Goal: Task Accomplishment & Management: Use online tool/utility

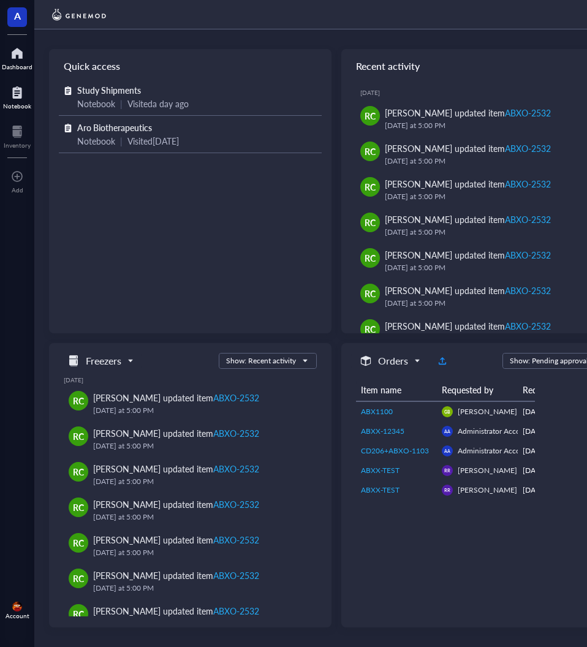
click at [17, 101] on div at bounding box center [17, 93] width 28 height 20
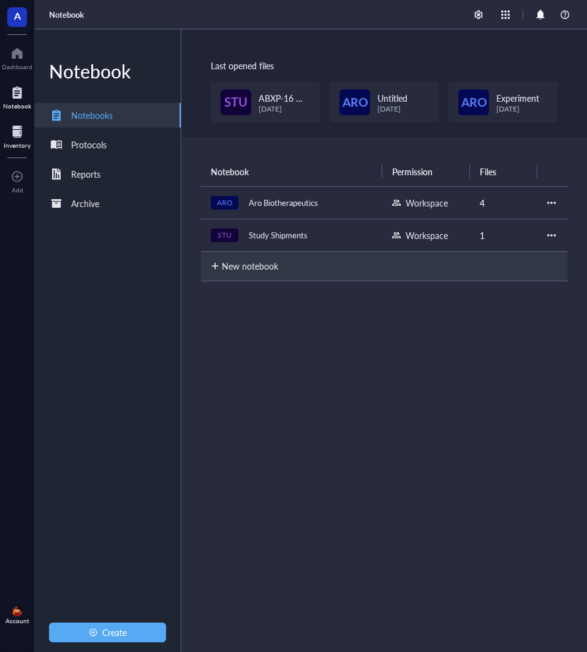
click at [19, 138] on div at bounding box center [17, 132] width 27 height 20
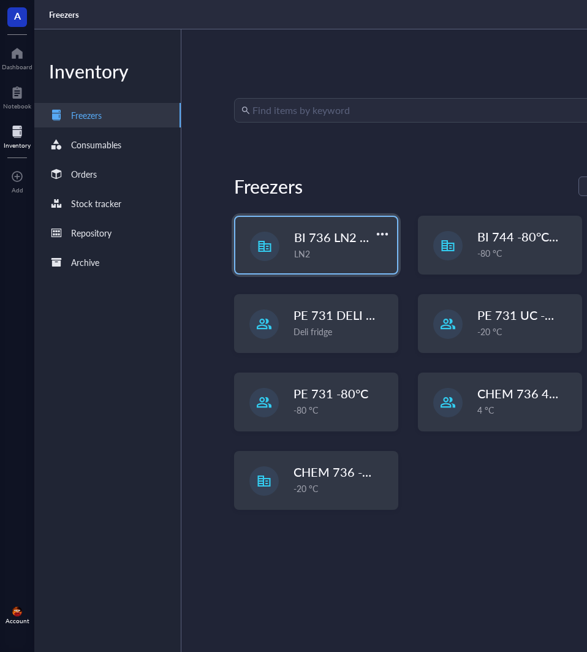
click at [330, 236] on span "BI 736 LN2 Chest" at bounding box center [342, 237] width 97 height 17
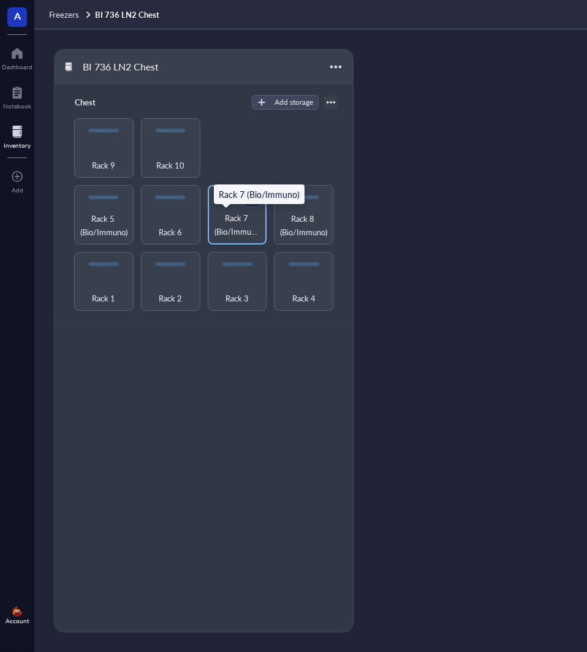
click at [238, 216] on span "Rack 7 (Bio/Immuno)" at bounding box center [237, 224] width 47 height 27
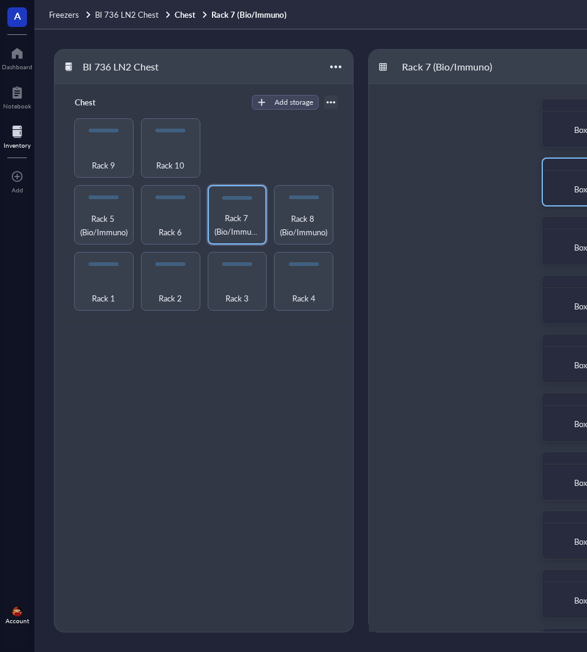
click at [577, 176] on div "Box 2" at bounding box center [584, 189] width 72 height 27
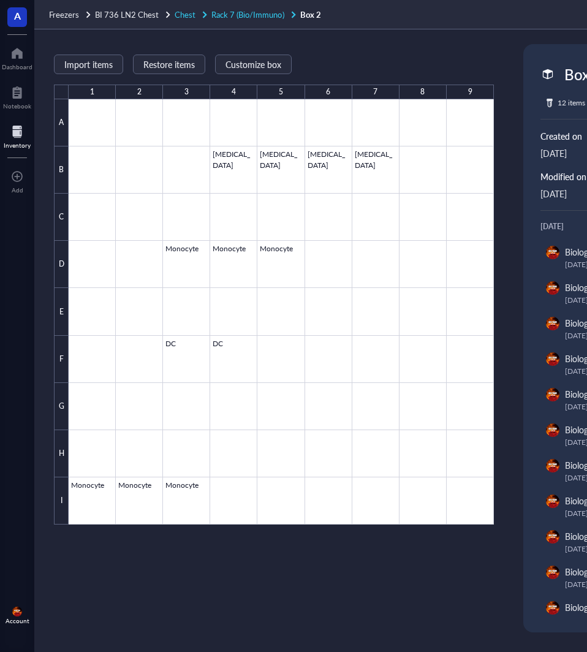
click at [231, 11] on span "Rack 7 (Bio/Immuno)" at bounding box center [247, 15] width 72 height 12
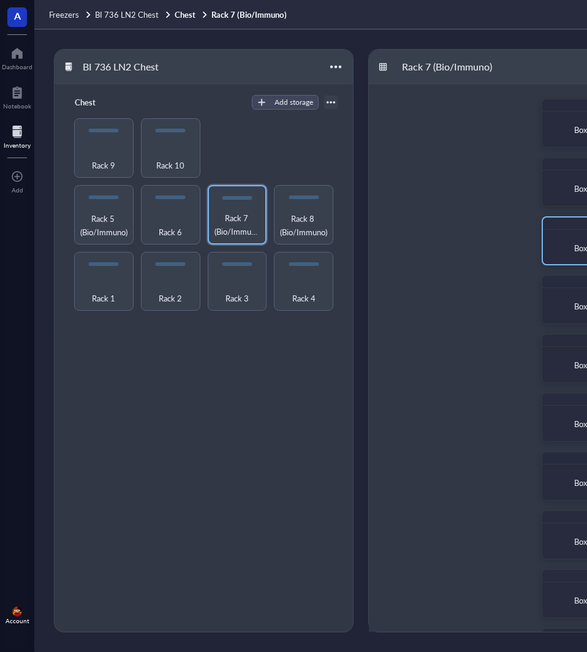
click at [571, 257] on div "Box 3" at bounding box center [584, 248] width 72 height 27
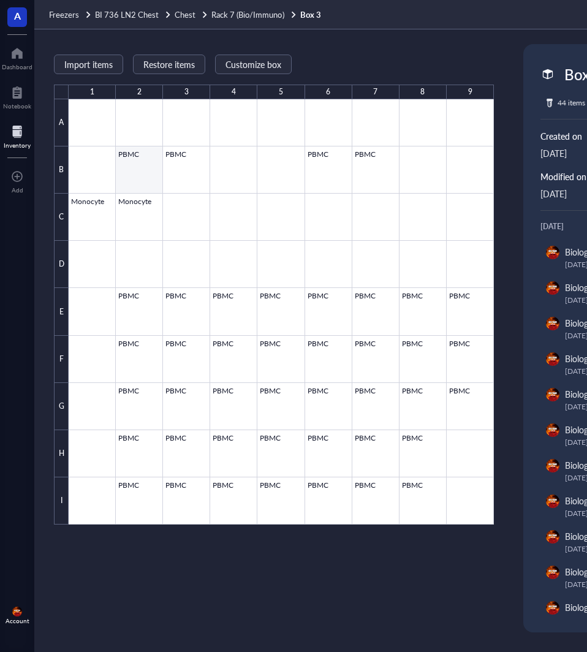
click at [124, 173] on div at bounding box center [281, 311] width 425 height 425
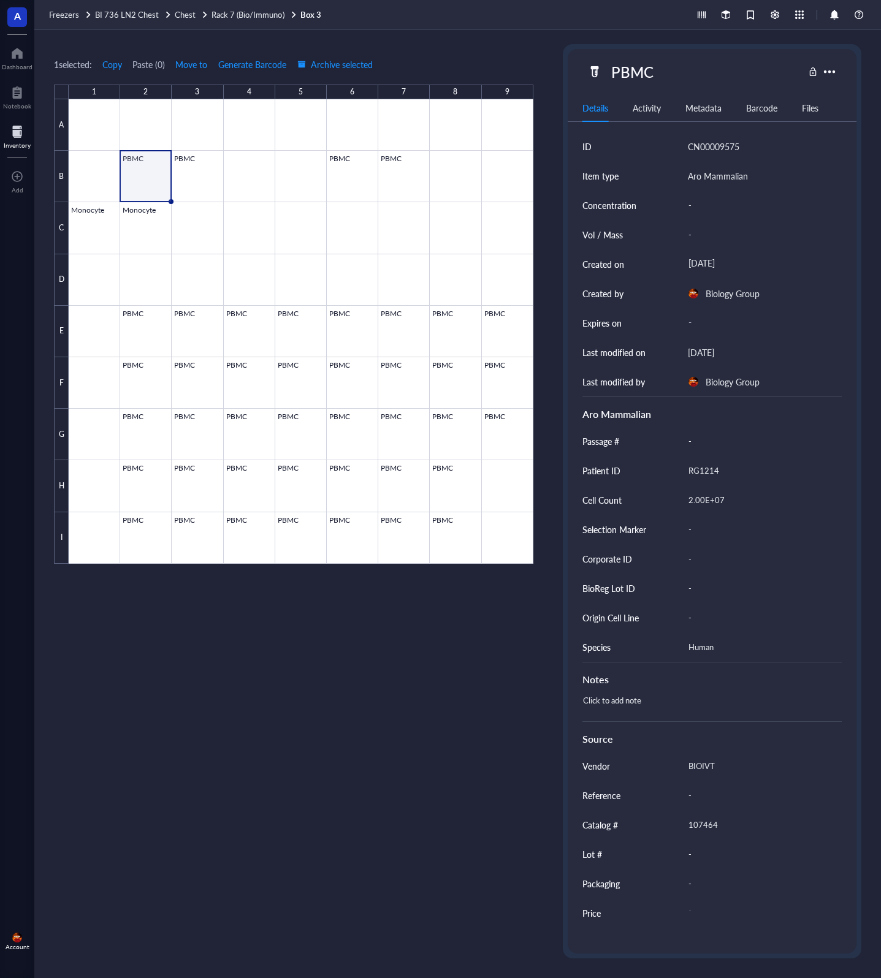
drag, startPoint x: 575, startPoint y: 0, endPoint x: 256, endPoint y: 740, distance: 805.3
click at [256, 646] on div "1 selected: Copy Paste ( 0 ) Move to Generate Barcode Archive selected 1 2 3 4 …" at bounding box center [293, 501] width 479 height 914
click at [189, 173] on div at bounding box center [301, 331] width 464 height 464
click at [339, 180] on div at bounding box center [301, 331] width 464 height 464
click at [142, 173] on div at bounding box center [301, 331] width 464 height 464
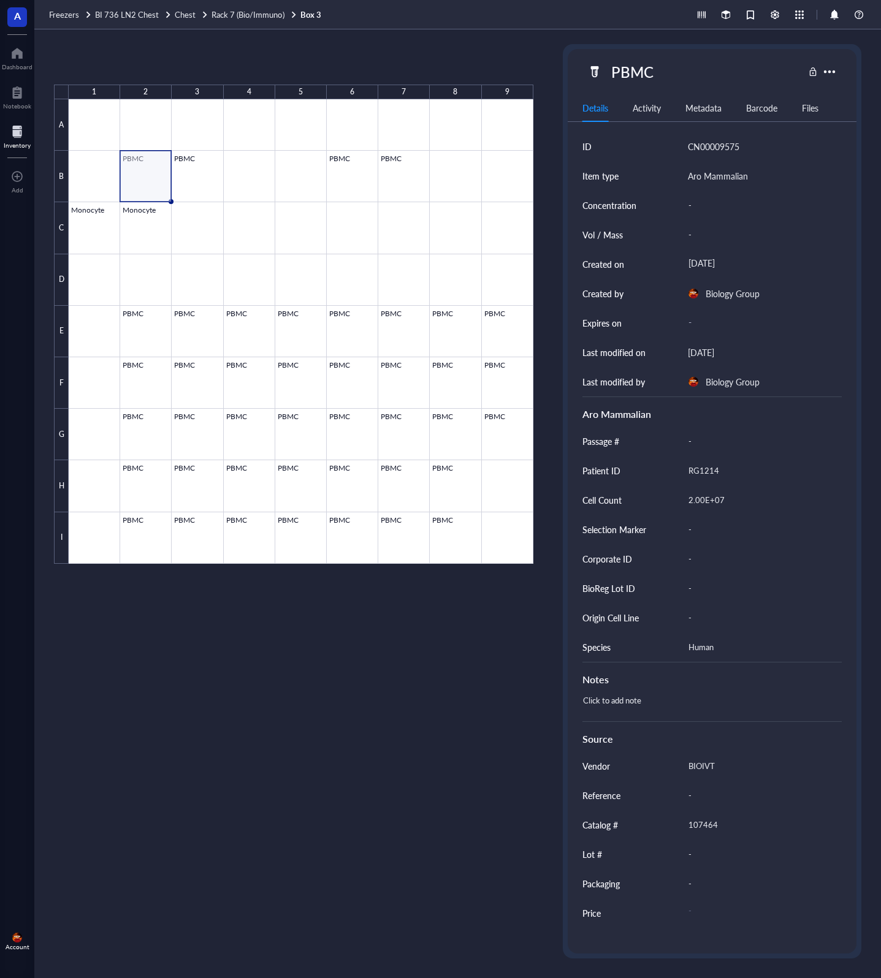
click at [186, 173] on div at bounding box center [301, 331] width 464 height 464
click at [200, 181] on div at bounding box center [301, 331] width 464 height 464
click at [204, 169] on div at bounding box center [301, 331] width 464 height 464
click at [156, 180] on div at bounding box center [301, 331] width 464 height 464
click at [586, 70] on div at bounding box center [829, 72] width 18 height 18
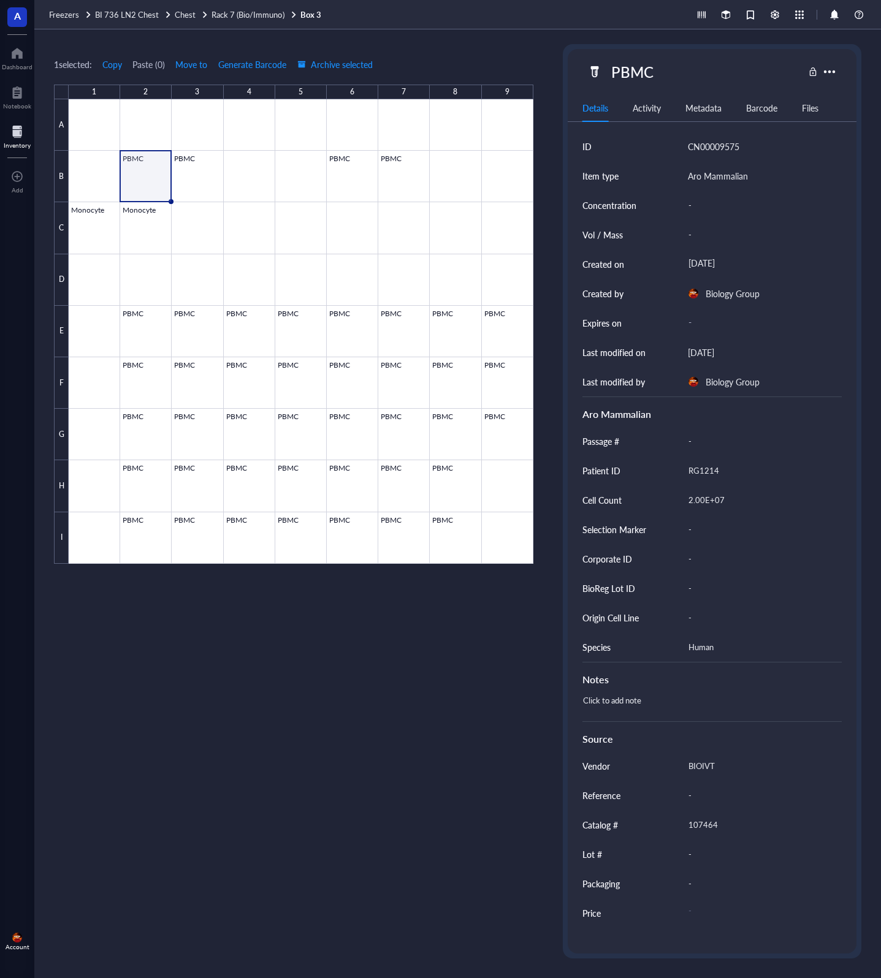
click at [586, 63] on div "PBMC" at bounding box center [695, 72] width 216 height 26
click at [586, 646] on div "-" at bounding box center [760, 795] width 154 height 26
click at [444, 646] on div "1 selected: Copy Paste ( 0 ) Move to Generate Barcode Archive selected 1 2 3 4 …" at bounding box center [293, 501] width 479 height 914
click at [586, 72] on div "PBMC" at bounding box center [631, 72] width 53 height 26
type input "PBMC- [DEMOGRAPHIC_DATA] NHV"
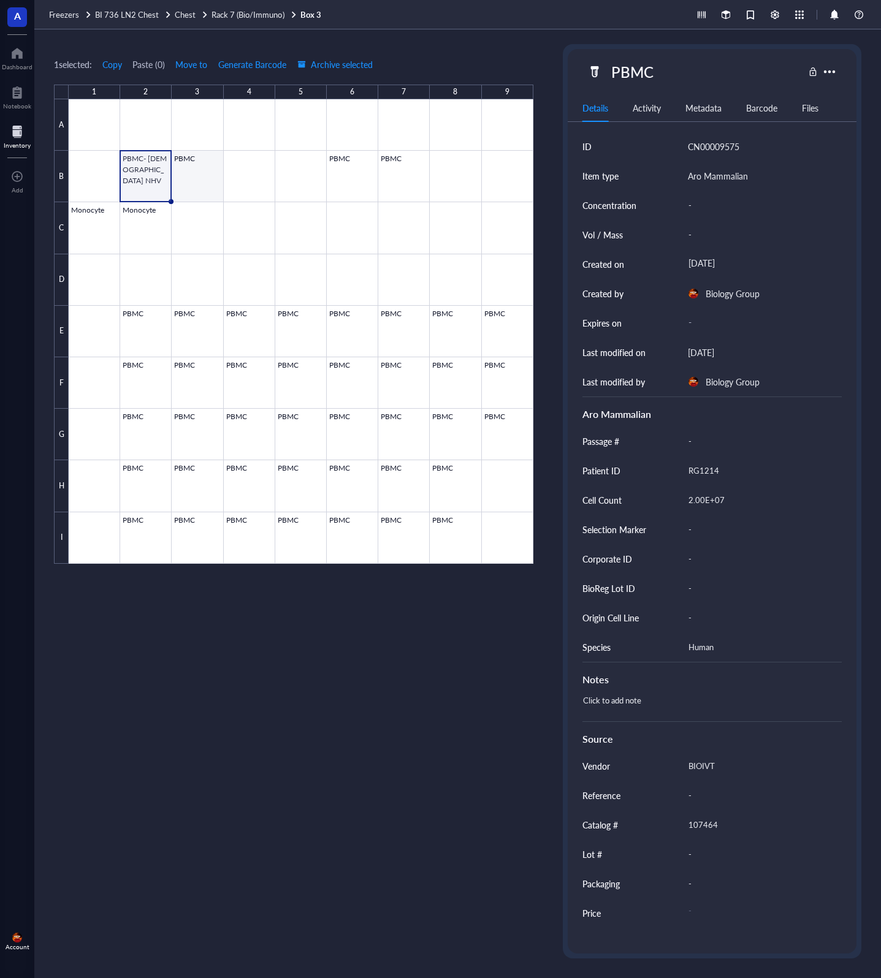
click at [202, 175] on div at bounding box center [301, 331] width 464 height 464
click at [586, 70] on div "PBMC" at bounding box center [631, 72] width 53 height 26
type input "PBMC- [DEMOGRAPHIC_DATA] NHV"
click at [360, 191] on div at bounding box center [301, 331] width 464 height 464
click at [586, 75] on div "PBMC" at bounding box center [631, 72] width 53 height 26
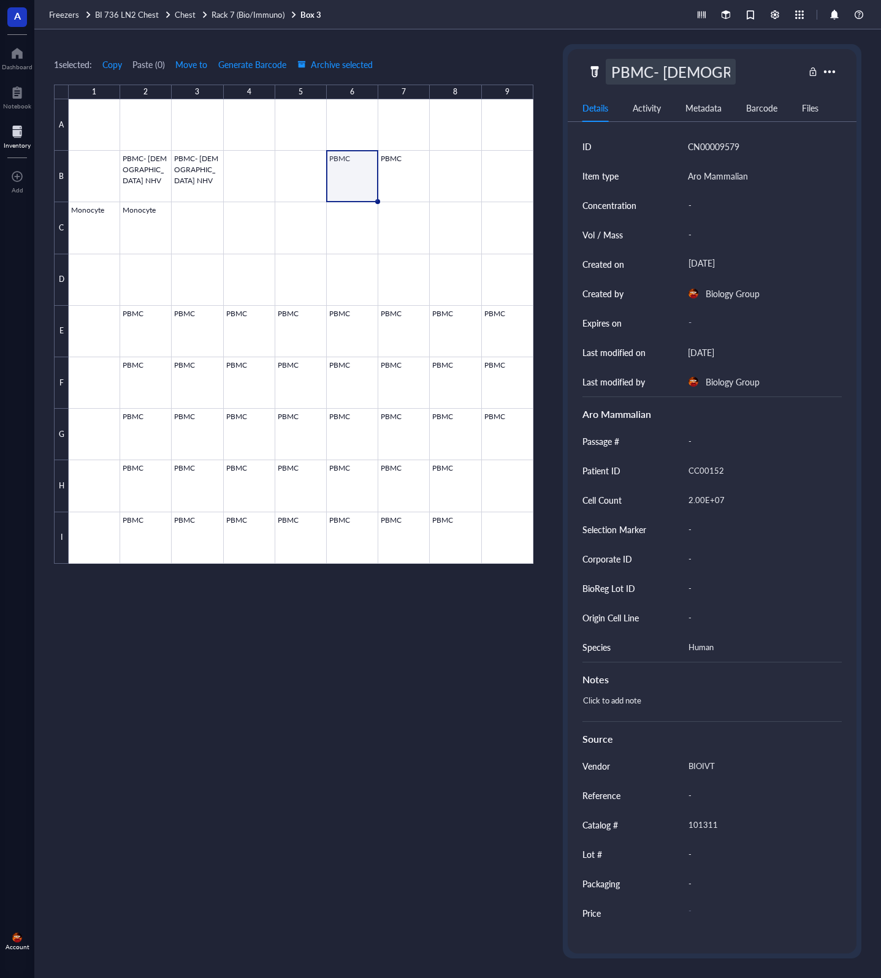
type input "PBMC- [DEMOGRAPHIC_DATA] NHV"
click at [399, 177] on div at bounding box center [301, 331] width 464 height 464
click at [586, 72] on div "PBMC" at bounding box center [631, 72] width 53 height 26
type input "PBMC- [DEMOGRAPHIC_DATA] NHV"
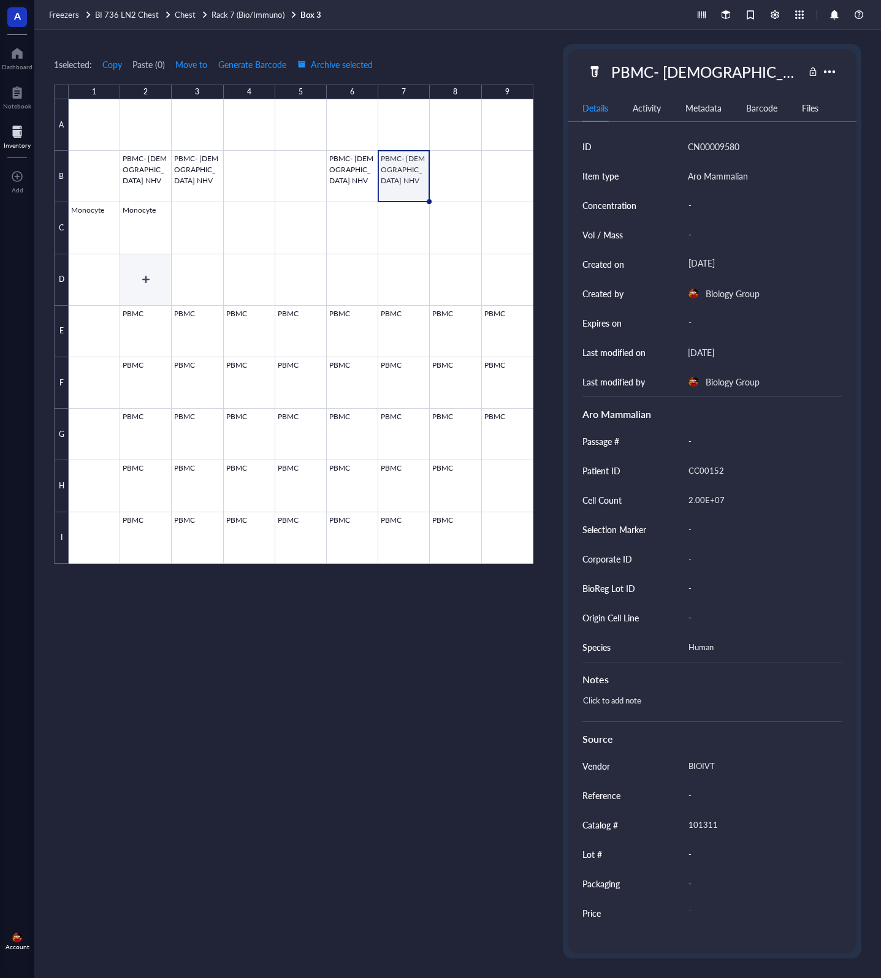
click at [149, 324] on div at bounding box center [301, 331] width 464 height 464
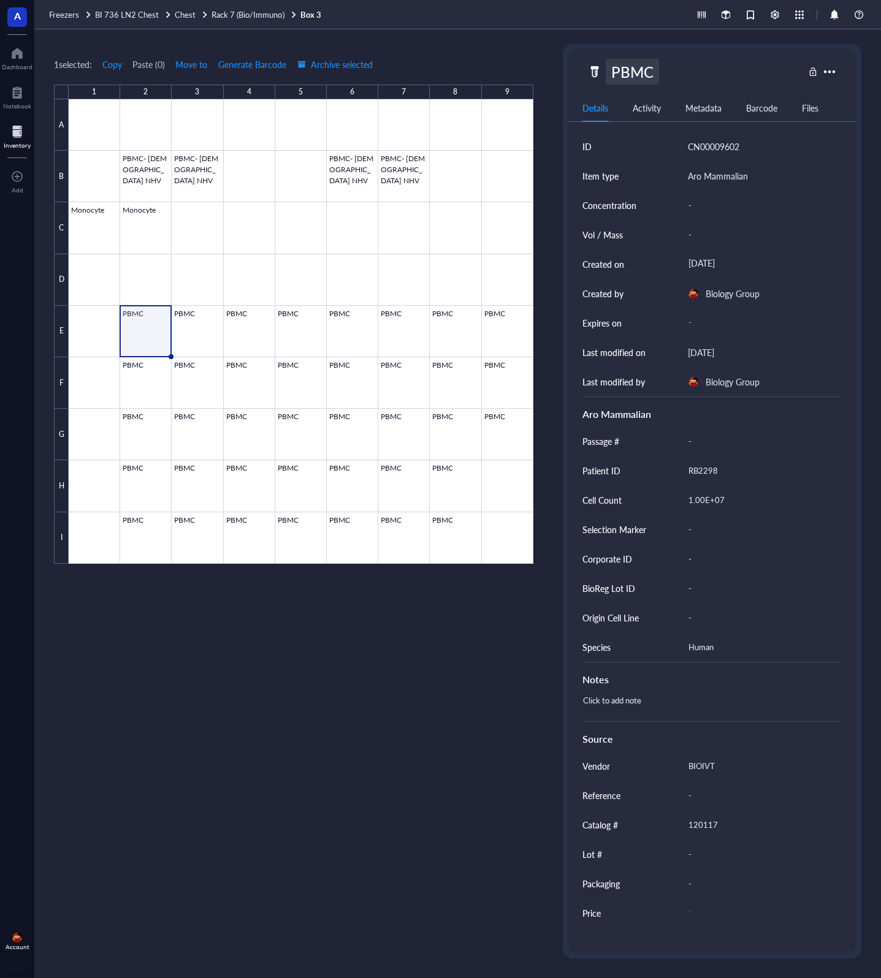
click at [586, 67] on div "PBMC" at bounding box center [631, 72] width 53 height 26
type input "PBMC- [MEDICAL_DATA]"
click at [195, 314] on div at bounding box center [301, 331] width 464 height 464
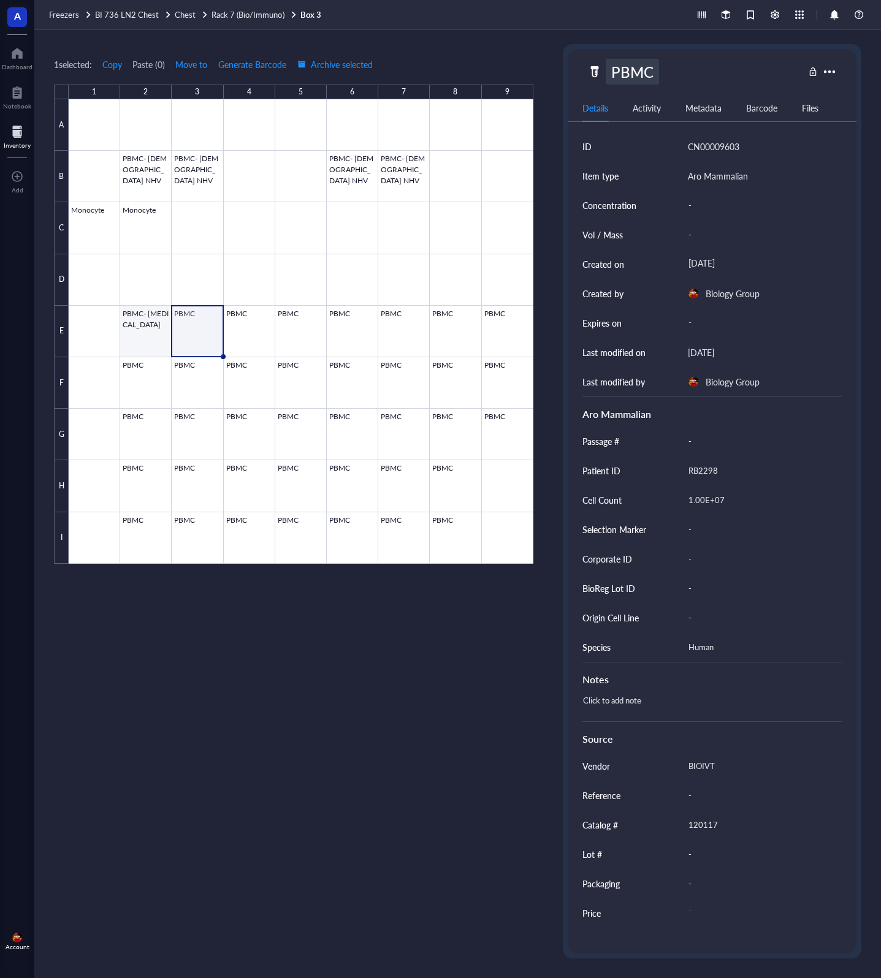
click at [145, 319] on div at bounding box center [301, 331] width 464 height 464
click at [586, 66] on div "PBMC- [MEDICAL_DATA]" at bounding box center [694, 72] width 179 height 26
click at [570, 83] on div "PBMC- [MEDICAL_DATA]" at bounding box center [711, 72] width 289 height 26
click at [199, 335] on div at bounding box center [301, 331] width 464 height 464
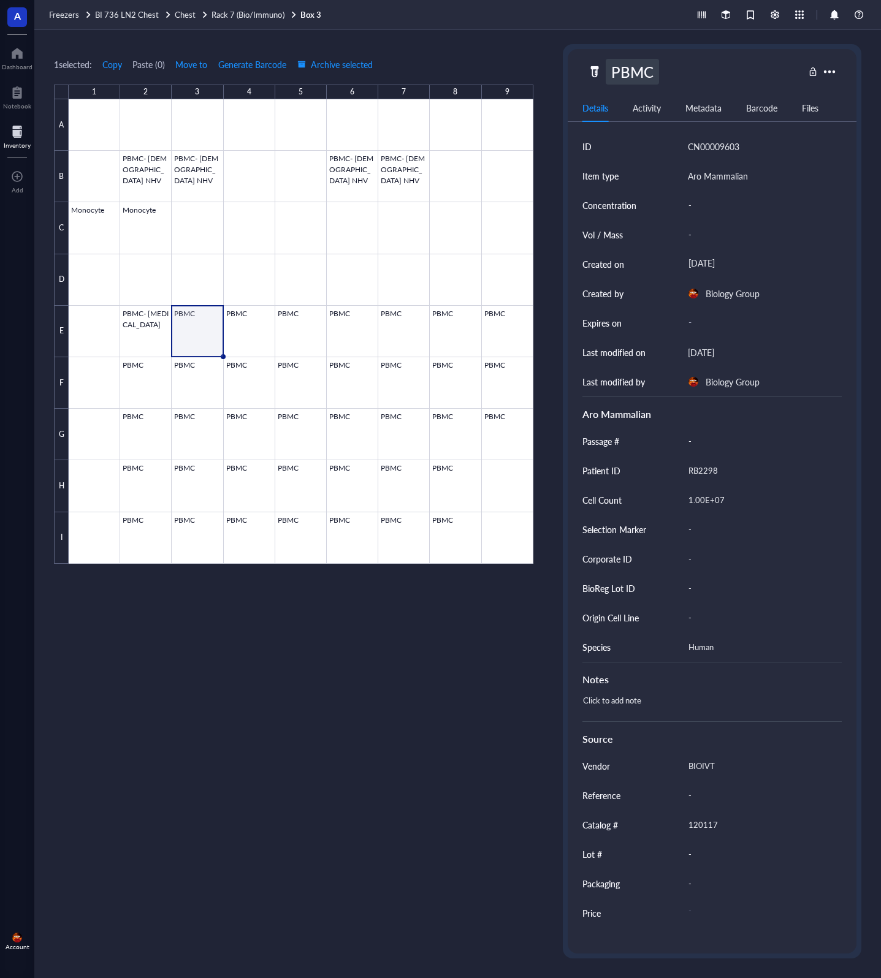
click at [586, 69] on div "PBMC" at bounding box center [631, 72] width 53 height 26
type input "v"
click at [237, 329] on div at bounding box center [301, 331] width 464 height 464
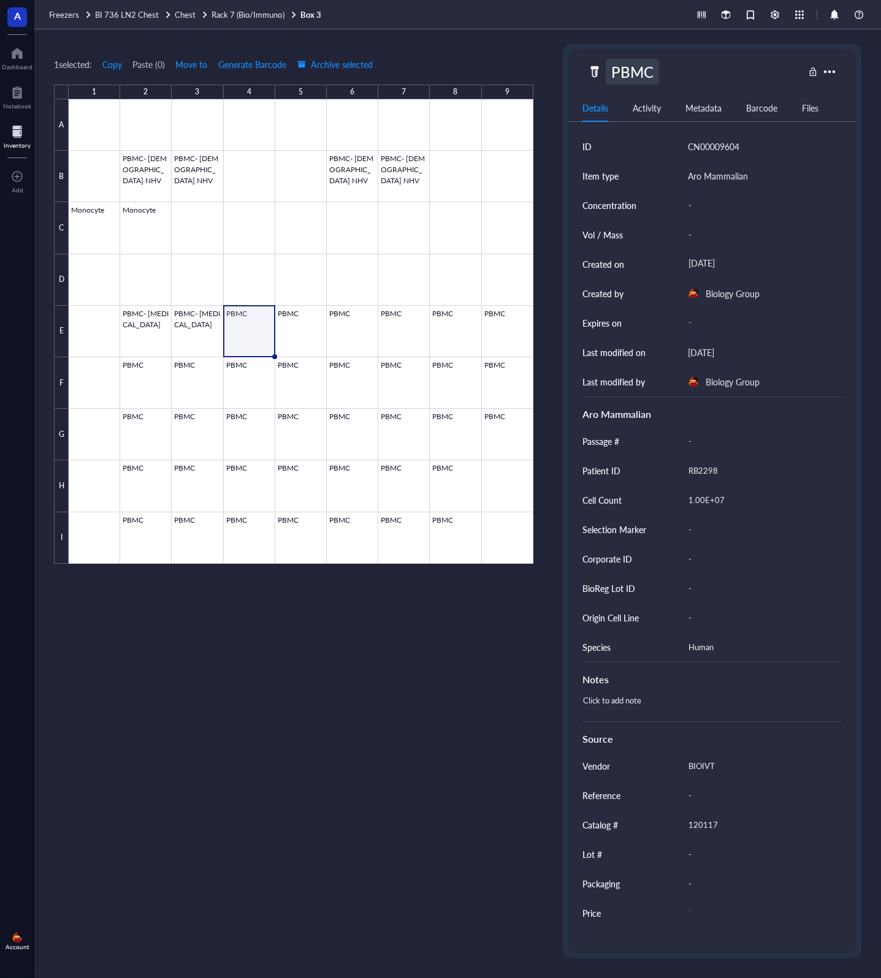
click at [586, 76] on div "PBMC" at bounding box center [631, 72] width 53 height 26
type input "PBMC- [MEDICAL_DATA]"
click at [301, 325] on div at bounding box center [301, 331] width 464 height 464
click at [350, 324] on div at bounding box center [301, 331] width 464 height 464
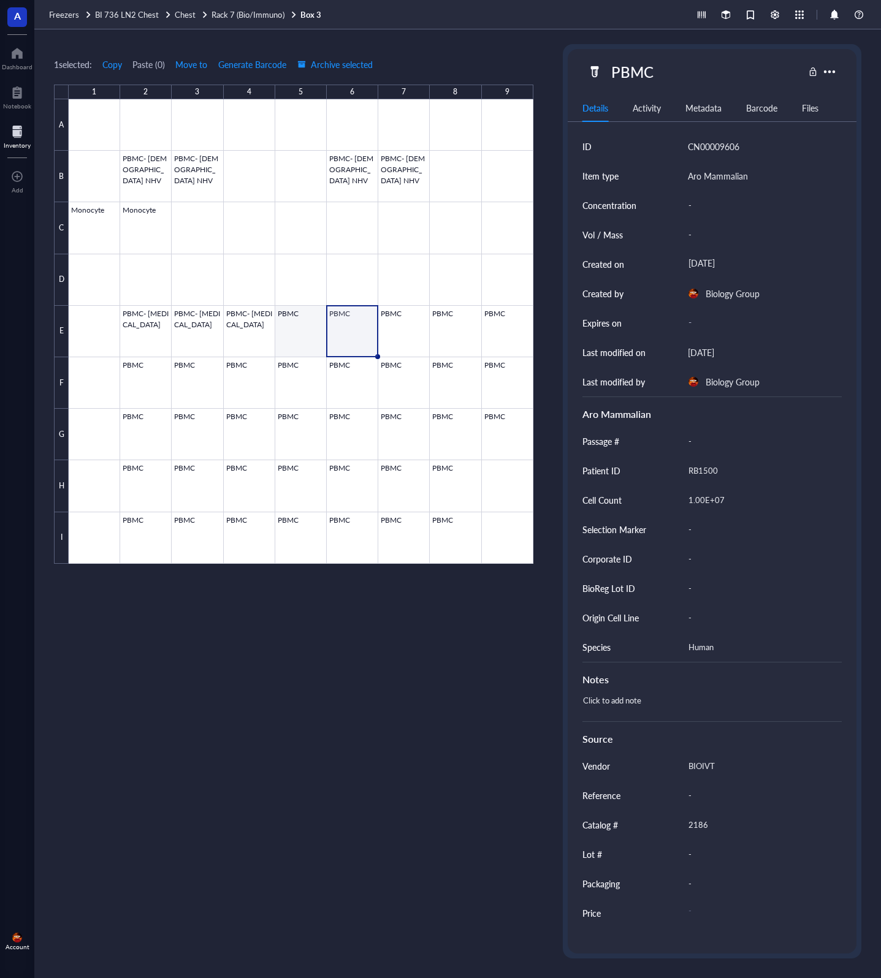
click at [297, 333] on div at bounding box center [301, 331] width 464 height 464
click at [586, 74] on div "PBMC" at bounding box center [631, 72] width 53 height 26
type input "PBMC- [MEDICAL_DATA]"
click at [347, 326] on div at bounding box center [301, 331] width 464 height 464
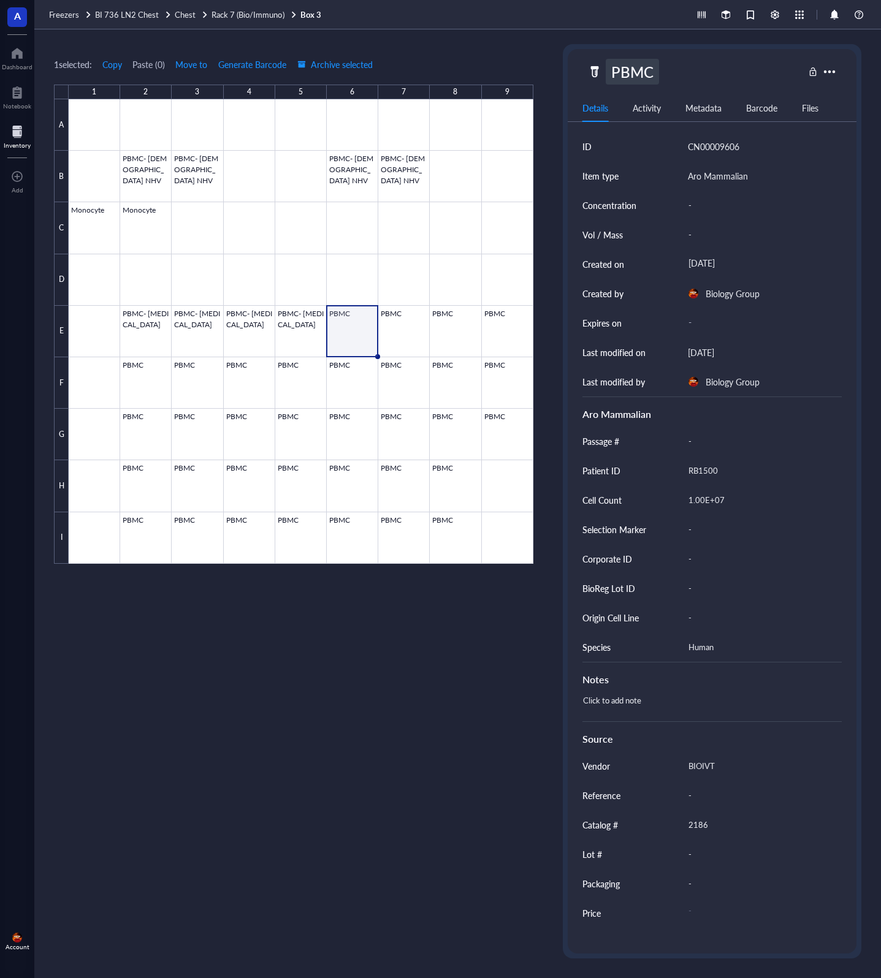
click at [586, 70] on div "PBMC" at bounding box center [631, 72] width 53 height 26
type input "PBMC- [MEDICAL_DATA]"
click at [586, 74] on input "PBMC- [MEDICAL_DATA]" at bounding box center [704, 71] width 197 height 25
click at [550, 74] on div "1 selected: Copy Paste ( 0 ) Move to Generate Barcode Archive selected 1 2 3 4 …" at bounding box center [457, 503] width 846 height 949
click at [401, 322] on div at bounding box center [301, 331] width 464 height 464
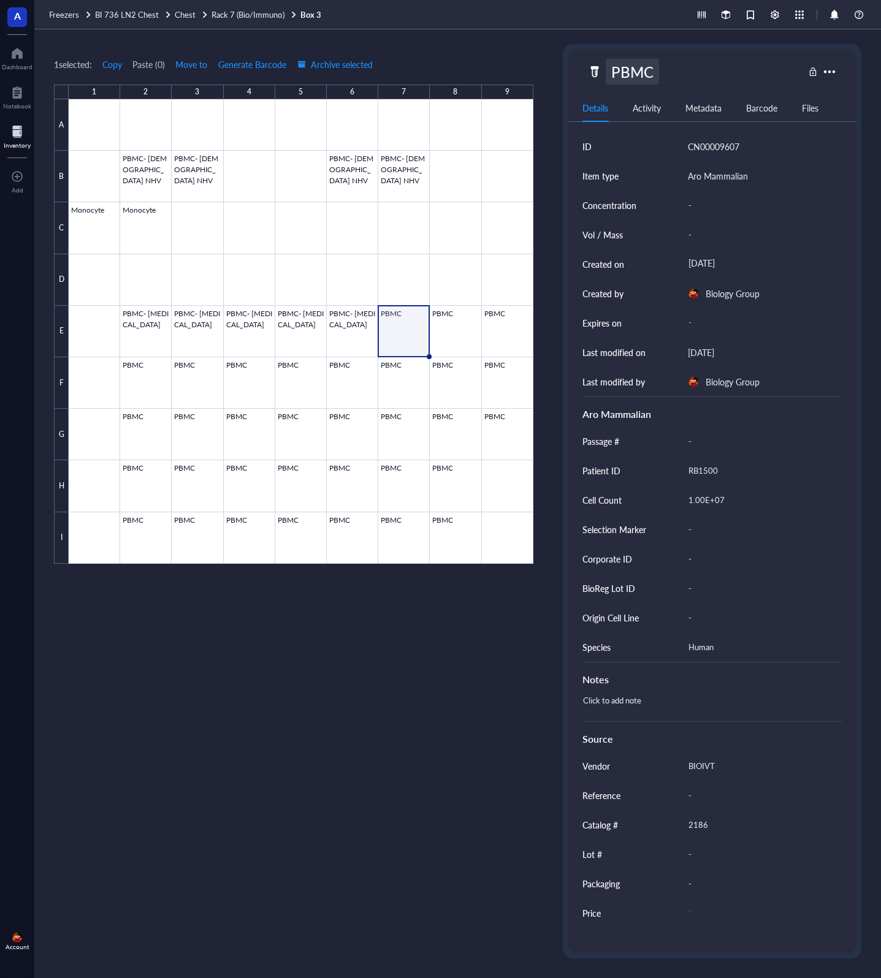
click at [586, 72] on div "PBMC" at bounding box center [631, 72] width 53 height 26
type input "PBMC- [MEDICAL_DATA]"
click at [548, 56] on div "1 selected: Copy Paste ( 0 ) Move to Generate Barcode Archive selected 1 2 3 4 …" at bounding box center [457, 503] width 846 height 949
click at [447, 344] on div at bounding box center [301, 331] width 464 height 464
click at [499, 338] on div at bounding box center [301, 331] width 464 height 464
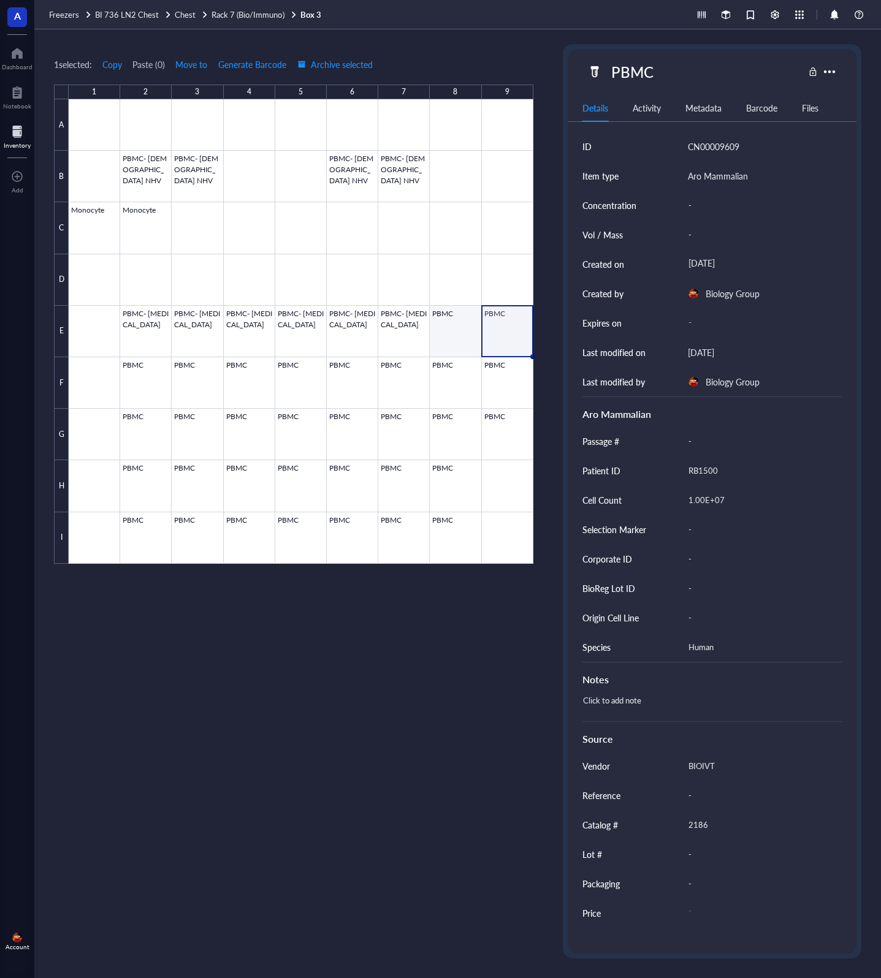
click at [452, 331] on div at bounding box center [301, 331] width 464 height 464
click at [586, 77] on div "PBMC" at bounding box center [631, 72] width 53 height 26
type input "PBMC- [MEDICAL_DATA]"
click at [502, 329] on div at bounding box center [301, 331] width 464 height 464
click at [458, 332] on div at bounding box center [301, 331] width 464 height 464
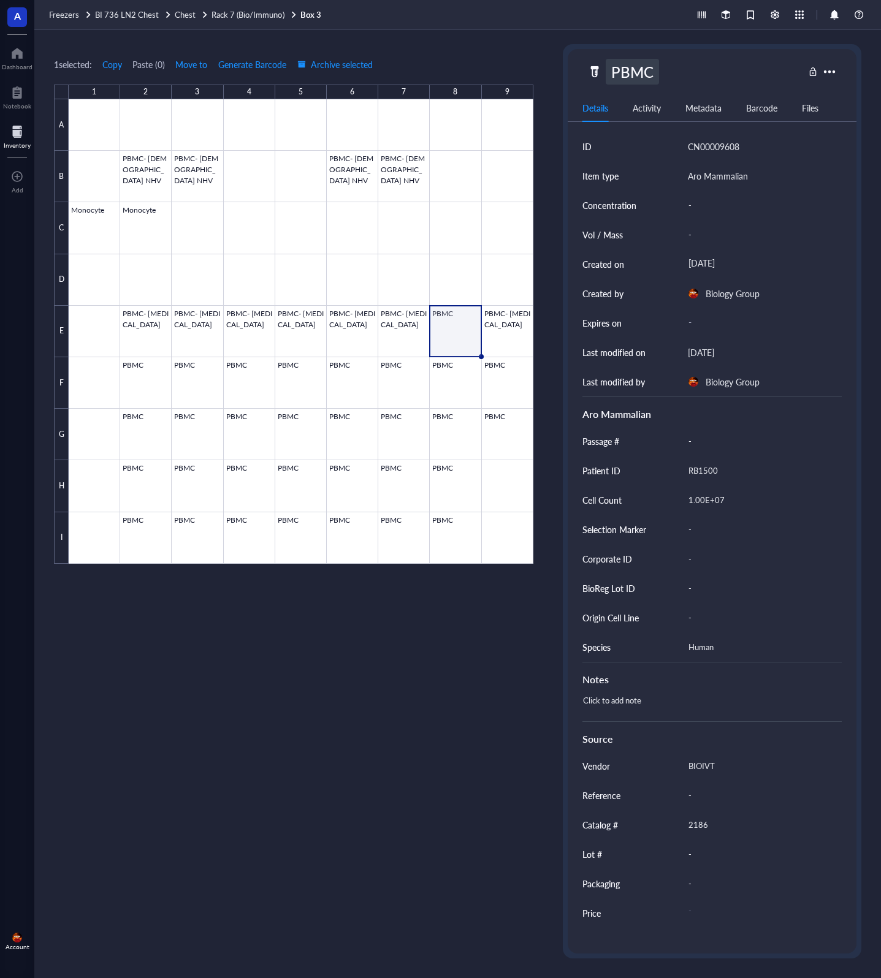
click at [586, 70] on div "PBMC" at bounding box center [631, 72] width 53 height 26
type input "PBMC- [MEDICAL_DATA]"
click at [508, 61] on div "1 selected: Copy Paste ( 0 ) Move to Generate Barcode Archive selected" at bounding box center [293, 64] width 479 height 11
click at [138, 388] on div at bounding box center [301, 331] width 464 height 464
click at [586, 65] on div "PBMC" at bounding box center [695, 72] width 216 height 26
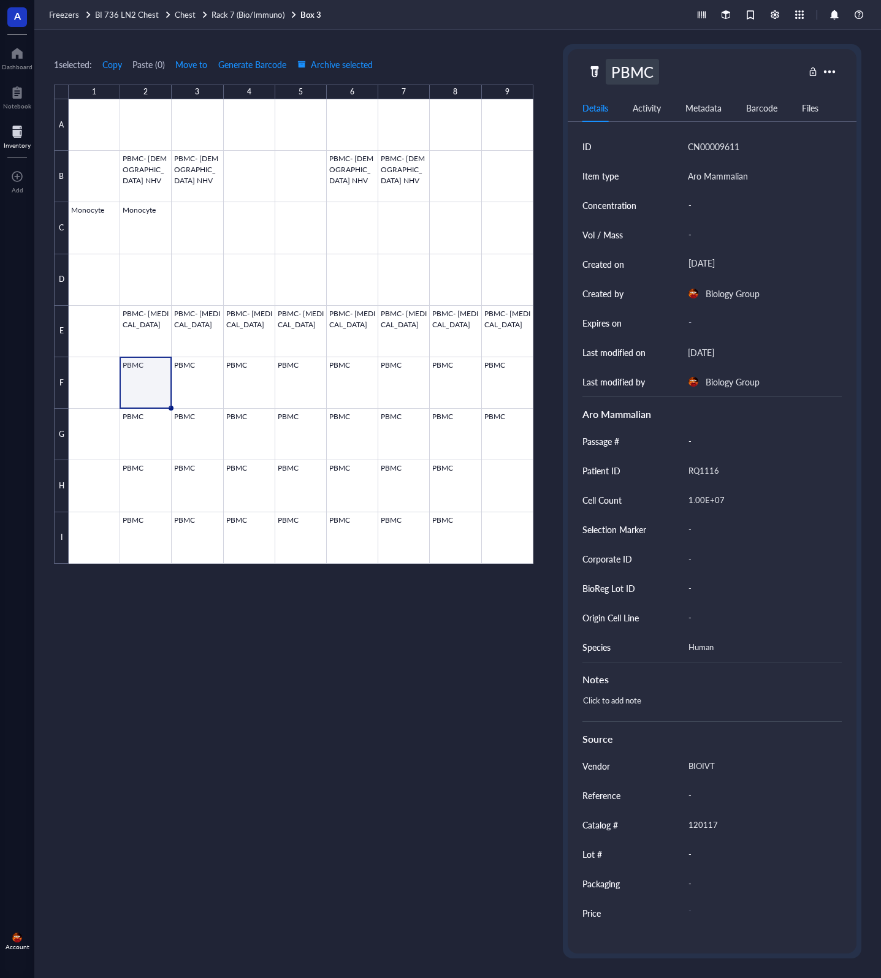
click at [586, 70] on div "PBMC" at bounding box center [631, 72] width 53 height 26
type input "PBMC- [MEDICAL_DATA]"
click at [586, 69] on div "PBMC- [MEDICAL_DATA]" at bounding box center [694, 72] width 179 height 26
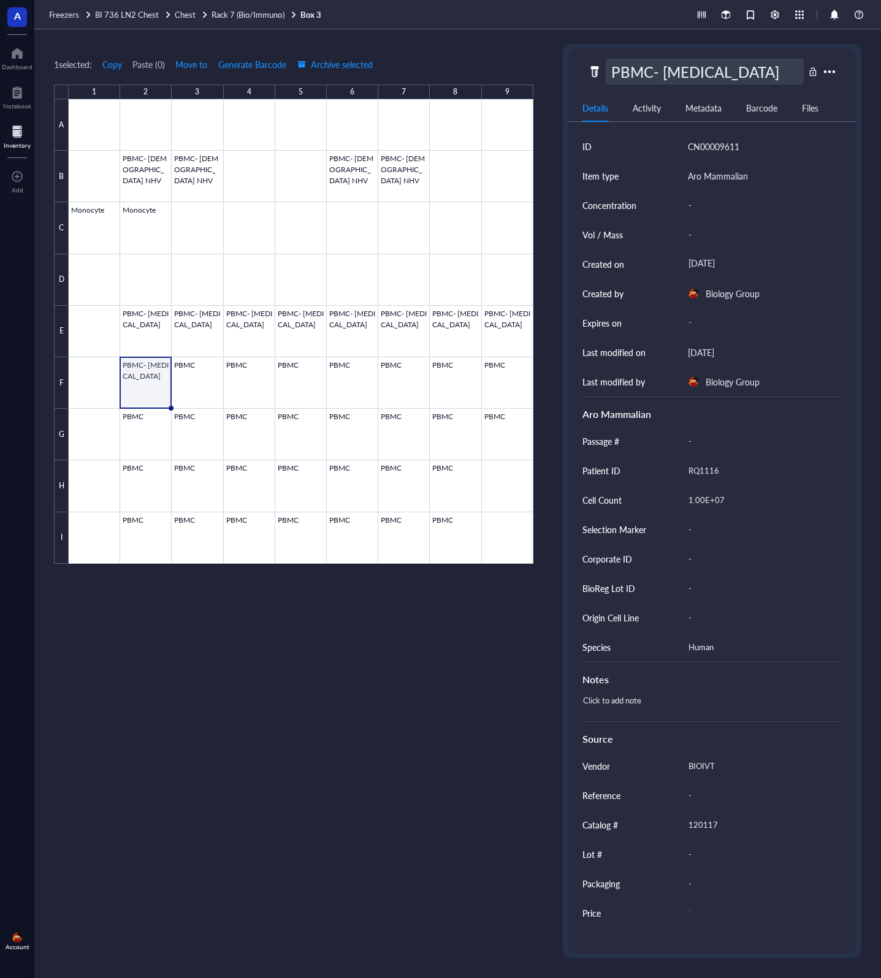
click at [458, 40] on div "1 selected: Copy Paste ( 0 ) Move to Generate Barcode Archive selected 1 2 3 4 …" at bounding box center [457, 503] width 846 height 949
click at [194, 374] on div at bounding box center [301, 331] width 464 height 464
click at [586, 66] on div "PBMC" at bounding box center [631, 72] width 53 height 26
type input "PBMC- [MEDICAL_DATA]"
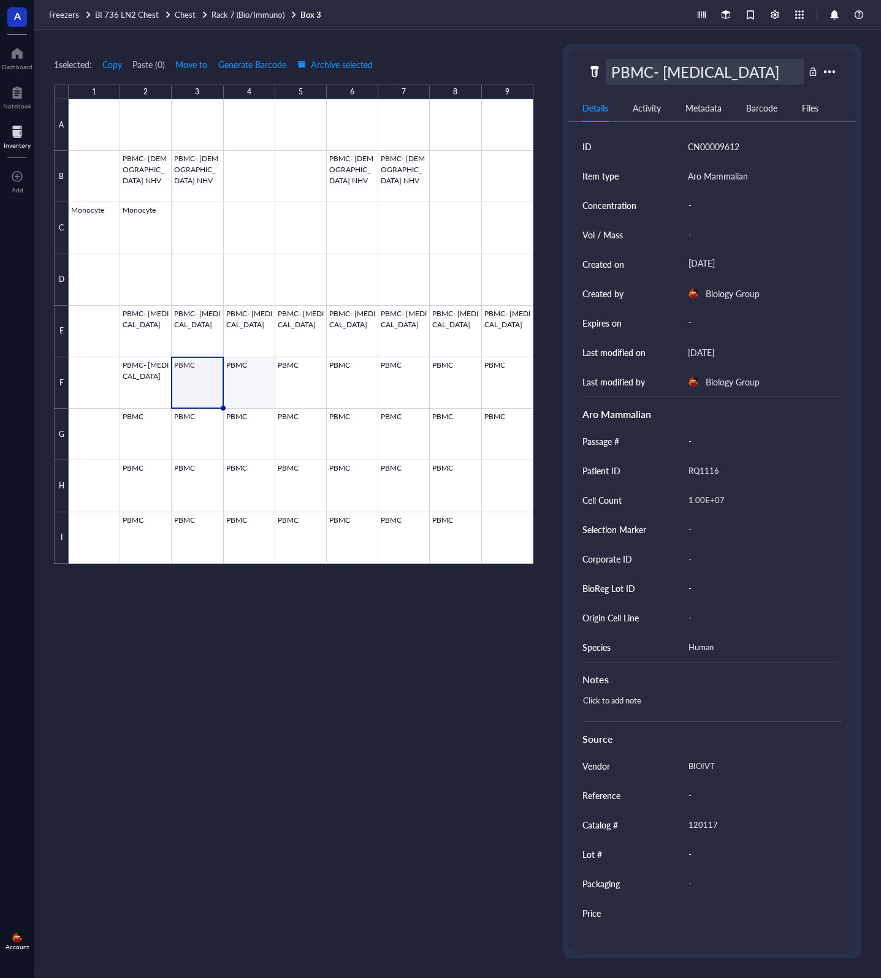
click at [248, 375] on div at bounding box center [301, 331] width 464 height 464
click at [244, 375] on div at bounding box center [301, 331] width 464 height 464
click at [586, 75] on div "PBMC" at bounding box center [631, 72] width 53 height 26
type input "PBMC- [MEDICAL_DATA]"
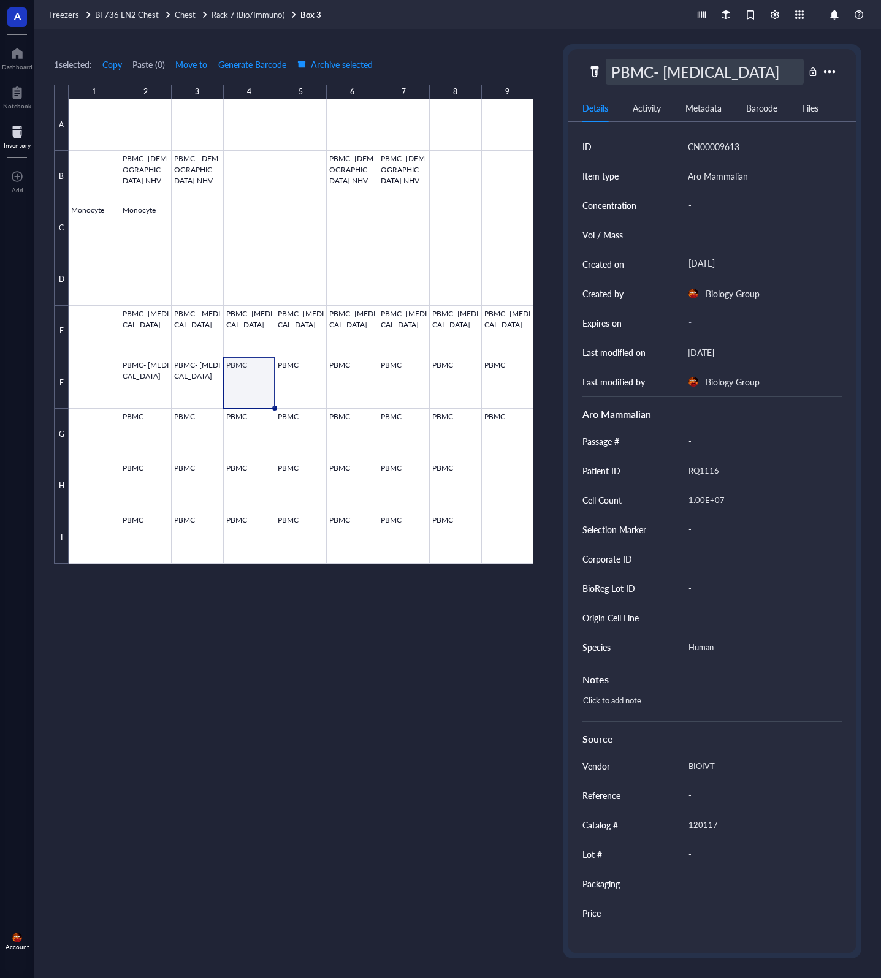
click at [507, 65] on div "1 selected: Copy Paste ( 0 ) Move to Generate Barcode Archive selected" at bounding box center [293, 64] width 479 height 11
click at [296, 386] on div at bounding box center [301, 331] width 464 height 464
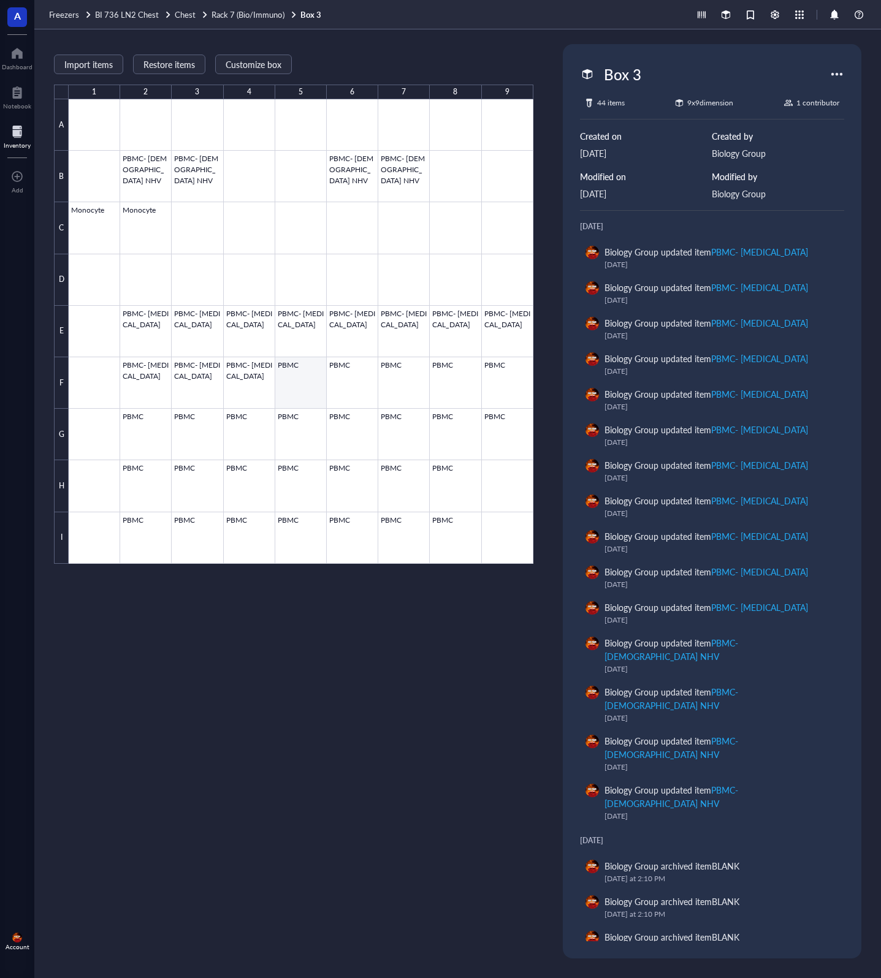
click at [302, 384] on div at bounding box center [301, 331] width 464 height 464
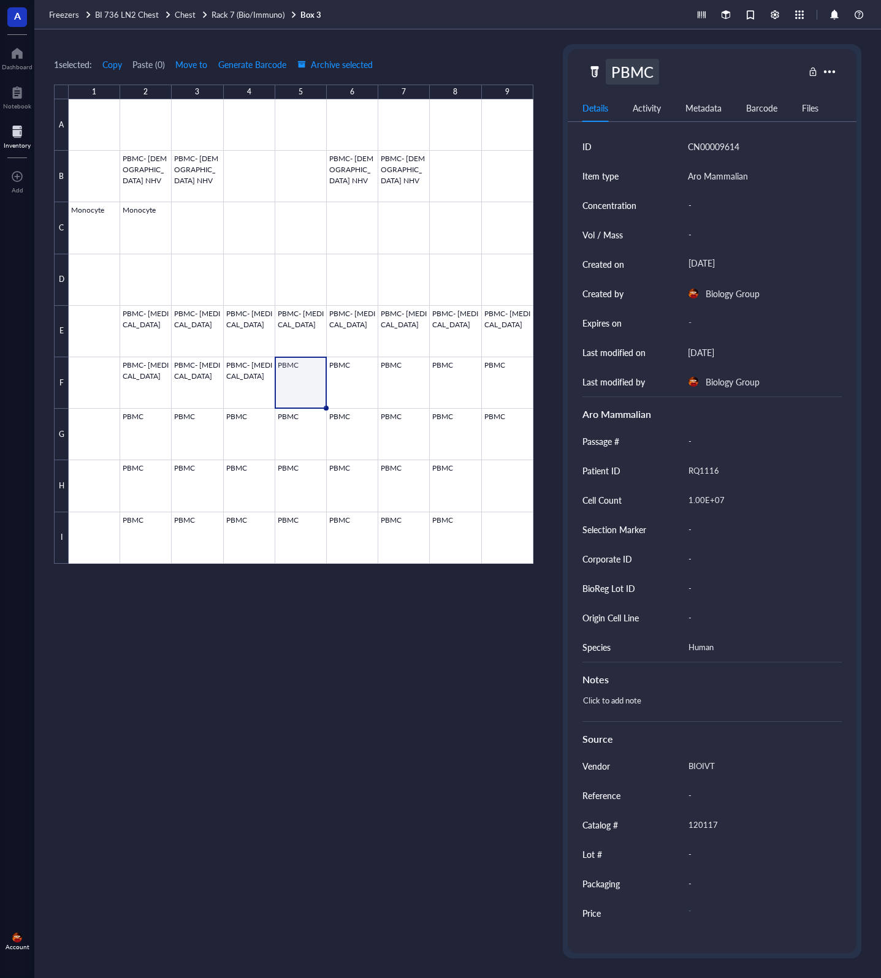
click at [586, 74] on div "PBMC" at bounding box center [631, 72] width 53 height 26
type input "PBMC- [MEDICAL_DATA]"
click at [518, 61] on div "1 selected: Copy Paste ( 0 ) Move to Generate Barcode Archive selected" at bounding box center [293, 64] width 479 height 11
click at [360, 388] on div at bounding box center [301, 331] width 464 height 464
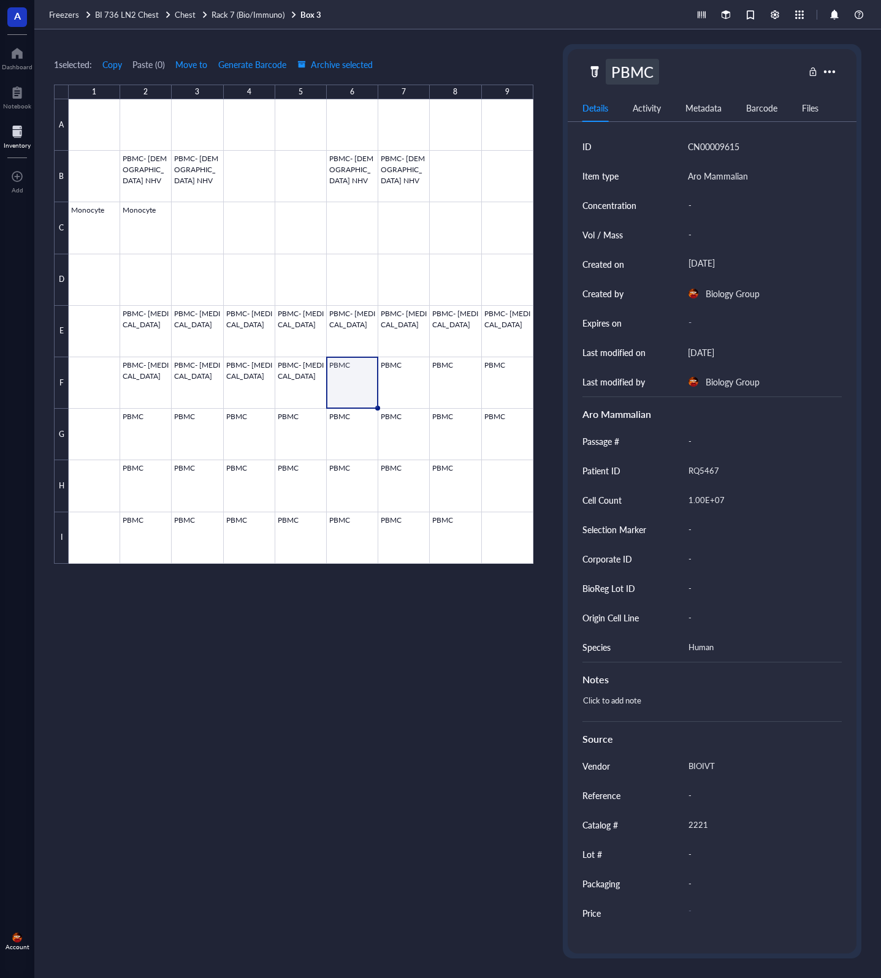
click at [586, 70] on div "PBMC" at bounding box center [631, 72] width 53 height 26
type input "PBMC- [PERSON_NAME] Syndrome"
click at [523, 59] on div "1 selected: Copy Paste ( 0 ) Move to Generate Barcode Archive selected" at bounding box center [293, 64] width 479 height 11
click at [415, 377] on div at bounding box center [301, 331] width 464 height 464
click at [468, 374] on div at bounding box center [301, 331] width 464 height 464
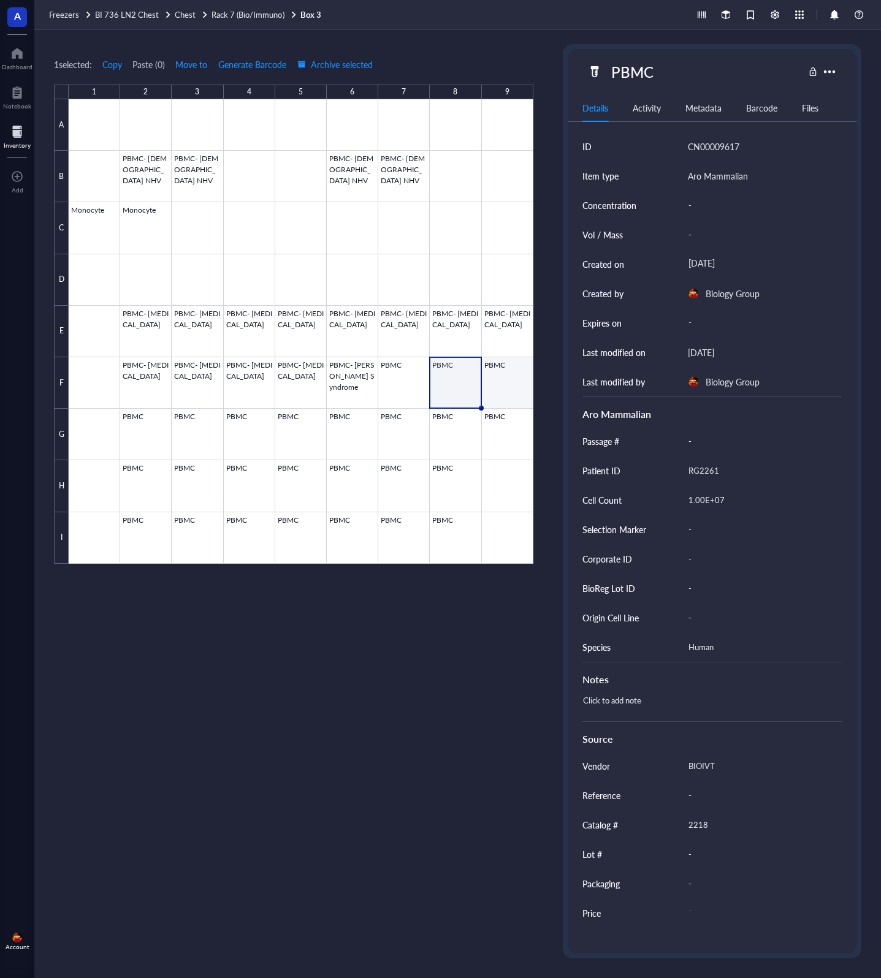
click at [498, 379] on div at bounding box center [301, 331] width 464 height 464
click at [129, 443] on div at bounding box center [301, 331] width 464 height 464
click at [195, 433] on div at bounding box center [301, 331] width 464 height 464
click at [267, 436] on div at bounding box center [301, 331] width 464 height 464
click at [307, 440] on div at bounding box center [301, 331] width 464 height 464
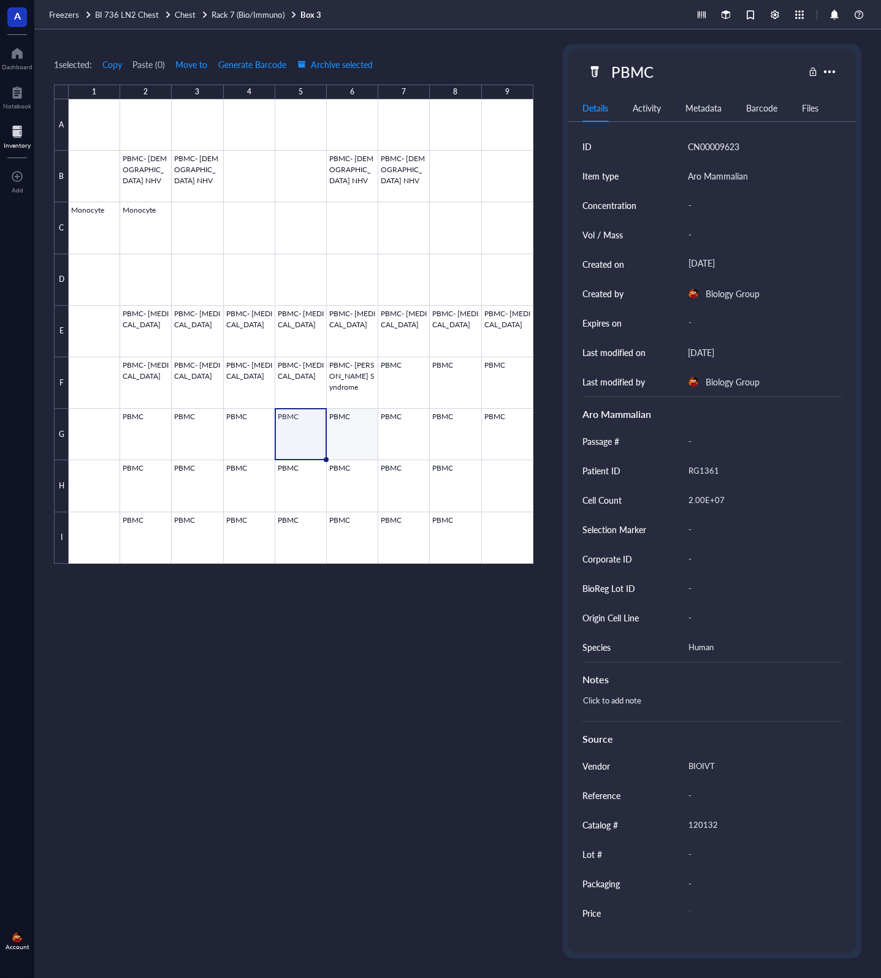
click at [362, 442] on div at bounding box center [301, 331] width 464 height 464
click at [401, 438] on div at bounding box center [301, 331] width 464 height 464
click at [447, 436] on div at bounding box center [301, 331] width 464 height 464
click at [496, 431] on div at bounding box center [301, 331] width 464 height 464
click at [458, 489] on div at bounding box center [301, 331] width 464 height 464
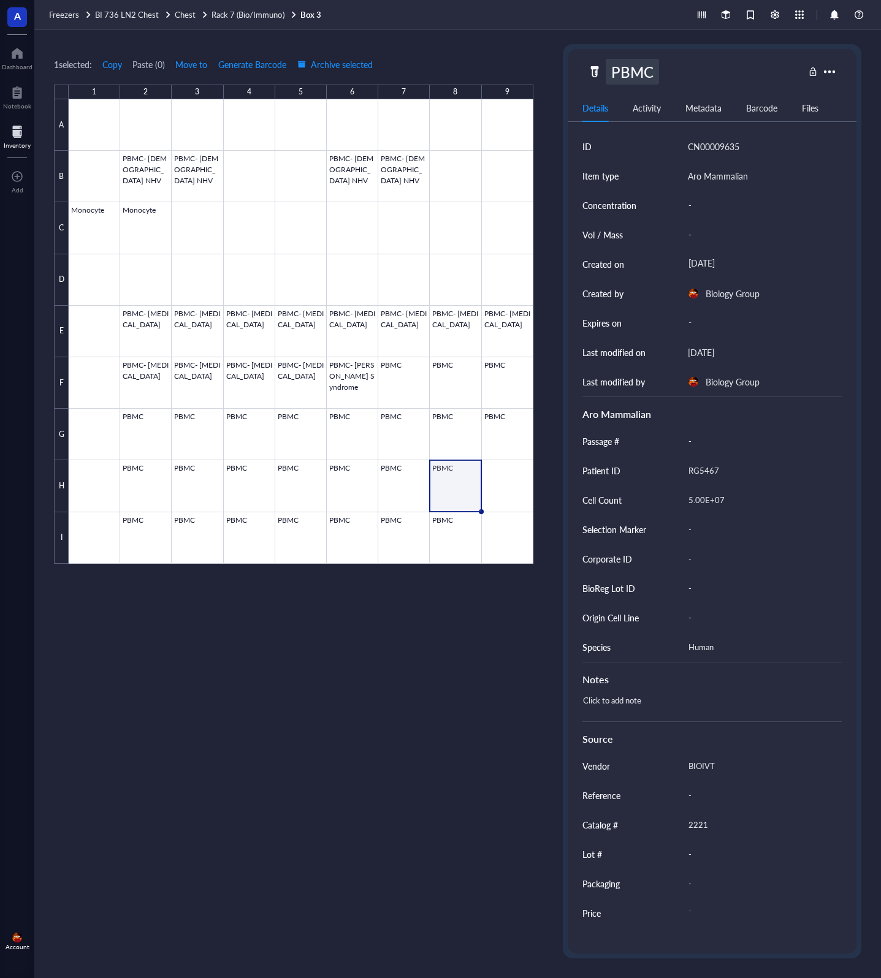
click at [586, 66] on div "PBMC" at bounding box center [631, 72] width 53 height 26
type input "PBMC- [PERSON_NAME] Syndrome"
click at [400, 487] on div at bounding box center [301, 331] width 464 height 464
click at [350, 485] on div at bounding box center [301, 331] width 464 height 464
click at [406, 480] on div at bounding box center [301, 331] width 464 height 464
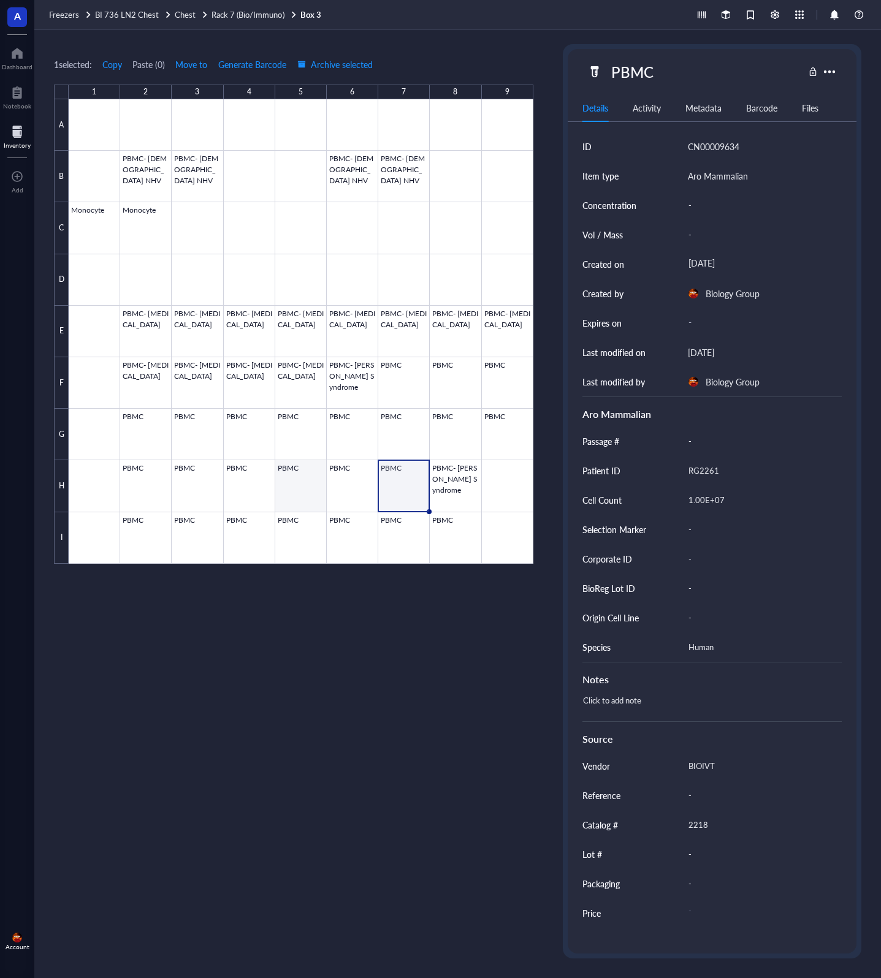
click at [303, 482] on div at bounding box center [301, 331] width 464 height 464
click at [247, 485] on div at bounding box center [301, 331] width 464 height 464
click at [189, 487] on div at bounding box center [301, 331] width 464 height 464
click at [143, 480] on div at bounding box center [301, 331] width 464 height 464
click at [457, 525] on div at bounding box center [301, 331] width 464 height 464
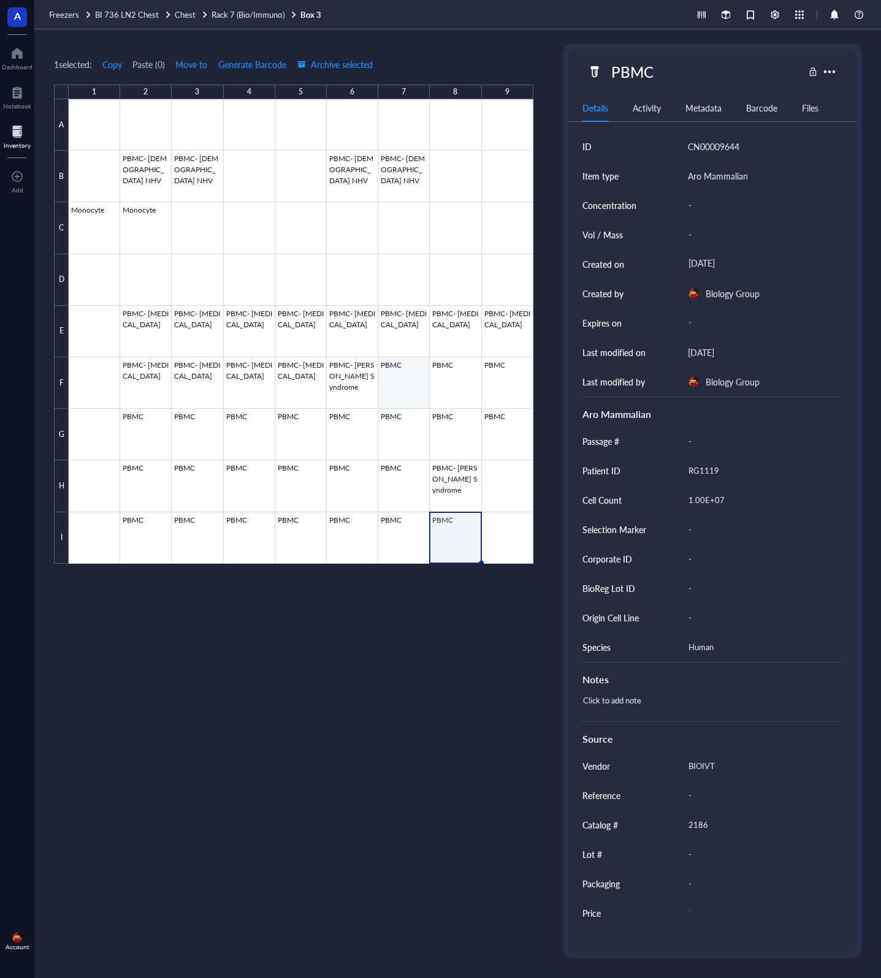
click at [411, 388] on div at bounding box center [301, 331] width 464 height 464
click at [586, 66] on div "PBMC" at bounding box center [631, 72] width 53 height 26
type input "PBMC- [PERSON_NAME] Syndrome"
click at [526, 51] on div "1 selected: Copy Paste ( 0 ) Move to Generate Barcode Archive selected 1 2 3 4 …" at bounding box center [293, 501] width 479 height 914
click at [462, 374] on div at bounding box center [301, 331] width 464 height 464
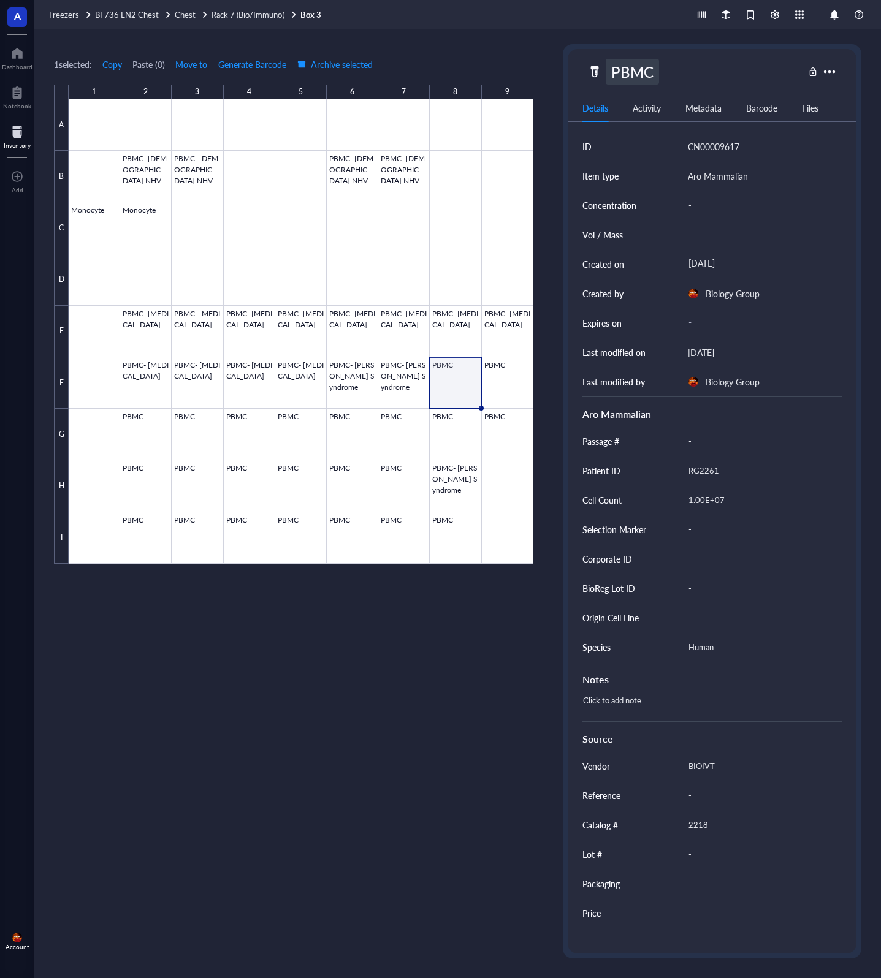
click at [586, 70] on div "PBMC" at bounding box center [631, 72] width 53 height 26
type input "PBMC- [PERSON_NAME] Syndrome"
click at [519, 51] on div "1 selected: Copy Paste ( 0 ) Move to Generate Barcode Archive selected 1 2 3 4 …" at bounding box center [293, 501] width 479 height 914
click at [501, 363] on div at bounding box center [301, 331] width 464 height 464
click at [504, 372] on div at bounding box center [301, 331] width 464 height 464
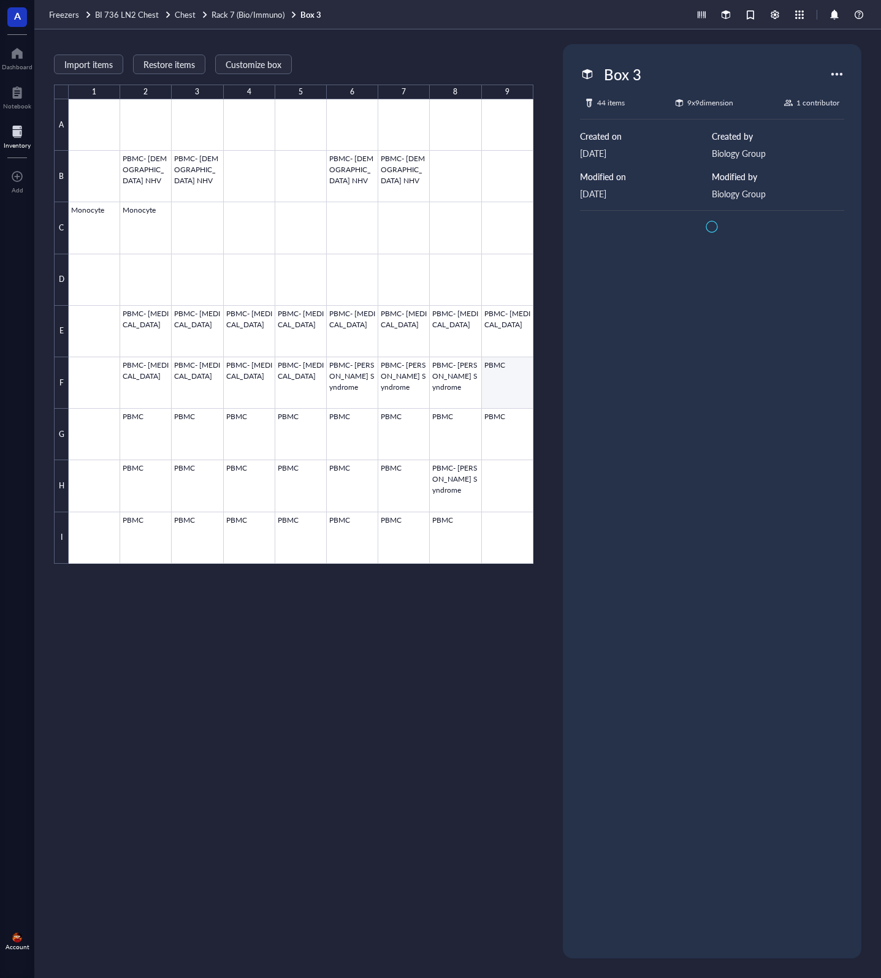
click at [504, 372] on div at bounding box center [301, 331] width 464 height 464
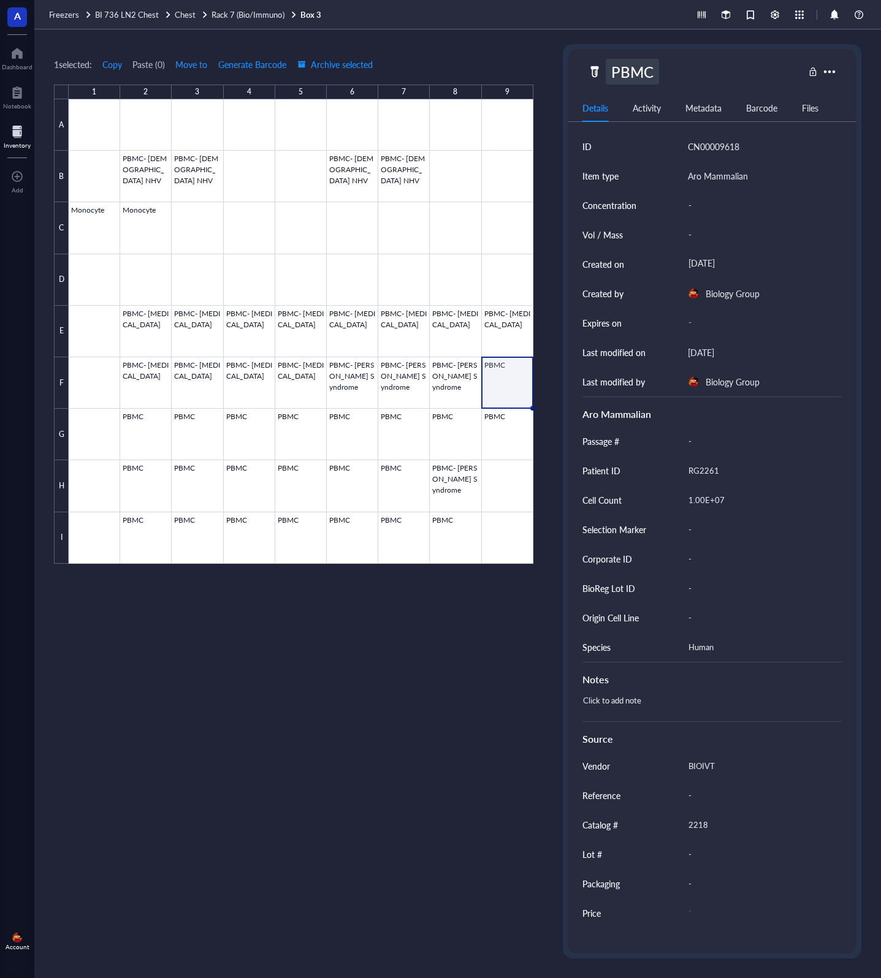
click at [586, 70] on div "PBMC" at bounding box center [631, 72] width 53 height 26
type input "PBMC- [PERSON_NAME] Syndrome"
click at [482, 51] on div "1 selected: Copy Paste ( 0 ) Move to Generate Barcode Archive selected 1 2 3 4 …" at bounding box center [293, 501] width 479 height 914
click at [140, 445] on div at bounding box center [301, 331] width 464 height 464
click at [192, 436] on div at bounding box center [301, 331] width 464 height 464
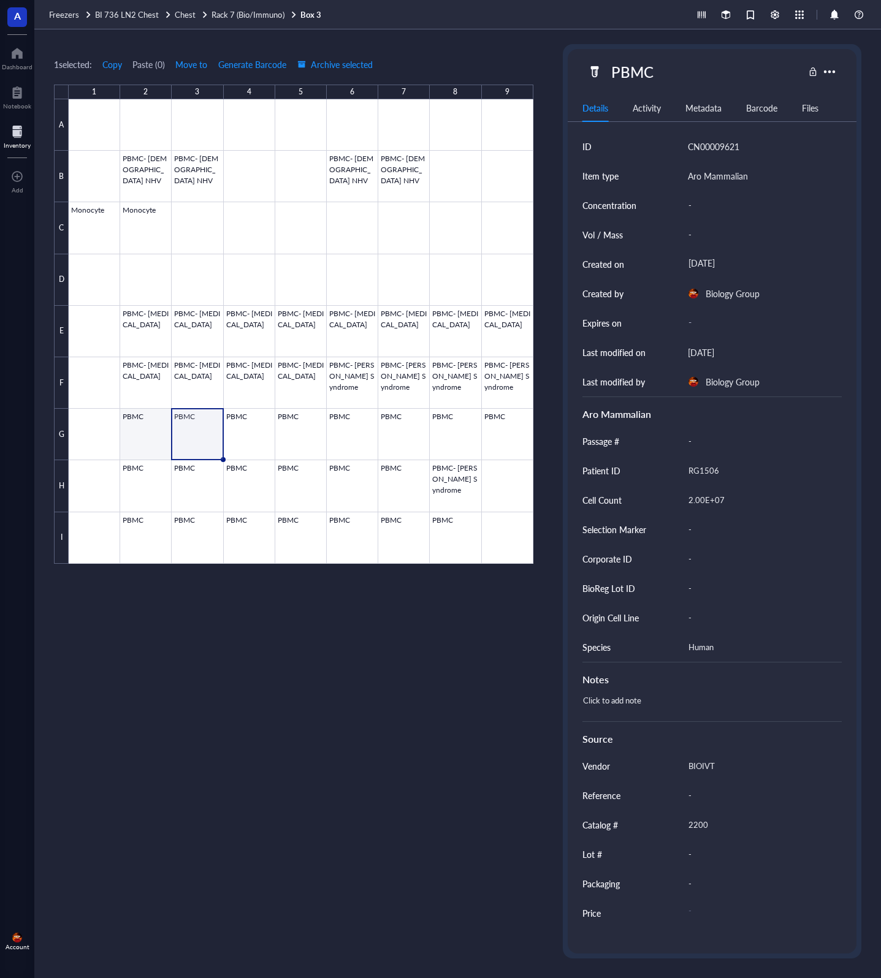
click at [151, 442] on div at bounding box center [301, 331] width 464 height 464
click at [586, 469] on div "RG1506" at bounding box center [760, 471] width 154 height 26
type input "RG1500"
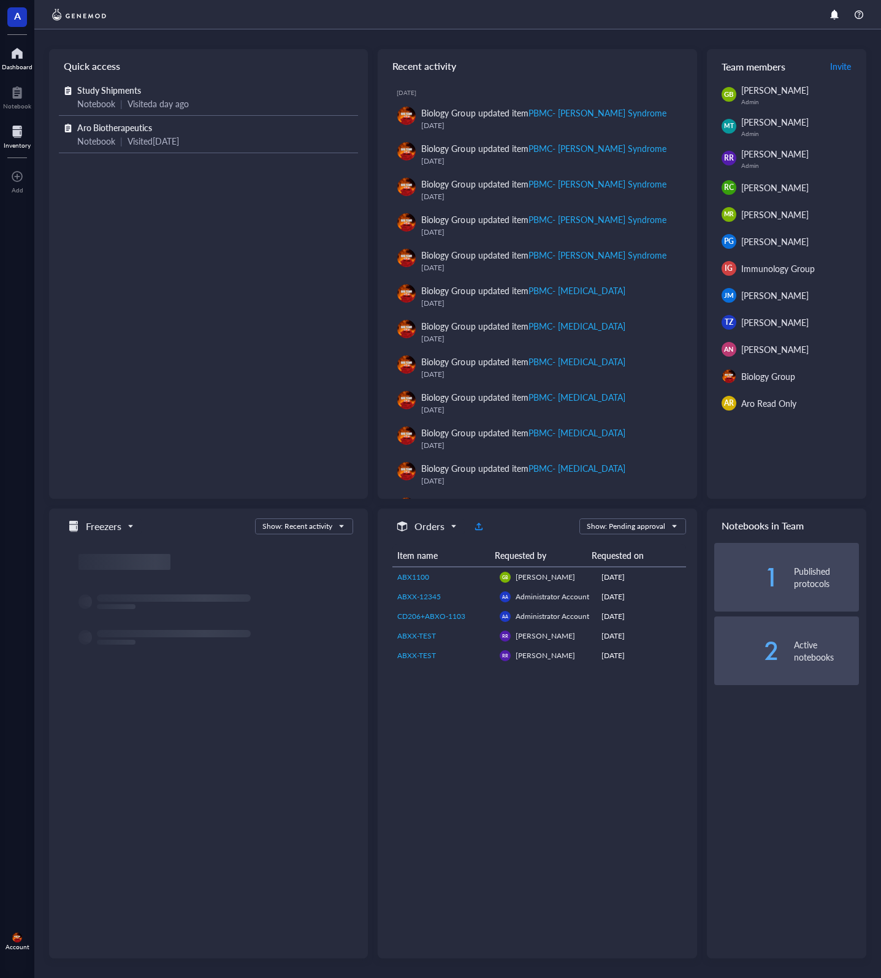
click at [6, 132] on div at bounding box center [17, 132] width 27 height 20
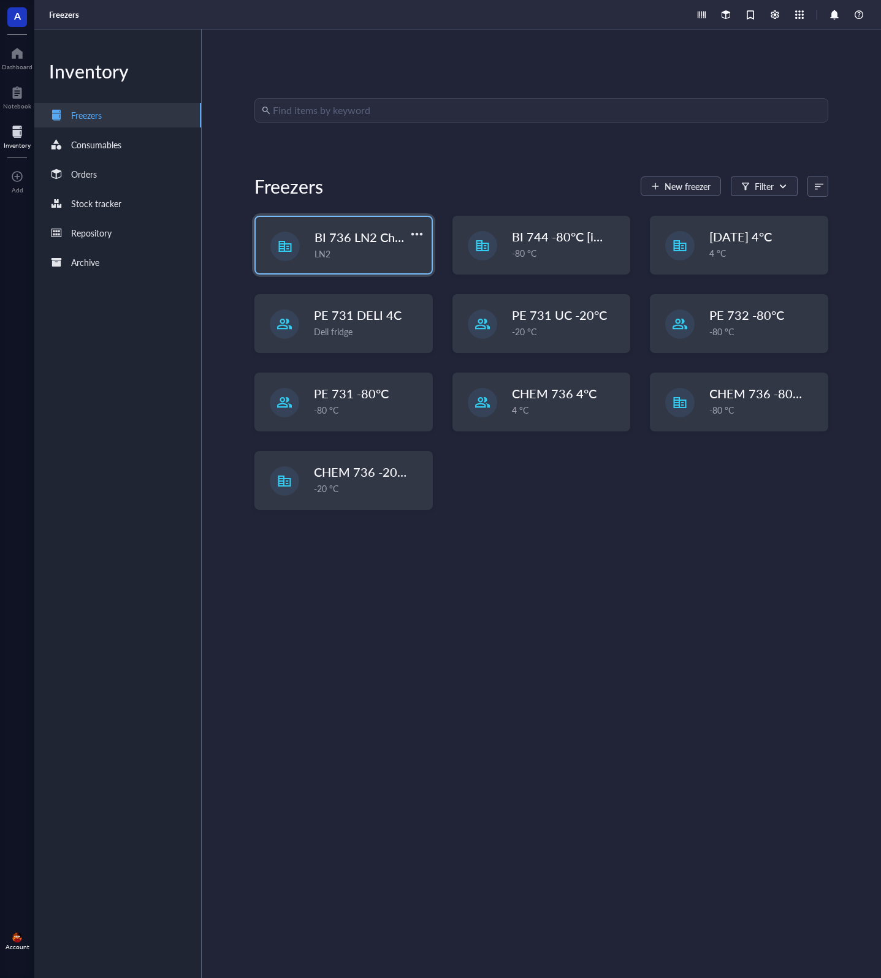
click at [368, 261] on div "BI 736 LN2 Chest LN2" at bounding box center [344, 245] width 176 height 56
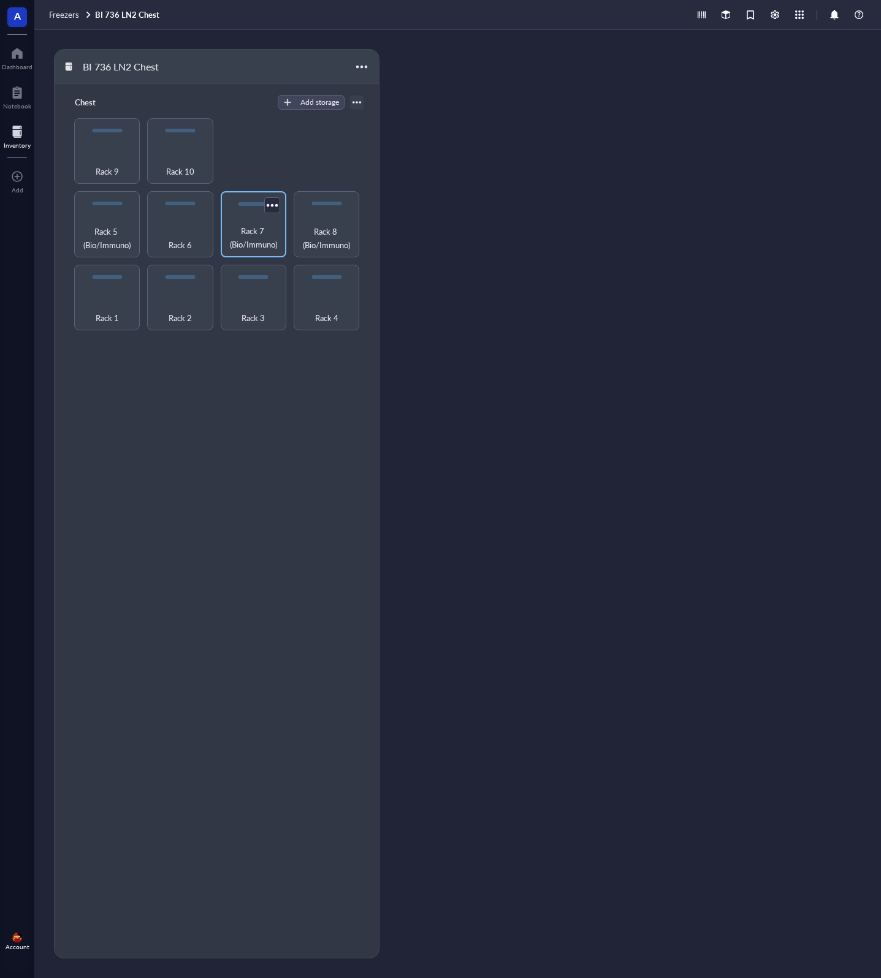
click at [263, 234] on span "Rack 7 (Bio/Immuno)" at bounding box center [253, 237] width 53 height 27
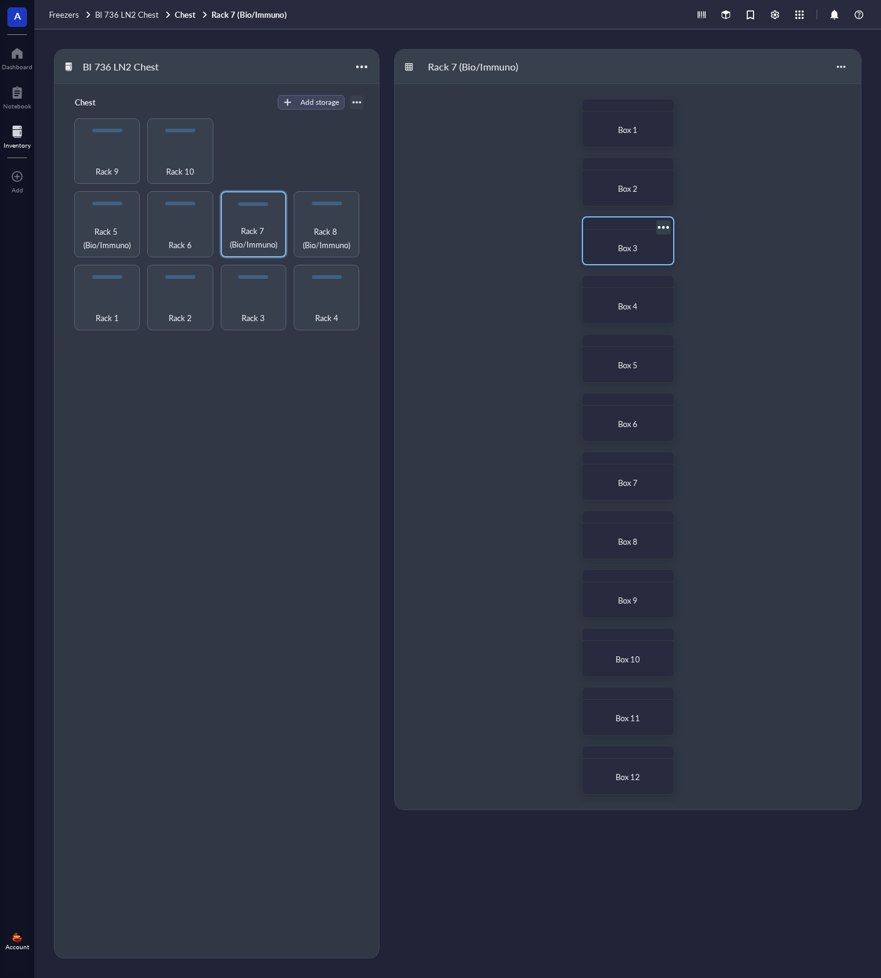
click at [631, 251] on span "Box 3" at bounding box center [628, 248] width 20 height 12
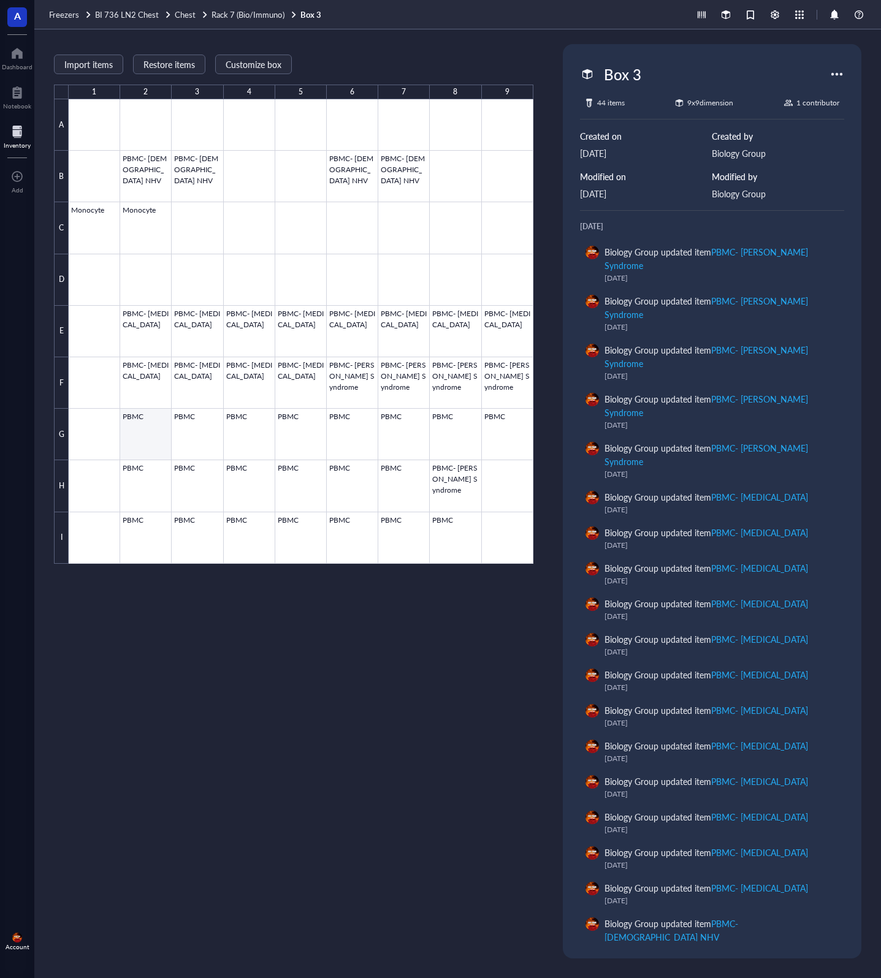
click at [142, 440] on div at bounding box center [301, 331] width 464 height 464
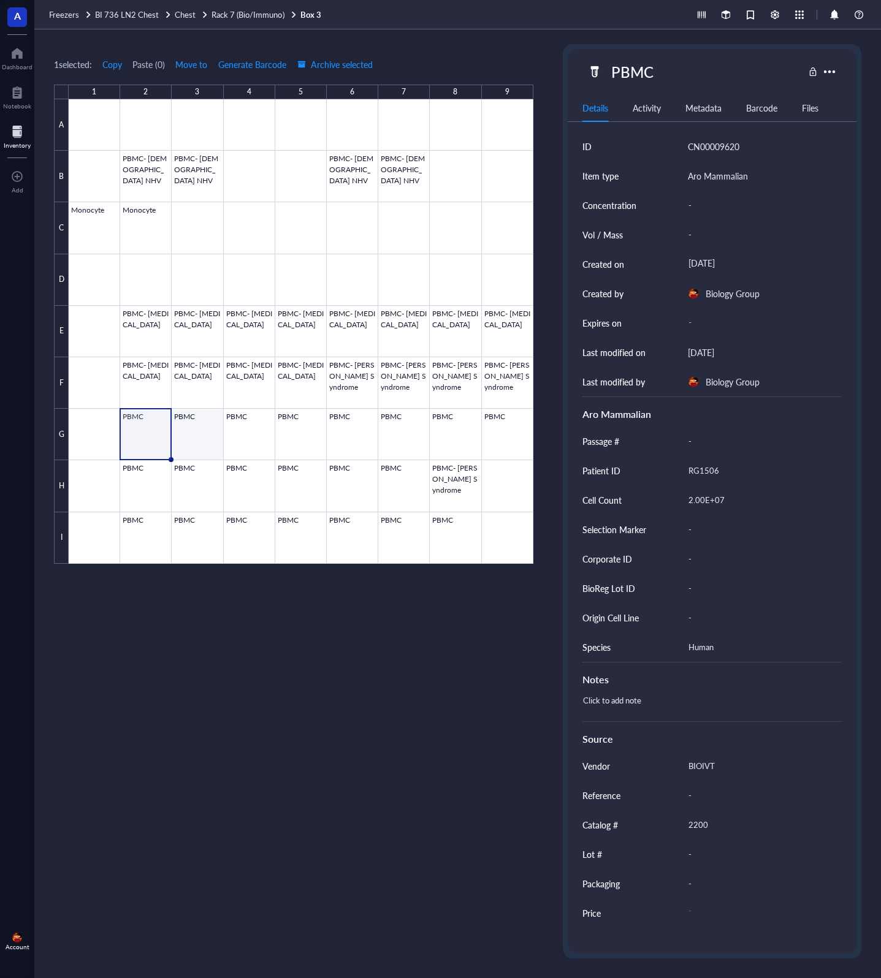
click at [189, 440] on div at bounding box center [301, 331] width 464 height 464
click at [252, 436] on div at bounding box center [301, 331] width 464 height 464
click at [301, 434] on div at bounding box center [301, 331] width 464 height 464
click at [246, 439] on div at bounding box center [301, 331] width 464 height 464
click at [202, 443] on div at bounding box center [301, 331] width 464 height 464
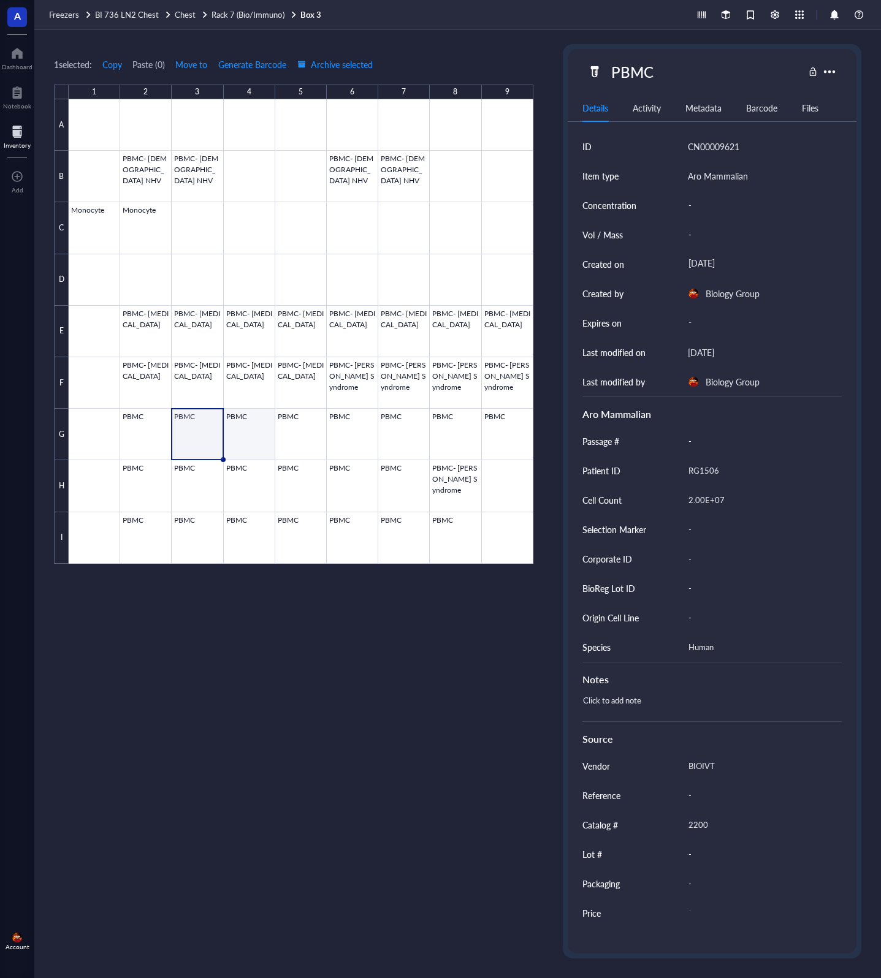
click at [251, 436] on div at bounding box center [301, 331] width 464 height 464
click at [653, 70] on div "PBMC" at bounding box center [631, 72] width 53 height 26
type input "PBMC- [MEDICAL_DATA]"
click at [507, 47] on div "1 selected: Copy Paste ( 0 ) Move to Generate Barcode Archive selected 1 2 3 4 …" at bounding box center [293, 501] width 479 height 914
click at [300, 423] on div at bounding box center [301, 331] width 464 height 464
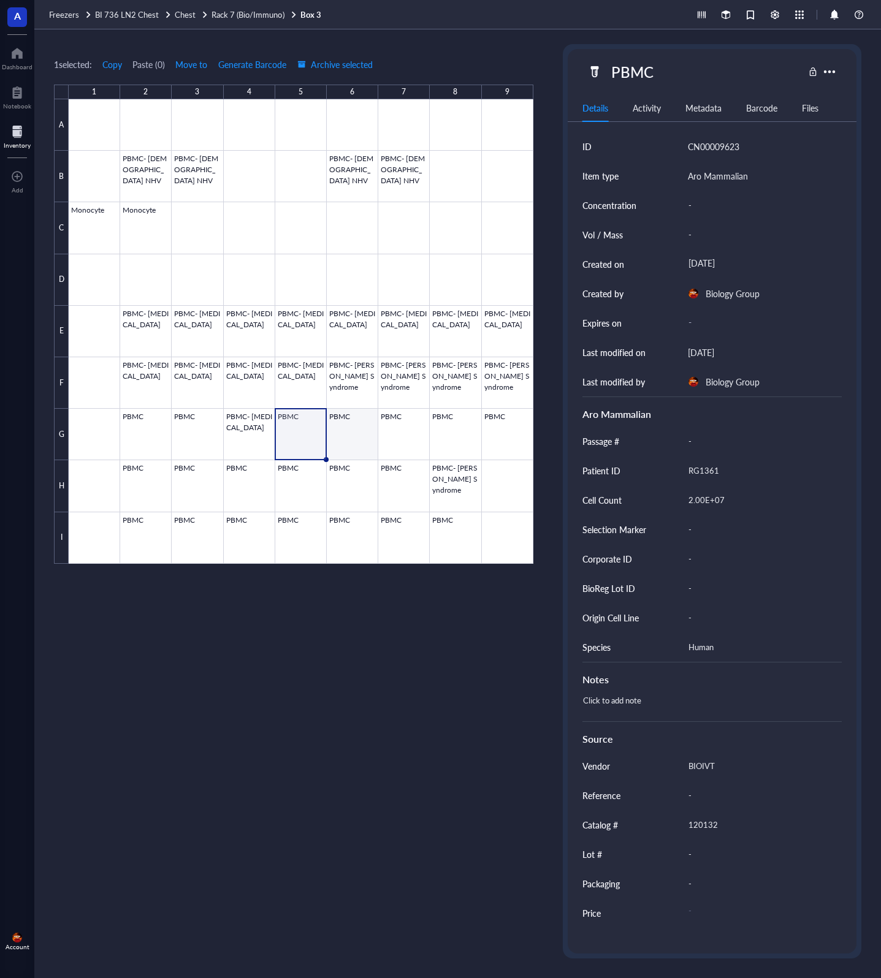
click at [368, 425] on div at bounding box center [301, 331] width 464 height 464
click at [308, 432] on div at bounding box center [301, 331] width 464 height 464
click at [637, 70] on div "PBMC" at bounding box center [631, 72] width 53 height 26
type input "PBMC- [MEDICAL_DATA]"
click at [354, 425] on div at bounding box center [301, 331] width 464 height 464
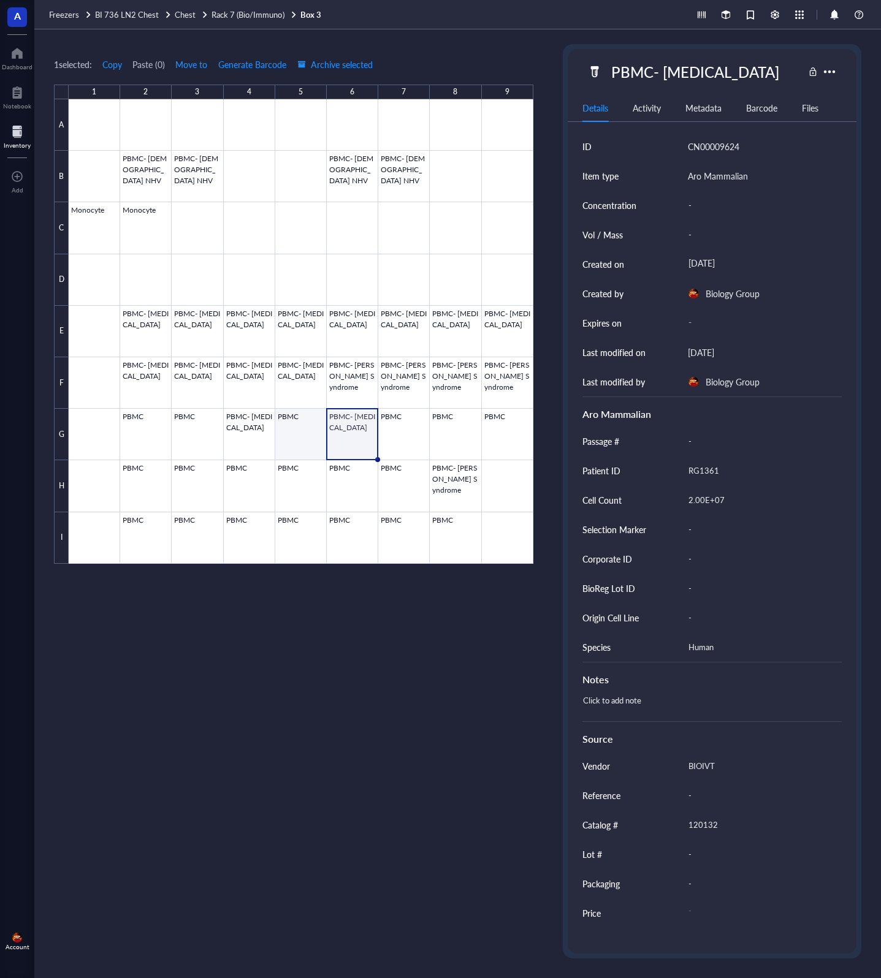
click at [295, 440] on div at bounding box center [301, 331] width 464 height 464
click at [653, 72] on div "PBMC" at bounding box center [631, 72] width 53 height 26
type input "PBMC- [MEDICAL_DATA]"
click at [416, 445] on div at bounding box center [301, 331] width 464 height 464
click at [305, 426] on div at bounding box center [301, 331] width 464 height 464
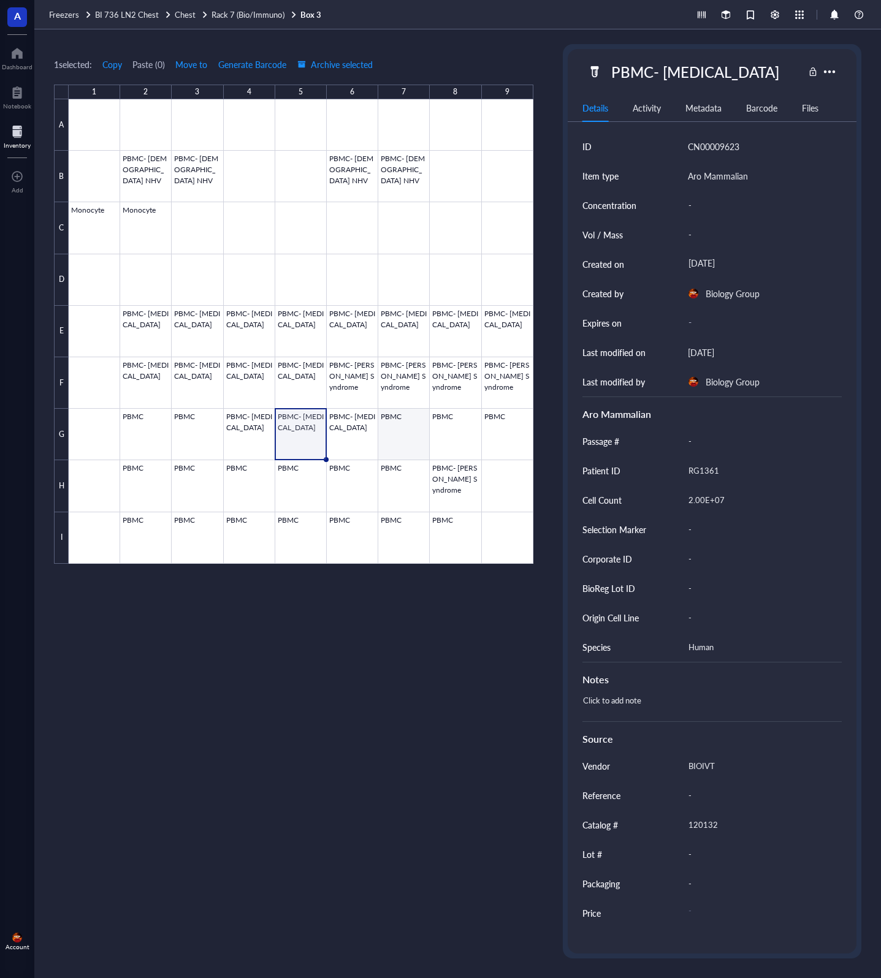
click at [382, 436] on div at bounding box center [301, 331] width 464 height 464
click at [653, 70] on div "PBMC" at bounding box center [631, 72] width 53 height 26
type input "PBMC- [MEDICAL_DATA]"
click at [502, 52] on div "1 selected: Copy Paste ( 0 ) Move to Generate Barcode Archive selected 1 2 3 4 …" at bounding box center [293, 501] width 479 height 914
click at [451, 412] on div at bounding box center [301, 331] width 464 height 464
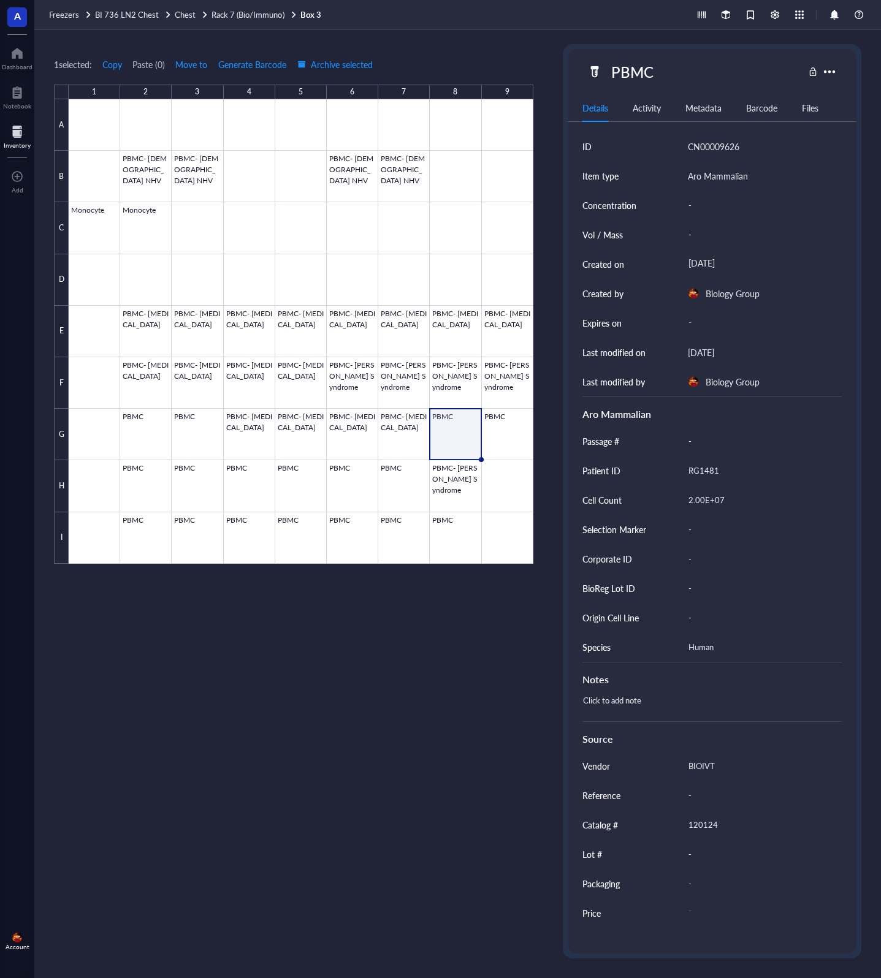
click at [662, 70] on div "PBMC" at bounding box center [695, 72] width 216 height 26
click at [654, 72] on div "PBMC" at bounding box center [631, 72] width 53 height 26
type input "PBMC- [MEDICAL_DATA]"
click at [526, 48] on div "1 selected: Copy Paste ( 0 ) Move to Generate Barcode Archive selected 1 2 3 4 …" at bounding box center [293, 501] width 479 height 914
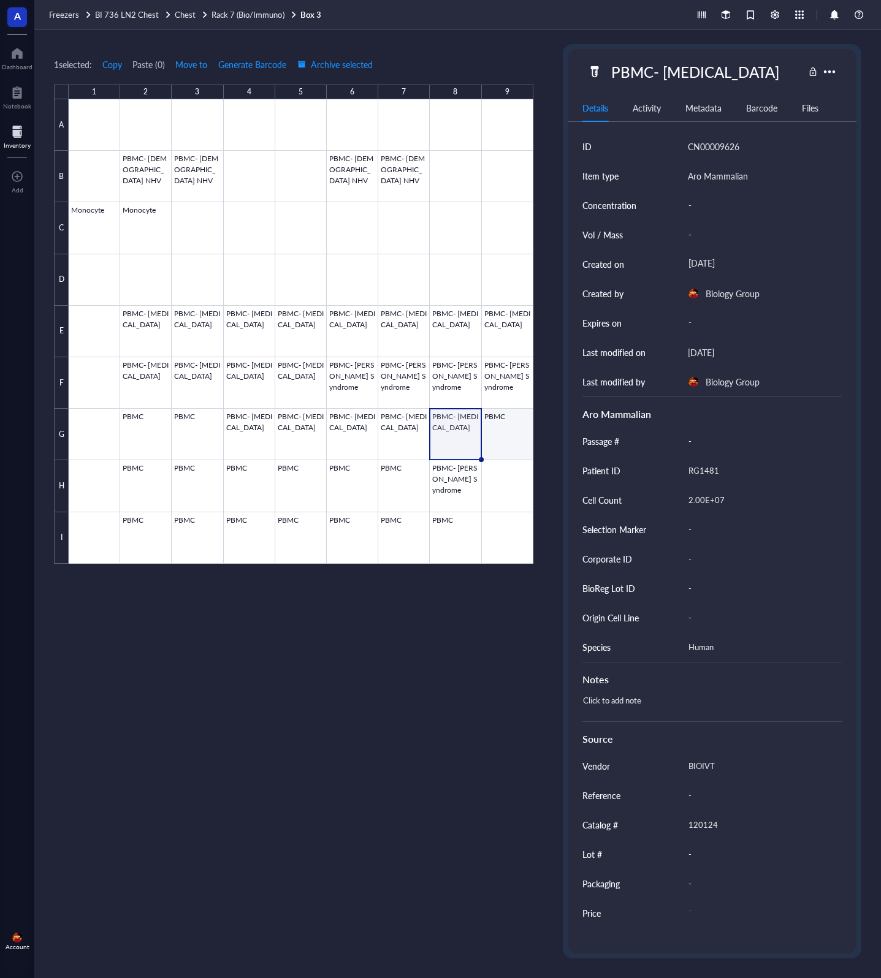
click at [506, 426] on div at bounding box center [301, 331] width 464 height 464
click at [653, 76] on div "PBMC" at bounding box center [631, 72] width 53 height 26
type input "PBMC- [MEDICAL_DATA]"
click at [531, 65] on div "1 selected: Copy Paste ( 0 ) Move to Generate Barcode Archive selected" at bounding box center [293, 64] width 479 height 11
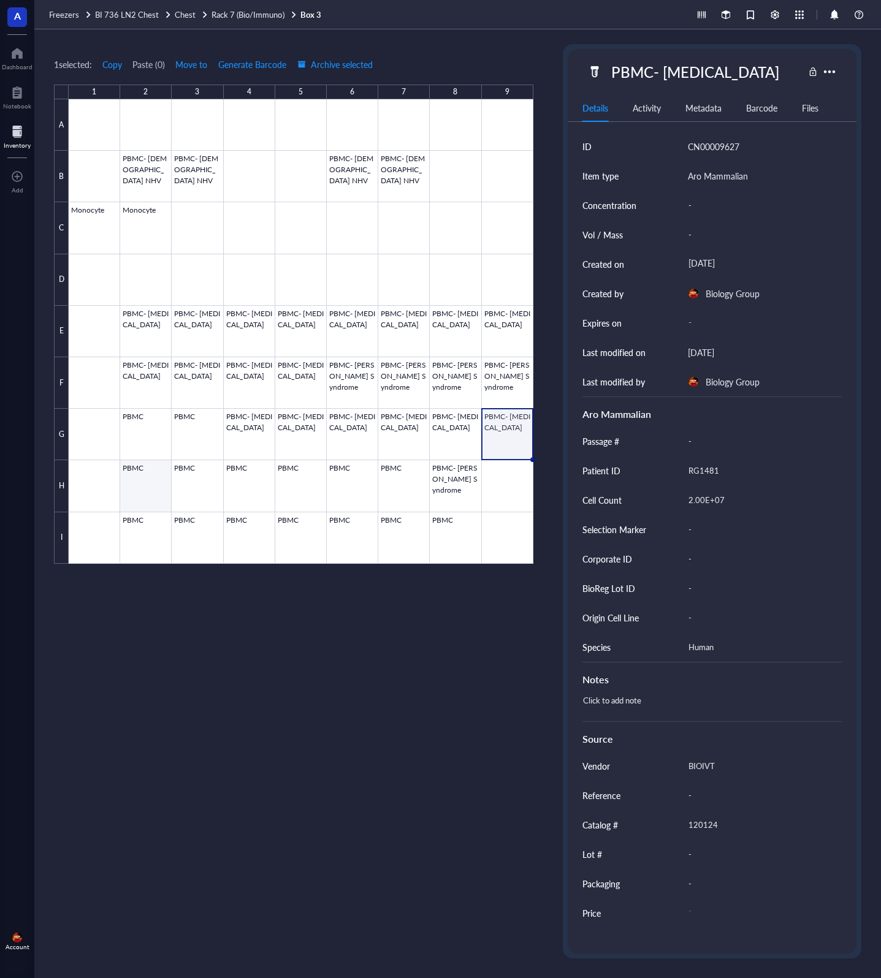
click at [149, 484] on div at bounding box center [301, 331] width 464 height 464
click at [649, 70] on div "PBMC" at bounding box center [631, 72] width 53 height 26
type input "PBMC- [MEDICAL_DATA]"
click at [701, 68] on div "PBMC- [MEDICAL_DATA]" at bounding box center [694, 72] width 179 height 26
click at [493, 59] on div "1 selected: Copy Paste ( 0 ) Move to Generate Barcode Archive selected" at bounding box center [293, 64] width 479 height 11
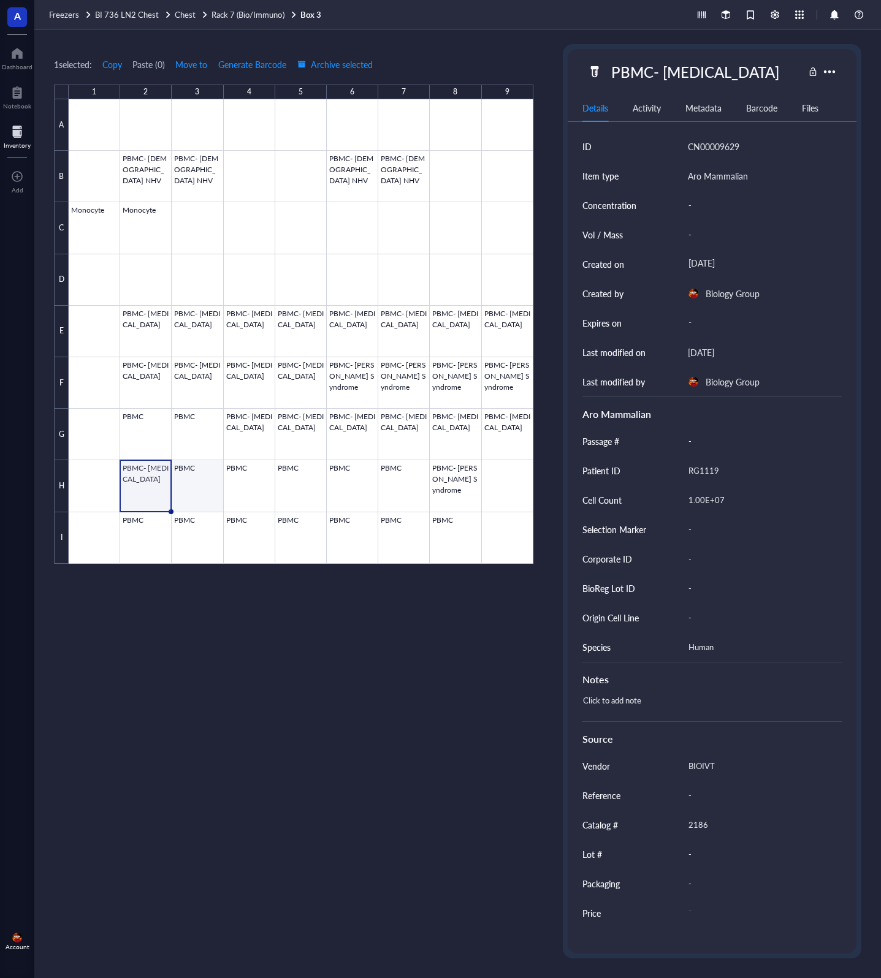
click at [197, 487] on div at bounding box center [301, 331] width 464 height 464
click at [655, 74] on div "PBMC" at bounding box center [631, 72] width 53 height 26
type input "PBMC- [MEDICAL_DATA]"
click at [519, 59] on div "1 selected: Copy Paste ( 0 ) Move to Generate Barcode Archive selected" at bounding box center [293, 64] width 479 height 11
click at [245, 476] on div at bounding box center [301, 331] width 464 height 464
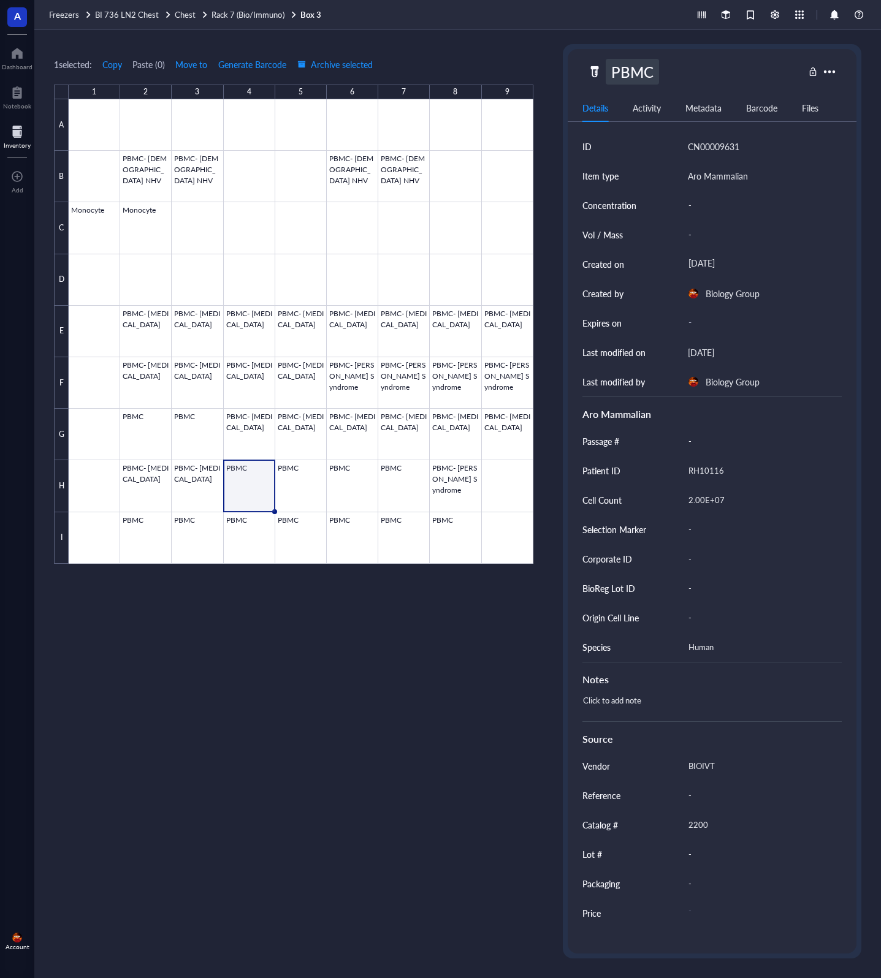
click at [646, 74] on div "PBMC" at bounding box center [631, 72] width 53 height 26
type input "PBMC- [MEDICAL_DATA]"
click at [501, 56] on div "1 selected: Copy Paste ( 0 ) Move to Generate Barcode Archive selected 1 2 3 4 …" at bounding box center [293, 501] width 479 height 914
click at [307, 484] on div at bounding box center [301, 331] width 464 height 464
click at [651, 69] on div "PBMC" at bounding box center [631, 72] width 53 height 26
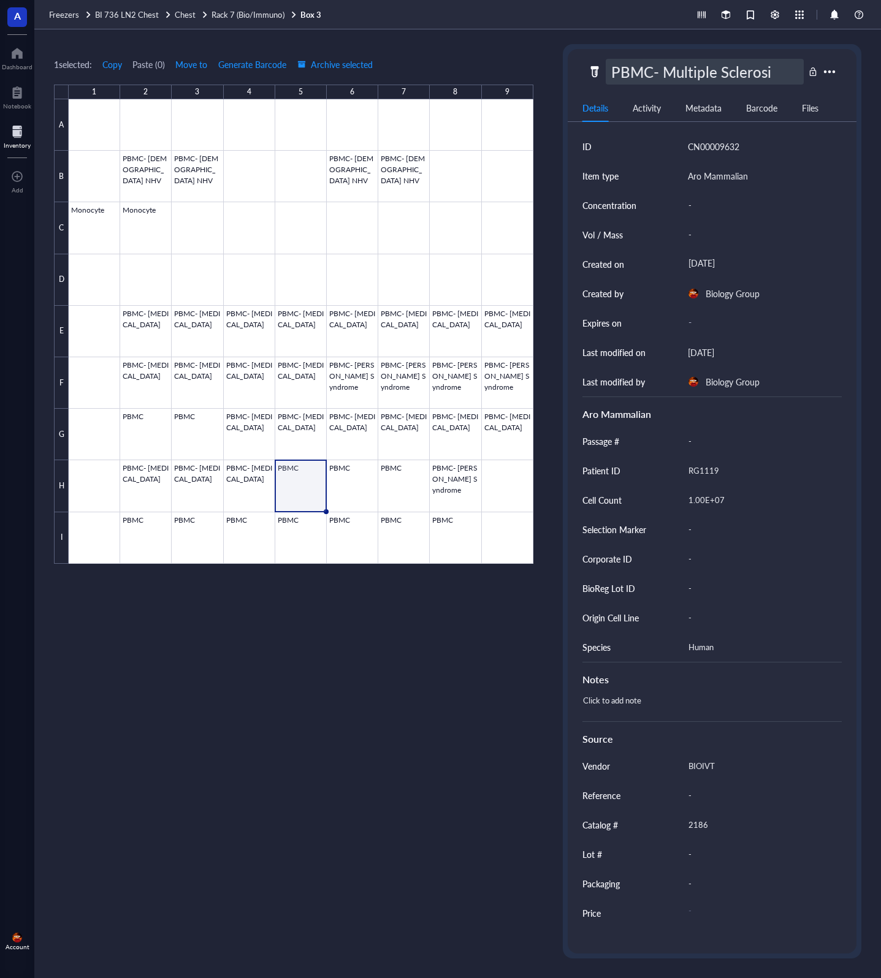
type input "PBMC- [MEDICAL_DATA]"
click at [346, 488] on div at bounding box center [301, 331] width 464 height 464
click at [644, 76] on div "PBMC" at bounding box center [631, 72] width 53 height 26
type input "PBMC- [MEDICAL_DATA]"
click at [408, 489] on div at bounding box center [301, 331] width 464 height 464
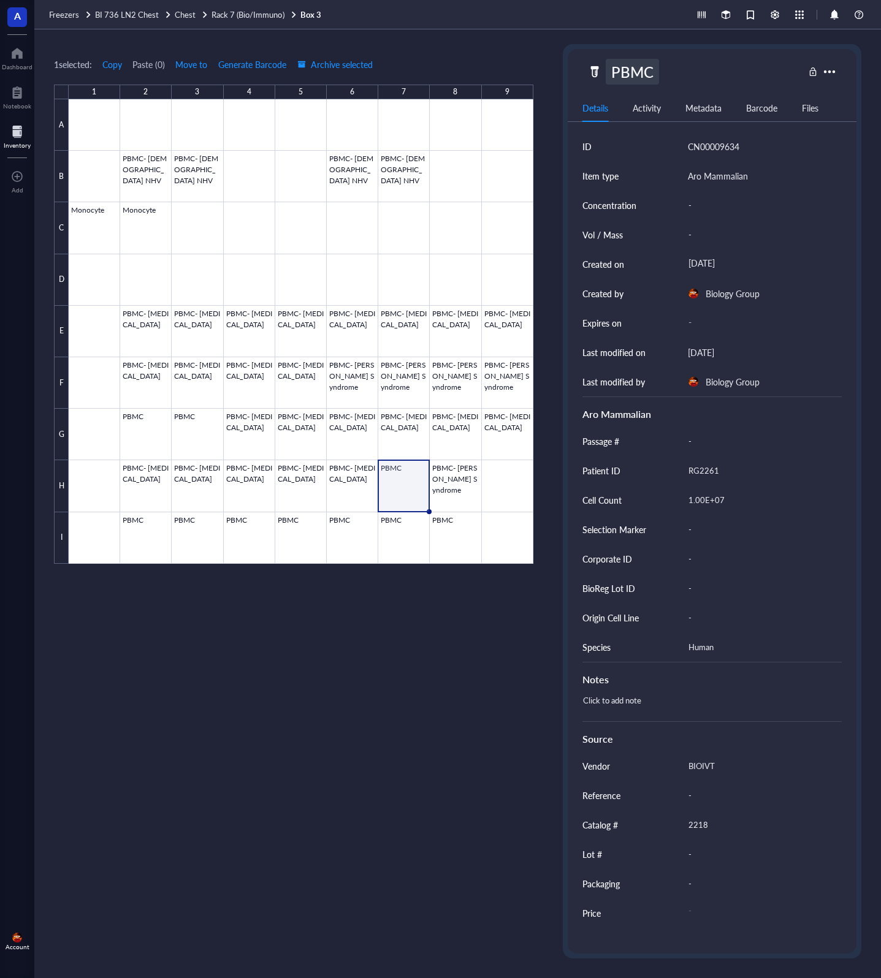
click at [655, 70] on div "PBMC" at bounding box center [631, 72] width 53 height 26
type input "PBMC- [PERSON_NAME] Syndrome"
click at [151, 533] on div at bounding box center [301, 331] width 464 height 464
click at [654, 72] on div "PBMC" at bounding box center [631, 72] width 53 height 26
type input "PBMC- [MEDICAL_DATA]"
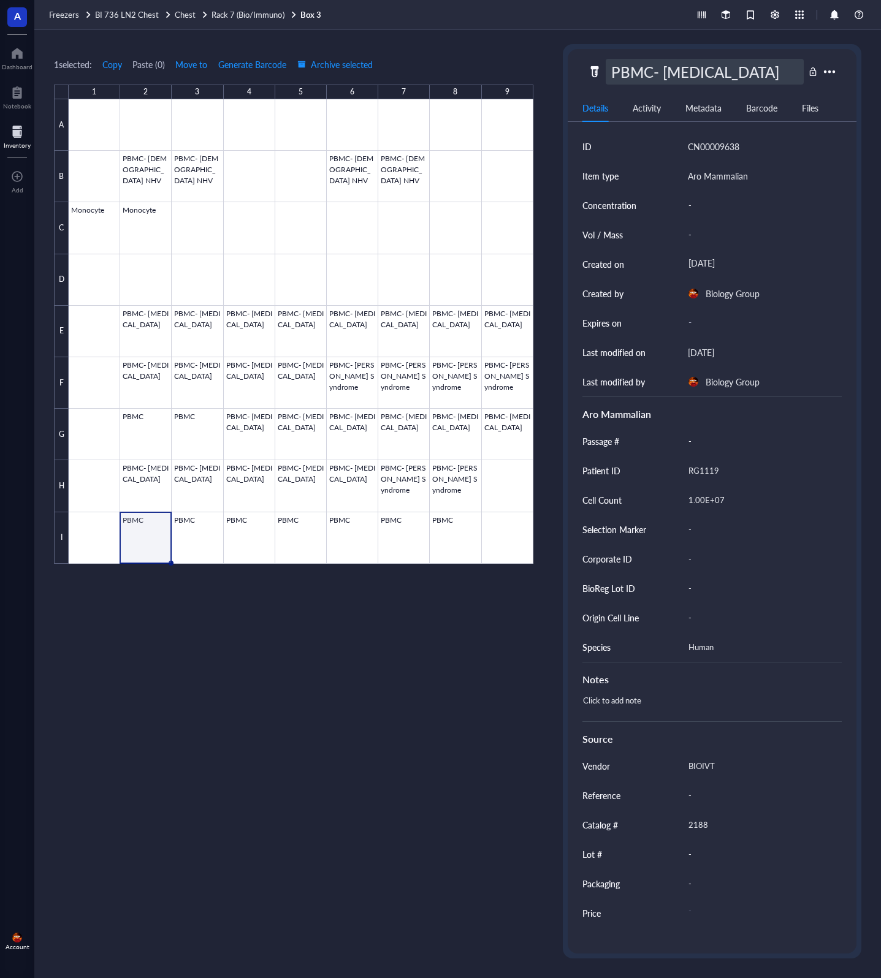
click at [517, 53] on div "1 selected: Copy Paste ( 0 ) Move to Generate Barcode Archive selected 1 2 3 4 …" at bounding box center [293, 501] width 479 height 914
click at [188, 524] on div at bounding box center [301, 331] width 464 height 464
click at [656, 70] on div "PBMC" at bounding box center [631, 72] width 53 height 26
type input "PBMC- [MEDICAL_DATA]"
click at [546, 63] on div "1 selected: Copy Paste ( 0 ) Move to Generate Barcode Archive selected 1 2 3 4 …" at bounding box center [457, 503] width 846 height 949
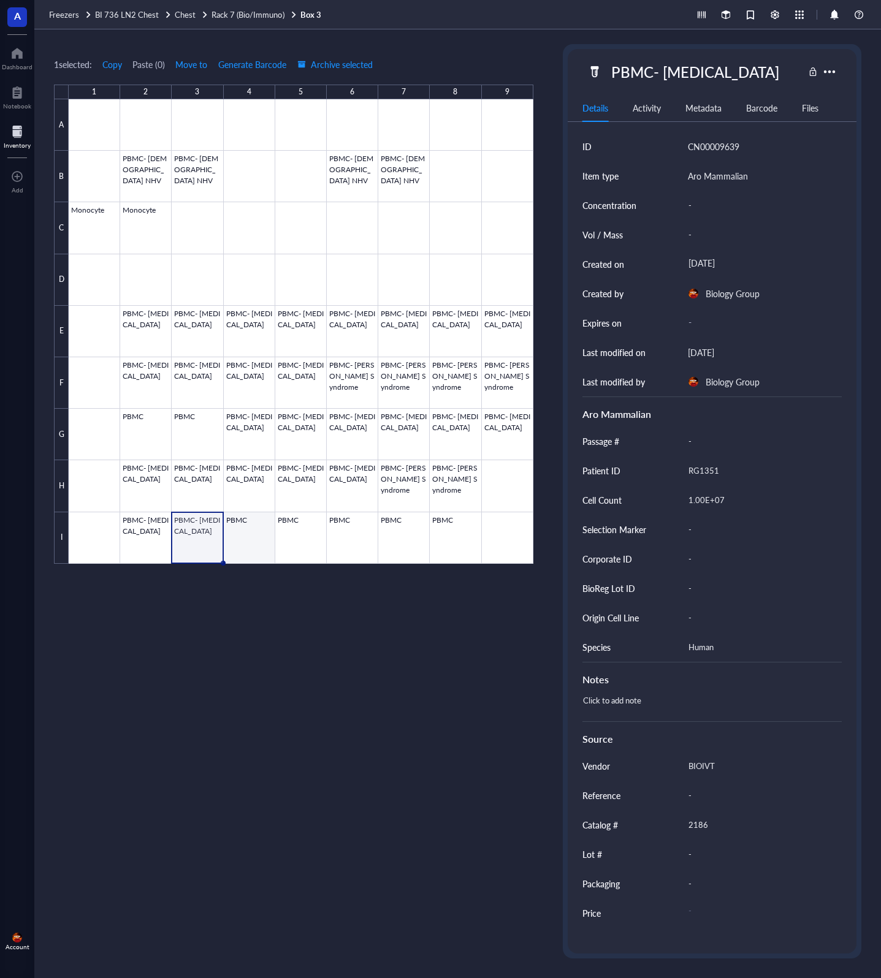
click at [251, 525] on div at bounding box center [301, 331] width 464 height 464
click at [651, 70] on div "PBMC" at bounding box center [631, 72] width 53 height 26
type input "PBMC- [MEDICAL_DATA]"
click at [555, 51] on div "1 selected: Copy Paste ( 0 ) Move to Generate Barcode Archive selected 1 2 3 4 …" at bounding box center [457, 503] width 846 height 949
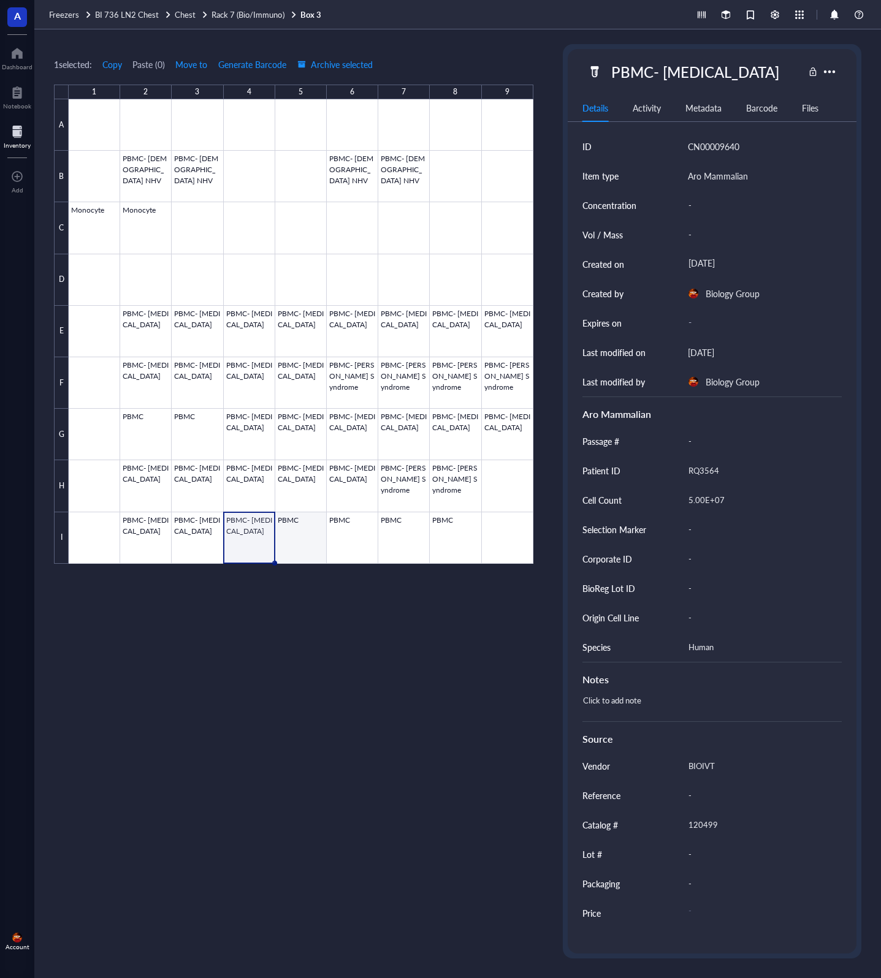
click at [291, 541] on div at bounding box center [301, 331] width 464 height 464
click at [653, 72] on div "PBMC" at bounding box center [631, 72] width 53 height 26
type input "PBMC- [MEDICAL_DATA]"
click at [355, 534] on div at bounding box center [301, 331] width 464 height 464
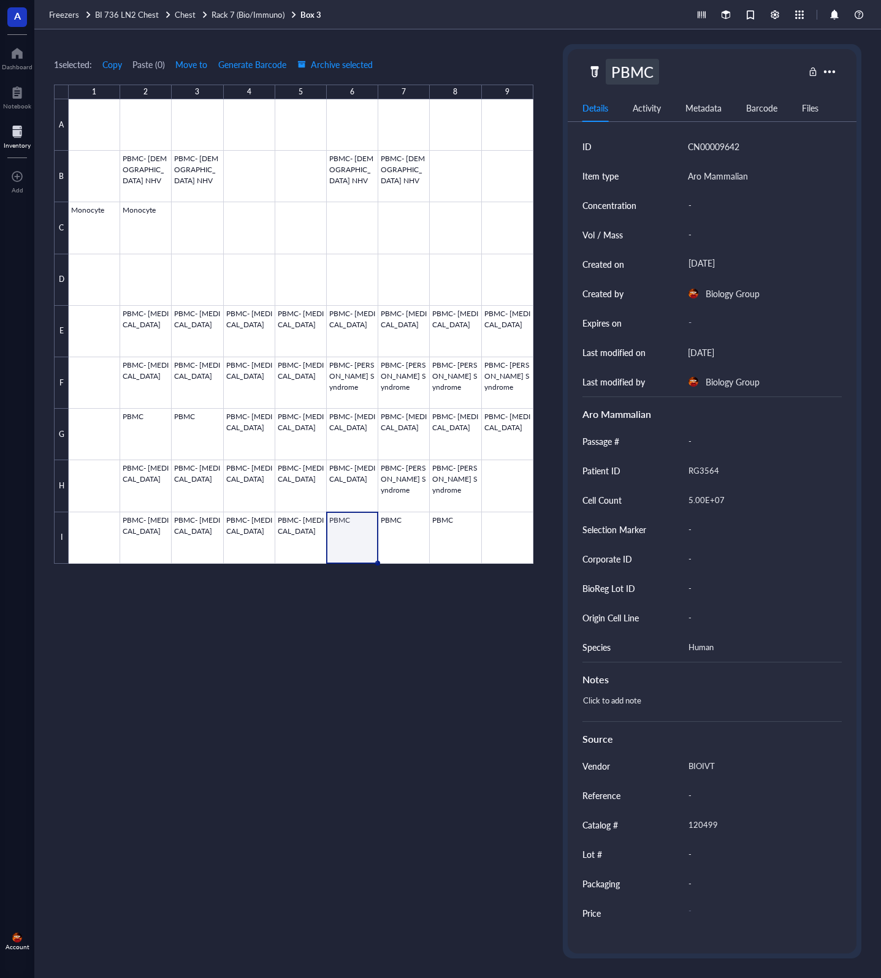
click at [653, 66] on div "PBMC" at bounding box center [631, 72] width 53 height 26
type input "PBMC- [MEDICAL_DATA]"
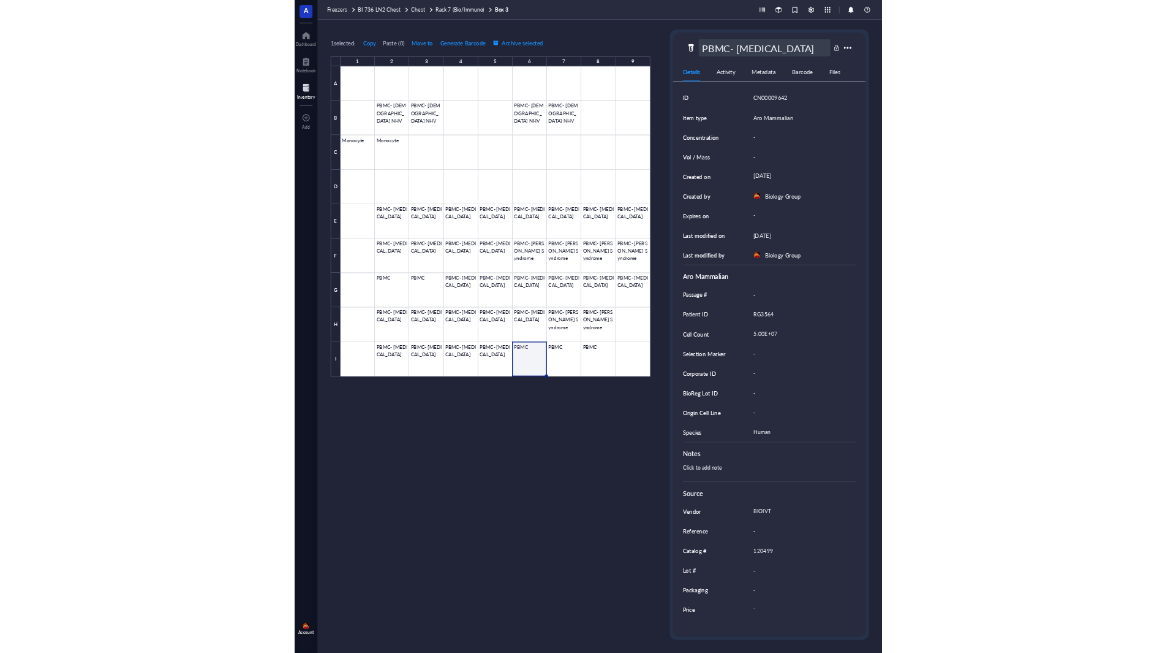
scroll to position [0, 28]
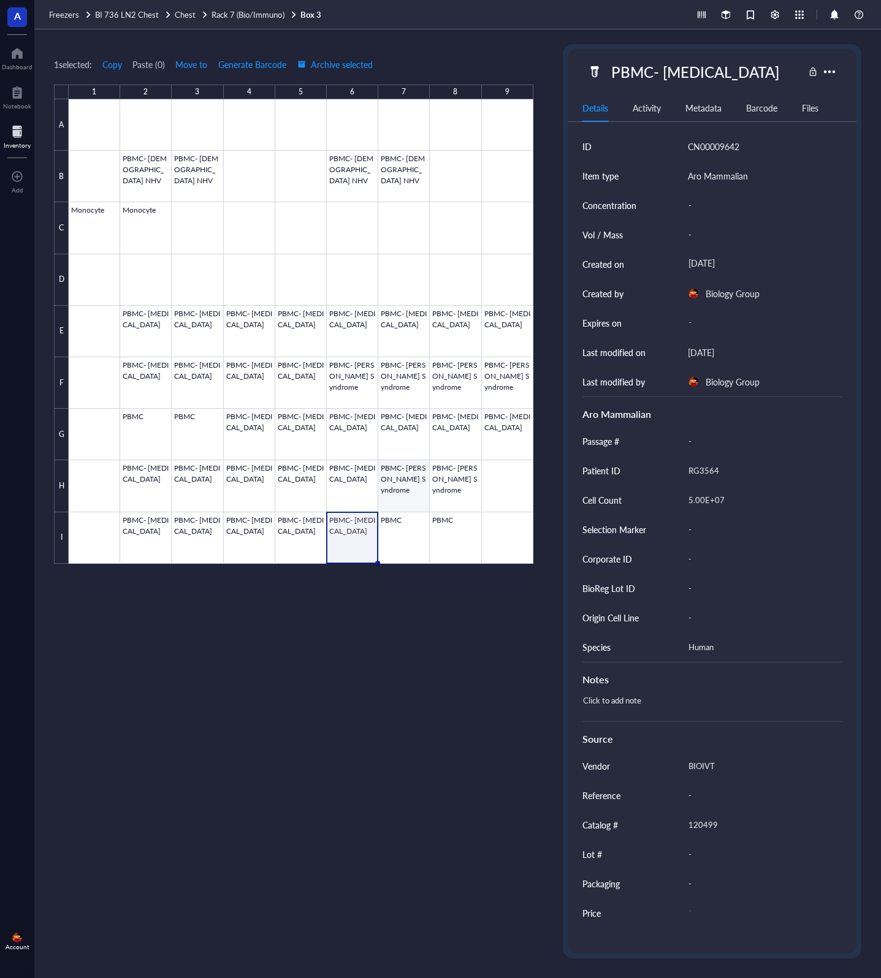
click at [392, 512] on div at bounding box center [301, 331] width 464 height 464
click at [410, 540] on div at bounding box center [301, 331] width 464 height 464
click at [651, 70] on div "PBMC" at bounding box center [631, 72] width 53 height 26
type input "PBMC- [MEDICAL_DATA]"
click at [458, 528] on div at bounding box center [301, 331] width 464 height 464
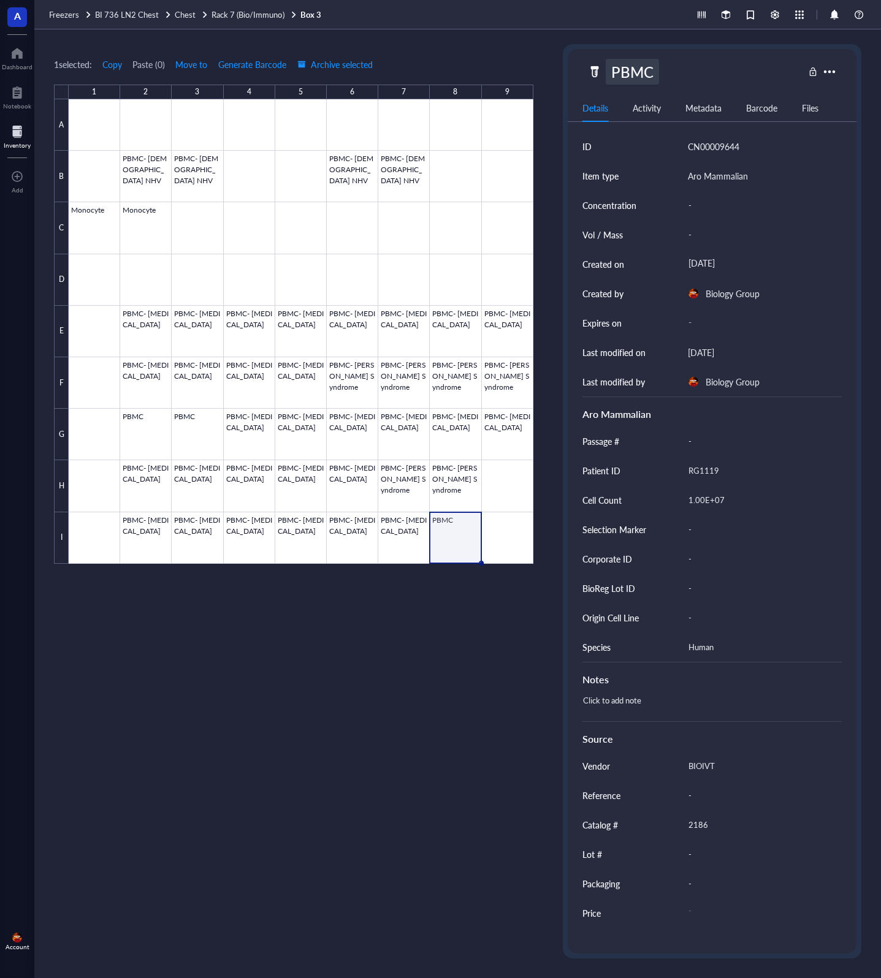
click at [653, 72] on div "PBMC" at bounding box center [631, 72] width 53 height 26
type input "PBMC- [MEDICAL_DATA]"
click at [188, 441] on div at bounding box center [301, 331] width 464 height 464
click at [153, 433] on div at bounding box center [301, 331] width 464 height 464
click at [188, 433] on div at bounding box center [301, 331] width 464 height 464
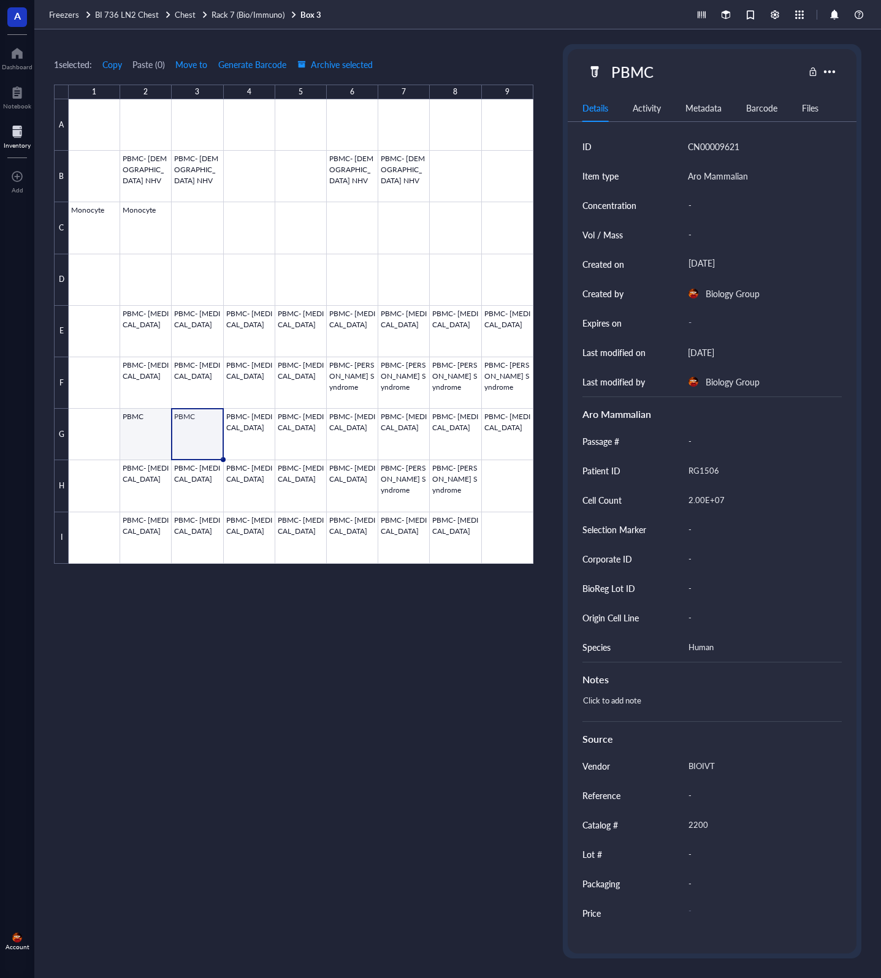
click at [137, 442] on div at bounding box center [301, 331] width 464 height 464
click at [705, 479] on div "RG1506" at bounding box center [760, 471] width 154 height 26
type input "RG1606"
click at [204, 431] on div at bounding box center [301, 331] width 464 height 464
click at [721, 471] on div "RG1506" at bounding box center [760, 471] width 154 height 26
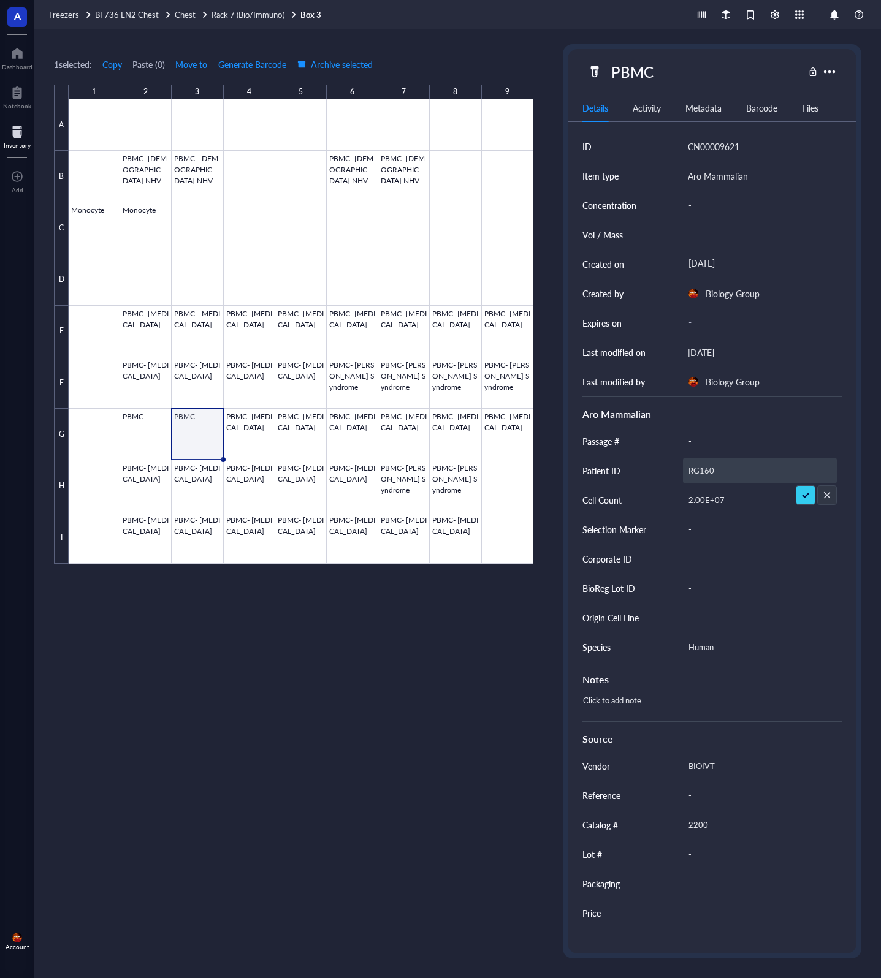
type input "RG1606"
click at [651, 67] on div "PBMC" at bounding box center [631, 72] width 53 height 26
type input "PBMC- [MEDICAL_DATA]"
click at [666, 78] on div "PBMC- [MEDICAL_DATA]" at bounding box center [694, 72] width 179 height 26
drag, startPoint x: 653, startPoint y: 70, endPoint x: 1175, endPoint y: 64, distance: 522.1
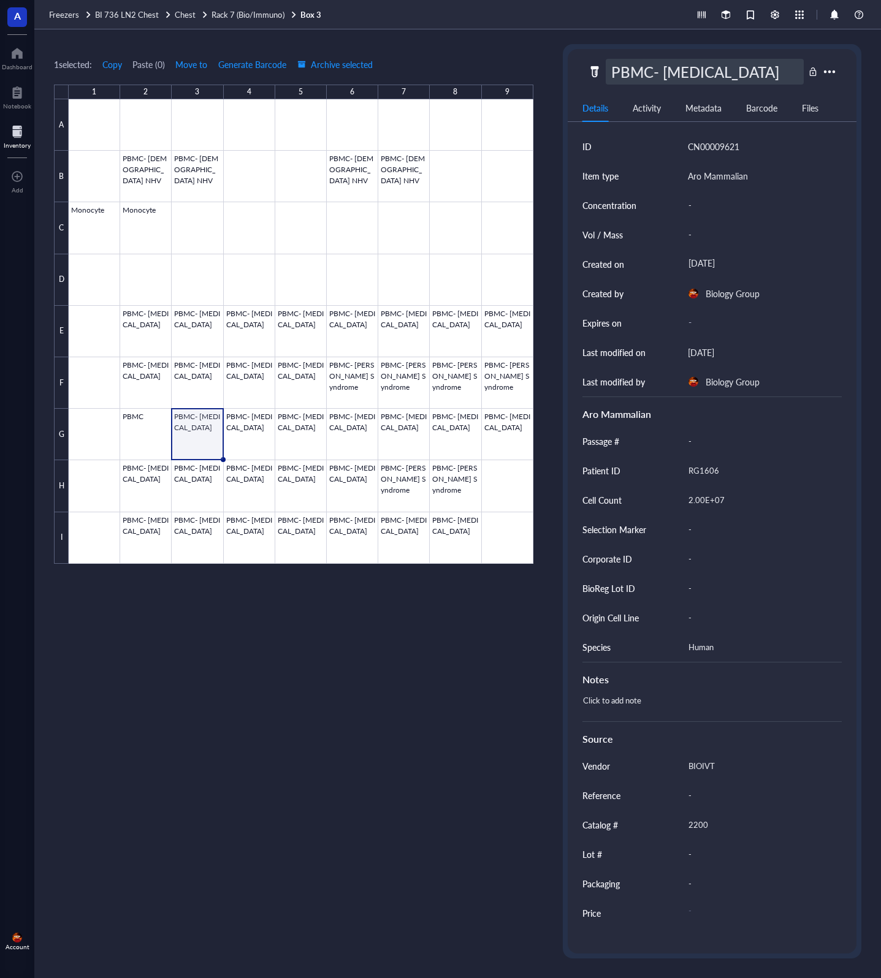
click at [880, 64] on html "A Dashboard Notebook Inventory To pick up a draggable item, press the space bar…" at bounding box center [440, 489] width 881 height 978
click at [134, 436] on div at bounding box center [301, 331] width 464 height 464
click at [653, 72] on div "PBMC" at bounding box center [631, 72] width 53 height 26
type input "PBMC- [MEDICAL_DATA]"
click at [537, 64] on div "1 selected: Copy Paste ( 0 ) Move to Generate Barcode Archive selected 1 2 3 4 …" at bounding box center [457, 503] width 846 height 949
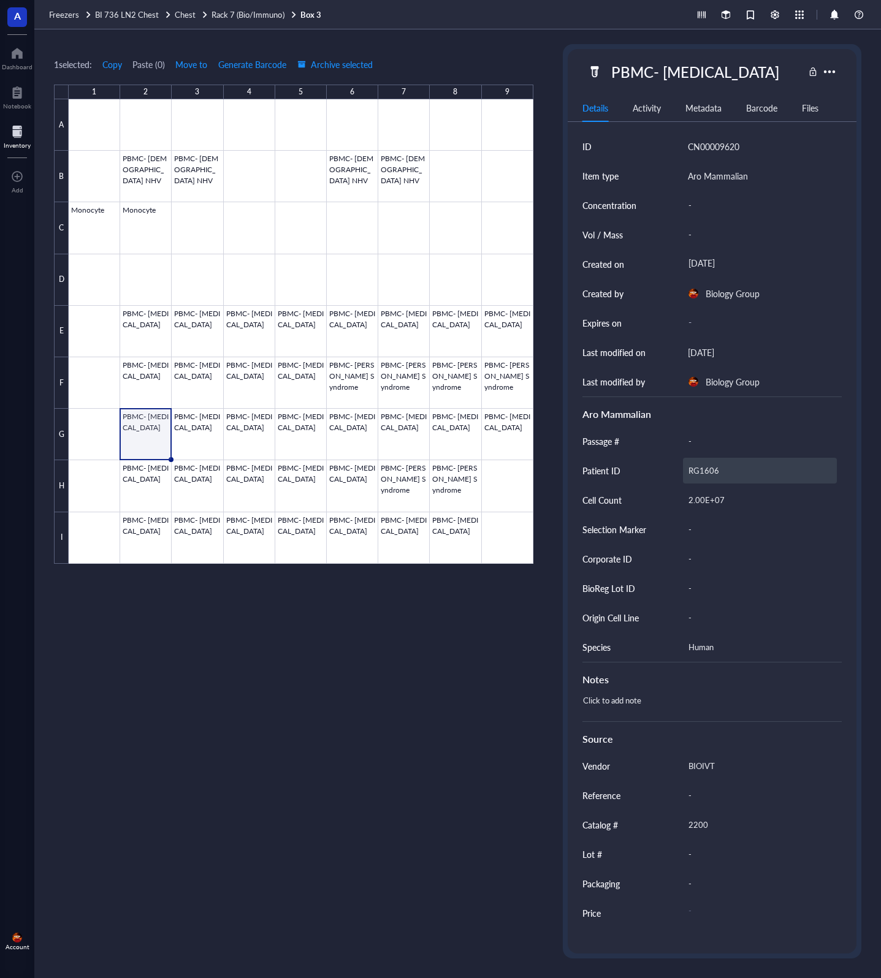
click at [714, 472] on div "RG1606" at bounding box center [760, 471] width 154 height 26
type input "RG1506"
click at [183, 429] on div at bounding box center [301, 331] width 464 height 464
click at [719, 471] on div "RG1606" at bounding box center [760, 471] width 154 height 26
type input "RG1506"
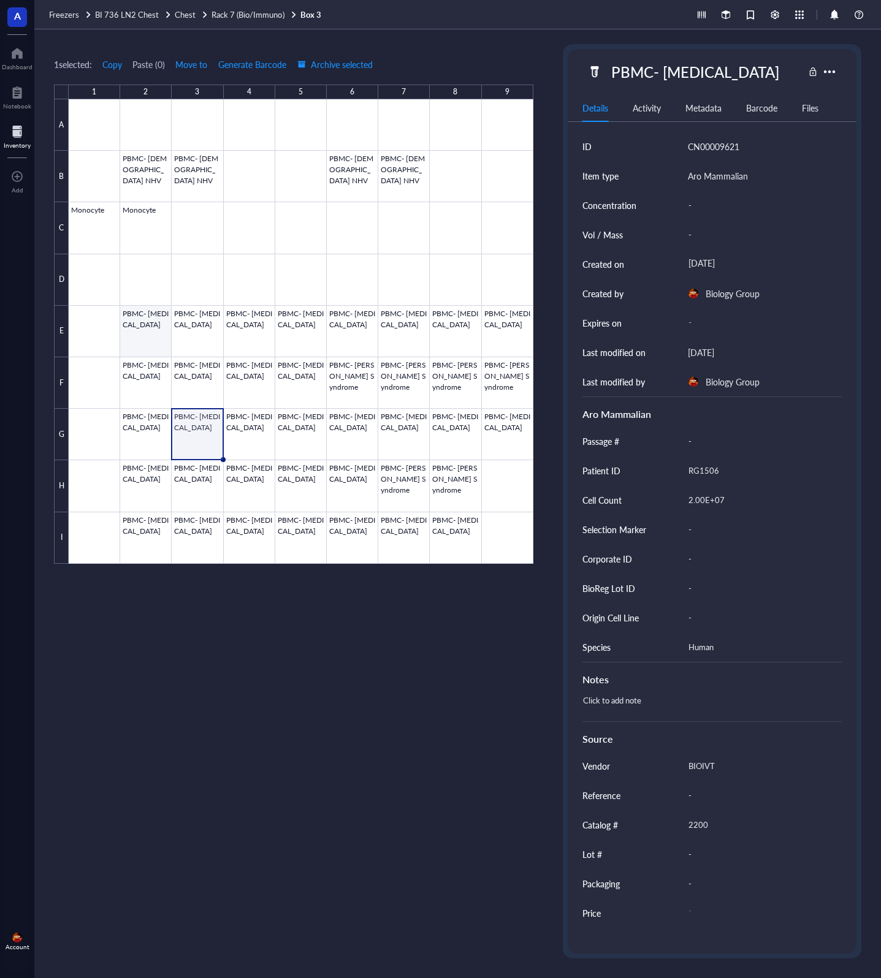
click at [156, 328] on div at bounding box center [301, 331] width 464 height 464
click at [201, 337] on div at bounding box center [301, 331] width 464 height 464
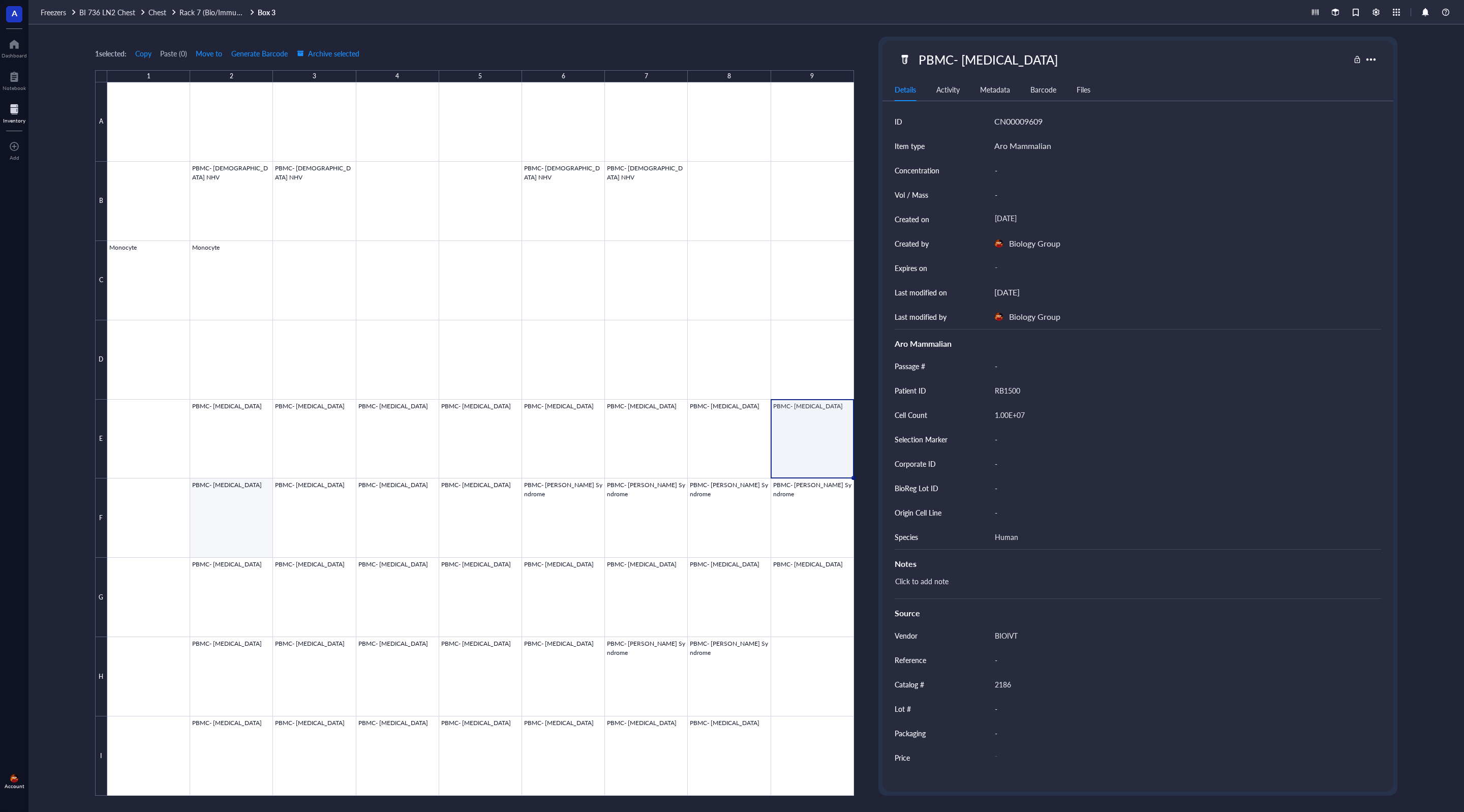
click at [212, 525] on div at bounding box center [480, 439] width 747 height 713
click at [730, 391] on div "RQ1116" at bounding box center [1184, 391] width 387 height 22
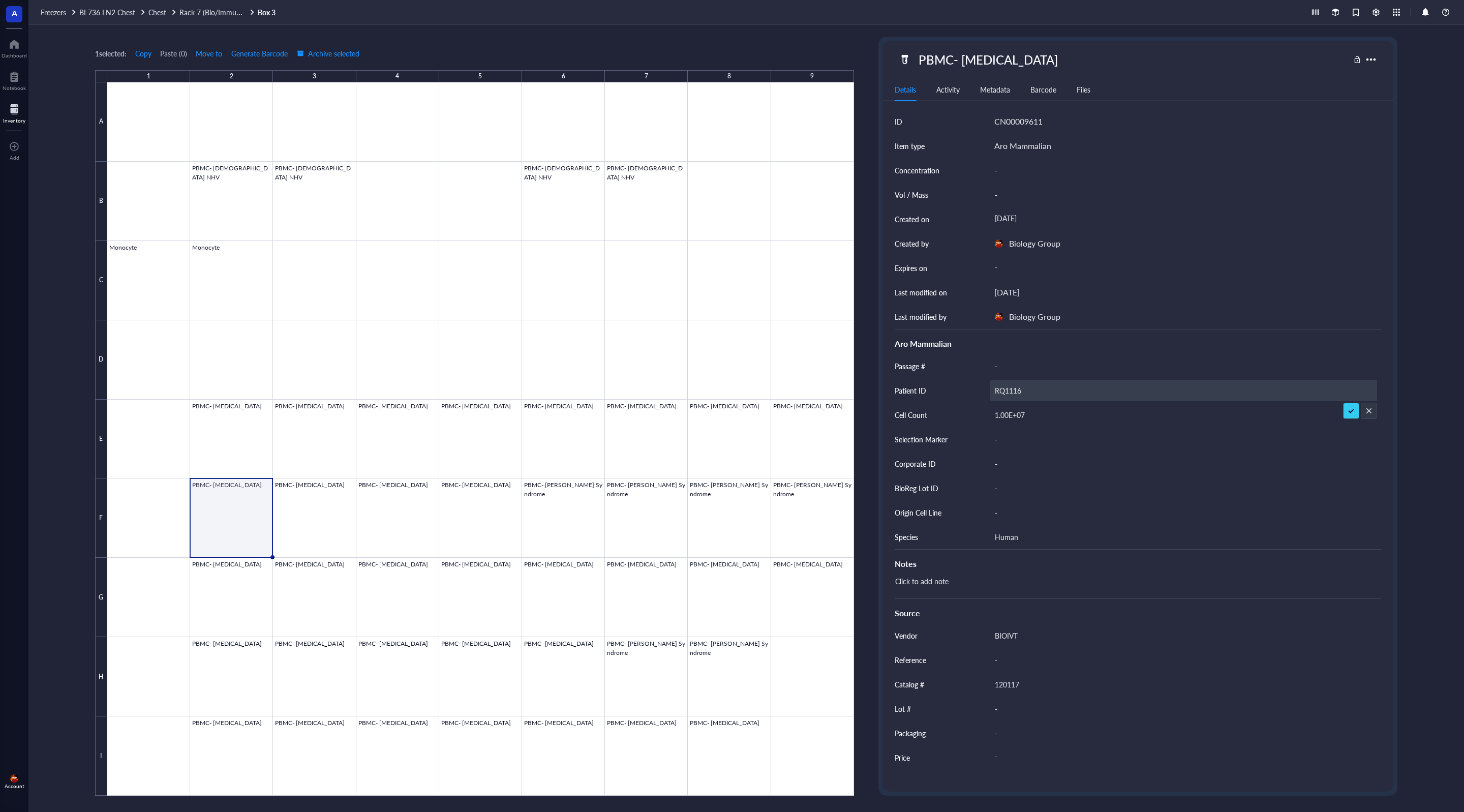
click at [730, 391] on input "RQ1116" at bounding box center [1183, 390] width 386 height 21
type input "RG1116"
click at [320, 519] on div at bounding box center [480, 439] width 747 height 713
click at [730, 388] on div "RQ1116" at bounding box center [1184, 391] width 387 height 22
click at [730, 391] on input "RQ1116" at bounding box center [1183, 390] width 386 height 21
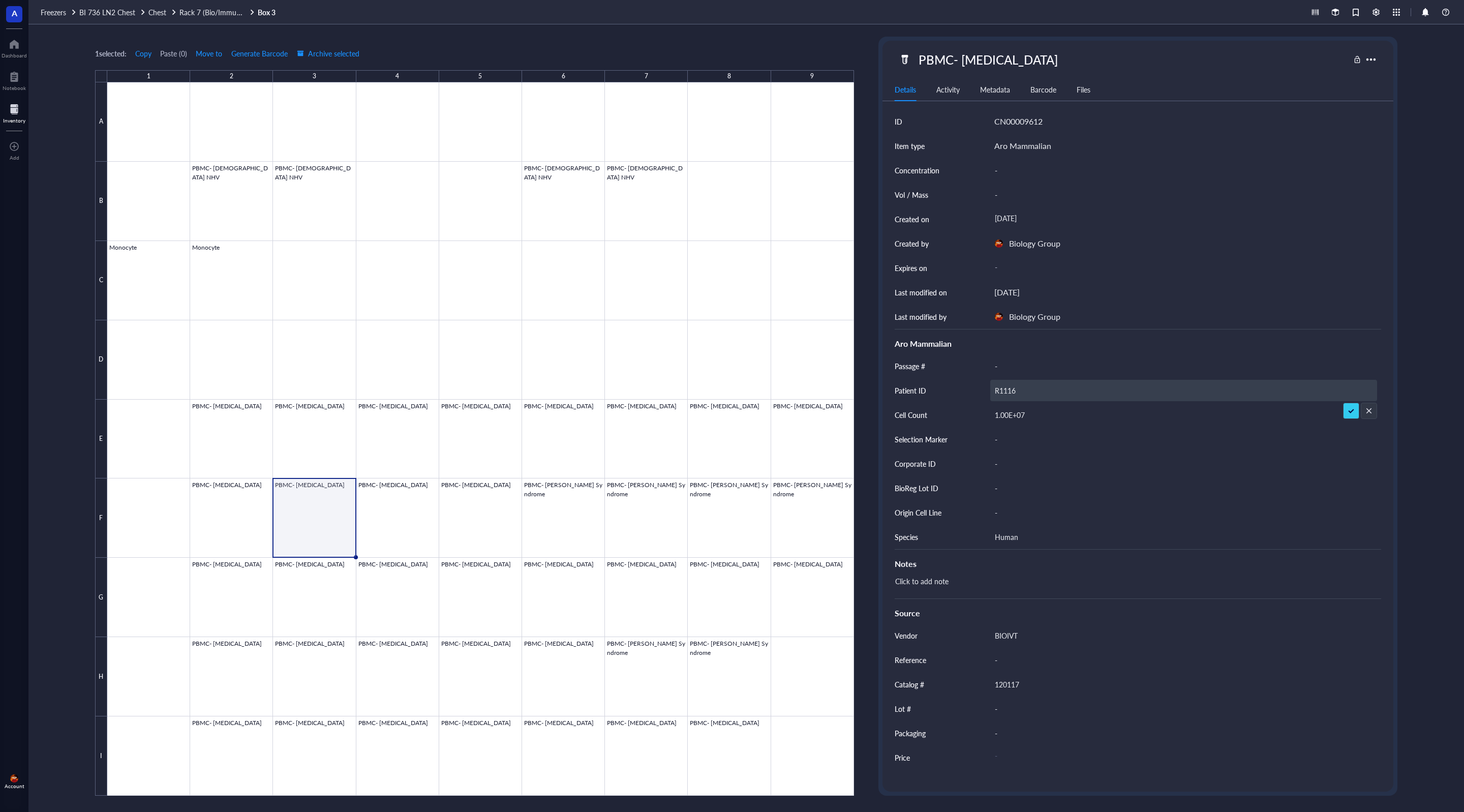
type input "RG1116"
click at [400, 523] on div at bounding box center [480, 439] width 747 height 713
click at [730, 392] on div "RQ1116" at bounding box center [1184, 391] width 387 height 22
click at [730, 389] on input "RQ1116" at bounding box center [1183, 390] width 386 height 21
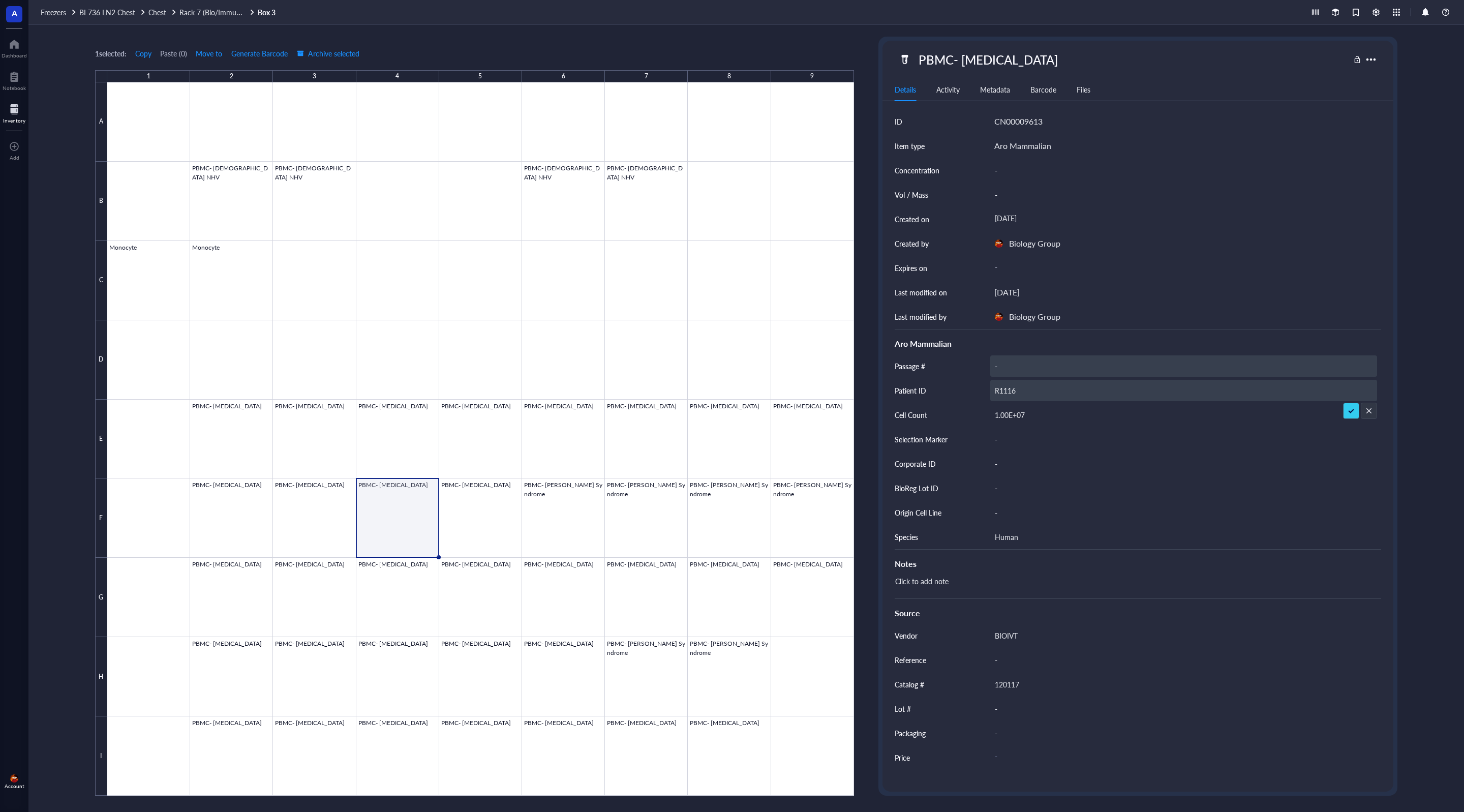
type input "RG1116"
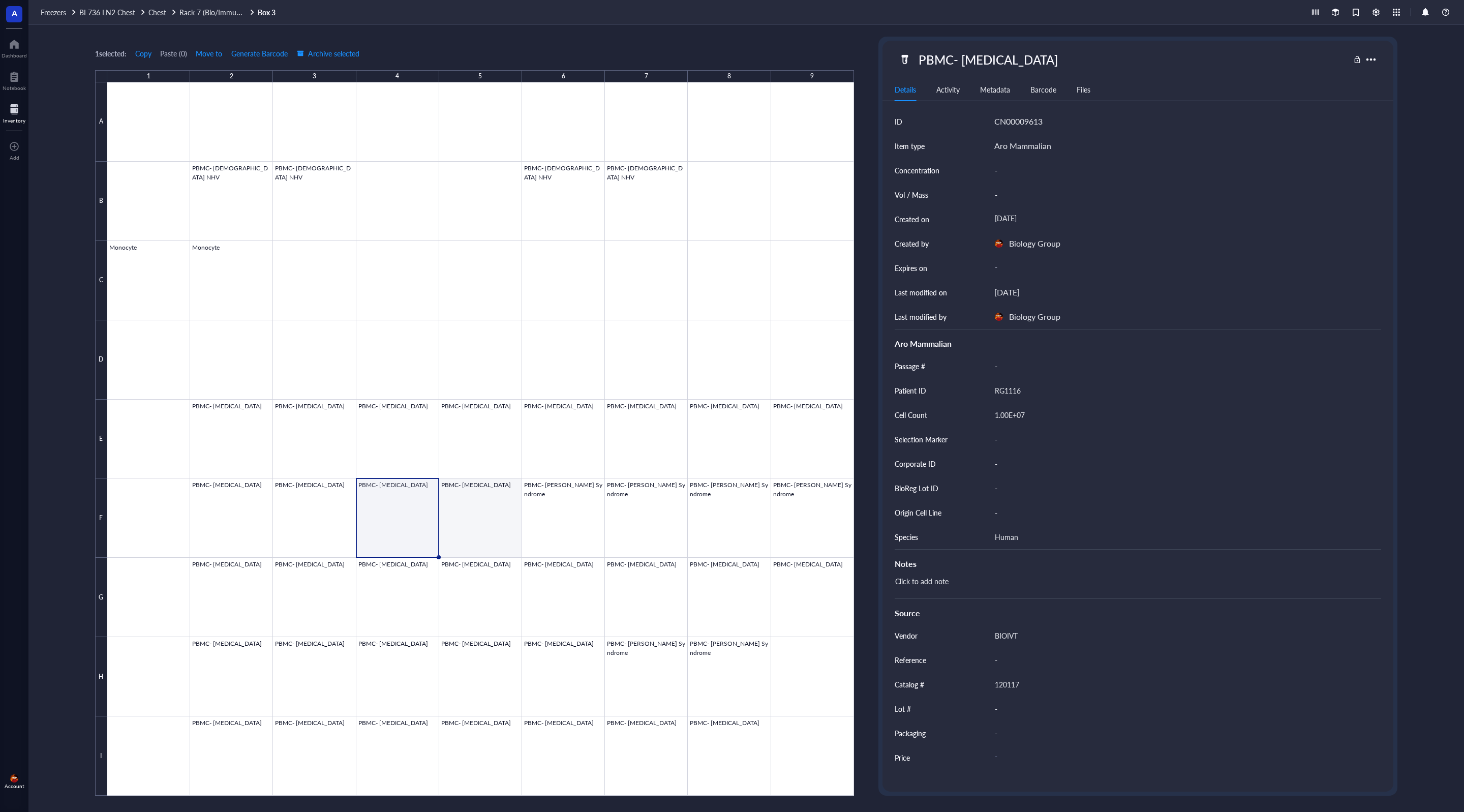
click at [474, 522] on div at bounding box center [480, 439] width 747 height 713
click at [730, 389] on div "RQ1116" at bounding box center [1184, 391] width 387 height 22
click at [730, 391] on input "RQ1116" at bounding box center [1183, 390] width 386 height 21
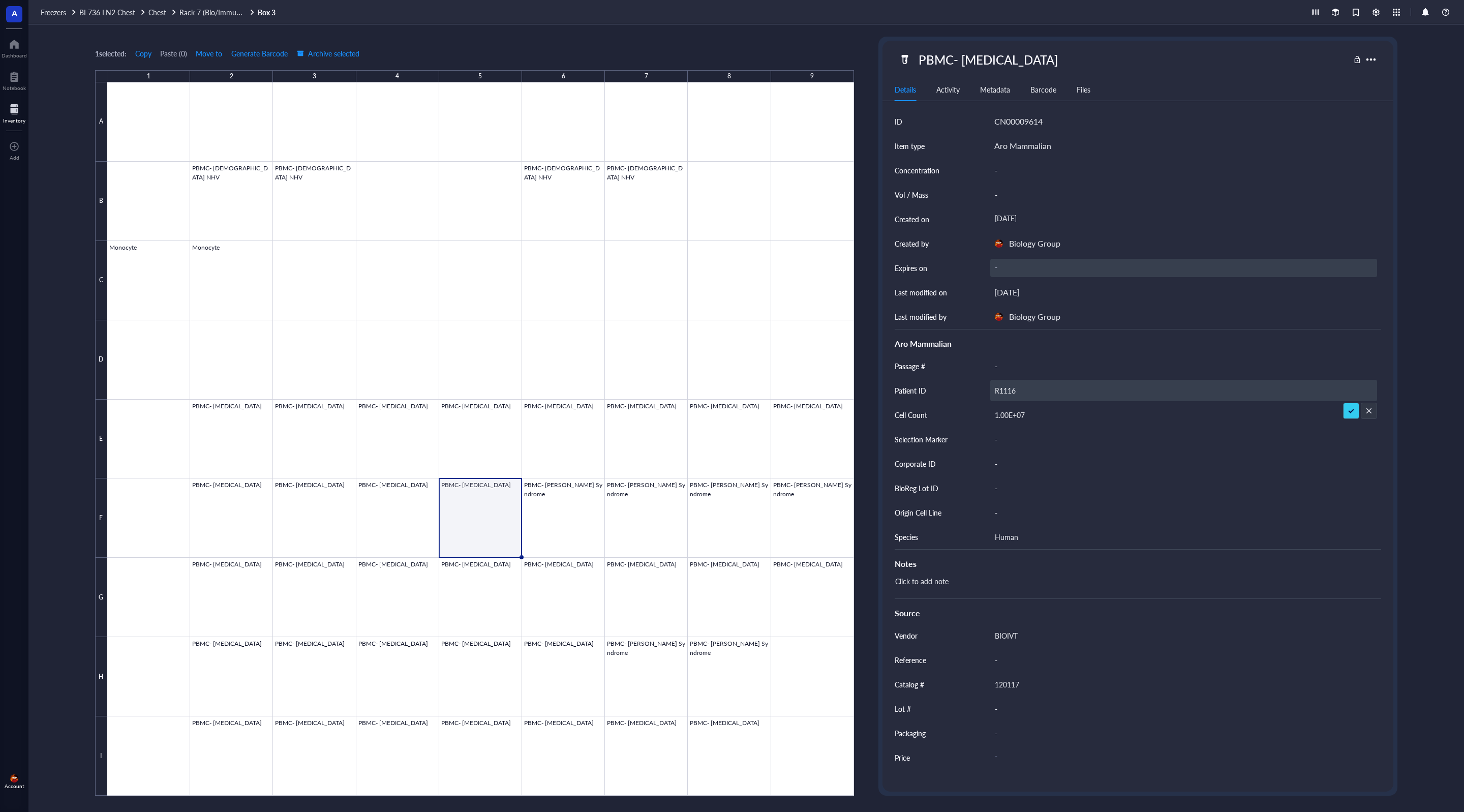
type input "RG1116"
click at [553, 509] on div at bounding box center [480, 439] width 747 height 713
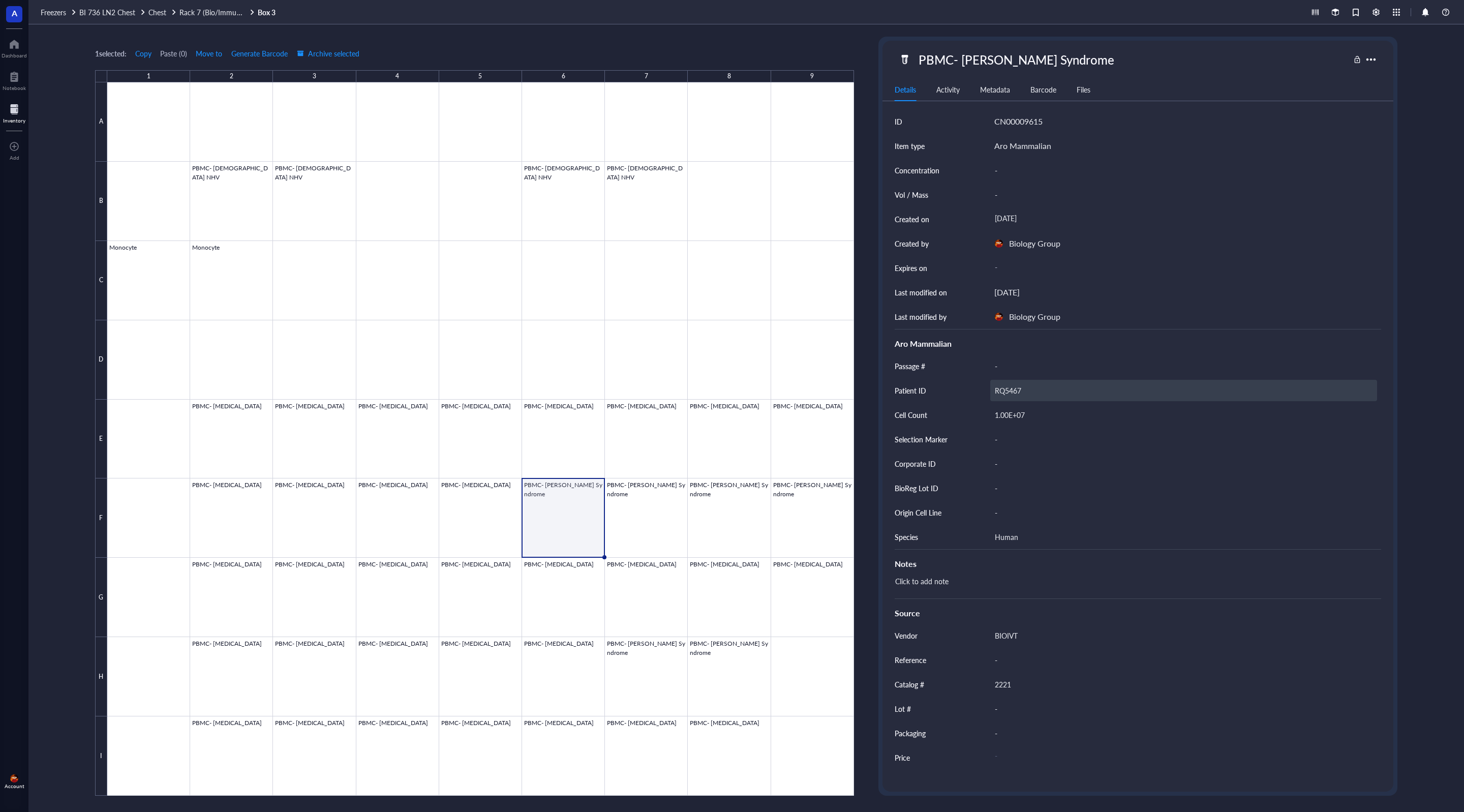
click at [730, 392] on div "RQ5467" at bounding box center [1184, 391] width 387 height 22
click at [730, 389] on input "RQ5467" at bounding box center [1183, 390] width 386 height 21
type input "RG5467"
click at [669, 489] on div at bounding box center [480, 439] width 747 height 713
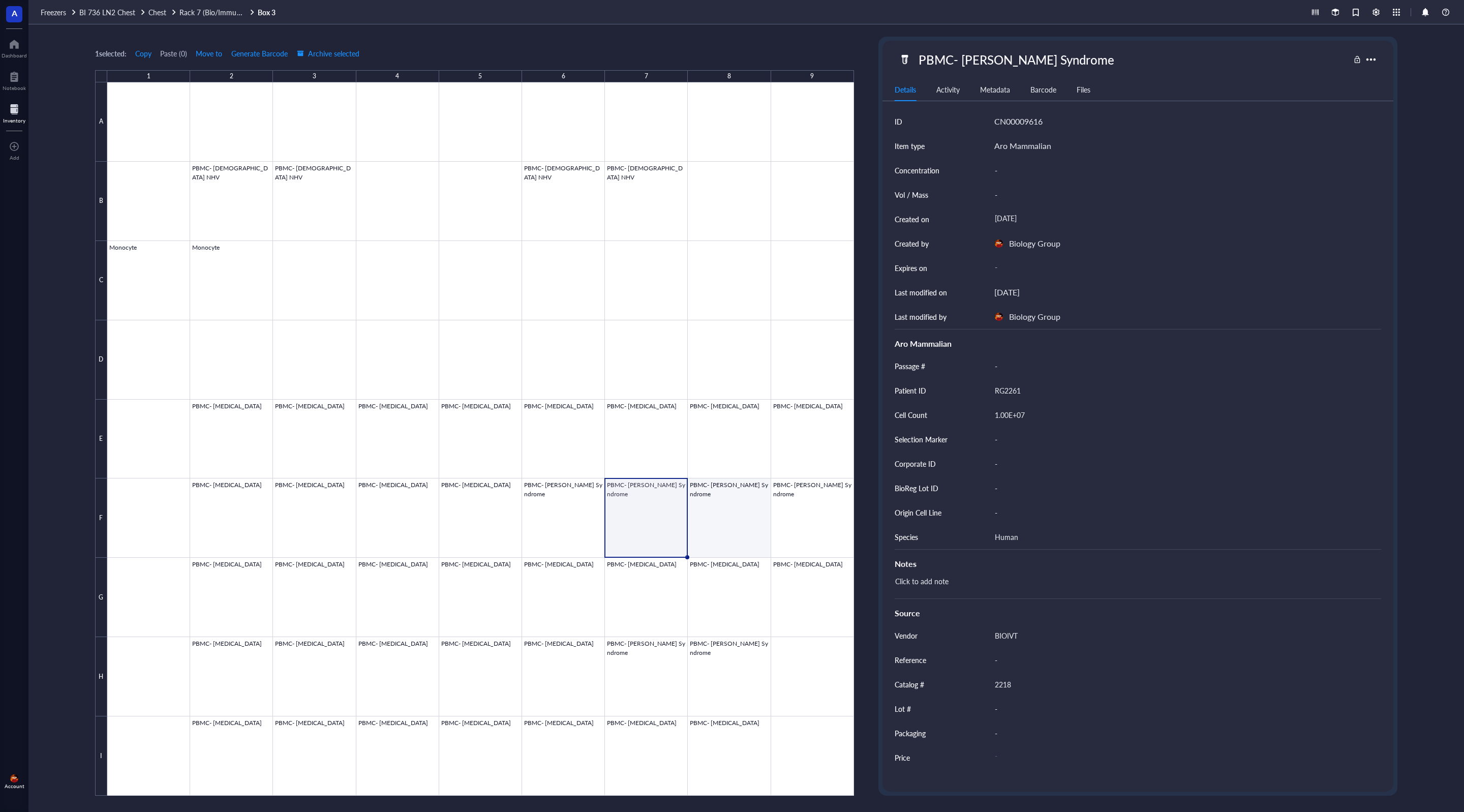
click at [729, 499] on div at bounding box center [480, 439] width 747 height 713
click at [730, 508] on div at bounding box center [480, 439] width 747 height 713
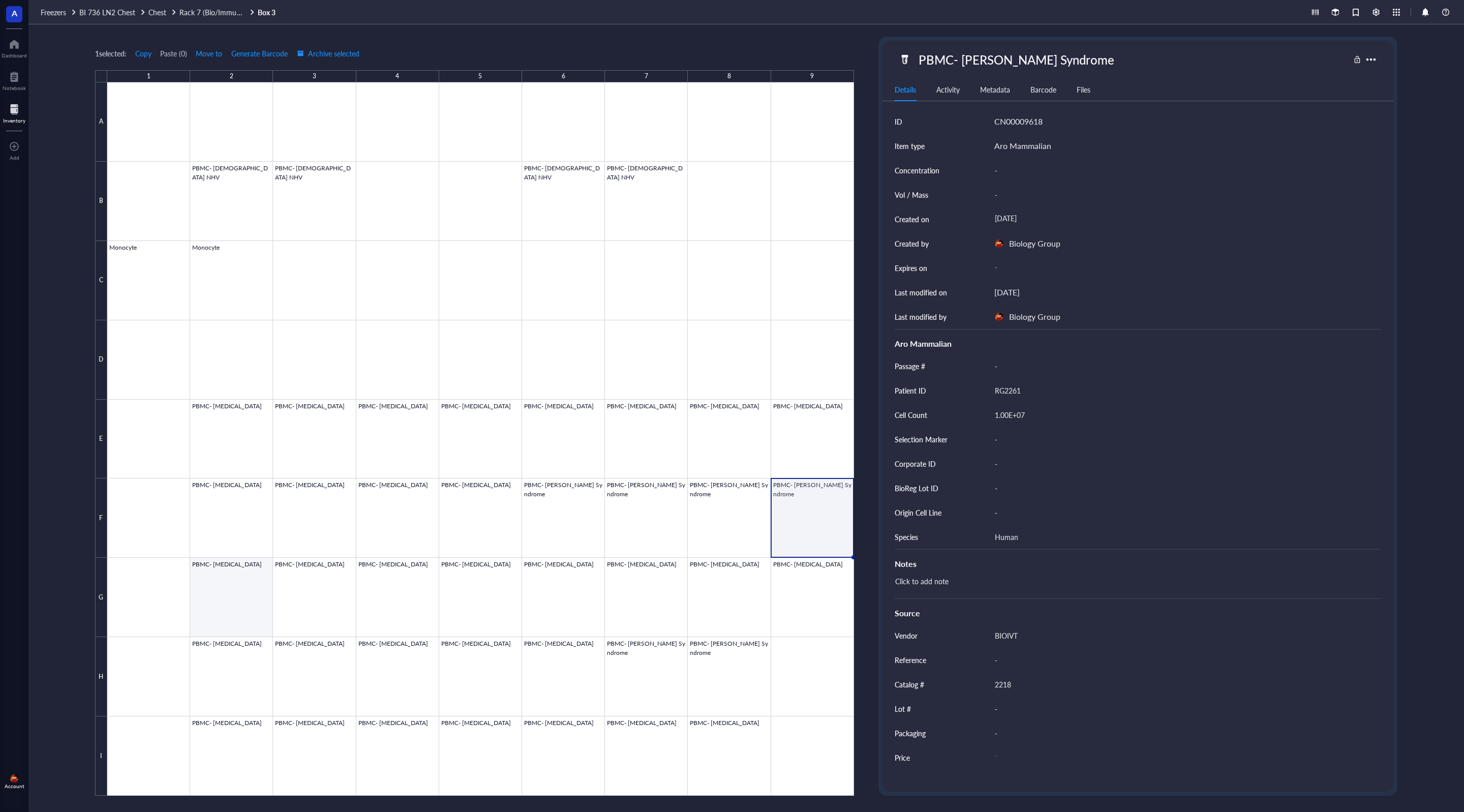
click at [212, 596] on div at bounding box center [480, 439] width 747 height 713
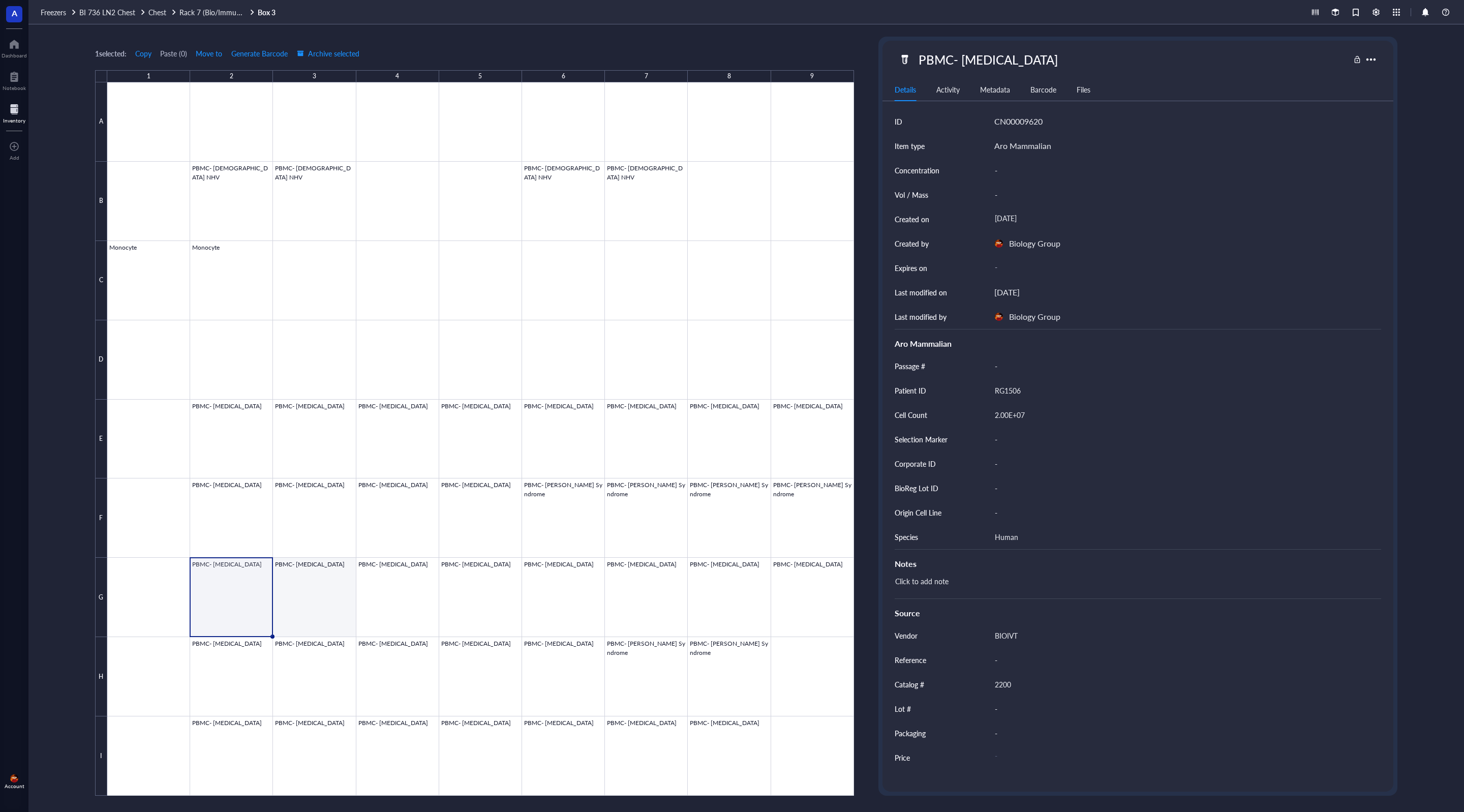
click at [319, 592] on div at bounding box center [480, 439] width 747 height 713
click at [401, 598] on div at bounding box center [480, 439] width 747 height 713
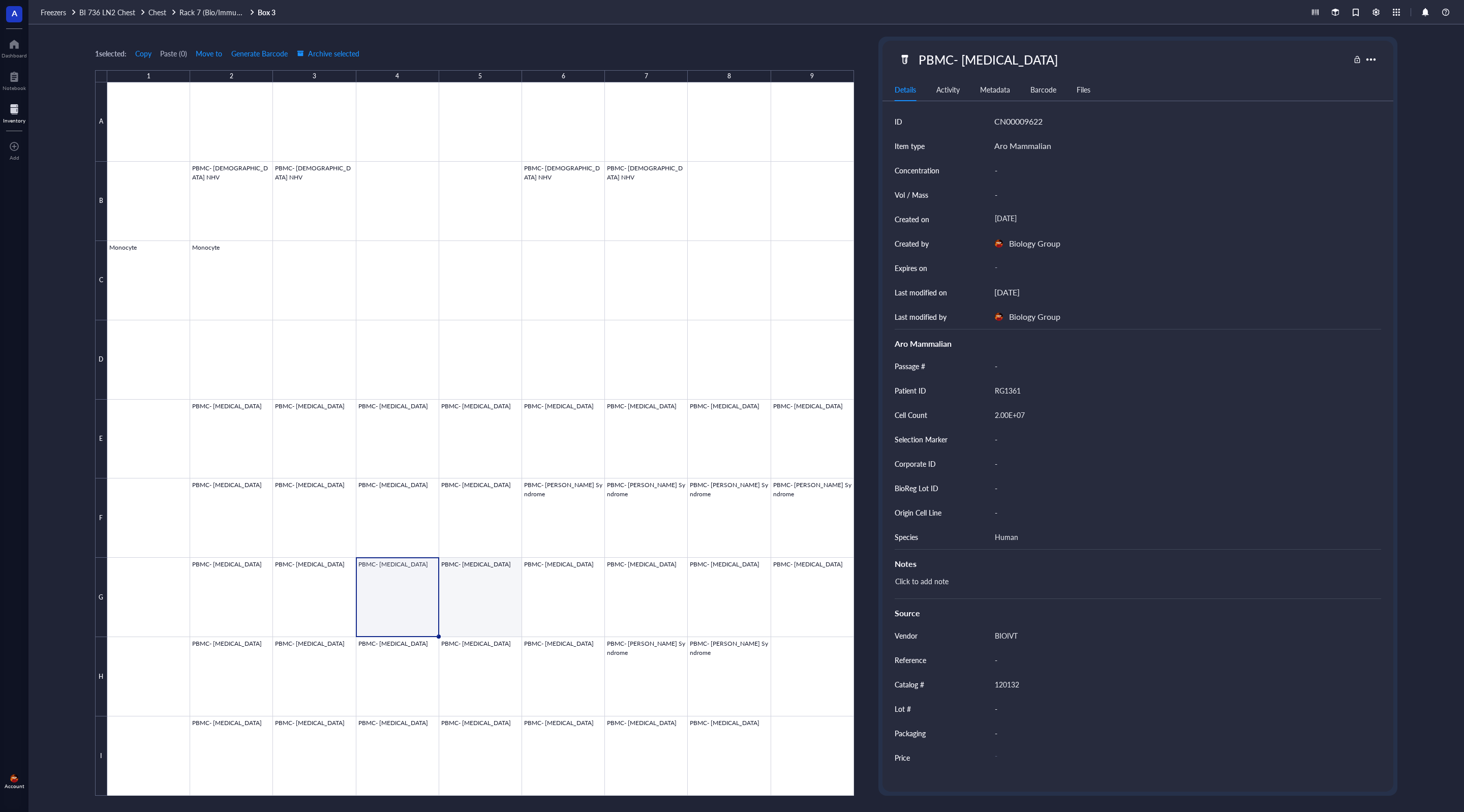
click at [492, 601] on div at bounding box center [480, 439] width 747 height 713
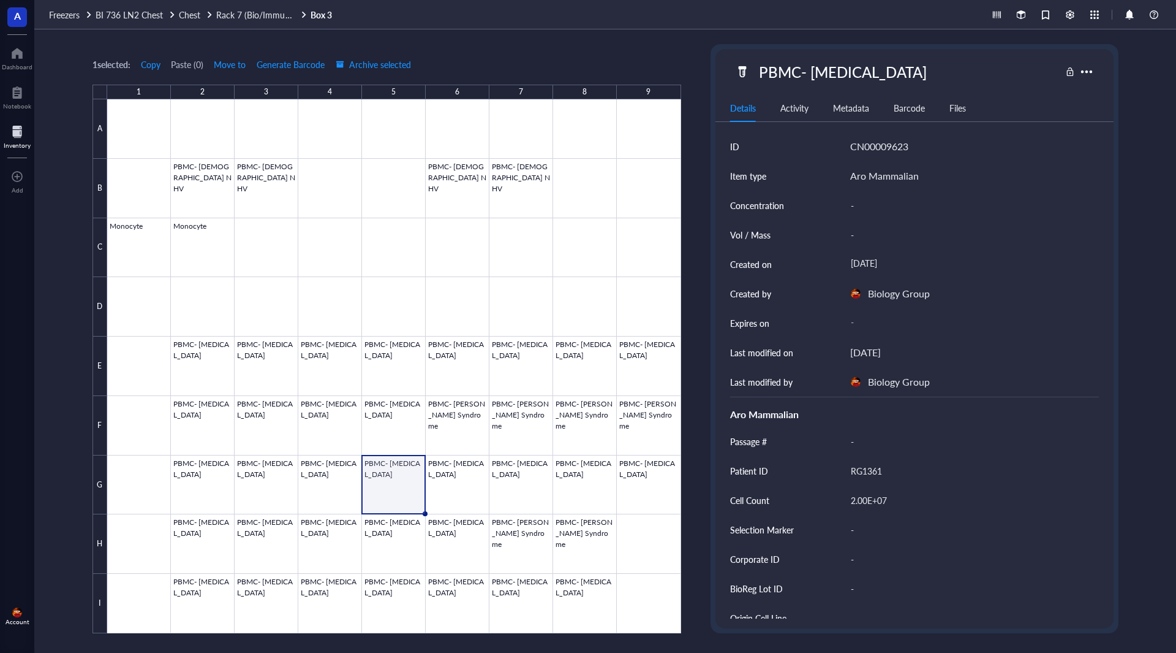
drag, startPoint x: 1748, startPoint y: 0, endPoint x: 452, endPoint y: 487, distance: 1384.5
click at [452, 487] on div at bounding box center [394, 366] width 574 height 534
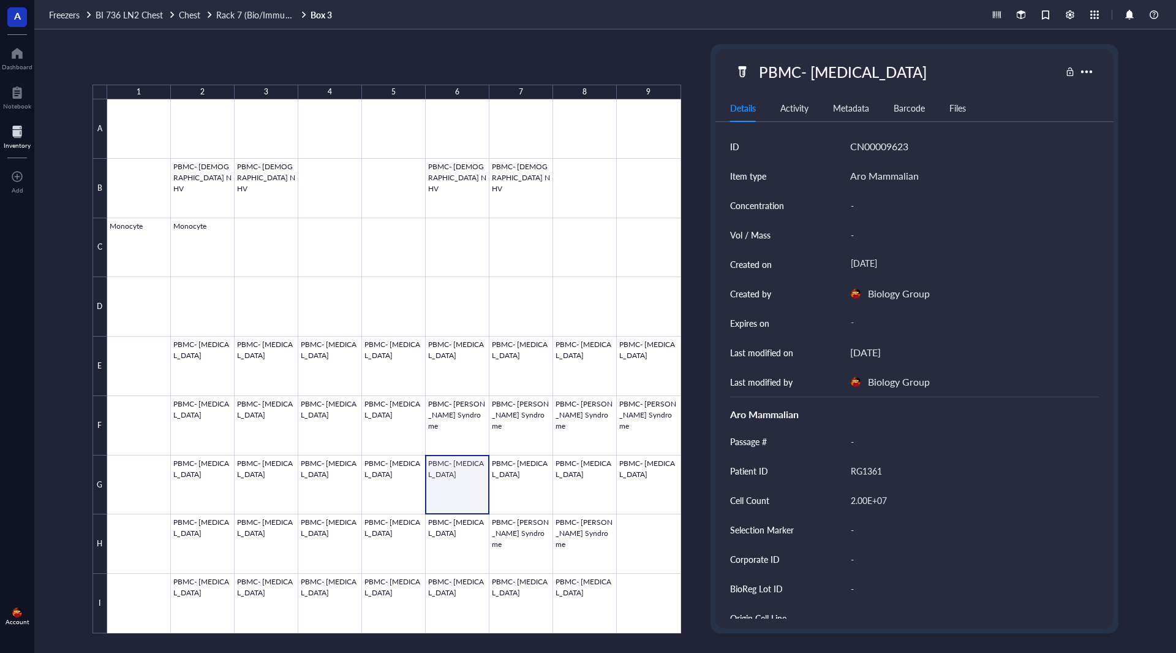
click at [452, 487] on div at bounding box center [394, 366] width 574 height 534
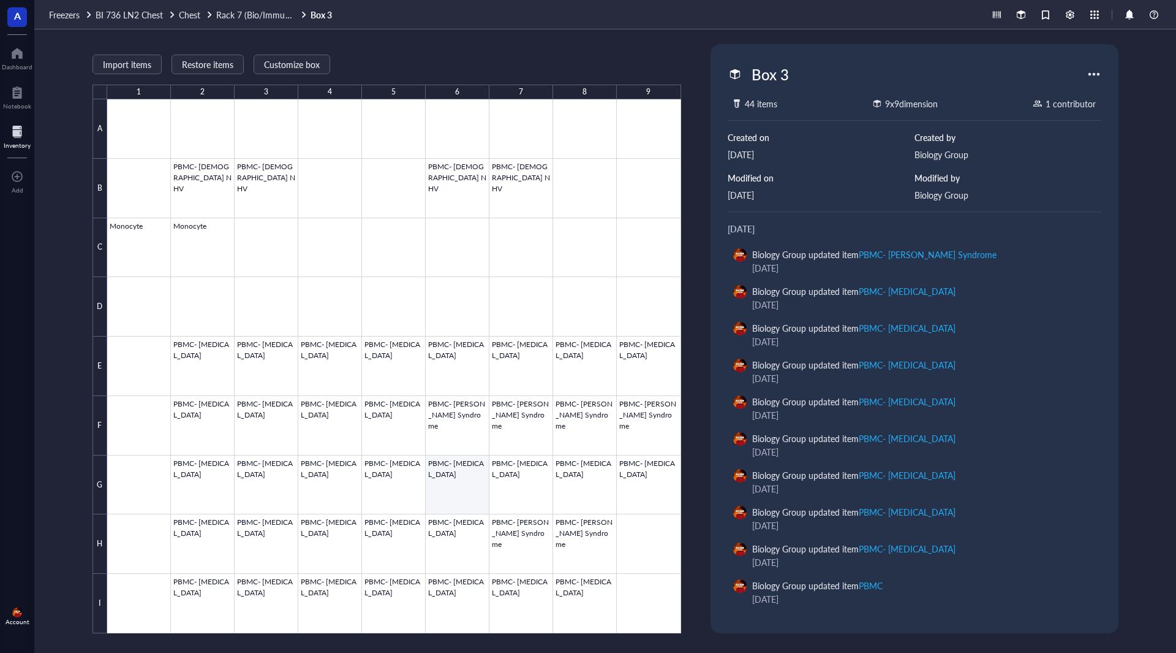
click at [464, 491] on div at bounding box center [394, 366] width 574 height 534
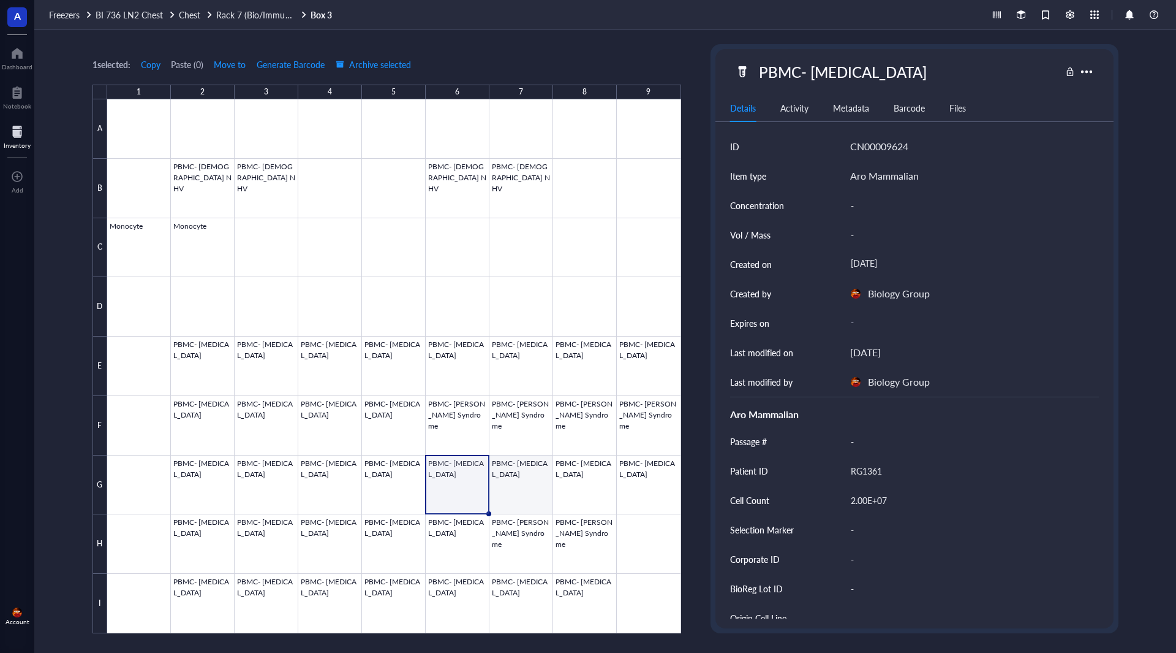
click at [534, 502] on div at bounding box center [394, 366] width 574 height 534
click at [597, 504] on div at bounding box center [394, 366] width 574 height 534
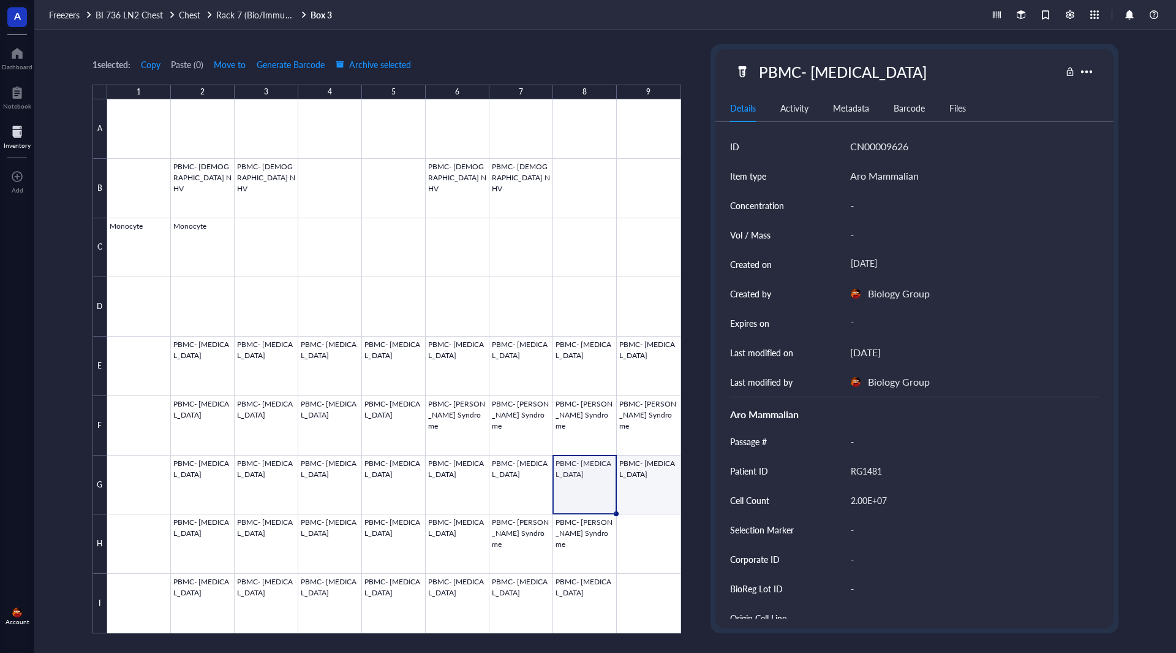
click at [646, 496] on div at bounding box center [394, 366] width 574 height 534
click at [203, 548] on div at bounding box center [394, 366] width 574 height 534
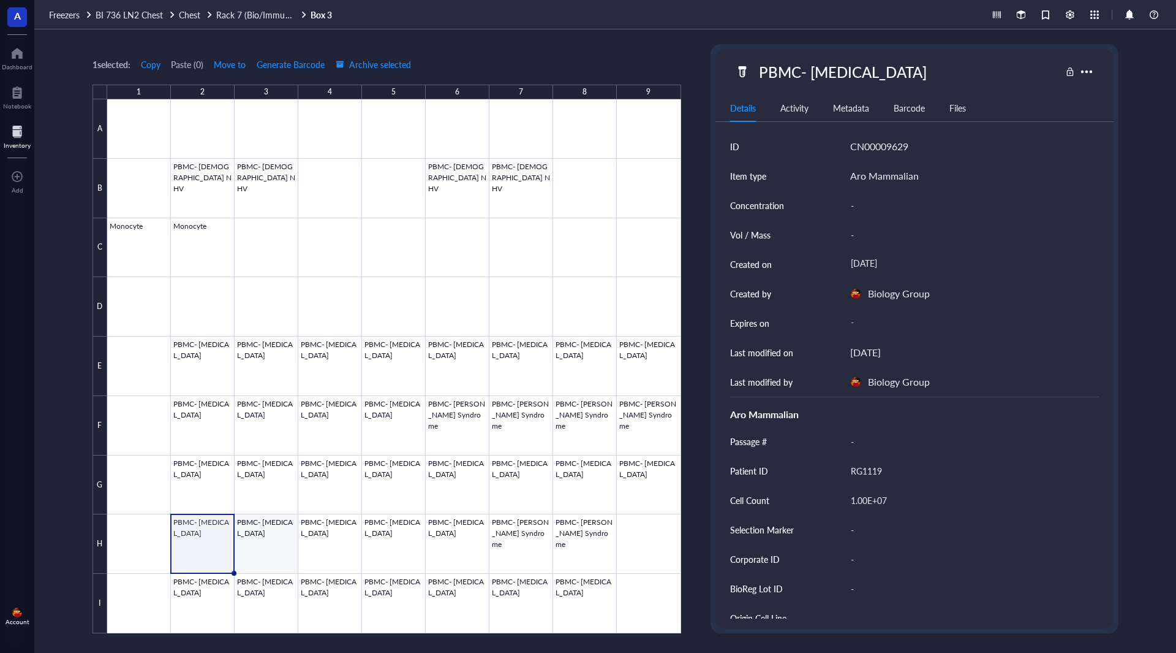
click at [282, 551] on div at bounding box center [394, 366] width 574 height 534
click at [336, 553] on div at bounding box center [394, 366] width 574 height 534
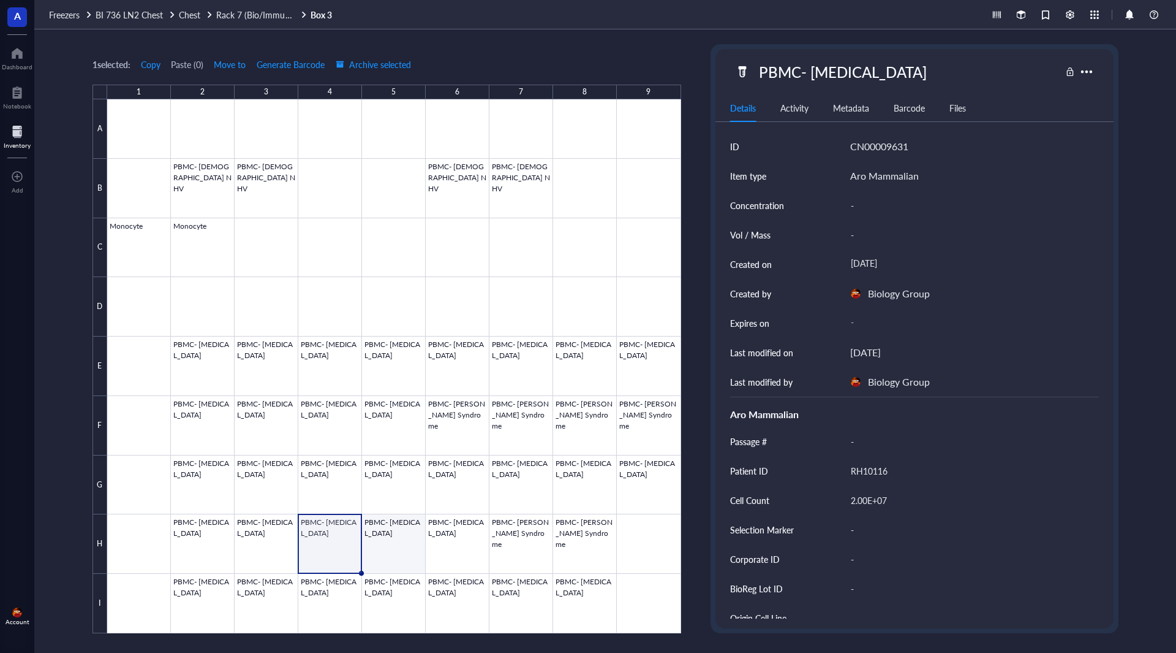
click at [396, 556] on div at bounding box center [394, 366] width 574 height 534
click at [472, 548] on div at bounding box center [394, 366] width 574 height 534
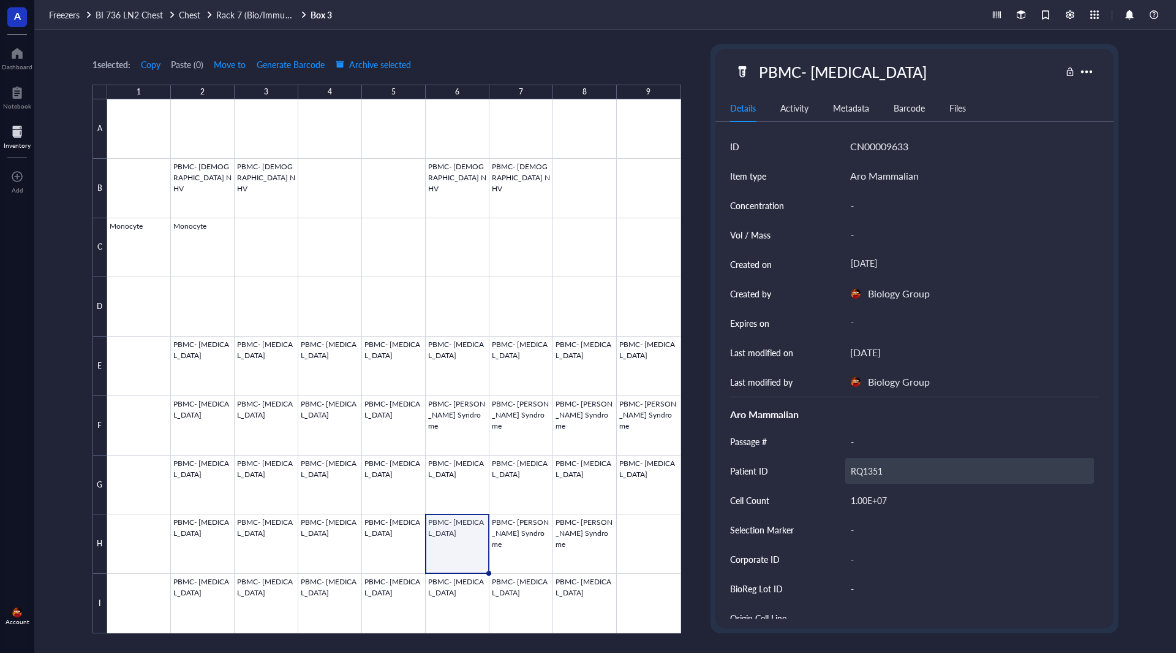
click at [860, 466] on div "RQ1351" at bounding box center [970, 471] width 249 height 26
click at [861, 467] on input "RQ1351" at bounding box center [970, 470] width 248 height 25
type input "RG1351"
click at [532, 551] on div at bounding box center [394, 366] width 574 height 534
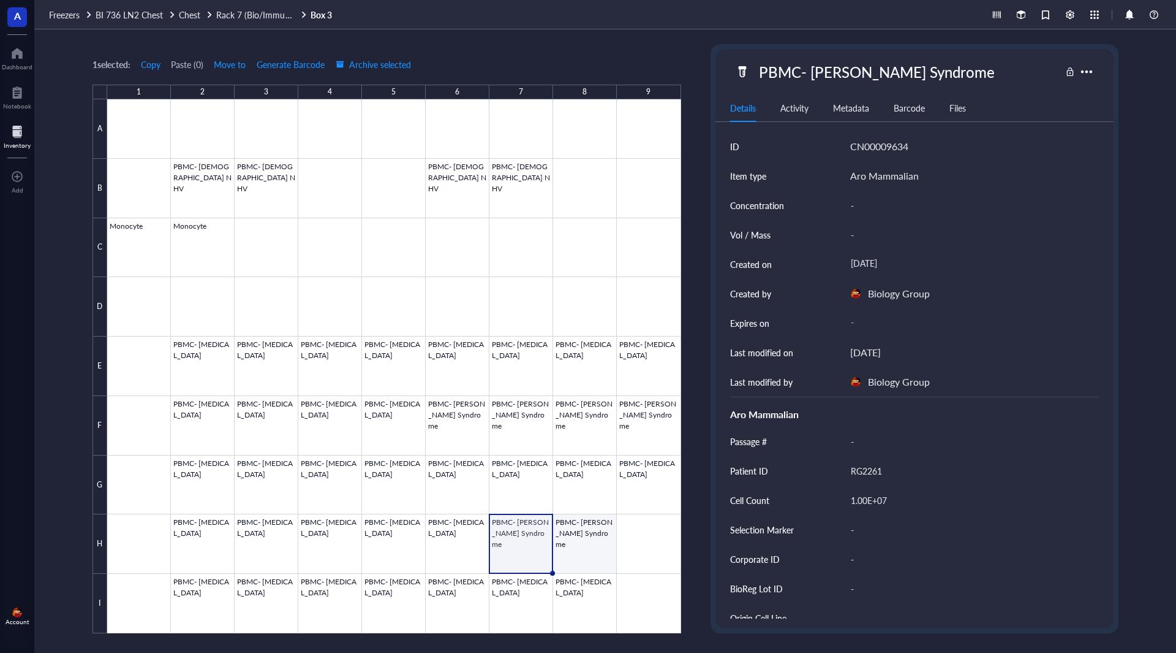
click at [589, 545] on div at bounding box center [394, 366] width 574 height 534
click at [186, 606] on div at bounding box center [394, 366] width 574 height 534
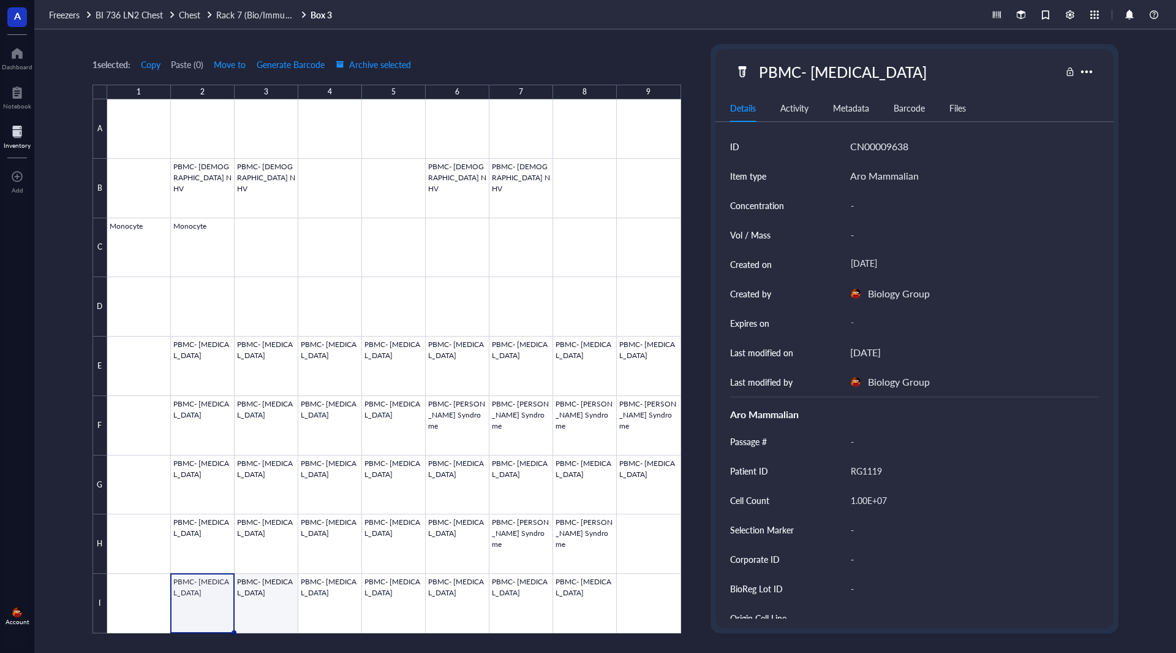
click at [257, 602] on div at bounding box center [394, 366] width 574 height 534
click at [322, 605] on div at bounding box center [394, 366] width 574 height 534
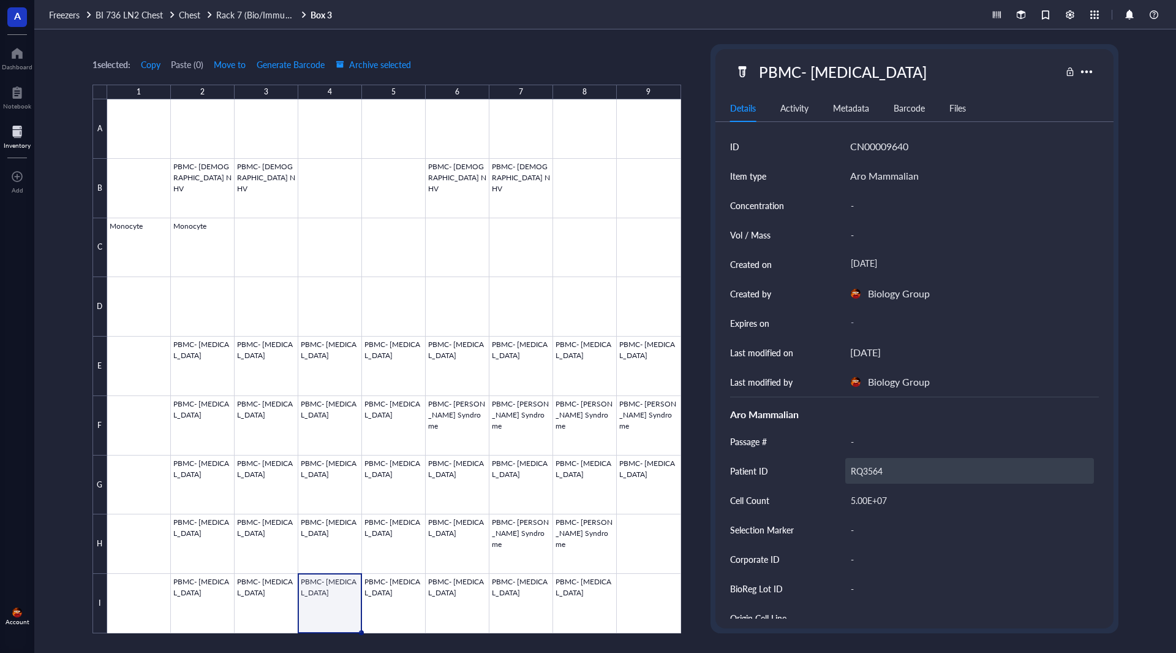
click at [871, 472] on div "RQ3564" at bounding box center [970, 471] width 249 height 26
click at [866, 470] on input "RQ3564" at bounding box center [970, 470] width 248 height 25
type input "RG3564"
click at [401, 596] on div at bounding box center [394, 366] width 574 height 534
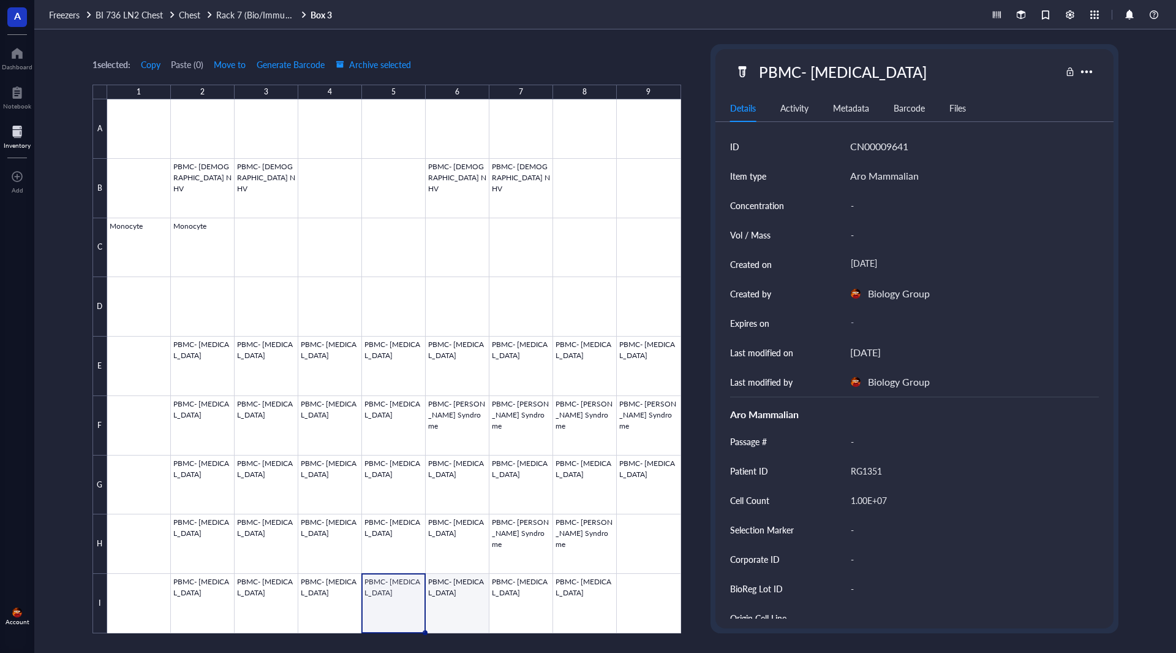
click at [459, 604] on div at bounding box center [394, 366] width 574 height 534
click at [515, 600] on div at bounding box center [394, 366] width 574 height 534
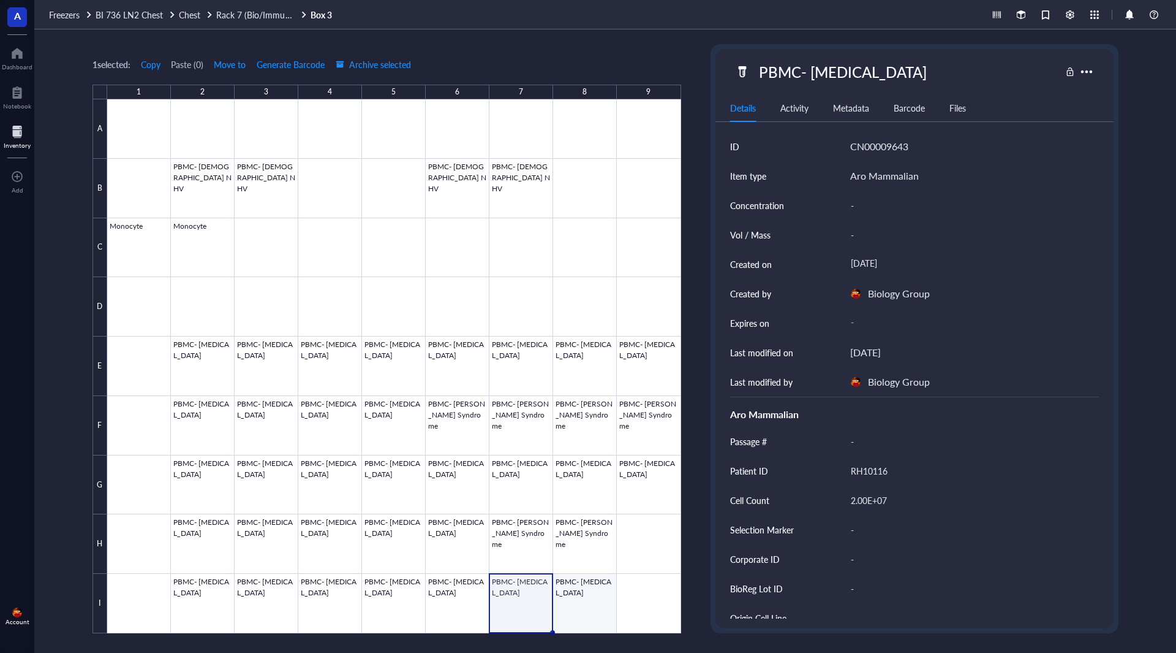
click at [569, 594] on div at bounding box center [394, 366] width 574 height 534
click at [797, 116] on div "Details Activity Metadata Barcode Files" at bounding box center [915, 108] width 398 height 28
click at [795, 110] on div "Activity" at bounding box center [795, 107] width 28 height 13
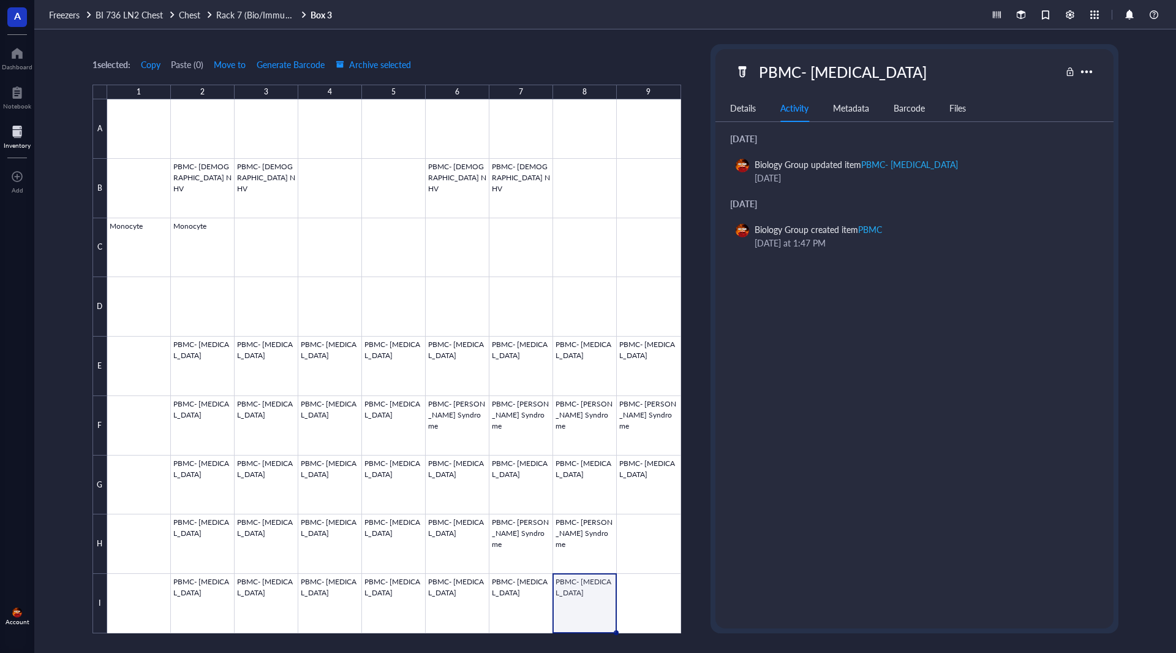
click at [741, 108] on div "Details" at bounding box center [743, 107] width 26 height 13
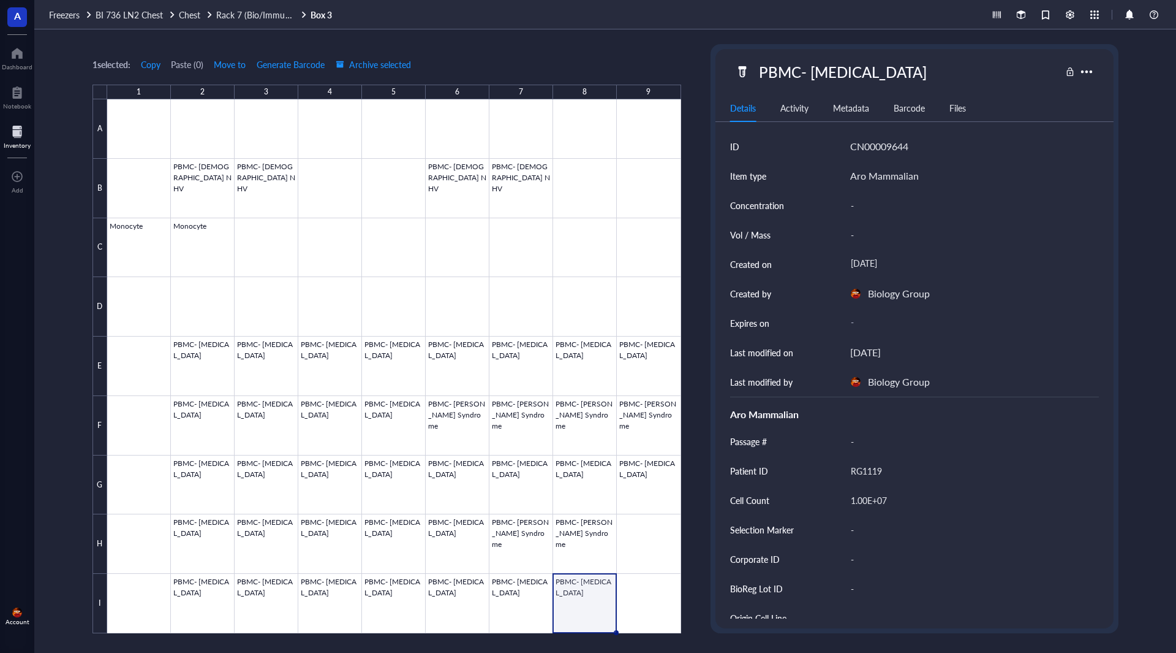
click at [322, 13] on link "Box 3" at bounding box center [323, 14] width 24 height 11
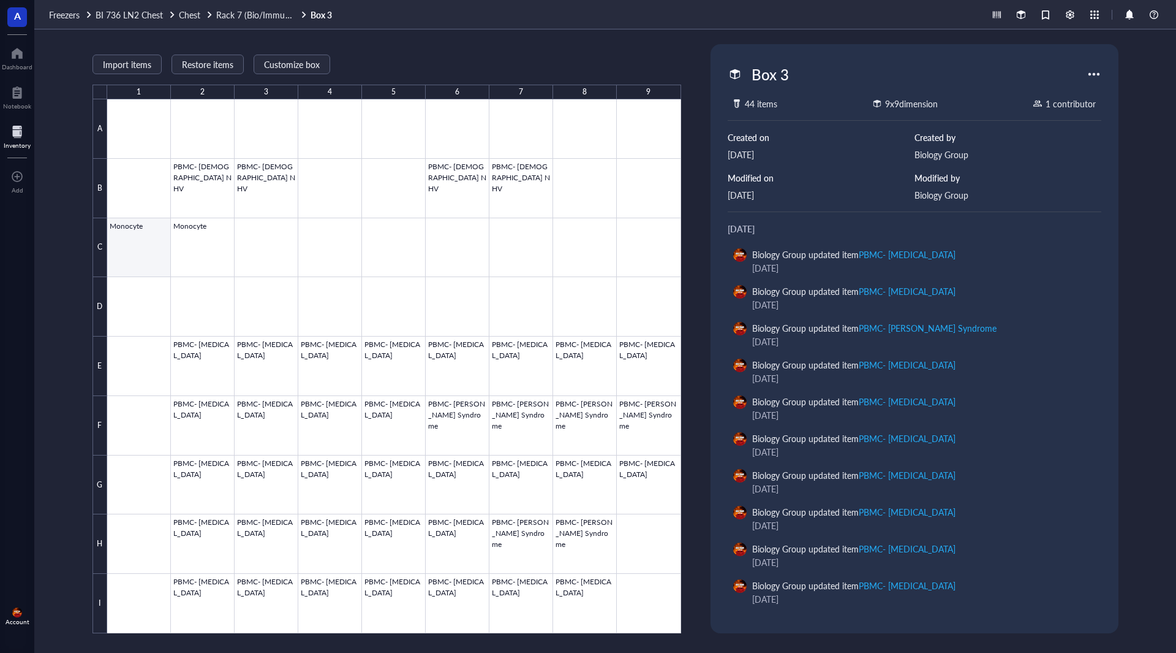
click at [134, 246] on div at bounding box center [394, 366] width 574 height 534
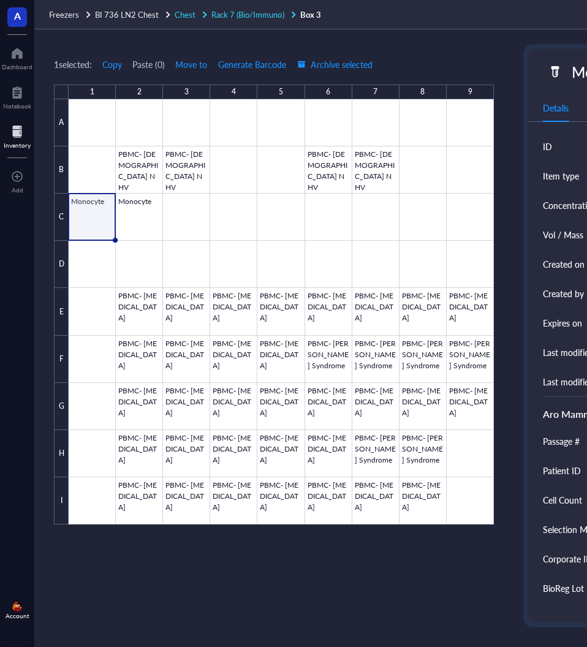
click at [227, 15] on span "Rack 7 (Bio/Immuno)" at bounding box center [247, 15] width 72 height 12
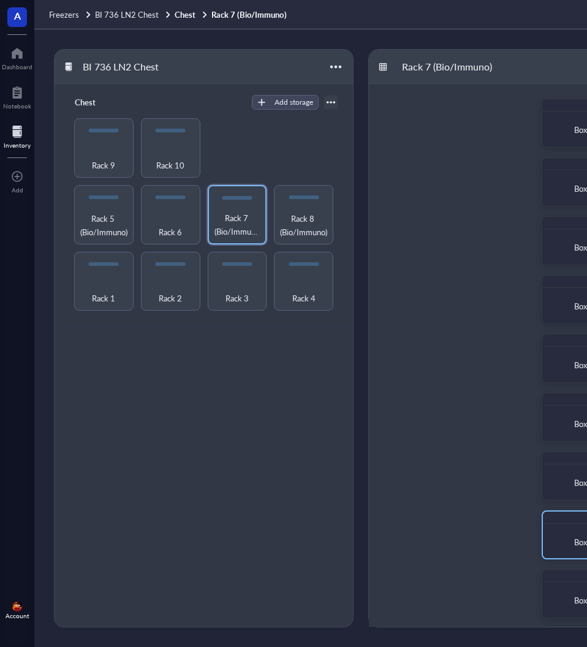
click at [561, 531] on div "Box 8" at bounding box center [584, 542] width 72 height 27
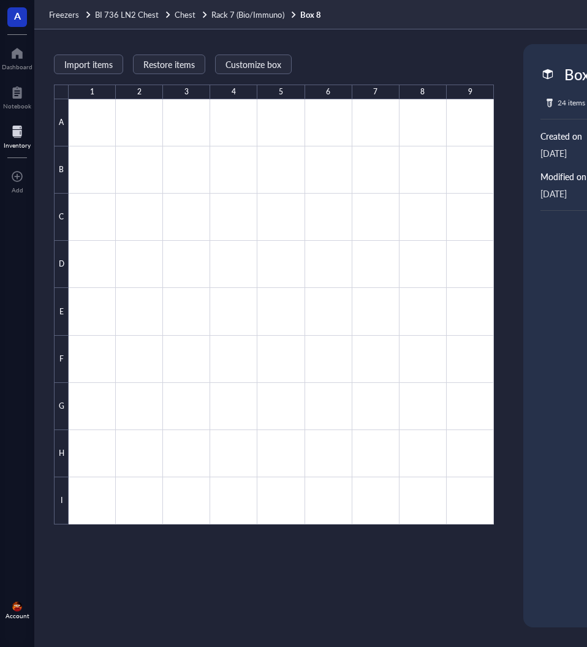
scroll to position [0, 57]
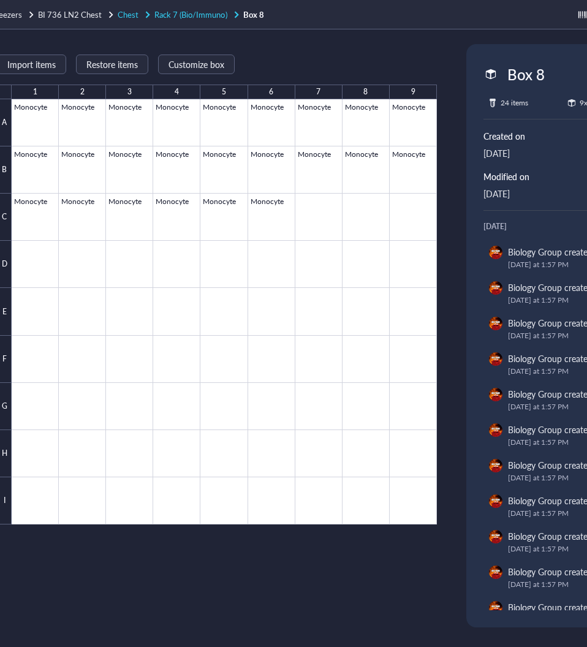
click at [194, 15] on span "Rack 7 (Bio/Immuno)" at bounding box center [190, 15] width 72 height 12
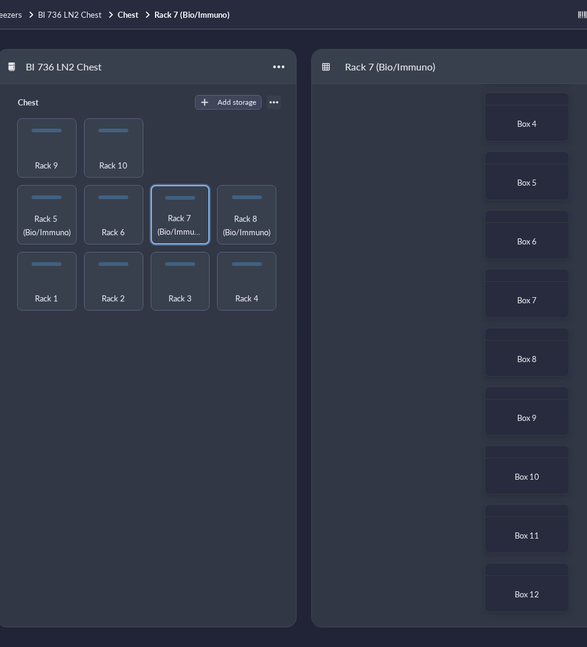
scroll to position [5, 0]
click at [532, 531] on span "Box 11" at bounding box center [527, 536] width 25 height 12
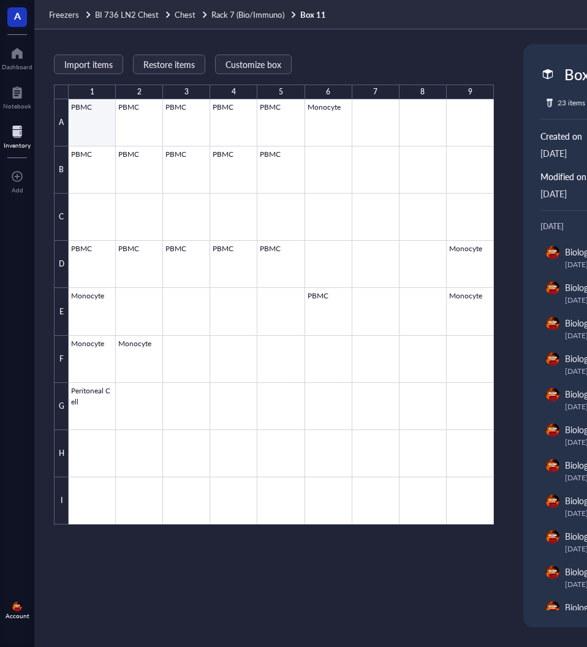
click at [76, 137] on div at bounding box center [281, 311] width 425 height 425
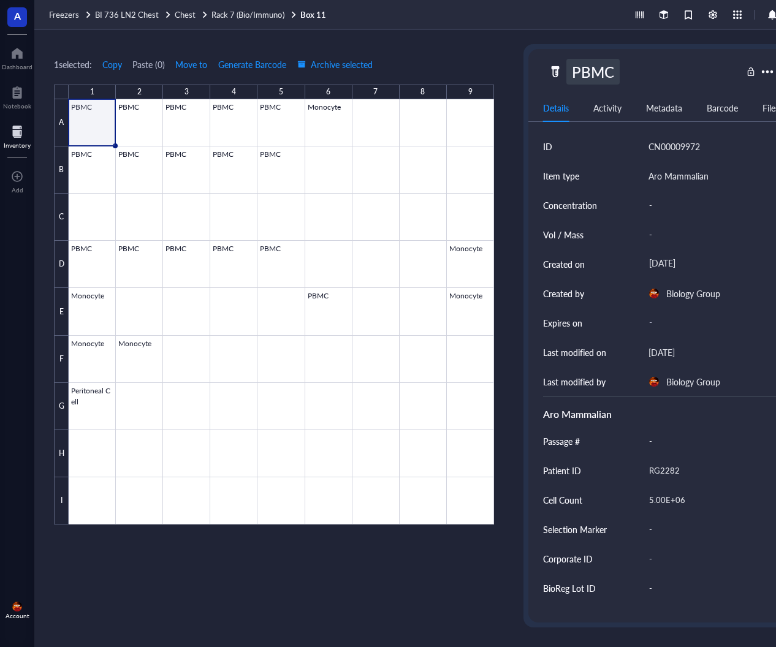
click at [611, 69] on div "PBMC" at bounding box center [592, 72] width 53 height 26
type input "PBMC- [PERSON_NAME]"
click at [148, 116] on div at bounding box center [281, 311] width 425 height 425
click at [608, 67] on div "PBMC" at bounding box center [592, 72] width 53 height 26
type input "PBMC- [PERSON_NAME]"
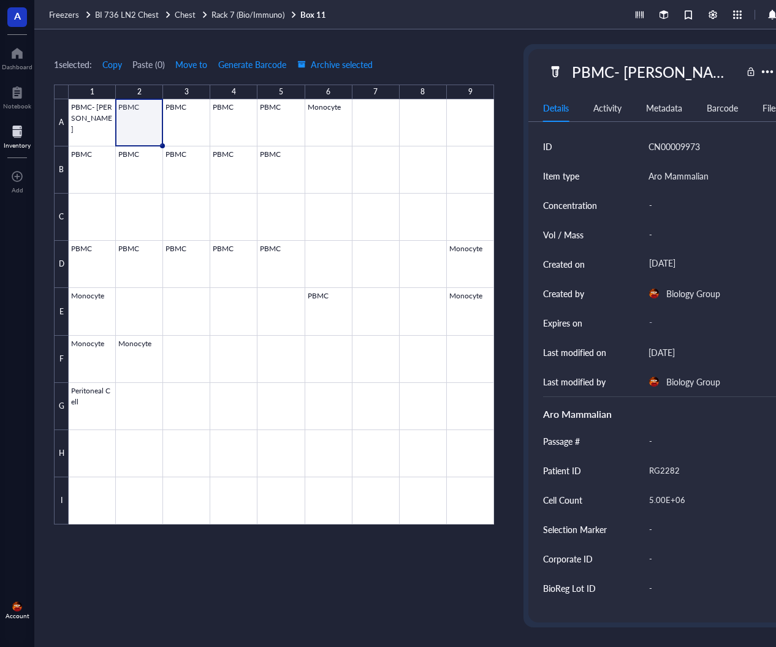
click at [494, 50] on div "1 selected: Copy Paste ( 0 ) Move to Generate Barcode Archive selected 1 2 3 4 …" at bounding box center [426, 338] width 784 height 618
click at [198, 116] on div at bounding box center [281, 311] width 425 height 425
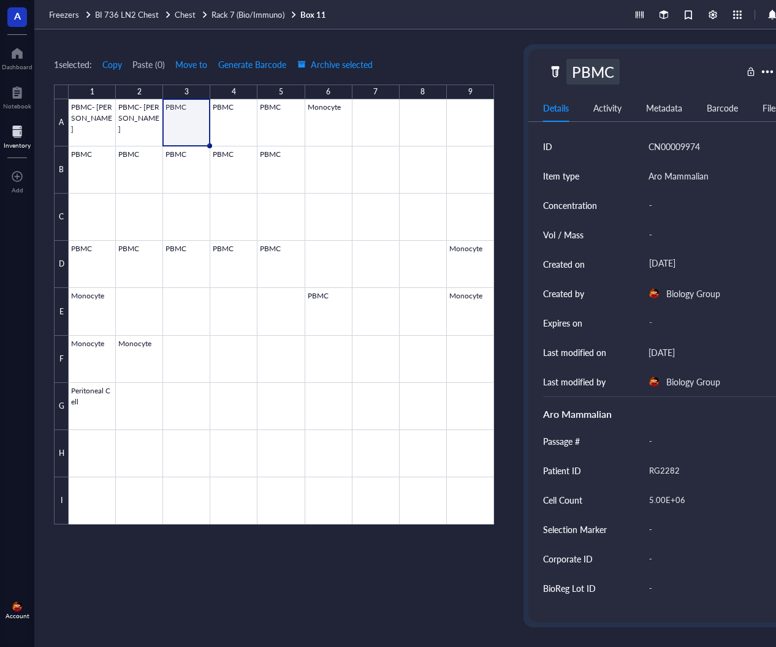
click at [618, 59] on div "PBMC" at bounding box center [592, 72] width 53 height 26
type input "PBMC- [PERSON_NAME]"
click at [227, 116] on div at bounding box center [281, 311] width 425 height 425
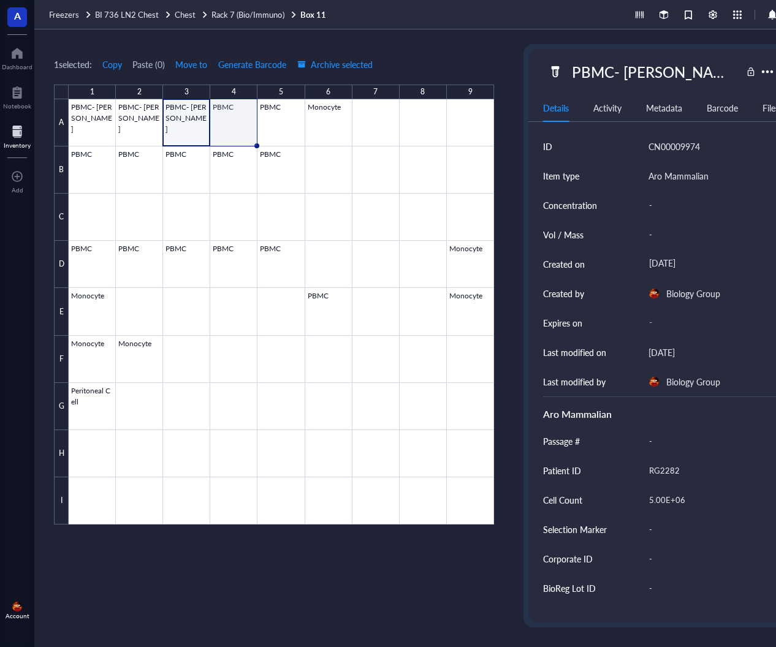
click at [229, 100] on div at bounding box center [281, 311] width 425 height 425
click at [613, 60] on div "PBMC" at bounding box center [592, 72] width 53 height 26
type input "PBMC- [PERSON_NAME]"
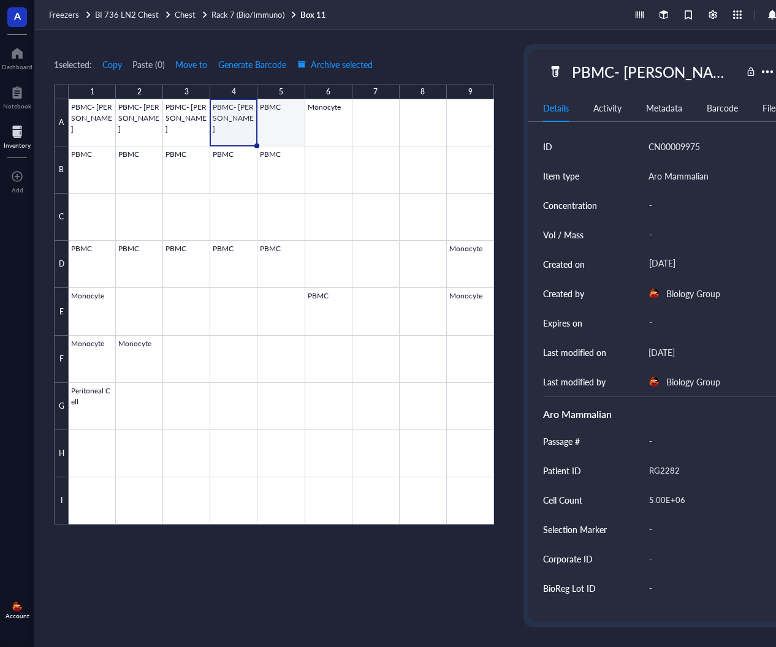
click at [276, 121] on div at bounding box center [281, 311] width 425 height 425
click at [621, 60] on div "PBMC" at bounding box center [645, 72] width 194 height 26
click at [615, 63] on div "PBMC" at bounding box center [592, 72] width 53 height 26
type input "PBMC- [PERSON_NAME]"
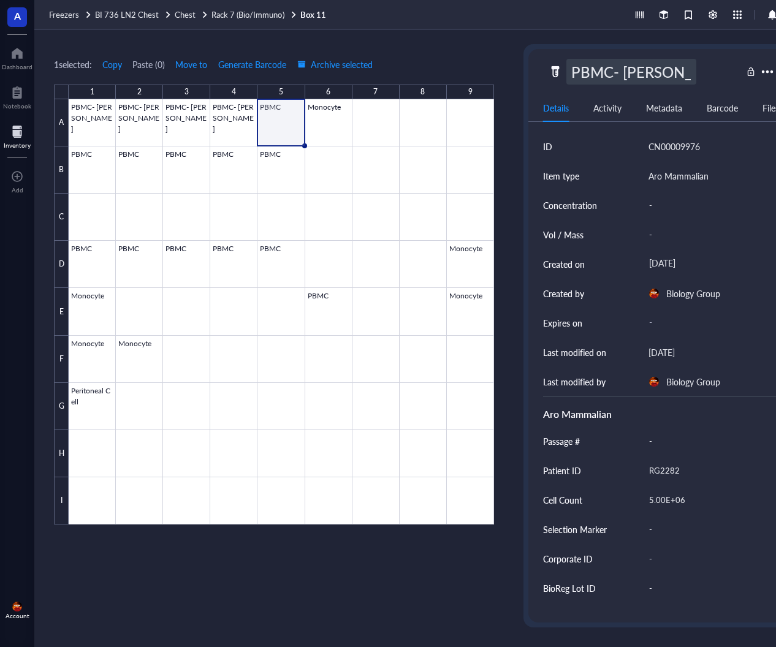
scroll to position [0, 0]
click at [94, 160] on div at bounding box center [281, 311] width 425 height 425
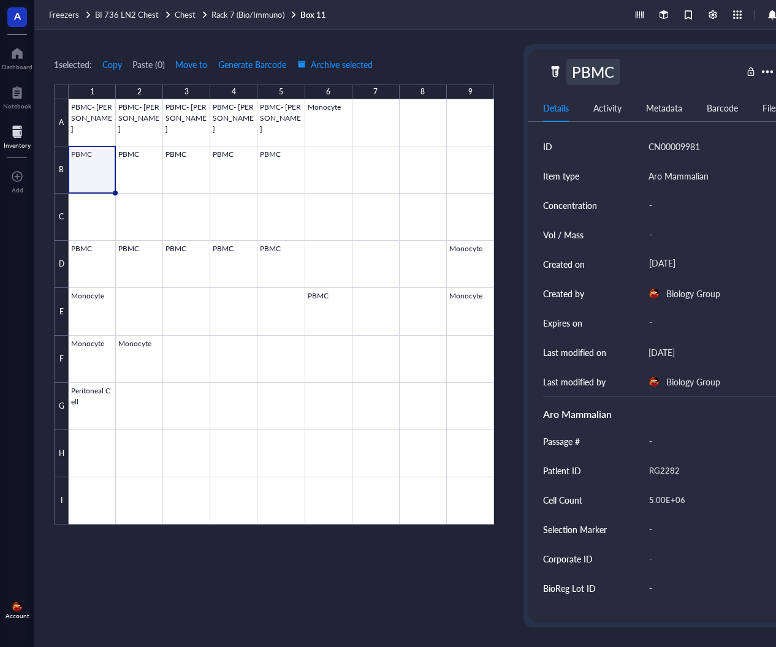
click at [614, 62] on div "PBMC" at bounding box center [592, 72] width 53 height 26
type input "PBMC- [PERSON_NAME]"
click at [158, 161] on div at bounding box center [281, 311] width 425 height 425
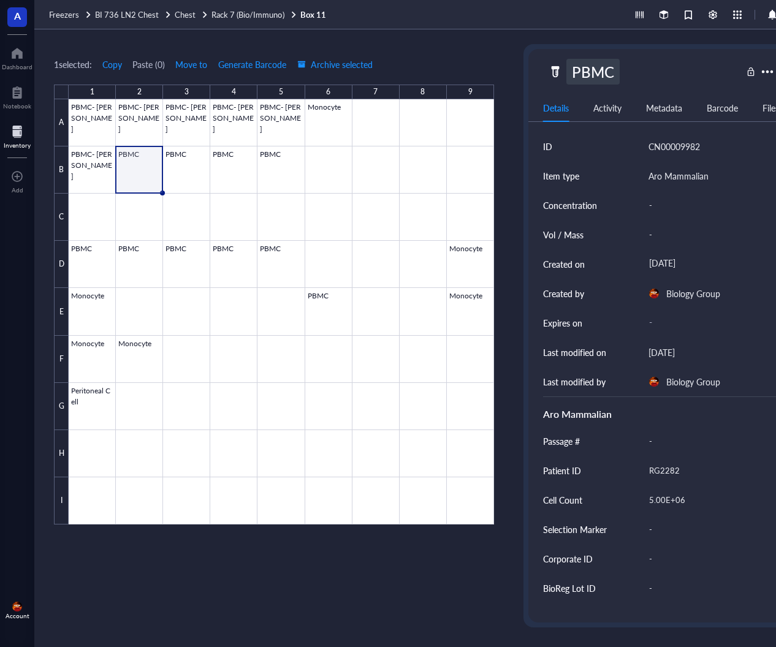
click at [616, 65] on div "PBMC" at bounding box center [592, 72] width 53 height 26
type input "PBMC- [PERSON_NAME]"
click at [192, 164] on div at bounding box center [281, 311] width 425 height 425
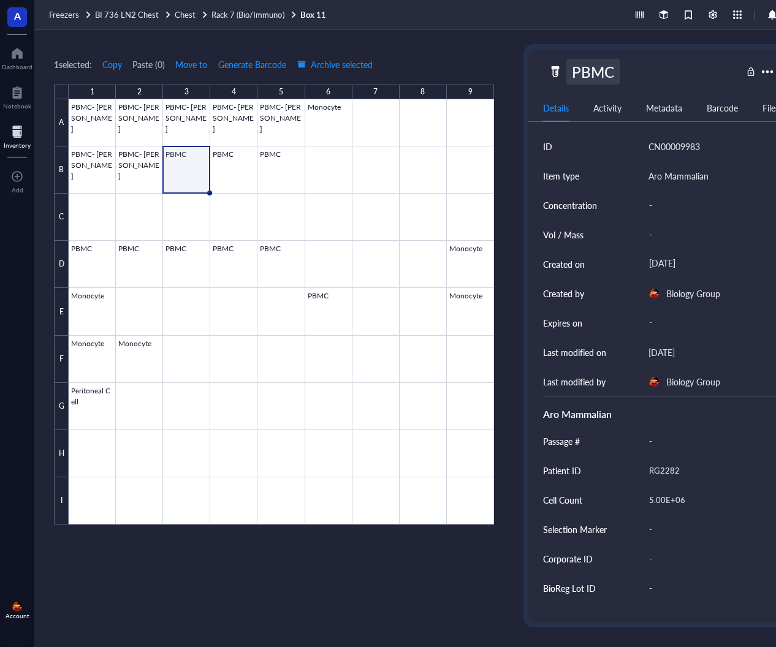
click at [609, 65] on div "PBMC" at bounding box center [592, 72] width 53 height 26
type input "PBMC- [PERSON_NAME]"
click at [237, 167] on div at bounding box center [281, 311] width 425 height 425
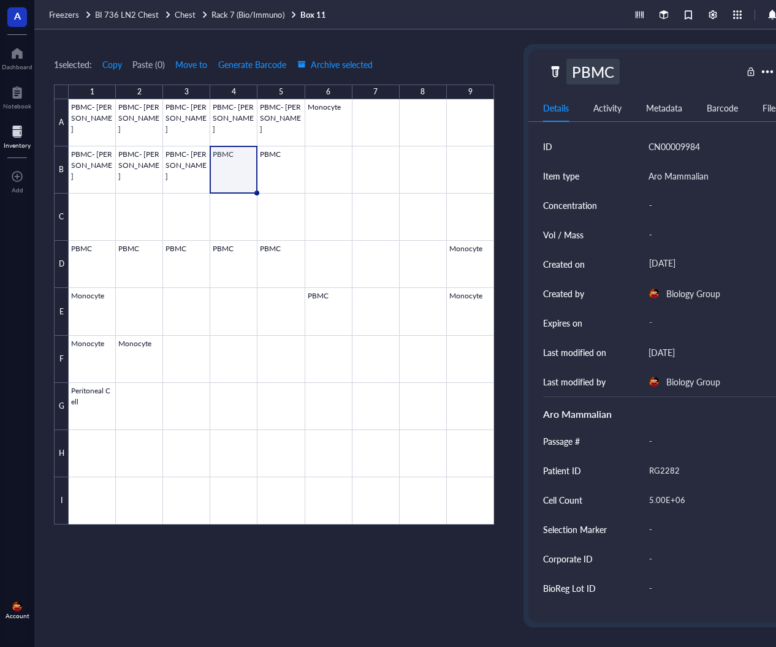
click at [608, 64] on div "PBMC" at bounding box center [592, 72] width 53 height 26
type input "PBMC- [PERSON_NAME]"
click at [278, 175] on div at bounding box center [281, 311] width 425 height 425
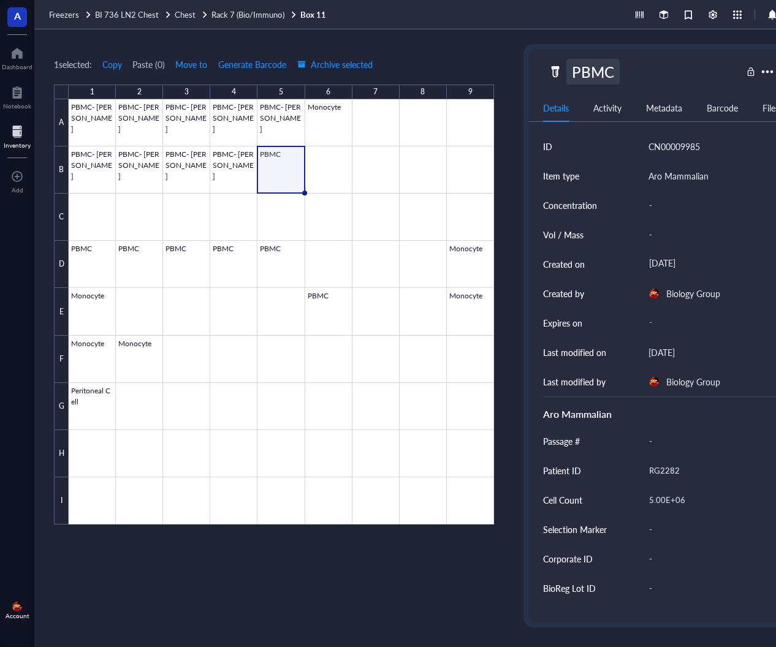
click at [615, 64] on div "PBMC" at bounding box center [592, 72] width 53 height 26
type input "PBMC- [PERSON_NAME]"
click at [91, 254] on div at bounding box center [281, 311] width 425 height 425
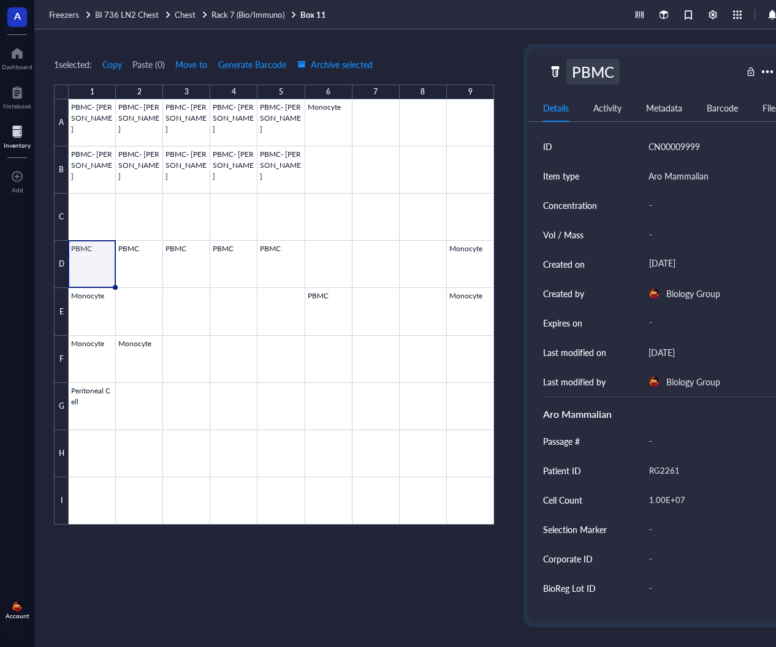
click at [617, 66] on div "PBMC" at bounding box center [592, 72] width 53 height 26
type input "PBMC- [PERSON_NAME]"
click at [145, 257] on div at bounding box center [281, 311] width 425 height 425
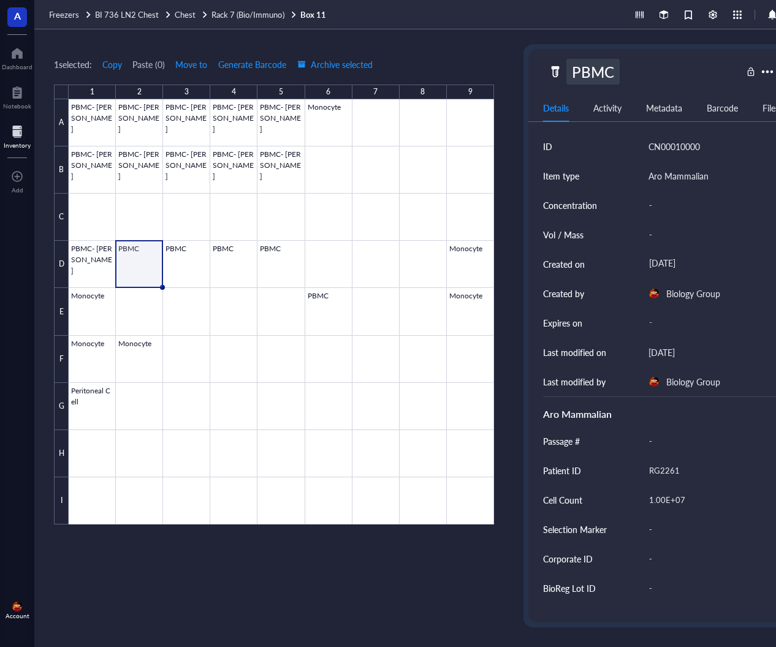
click at [615, 66] on div "PBMC" at bounding box center [592, 72] width 53 height 26
type input "PBMC- [PERSON_NAME]"
click at [192, 256] on div at bounding box center [281, 311] width 425 height 425
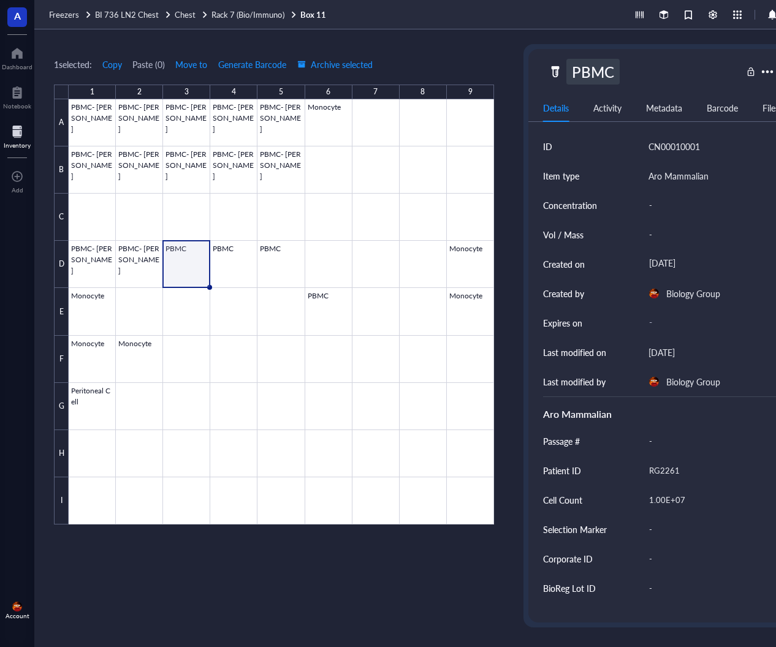
click at [613, 67] on div "PBMC" at bounding box center [592, 72] width 53 height 26
type input "PBMC- [PERSON_NAME]"
click at [230, 250] on div at bounding box center [281, 311] width 425 height 425
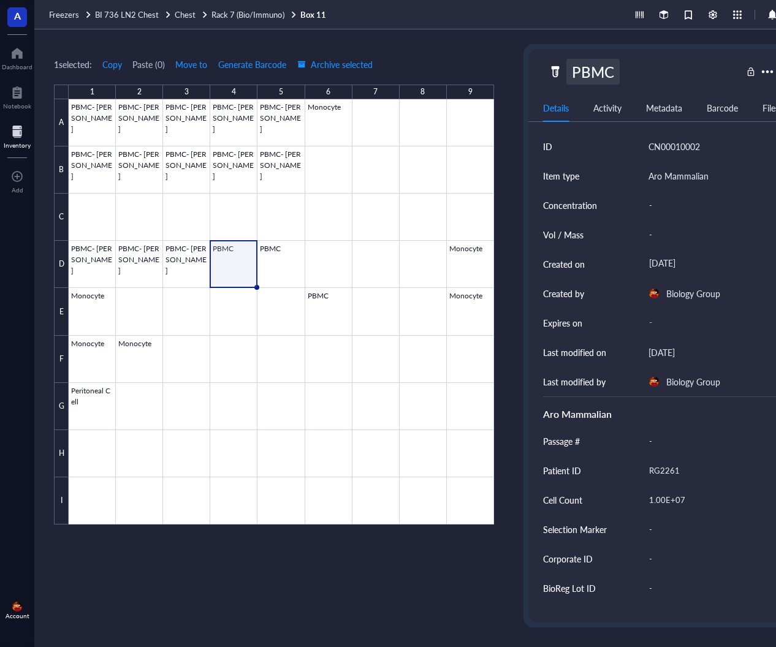
click at [613, 70] on div "PBMC" at bounding box center [592, 72] width 53 height 26
type input "PBMC- [PERSON_NAME]"
click at [287, 255] on div at bounding box center [281, 311] width 425 height 425
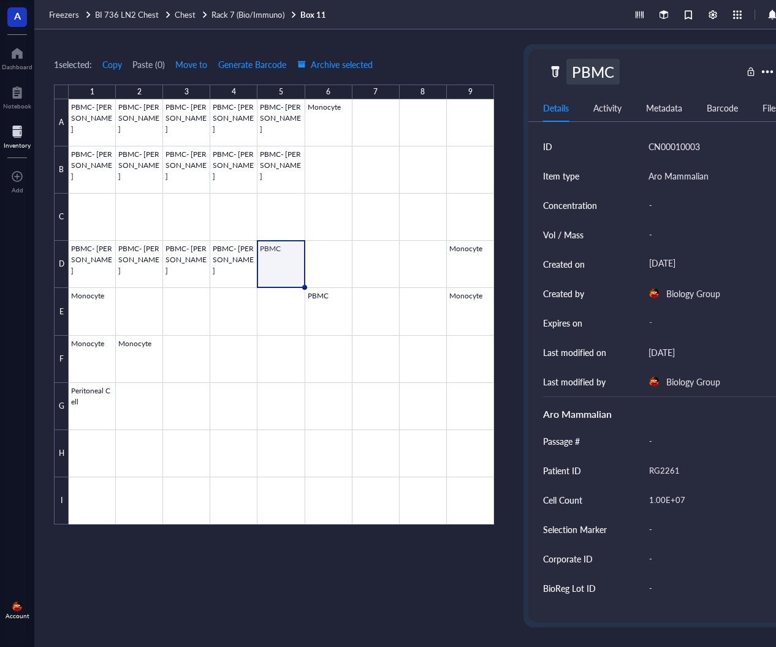
click at [613, 66] on div "PBMC" at bounding box center [592, 72] width 53 height 26
type input "PBMC- [PERSON_NAME]"
click at [331, 300] on div at bounding box center [281, 311] width 425 height 425
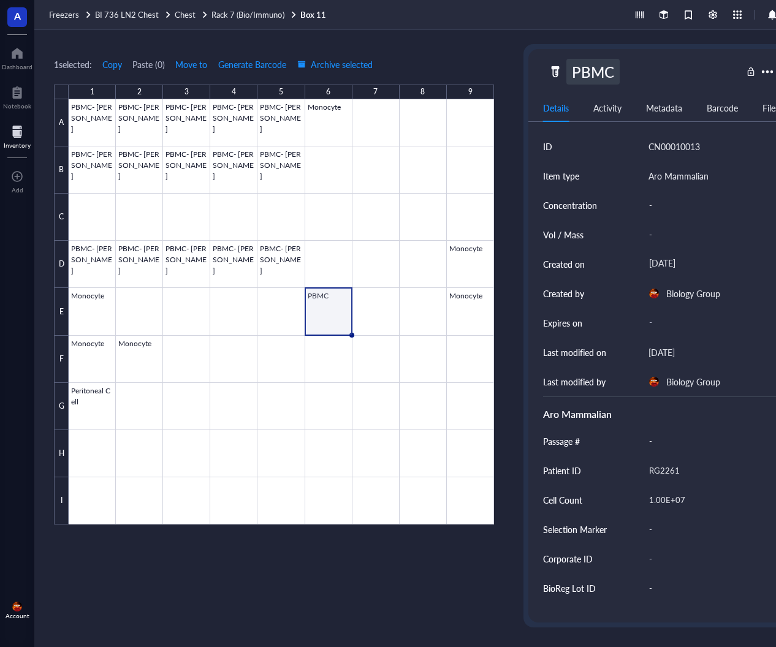
click at [615, 63] on div "PBMC" at bounding box center [592, 72] width 53 height 26
type input "PBMC- [PERSON_NAME]"
click at [461, 265] on div at bounding box center [281, 311] width 425 height 425
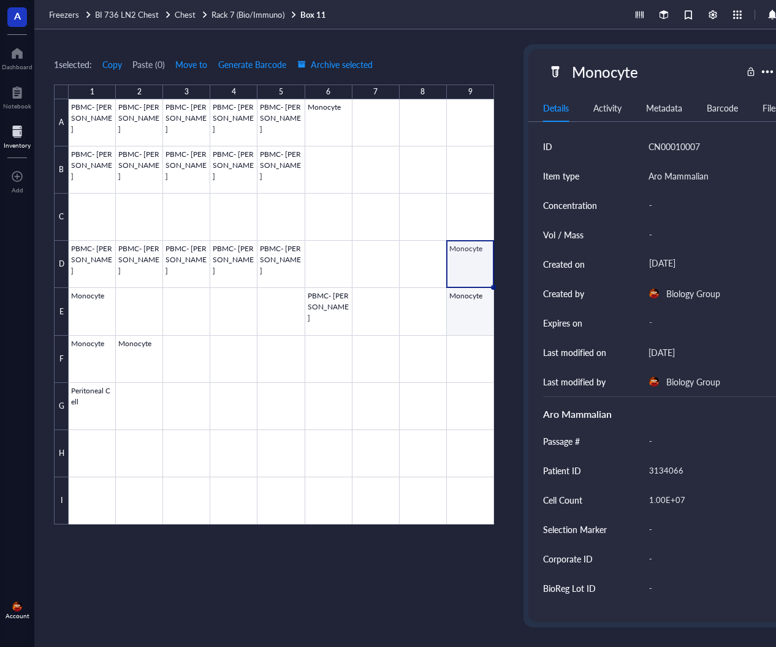
click at [478, 311] on div at bounding box center [281, 311] width 425 height 425
click at [240, 12] on span "Rack 7 (Bio/Immuno)" at bounding box center [247, 15] width 72 height 12
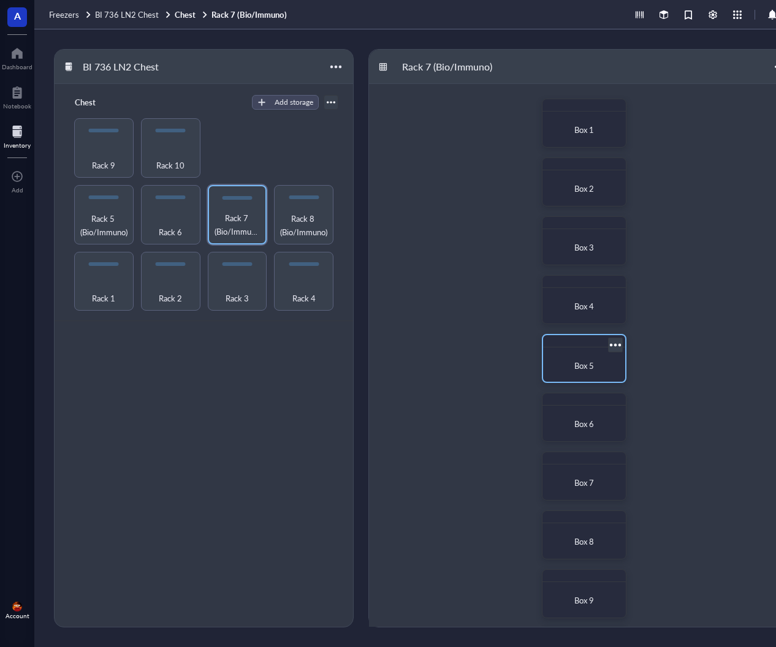
click at [564, 360] on div "Box 5" at bounding box center [584, 366] width 63 height 12
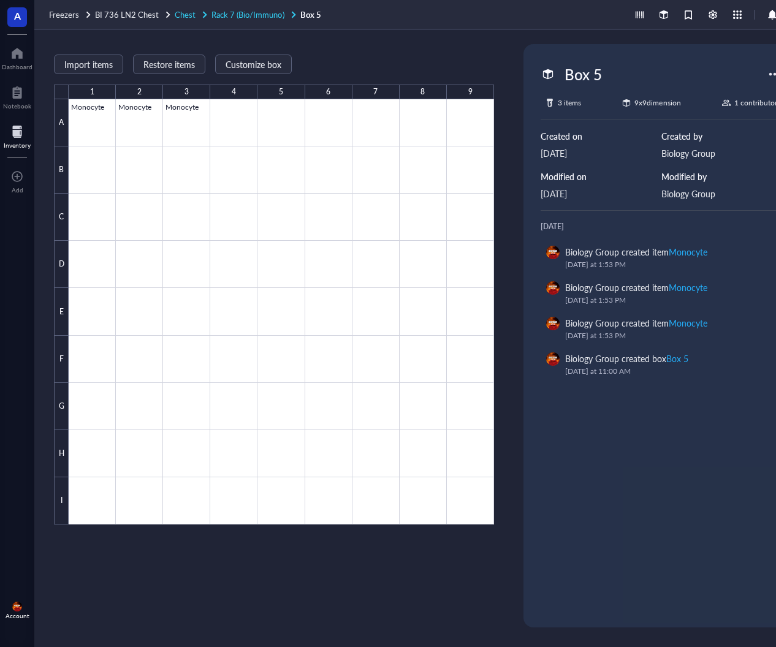
click at [186, 9] on span "Chest" at bounding box center [185, 15] width 21 height 12
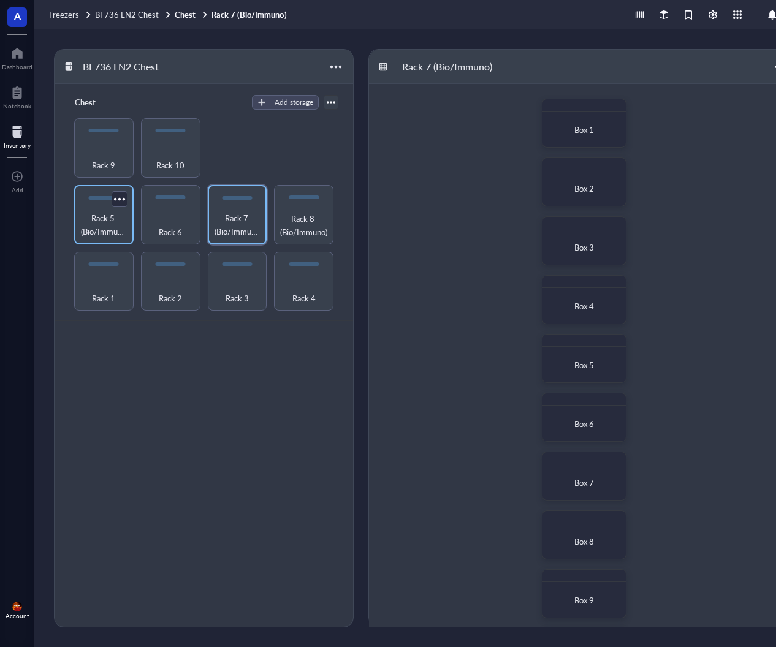
click at [87, 211] on span "Rack 5 (Bio/Immuno)" at bounding box center [103, 224] width 47 height 27
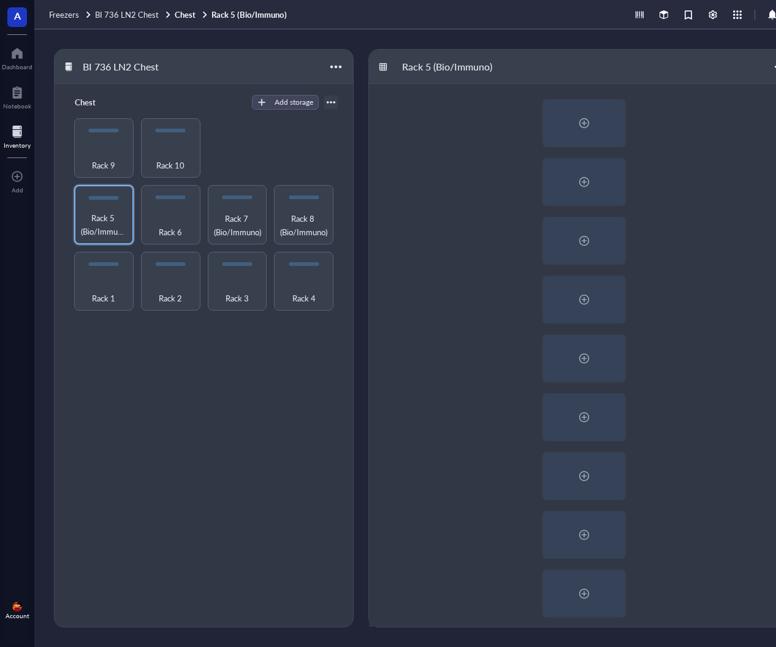
scroll to position [183, 0]
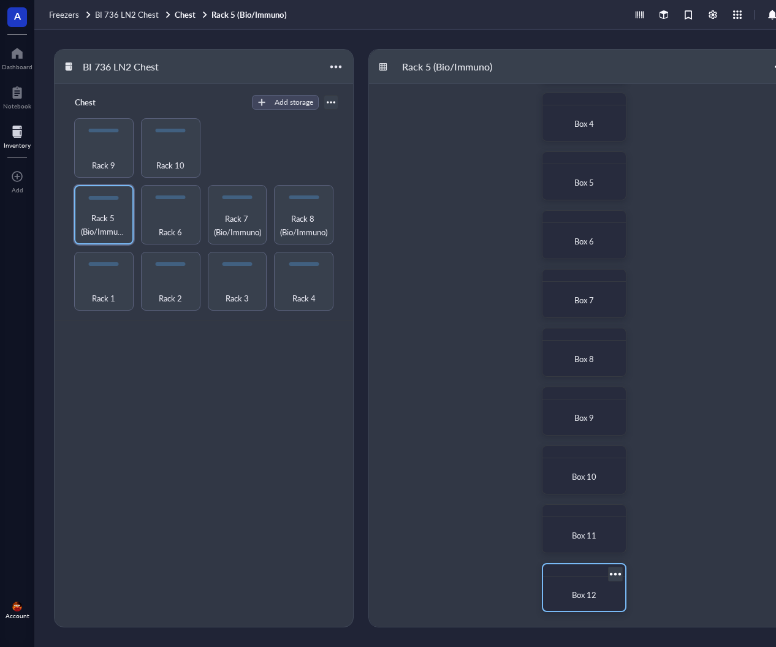
click at [586, 575] on div "Box 12" at bounding box center [584, 587] width 85 height 49
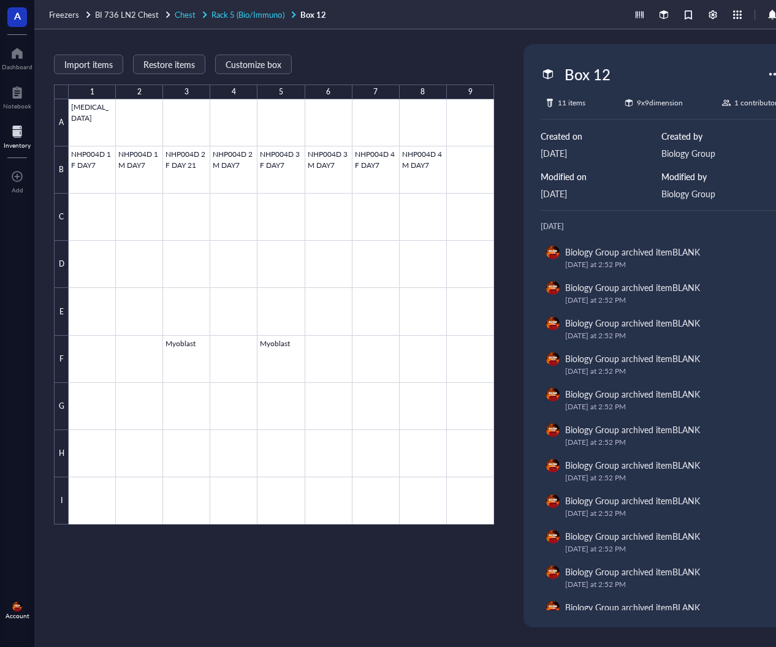
click at [226, 9] on span "Rack 5 (Bio/Immuno)" at bounding box center [247, 15] width 72 height 12
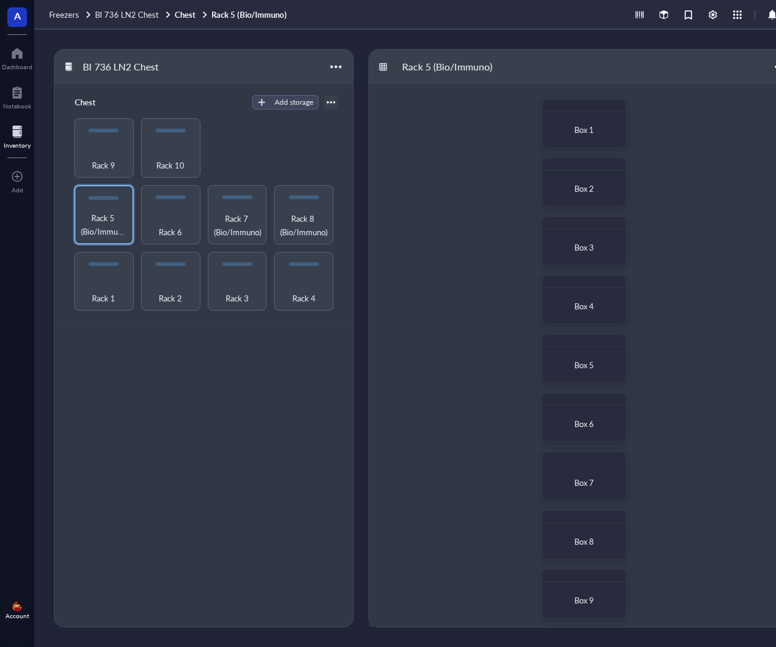
scroll to position [183, 0]
click at [582, 514] on div "Box 11" at bounding box center [584, 528] width 85 height 49
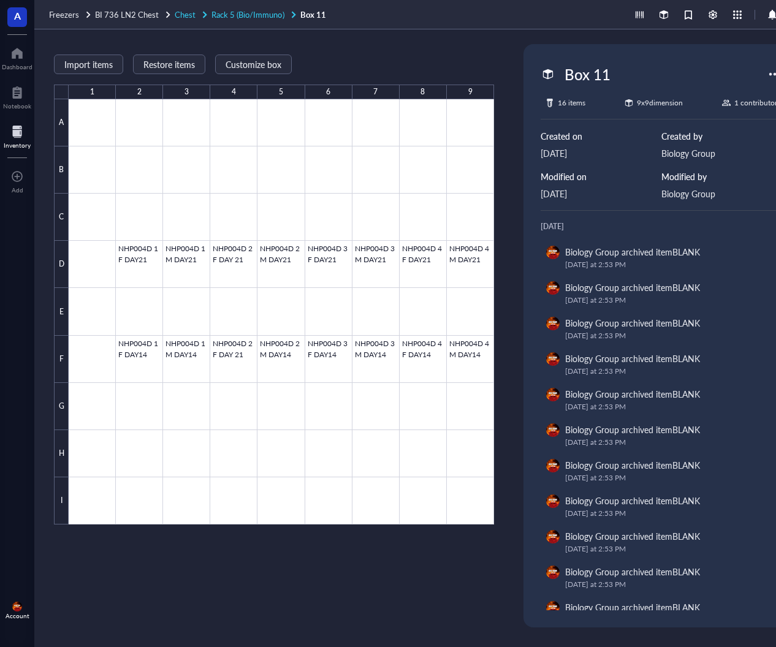
click at [238, 10] on span "Rack 5 (Bio/Immuno)" at bounding box center [247, 15] width 72 height 12
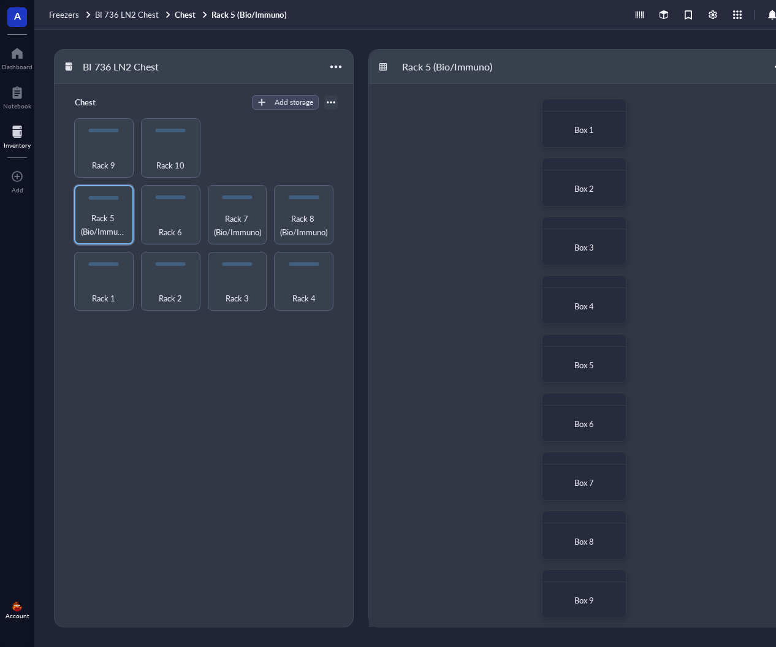
scroll to position [183, 0]
click at [573, 471] on span "Box 10" at bounding box center [584, 477] width 25 height 12
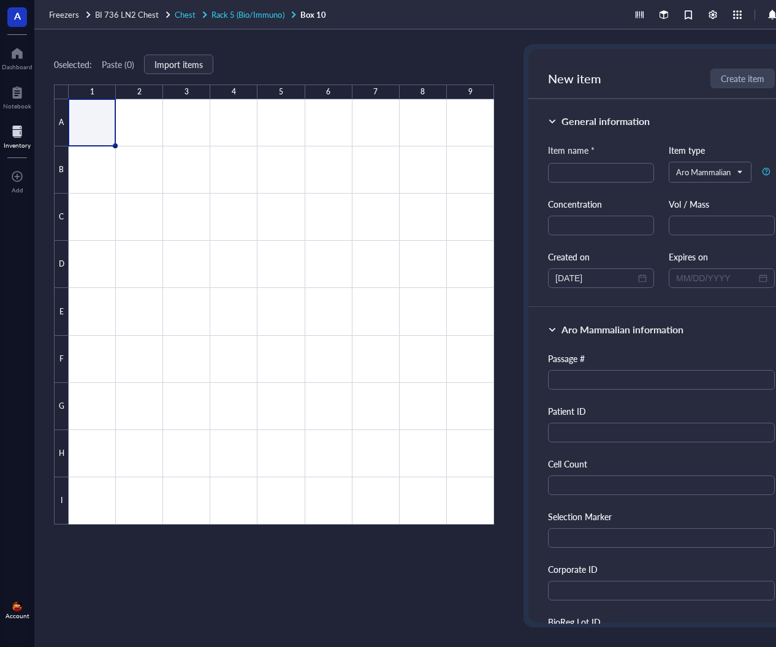
click at [239, 12] on span "Rack 5 (Bio/Immuno)" at bounding box center [247, 15] width 72 height 12
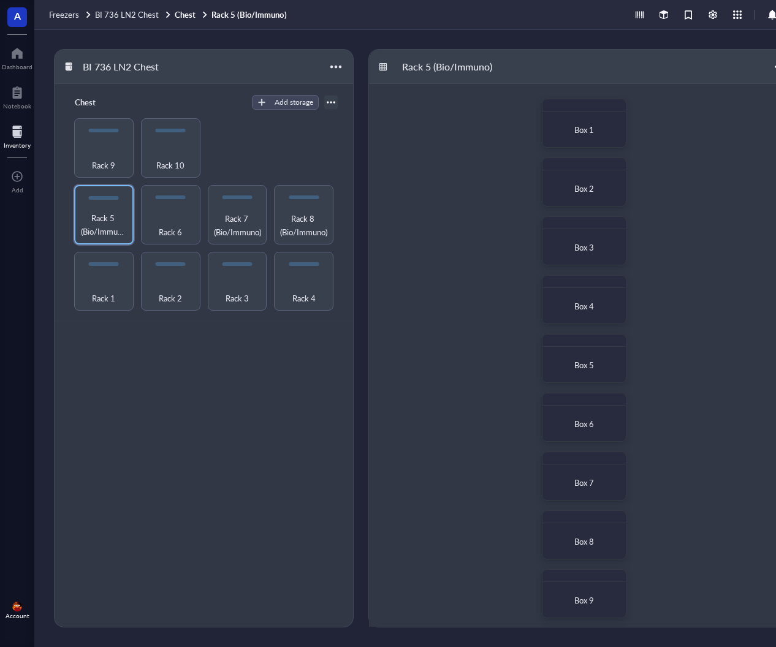
scroll to position [183, 0]
click at [608, 420] on div "Box 9" at bounding box center [584, 418] width 72 height 27
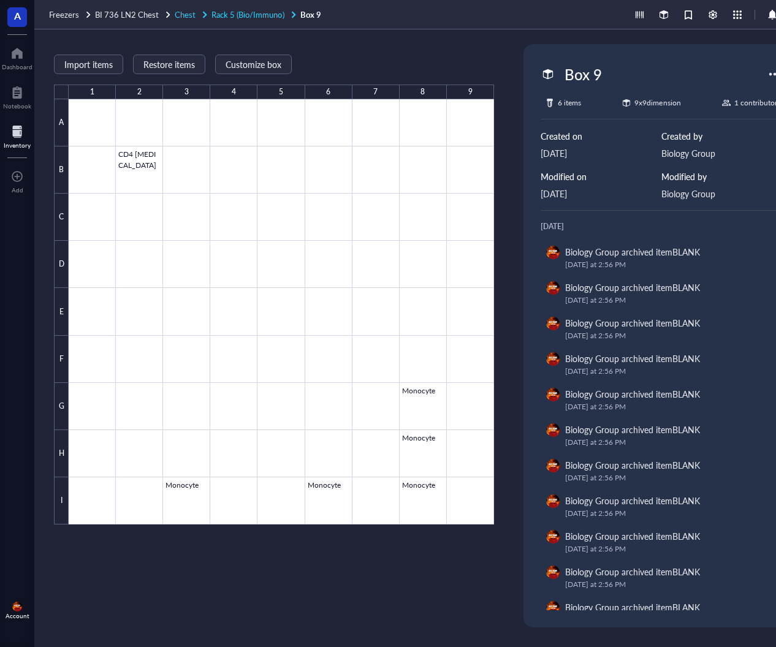
click at [233, 12] on span "Rack 5 (Bio/Immuno)" at bounding box center [247, 15] width 72 height 12
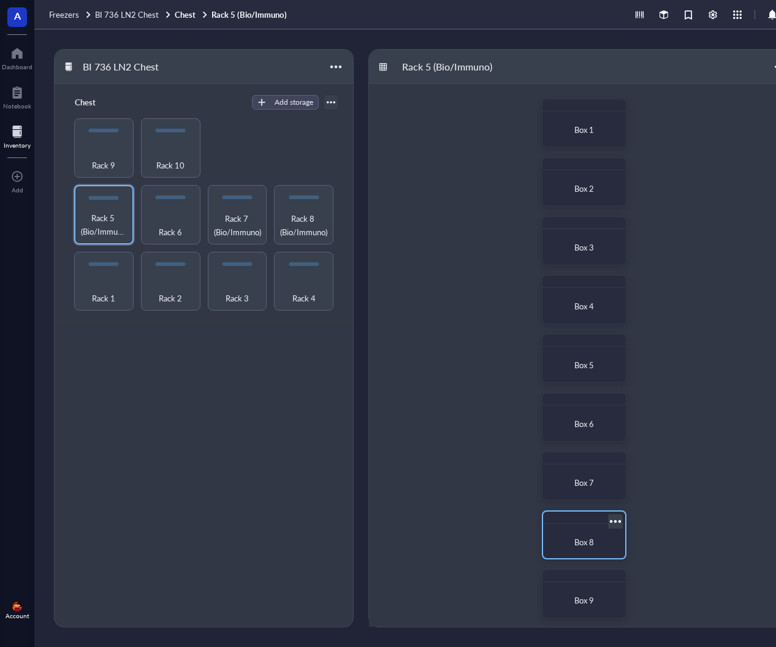
click at [595, 540] on div "Box 8" at bounding box center [584, 542] width 63 height 12
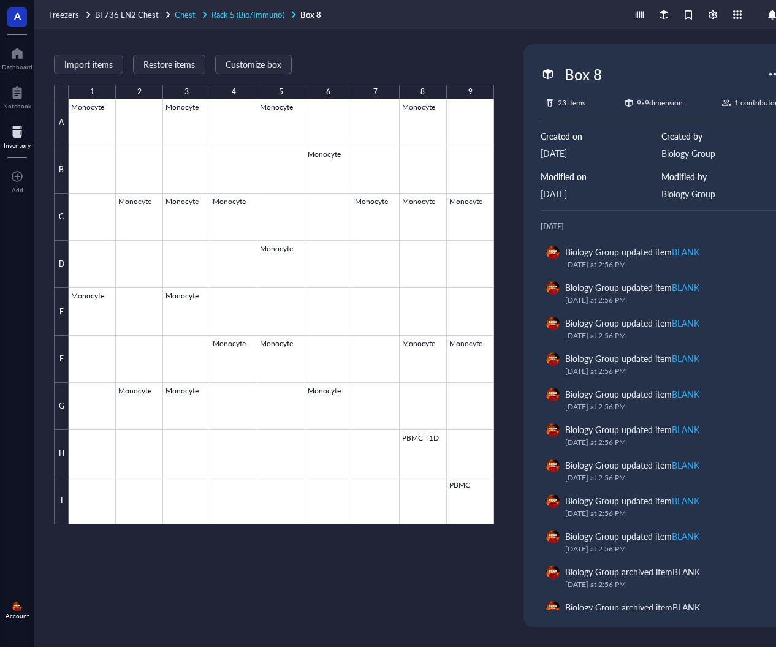
click at [262, 10] on span "Rack 5 (Bio/Immuno)" at bounding box center [247, 15] width 72 height 12
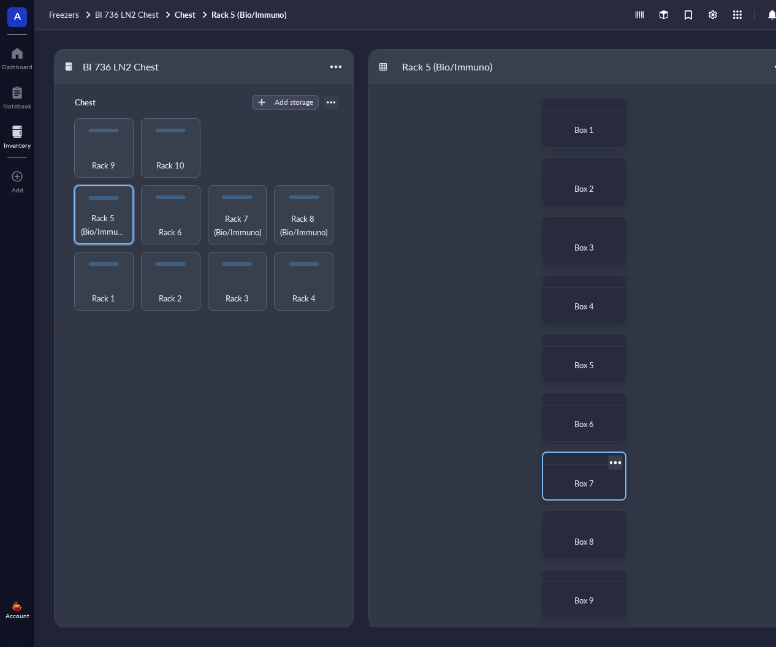
click at [577, 455] on div at bounding box center [584, 459] width 82 height 12
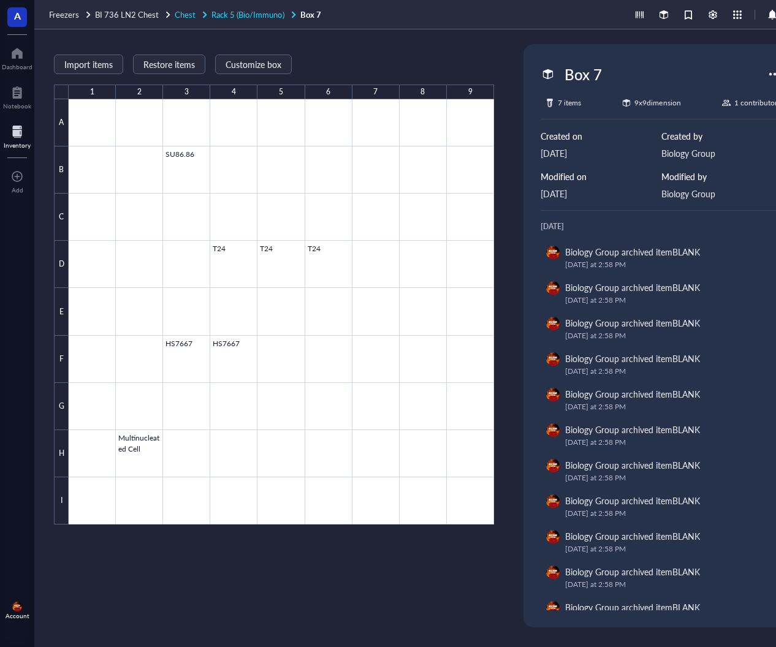
click at [188, 12] on span "Chest" at bounding box center [185, 15] width 21 height 12
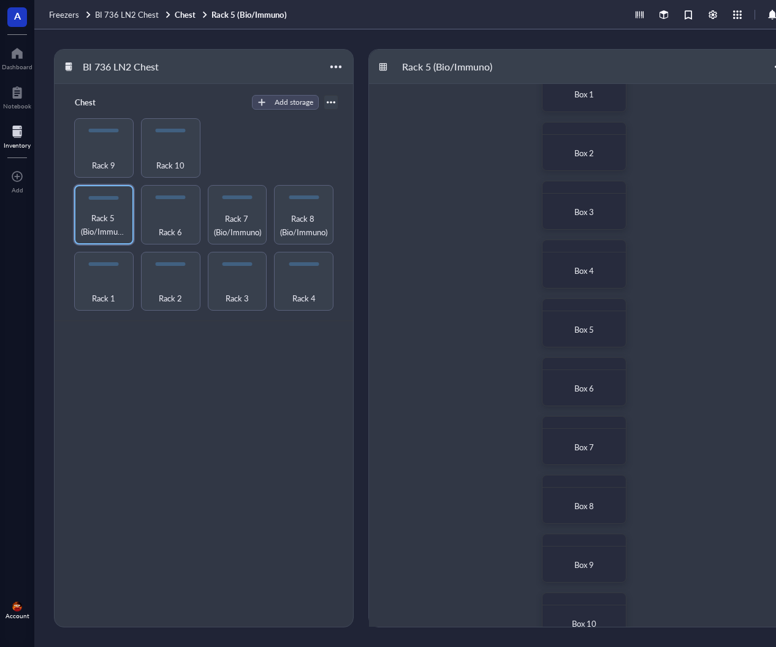
scroll to position [38, 0]
click at [304, 229] on span "Rack 8 (Bio/Immuno)" at bounding box center [303, 224] width 47 height 27
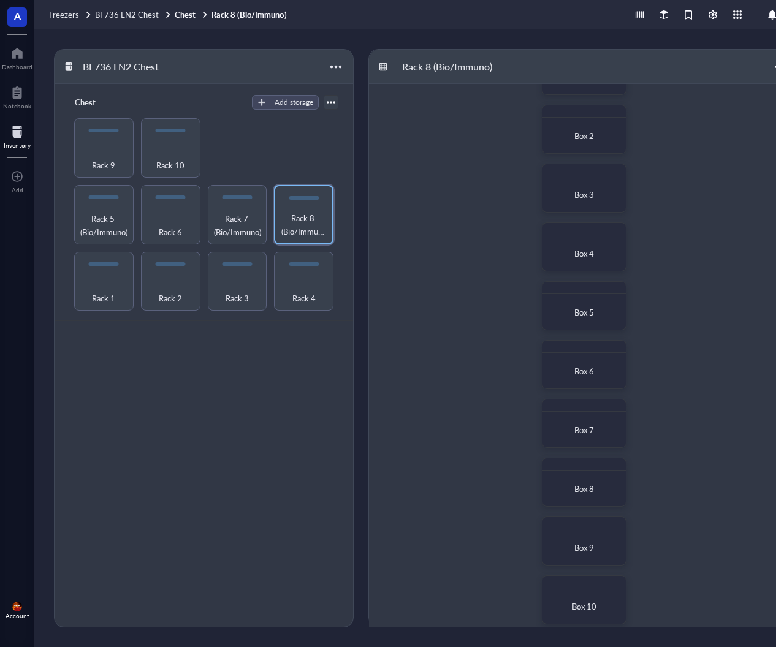
scroll to position [183, 0]
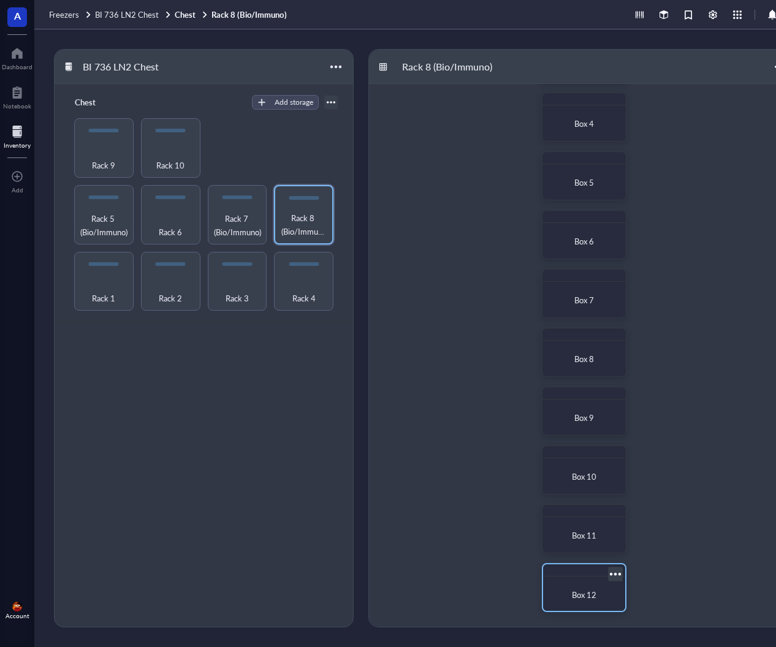
click at [607, 589] on div "Box 12" at bounding box center [584, 595] width 63 height 12
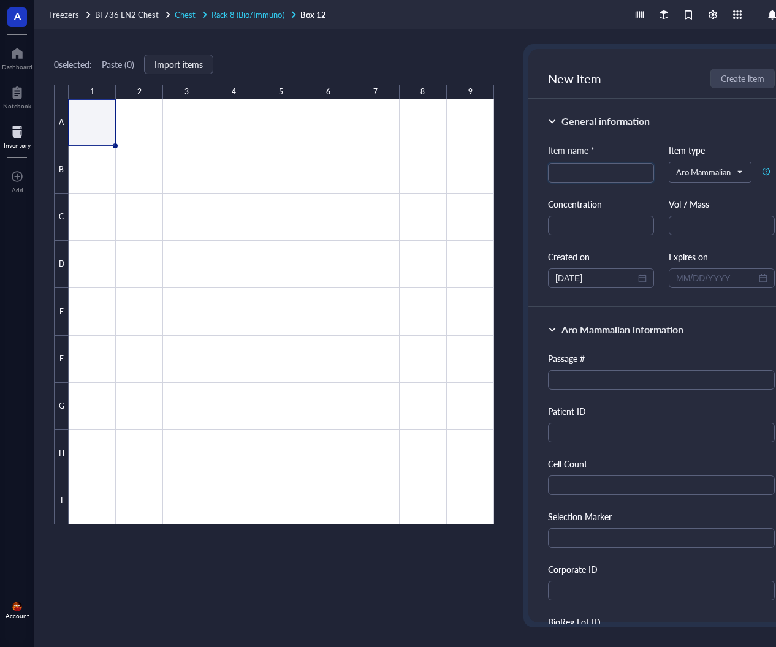
click at [251, 10] on span "Rack 8 (Bio/Immuno)" at bounding box center [247, 15] width 72 height 12
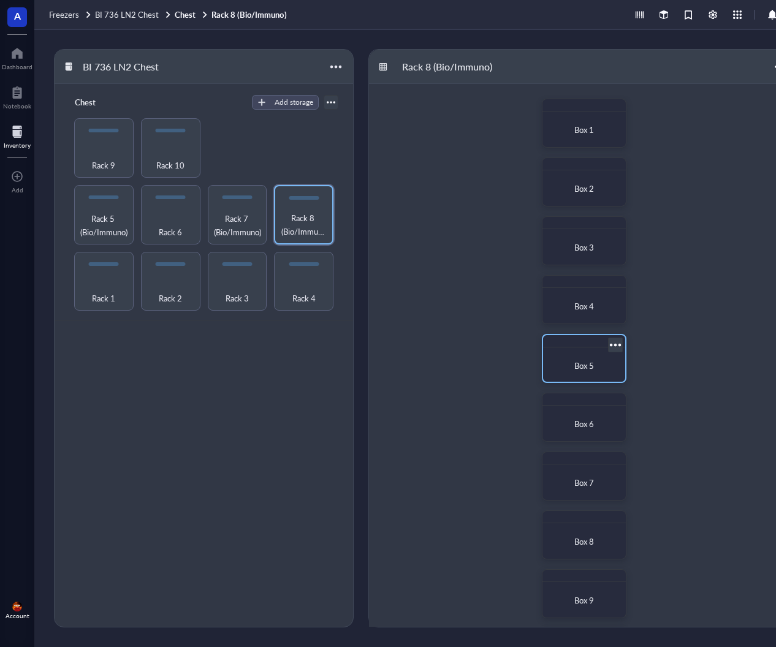
scroll to position [183, 0]
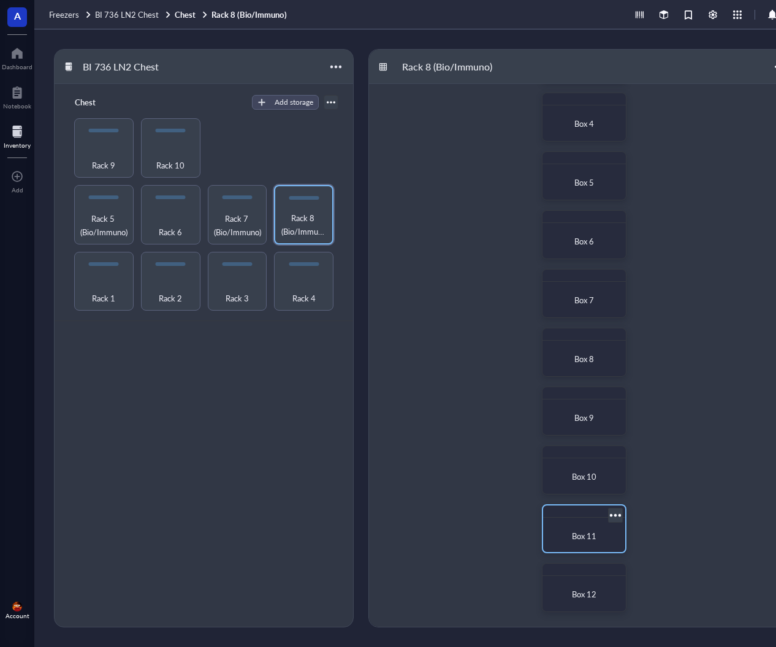
click at [583, 523] on div "Box 11" at bounding box center [584, 536] width 72 height 27
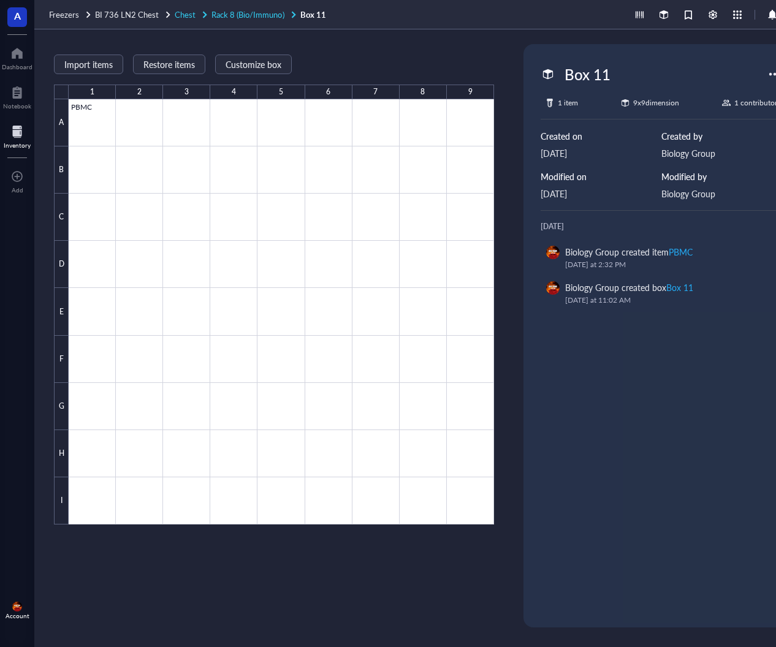
click at [265, 9] on span "Rack 8 (Bio/Immuno)" at bounding box center [247, 15] width 72 height 12
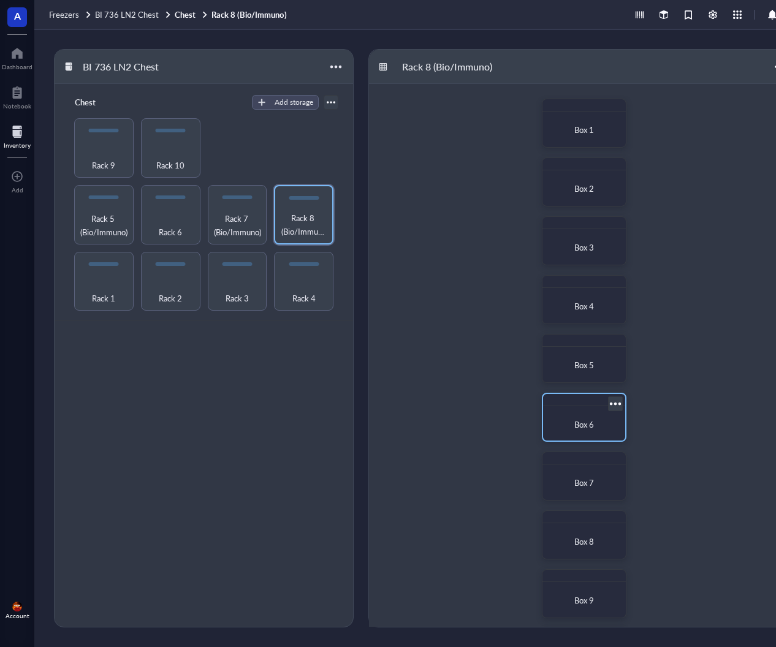
scroll to position [183, 0]
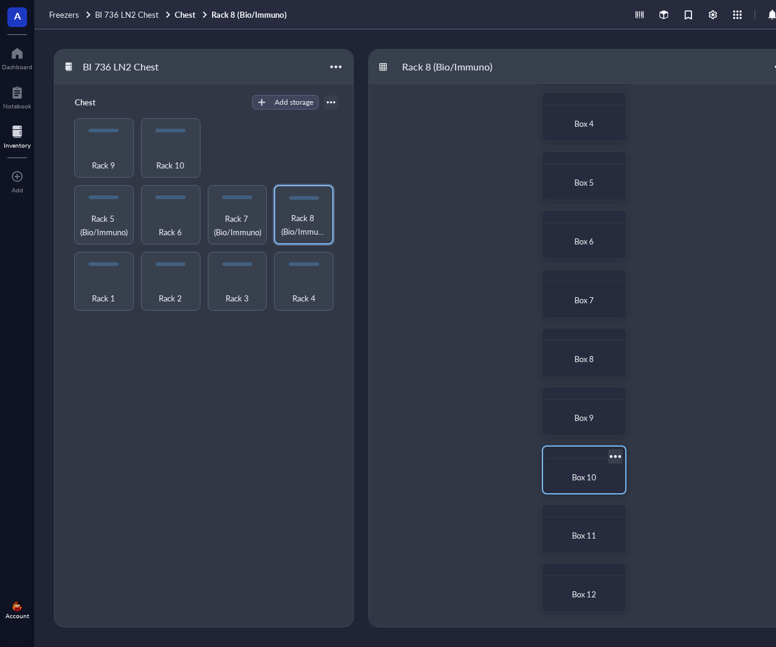
click at [573, 464] on div "Box 10" at bounding box center [584, 477] width 72 height 27
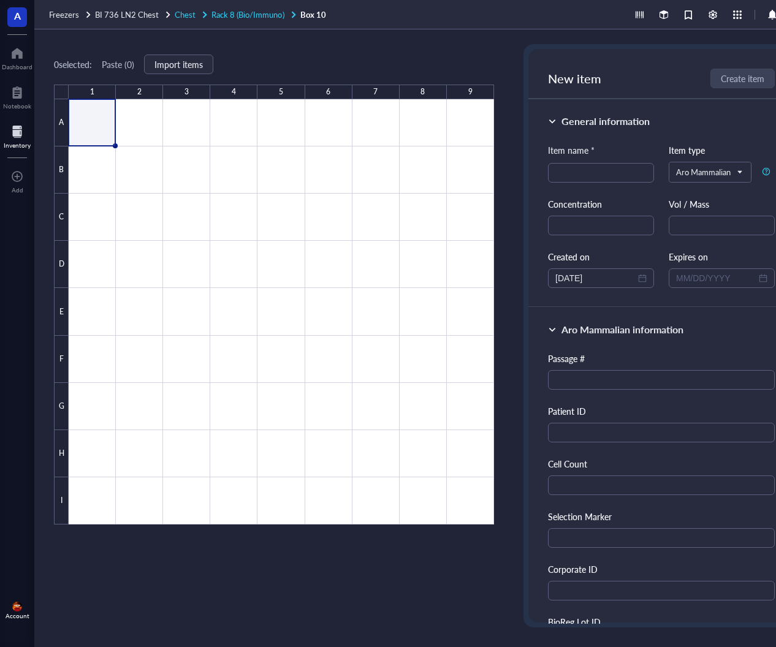
click at [258, 11] on span "Rack 8 (Bio/Immuno)" at bounding box center [247, 15] width 72 height 12
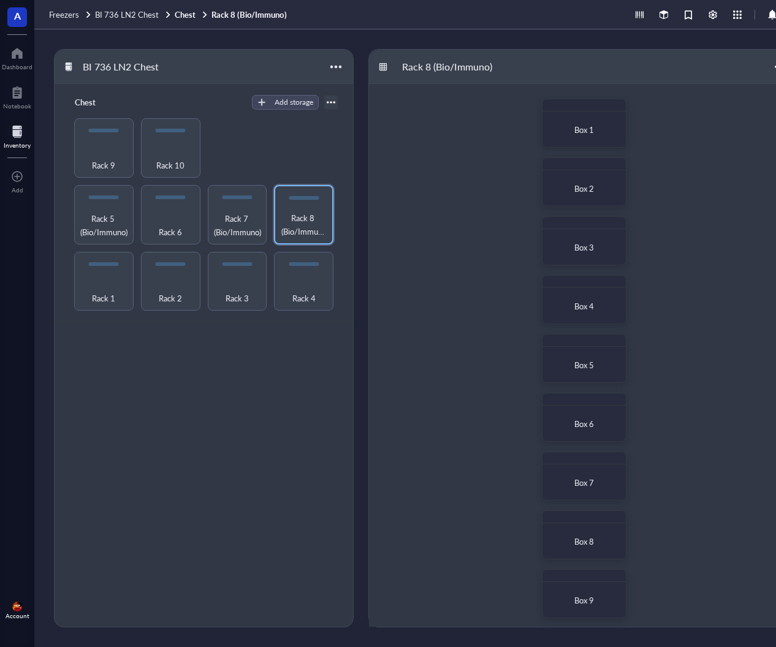
scroll to position [183, 0]
click at [591, 295] on span "Box 7" at bounding box center [584, 301] width 20 height 12
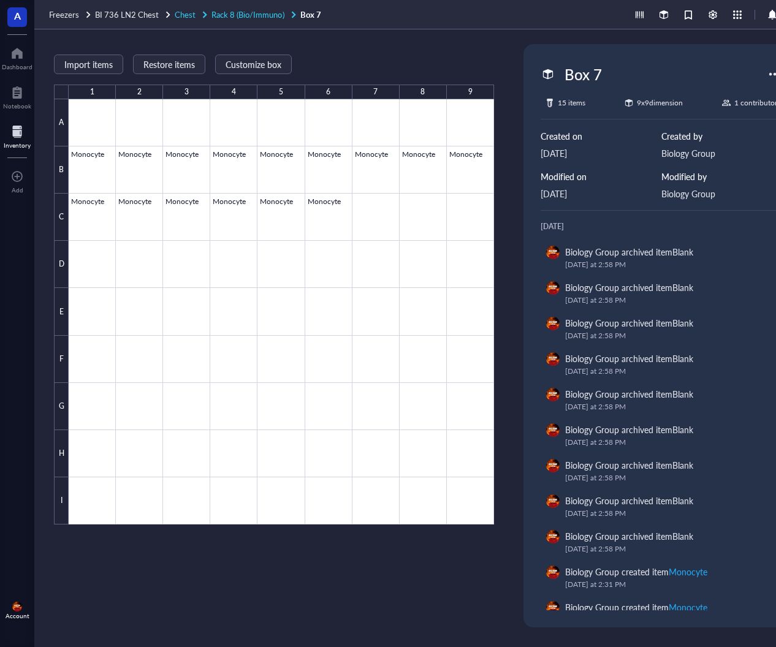
click at [245, 9] on span "Rack 8 (Bio/Immuno)" at bounding box center [247, 15] width 72 height 12
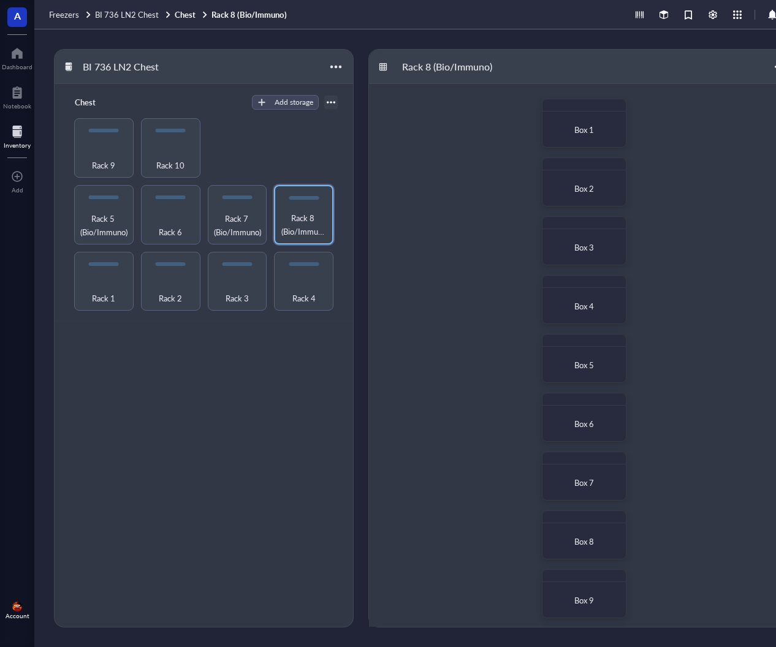
click at [15, 124] on div at bounding box center [17, 132] width 27 height 20
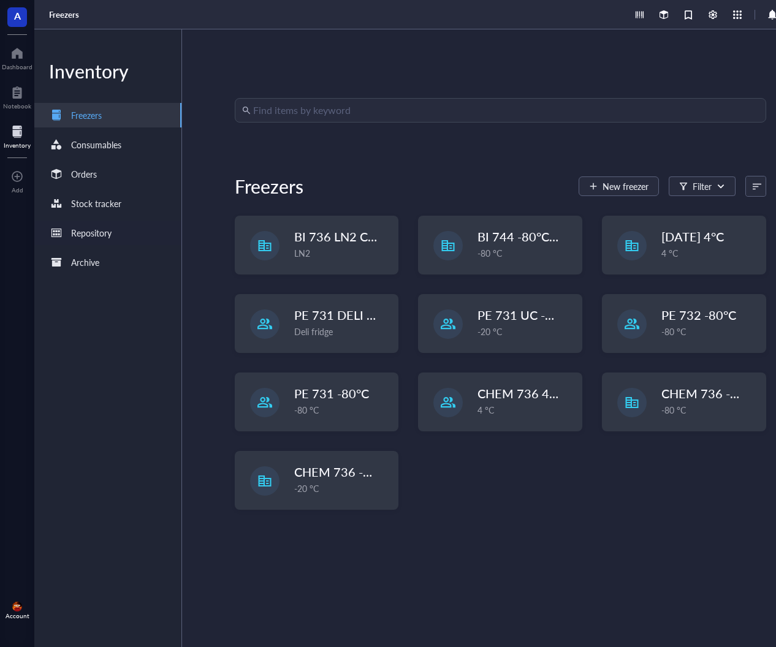
click at [84, 226] on div "Repository" at bounding box center [91, 232] width 40 height 13
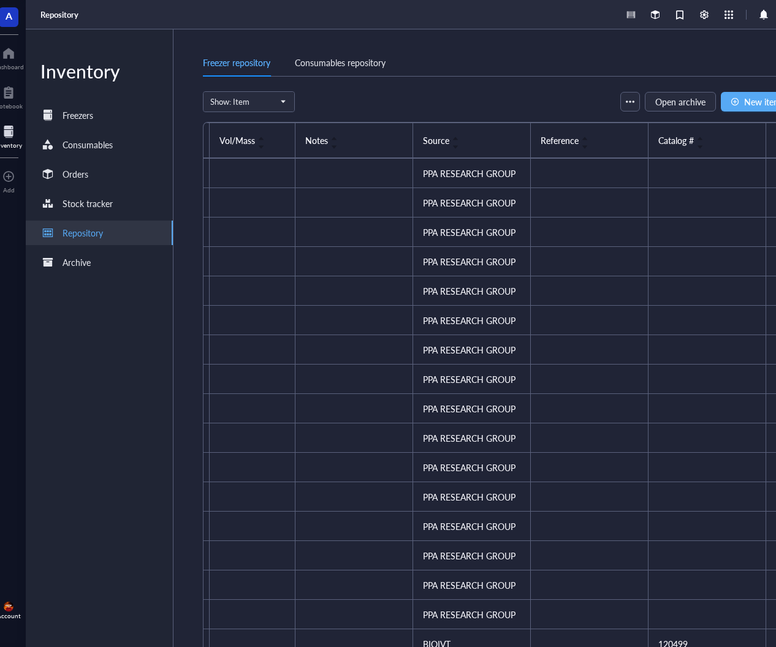
scroll to position [0, 843]
click at [447, 134] on span "Source" at bounding box center [435, 140] width 26 height 13
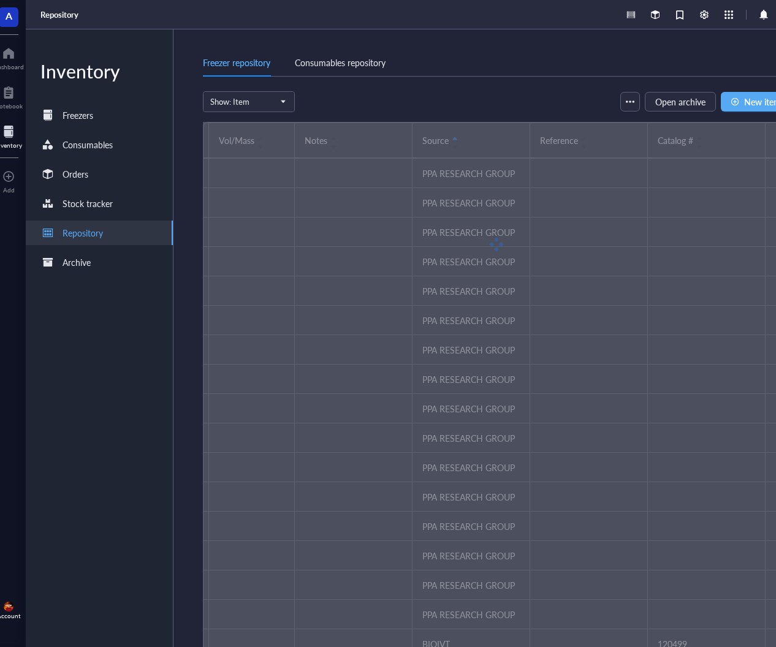
click at [428, 134] on div at bounding box center [497, 244] width 588 height 245
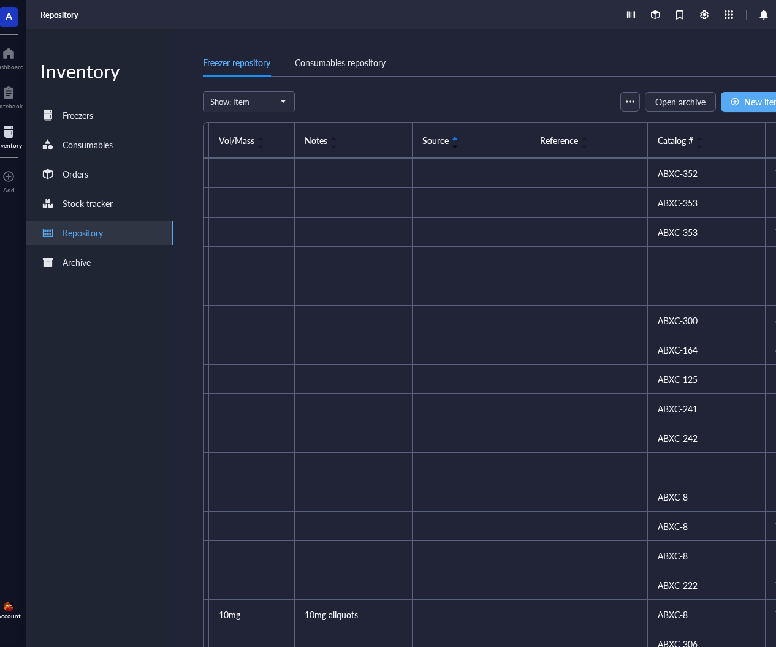
click at [428, 134] on span "Source" at bounding box center [435, 140] width 26 height 13
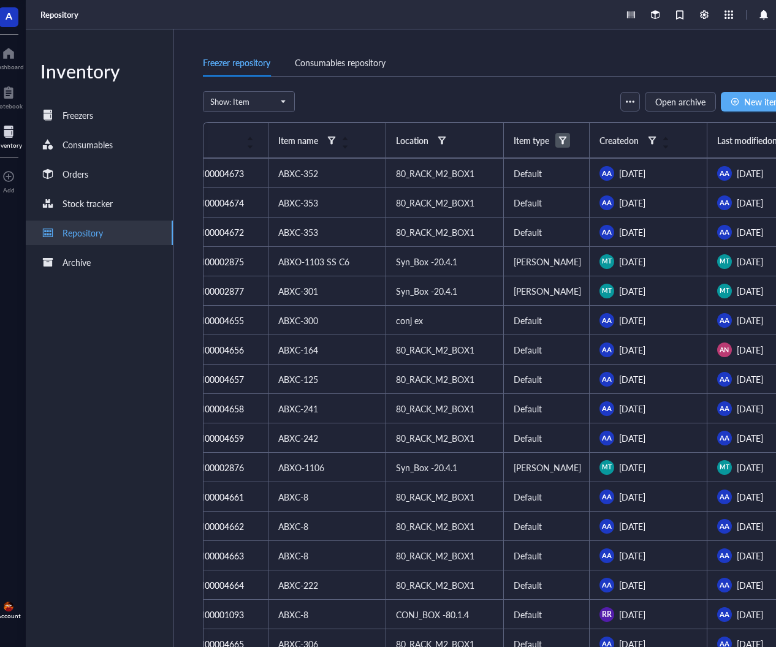
click at [564, 136] on div at bounding box center [562, 140] width 9 height 9
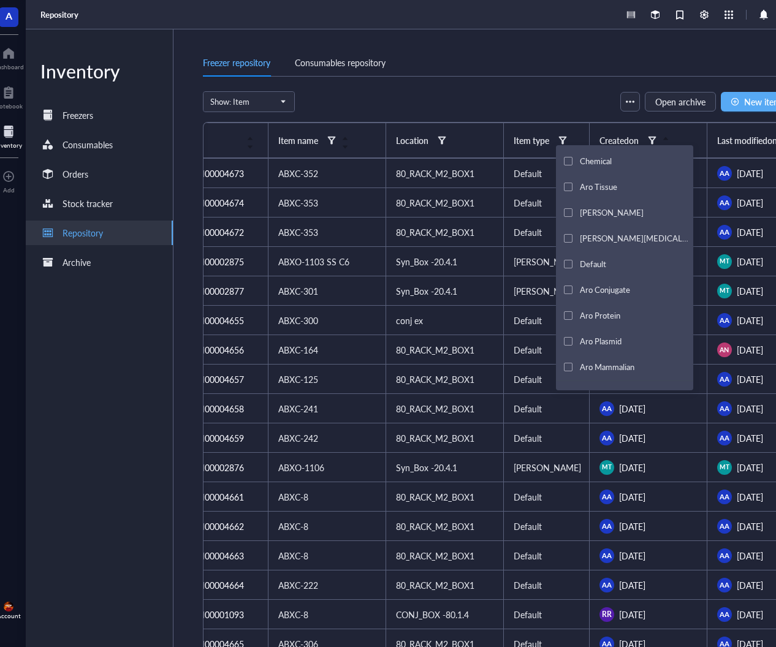
click at [603, 363] on span "Aro Mammalian" at bounding box center [607, 367] width 55 height 12
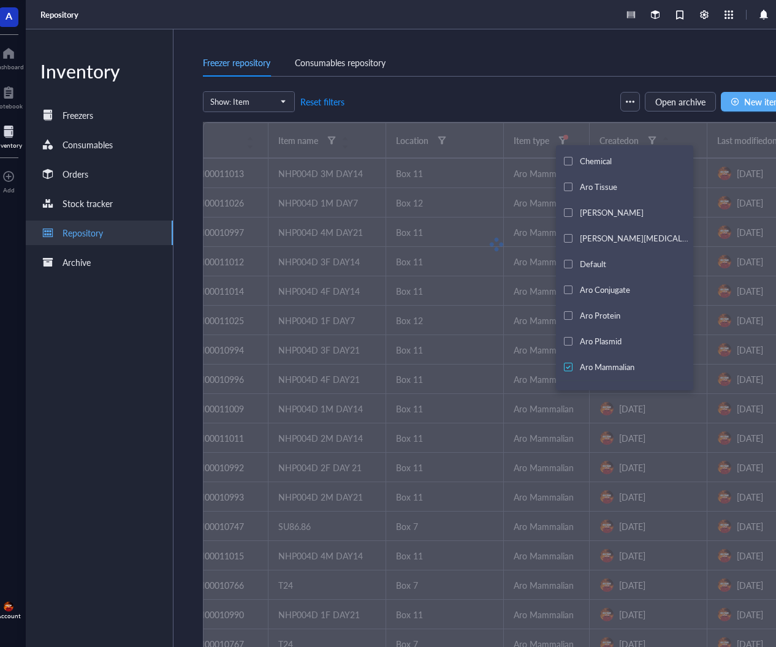
click at [525, 83] on div "Freezer repository Consumables repository" at bounding box center [497, 70] width 588 height 42
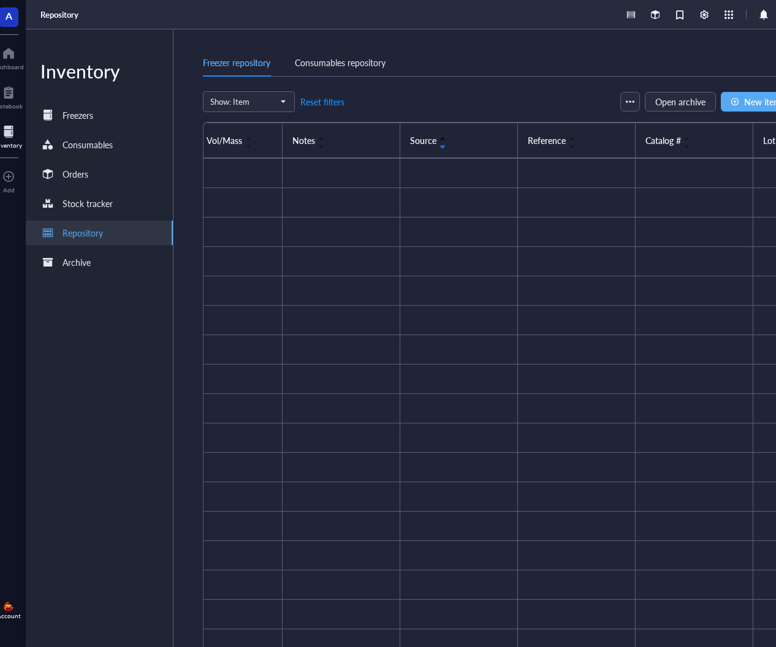
click at [442, 134] on div "Source" at bounding box center [428, 140] width 36 height 13
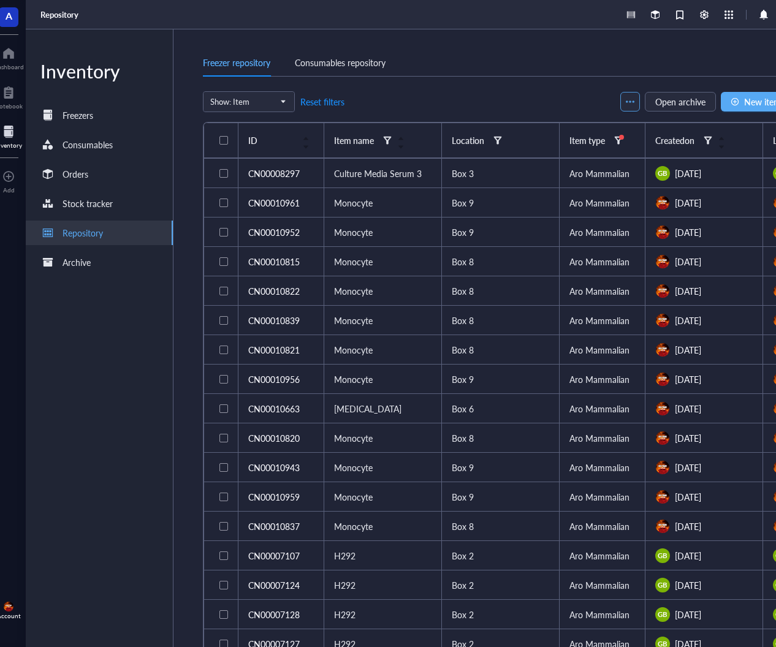
click at [626, 103] on div "button" at bounding box center [630, 101] width 9 height 9
click at [84, 119] on div "Freezers" at bounding box center [78, 114] width 31 height 13
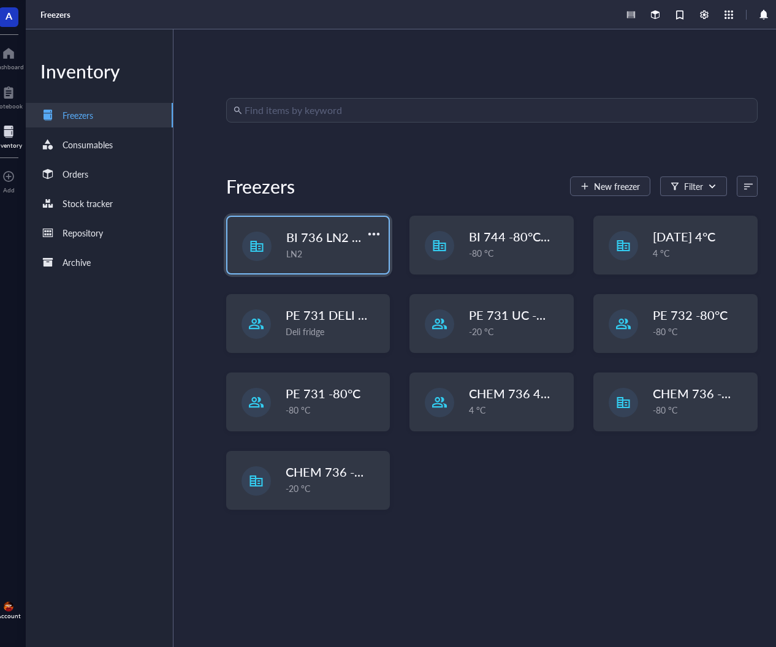
click at [312, 230] on span "BI 736 LN2 Chest" at bounding box center [334, 237] width 97 height 17
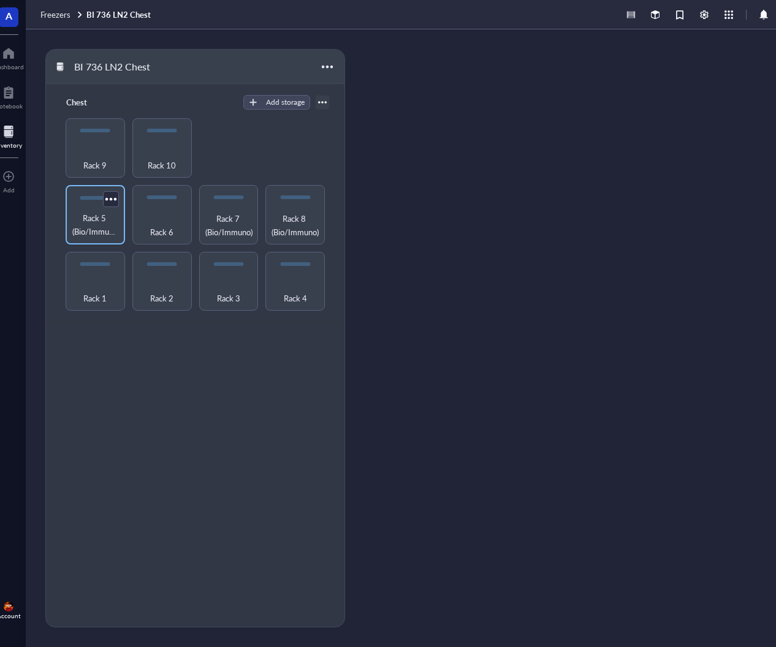
click at [111, 222] on span "Rack 5 (Bio/Immuno)" at bounding box center [95, 224] width 47 height 27
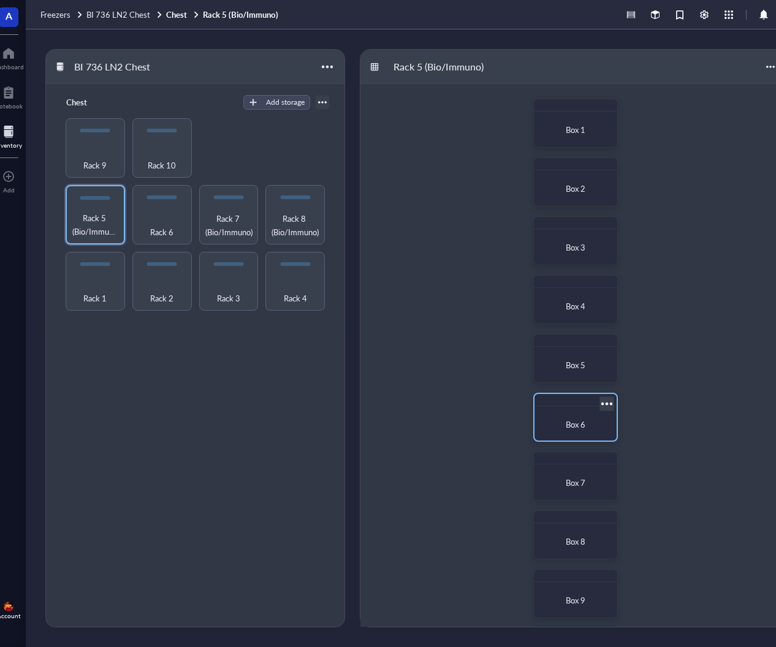
click at [563, 416] on div "Box 6" at bounding box center [575, 424] width 72 height 27
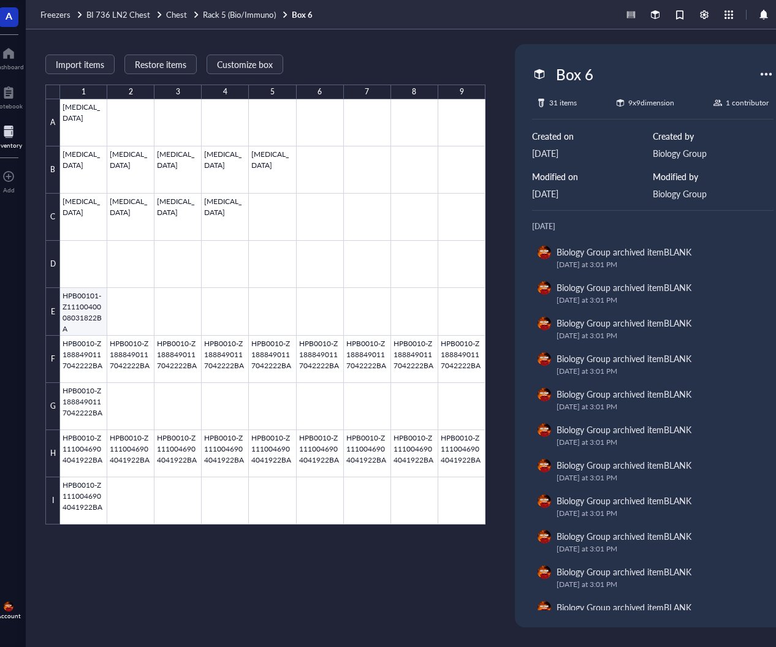
click at [90, 313] on div at bounding box center [272, 311] width 425 height 425
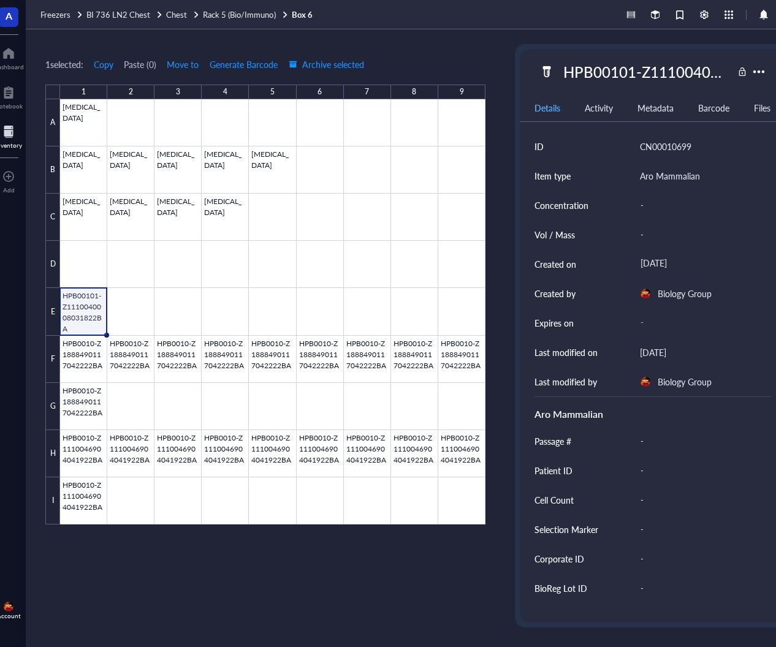
click at [646, 73] on div "HPB00101-Z1110040008031822BA" at bounding box center [645, 72] width 175 height 26
type input "S"
type input "PBMC- [PERSON_NAME] Patient"
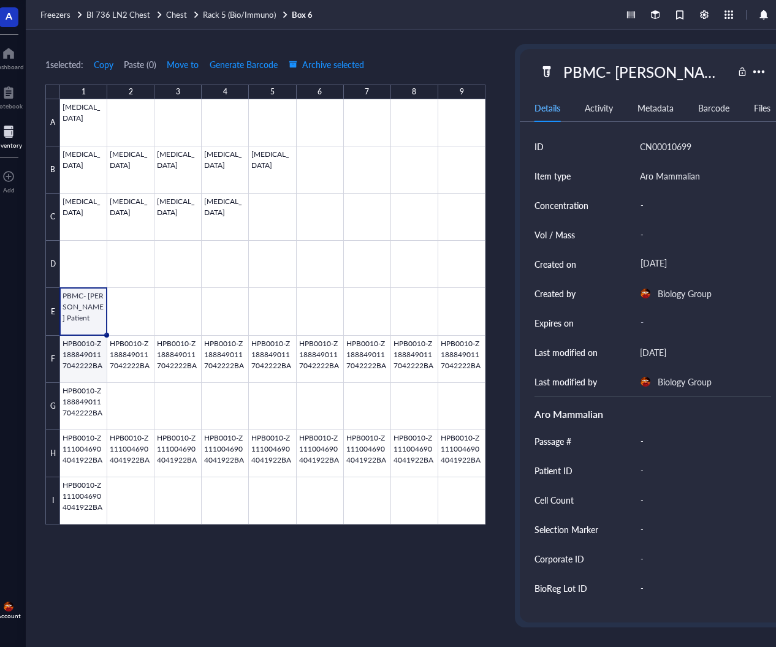
click at [72, 355] on div at bounding box center [272, 311] width 425 height 425
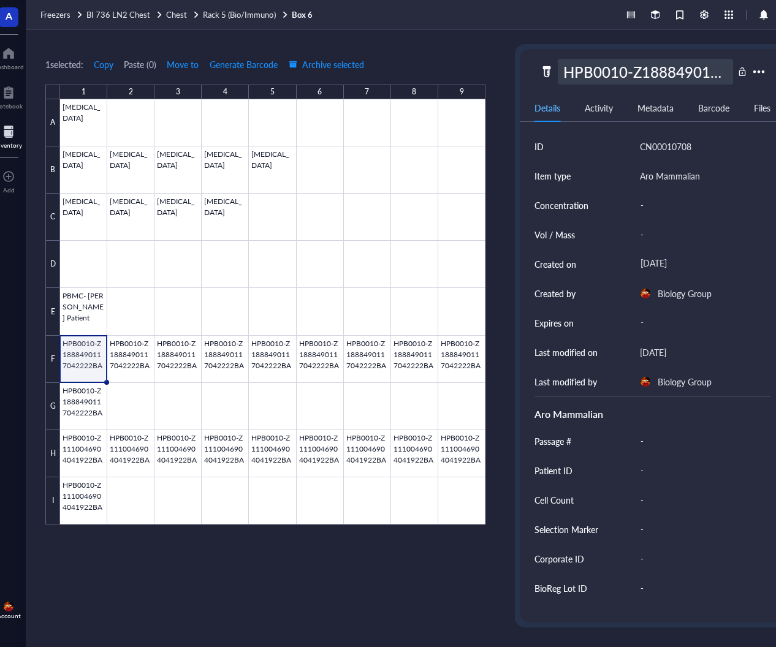
click at [614, 71] on div "HPB0010-Z1888490117042222BA" at bounding box center [645, 72] width 175 height 26
type input "HPB0010-Z1888490117042222BAPBMC- [PERSON_NAME] Patient"
click at [83, 362] on div at bounding box center [272, 311] width 425 height 425
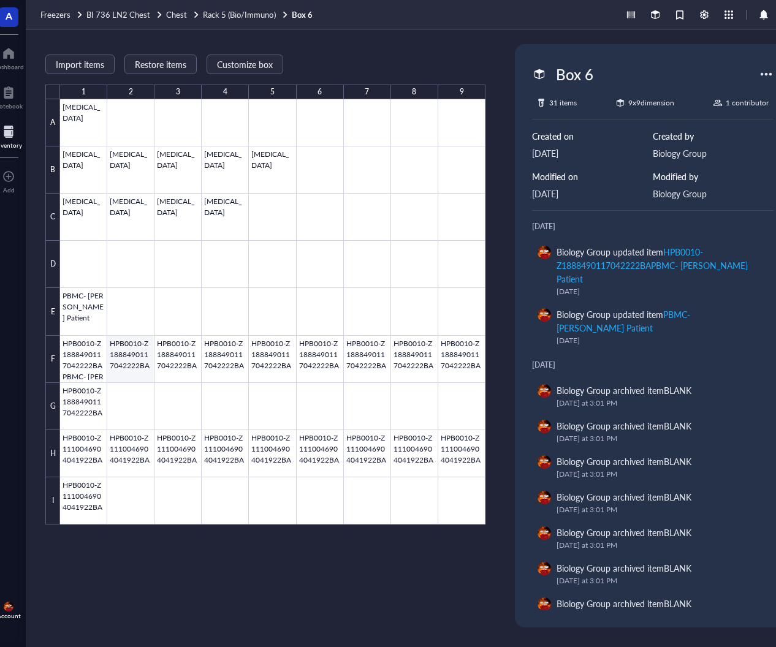
click at [90, 367] on div at bounding box center [272, 311] width 425 height 425
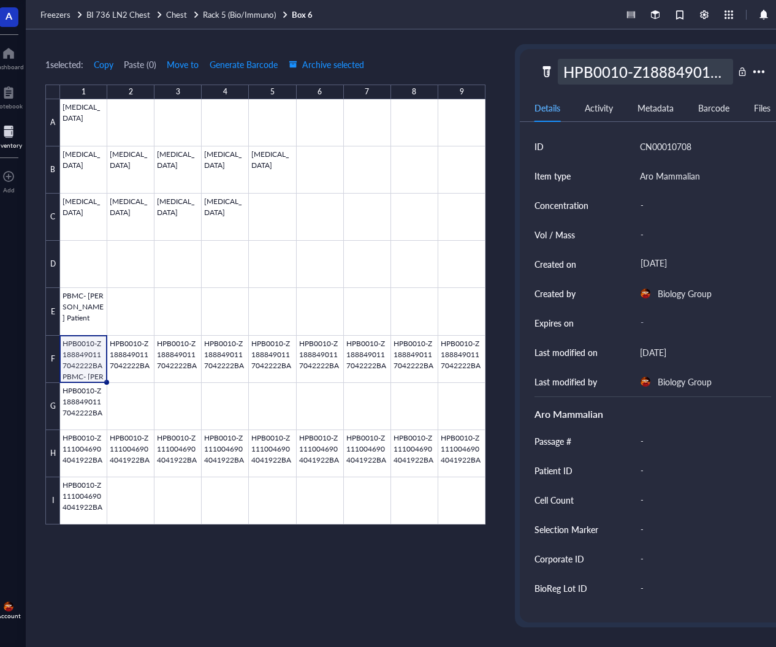
click at [632, 68] on div "HPB0010-Z1888490117042222BAPBMC- [PERSON_NAME] Patient" at bounding box center [645, 72] width 175 height 26
type input "PBMC- [PERSON_NAME] Patient"
click at [129, 361] on div at bounding box center [272, 311] width 425 height 425
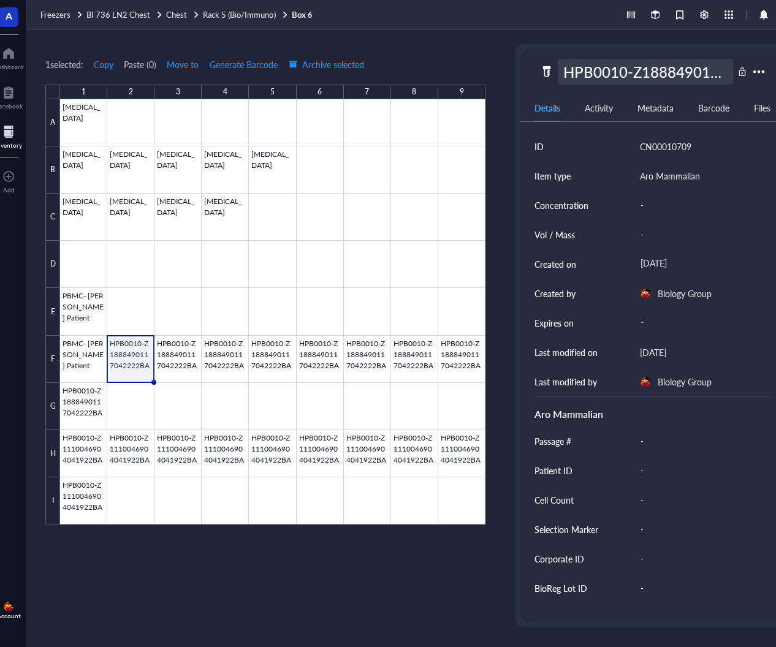
click at [624, 65] on div "HPB0010-Z1888490117042222BA" at bounding box center [645, 72] width 175 height 26
type input "PBMC- [PERSON_NAME] Patient"
click at [182, 354] on div at bounding box center [272, 311] width 425 height 425
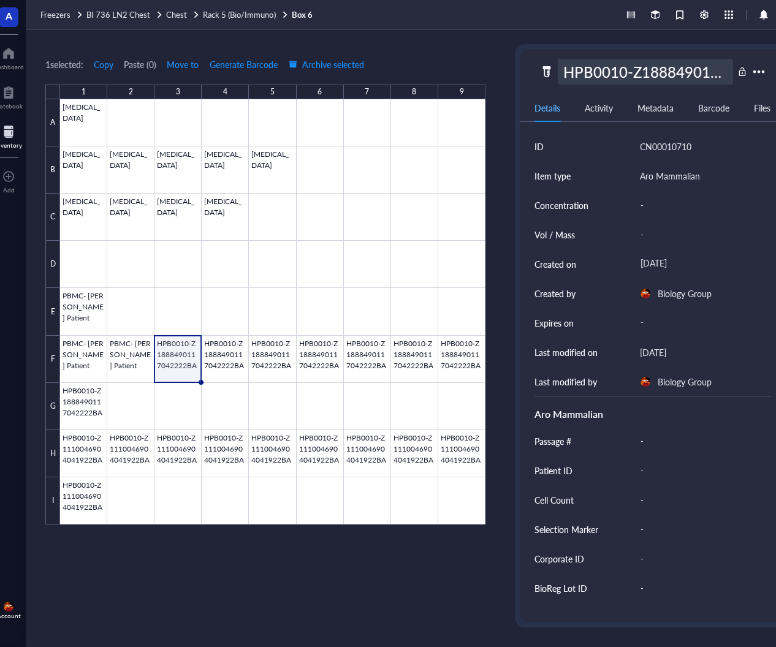
click at [618, 70] on div "HPB0010-Z1888490117042222BA" at bounding box center [645, 72] width 175 height 26
type input "PBMC- [PERSON_NAME] Patient"
click at [232, 350] on div at bounding box center [272, 311] width 425 height 425
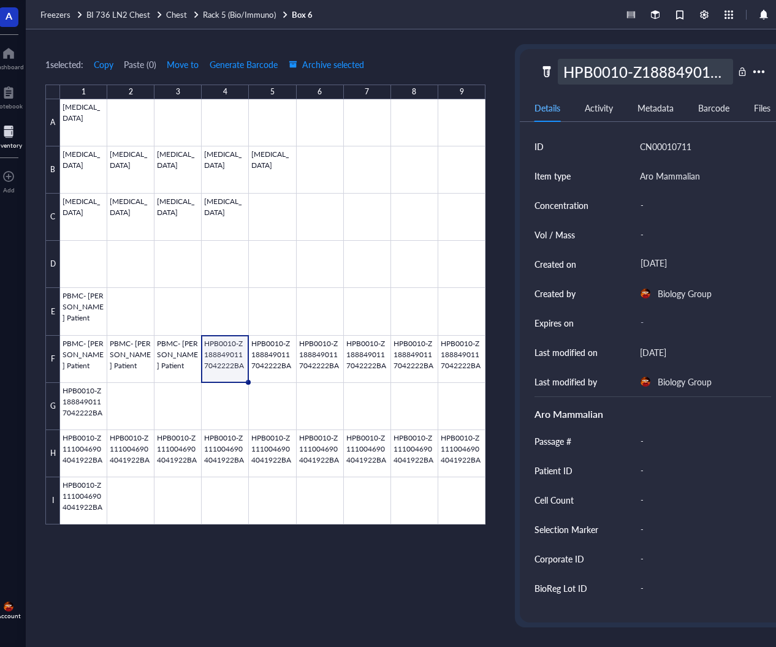
click at [616, 71] on div "HPB0010-Z1888490117042222BA" at bounding box center [645, 72] width 175 height 26
type input "PBMC- [PERSON_NAME] Patient"
click at [282, 347] on div at bounding box center [272, 311] width 425 height 425
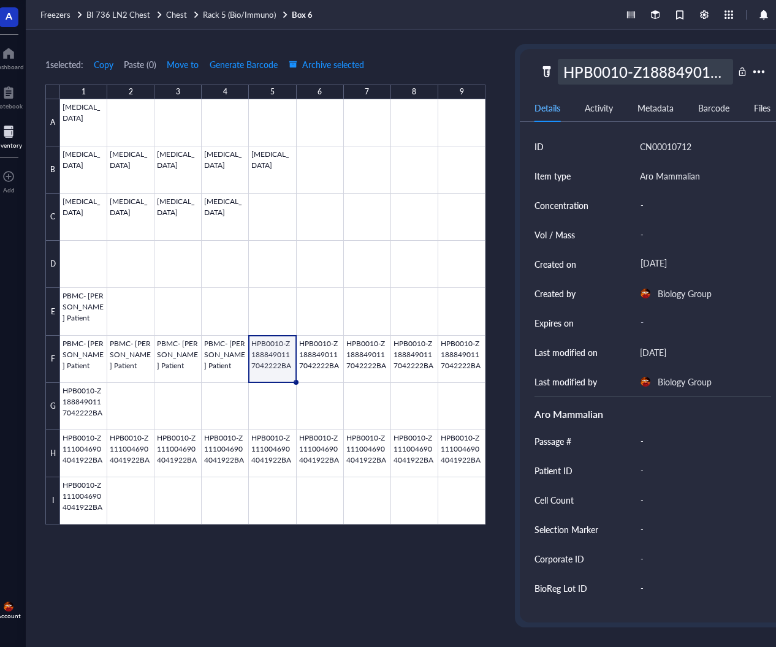
click at [607, 80] on div "HPB0010-Z1888490117042222BA" at bounding box center [645, 72] width 175 height 26
type input "PBMC- [PERSON_NAME] Patient"
click at [331, 358] on div at bounding box center [272, 311] width 425 height 425
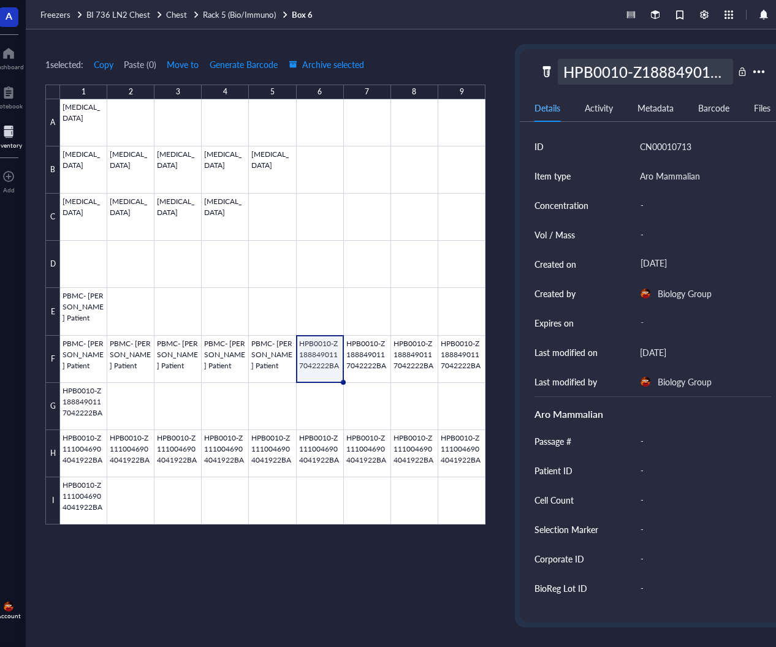
click at [651, 80] on div "HPB0010-Z1888490117042222BA" at bounding box center [645, 72] width 175 height 26
type input "PBMC- [PERSON_NAME] Patient"
click at [366, 352] on div at bounding box center [272, 311] width 425 height 425
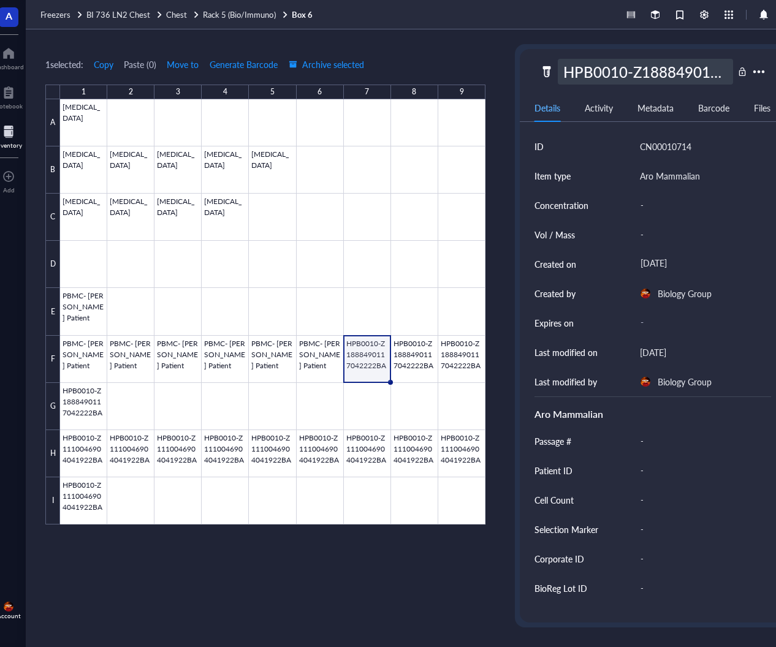
click at [629, 70] on div "HPB0010-Z1888490117042222BA" at bounding box center [645, 72] width 175 height 26
type input "PBMC- [PERSON_NAME] Patient"
click at [407, 363] on div at bounding box center [272, 311] width 425 height 425
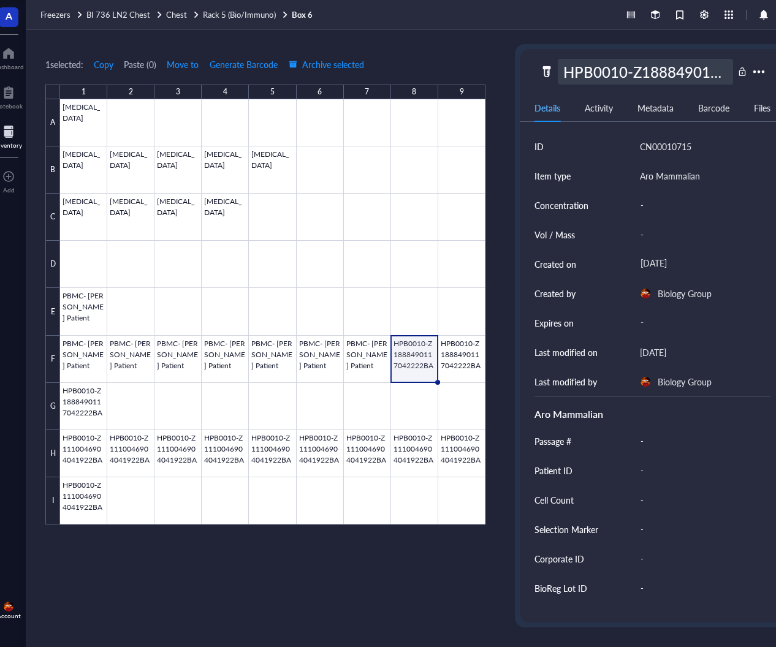
click at [658, 66] on div "HPB0010-Z1888490117042222BA" at bounding box center [645, 72] width 175 height 26
type input "PBMC- [PERSON_NAME] Patient"
click at [461, 354] on div at bounding box center [272, 311] width 425 height 425
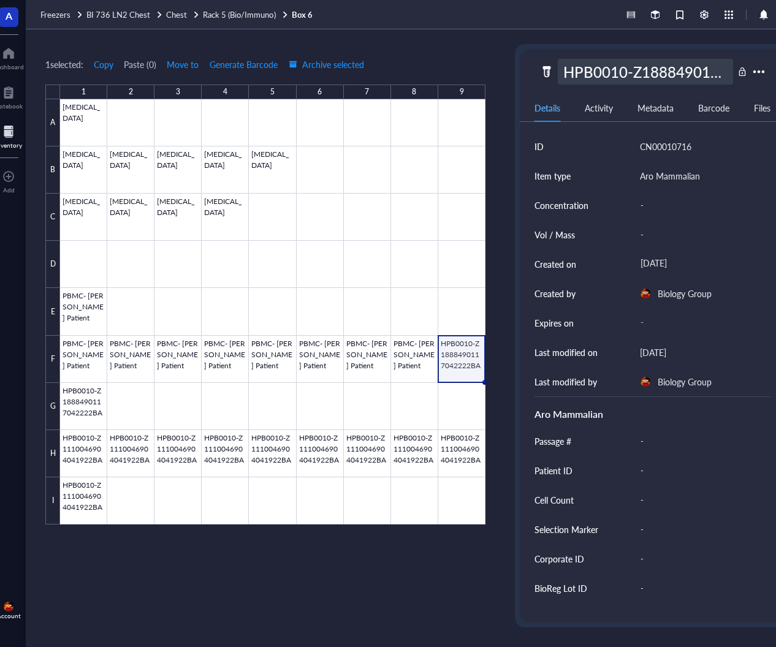
click at [636, 69] on div "HPB0010-Z1888490117042222BA" at bounding box center [645, 72] width 175 height 26
type input "PBMC- [PERSON_NAME] Patient"
click at [96, 404] on div at bounding box center [272, 311] width 425 height 425
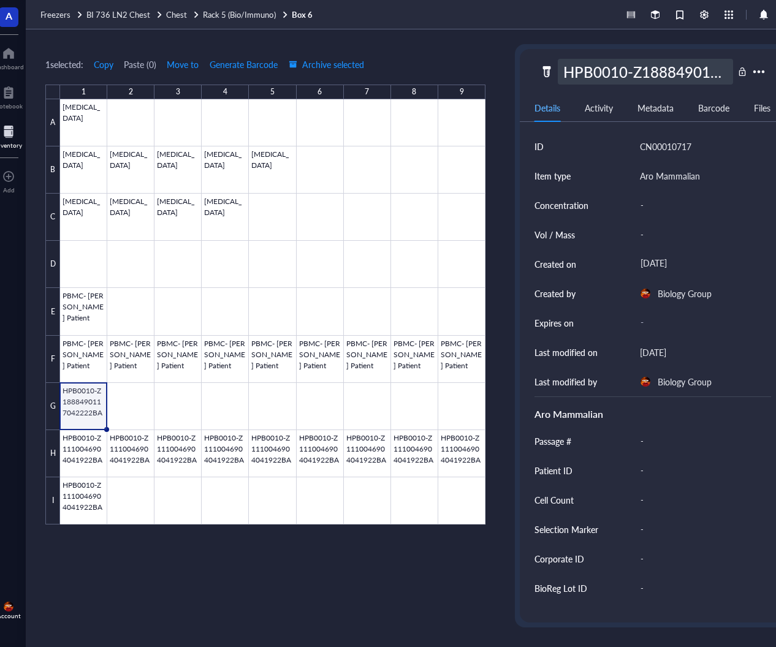
click at [639, 63] on div "HPB0010-Z1888490117042222BA" at bounding box center [645, 72] width 175 height 26
type input "PBMC- [PERSON_NAME] Patient"
click at [84, 455] on div at bounding box center [272, 311] width 425 height 425
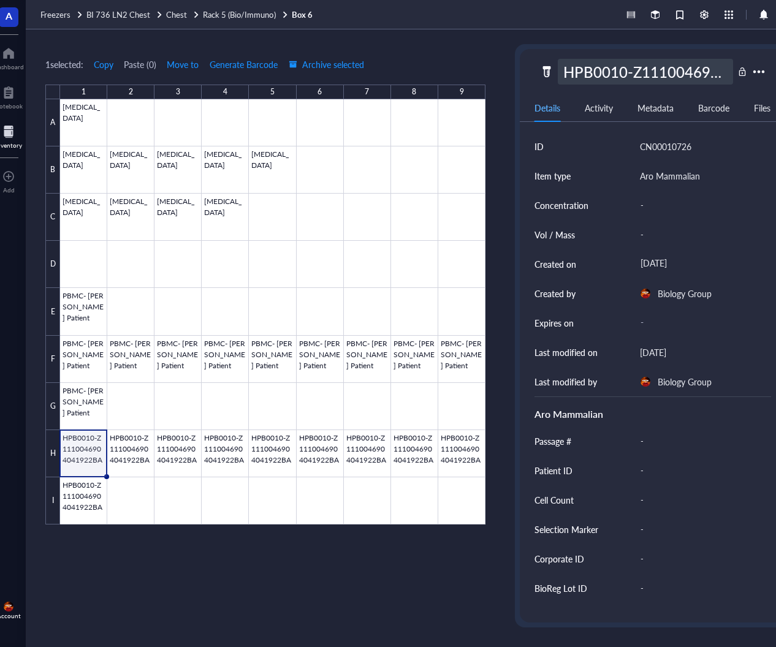
click at [645, 67] on div "HPB0010-Z1110046904041922BA" at bounding box center [645, 72] width 175 height 26
type input "PBMC- [PERSON_NAME] Patient"
click at [114, 467] on div at bounding box center [272, 311] width 425 height 425
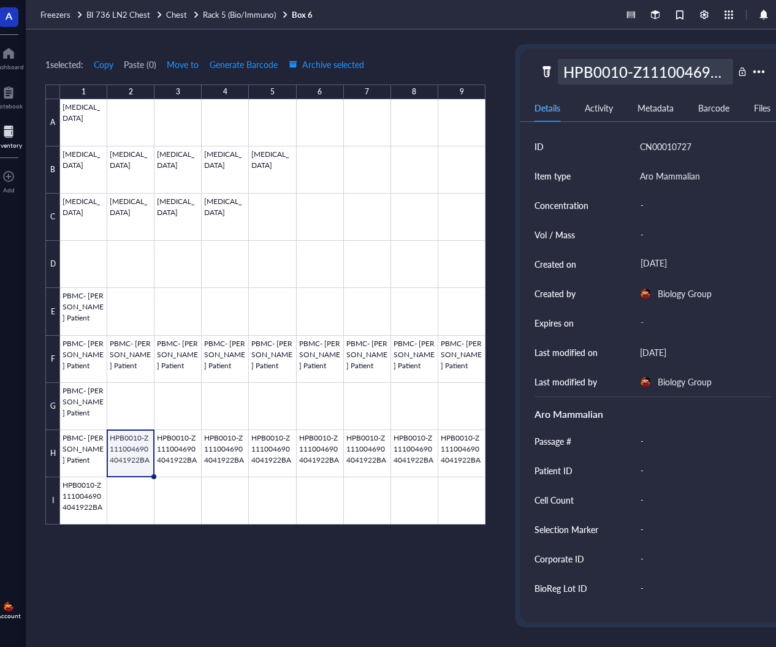
click at [668, 73] on div "HPB0010-Z1110046904041922BA" at bounding box center [645, 72] width 175 height 26
type input "PBMC- [PERSON_NAME] Patient"
click at [175, 455] on div at bounding box center [272, 311] width 425 height 425
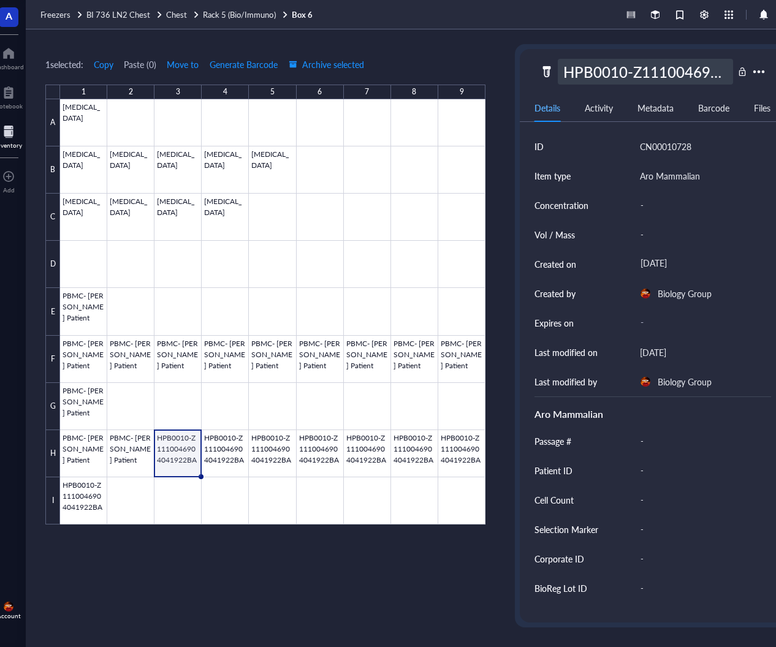
click at [642, 69] on div "HPB0010-Z1110046904041922BA" at bounding box center [645, 72] width 175 height 26
type input "PBMC- [PERSON_NAME] Patient"
click at [234, 444] on div at bounding box center [272, 311] width 425 height 425
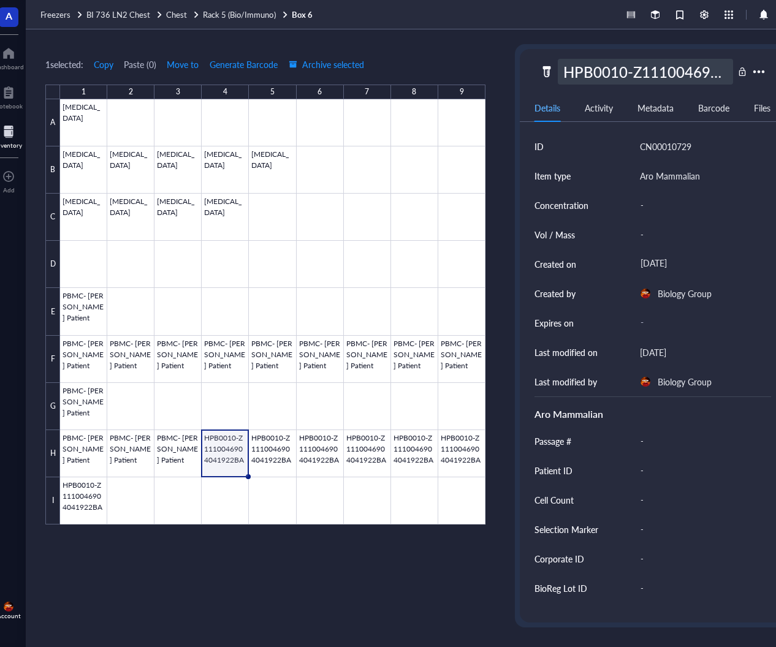
click at [631, 71] on div "HPB0010-Z1110046904041922BA" at bounding box center [645, 72] width 175 height 26
type input "PBMC- [PERSON_NAME] Patient"
click at [273, 450] on div at bounding box center [272, 311] width 425 height 425
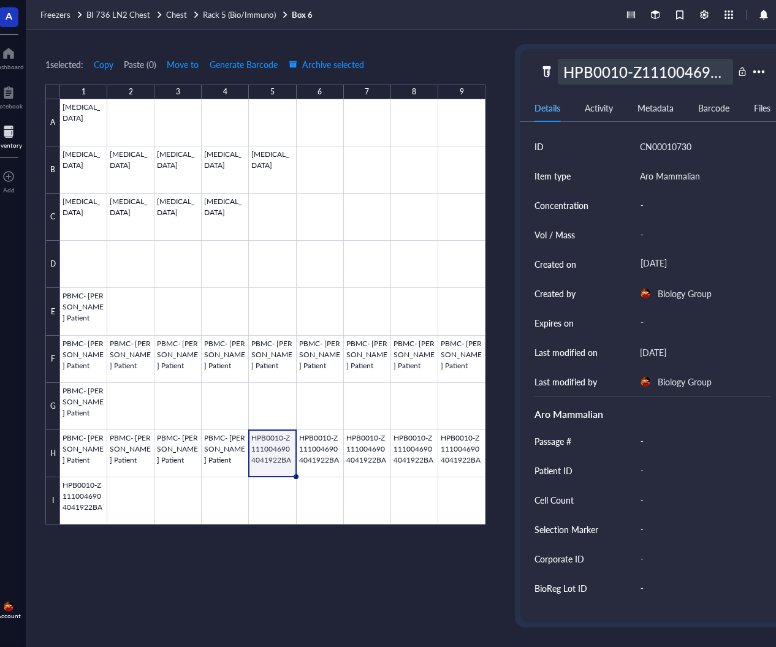
click at [637, 71] on div "HPB0010-Z1110046904041922BA" at bounding box center [645, 72] width 175 height 26
type input "PBMC- [PERSON_NAME] Patient"
click at [305, 454] on div at bounding box center [272, 311] width 425 height 425
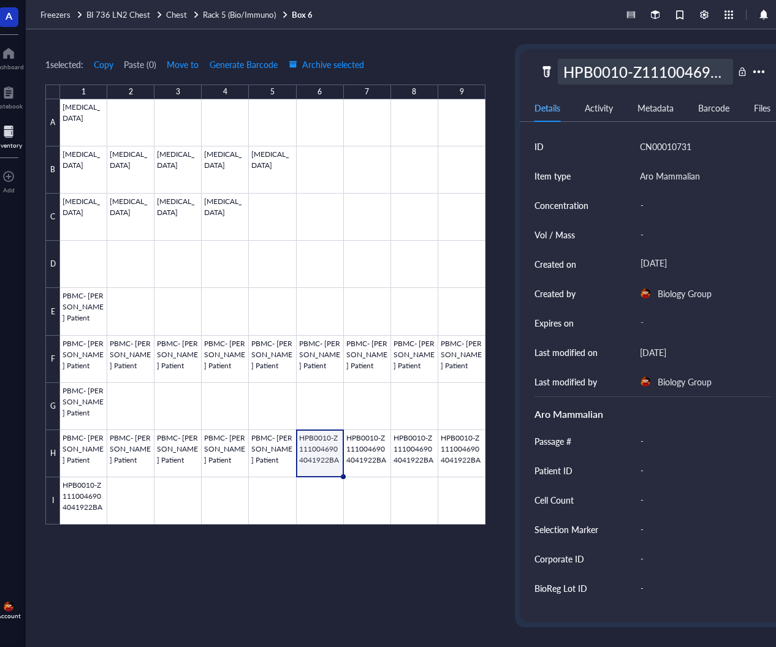
click at [640, 68] on div "HPB0010-Z1110046904041922BA" at bounding box center [645, 72] width 175 height 26
type input "PBMC- [PERSON_NAME] Patient"
click at [369, 460] on div at bounding box center [272, 311] width 425 height 425
click at [640, 61] on div "HPB0010-Z1110046904041922BA" at bounding box center [645, 72] width 175 height 26
type input "PBMC- [PERSON_NAME] Patient"
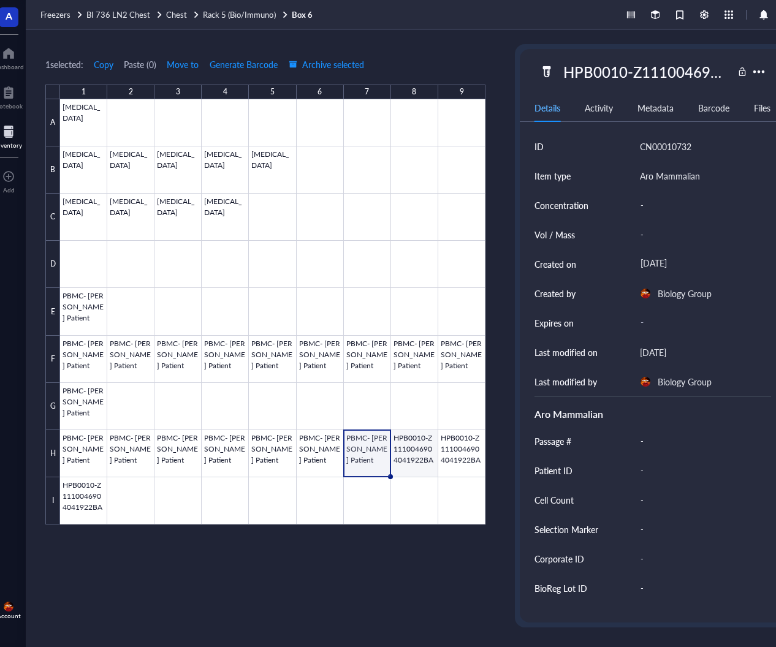
click at [431, 444] on div at bounding box center [272, 311] width 425 height 425
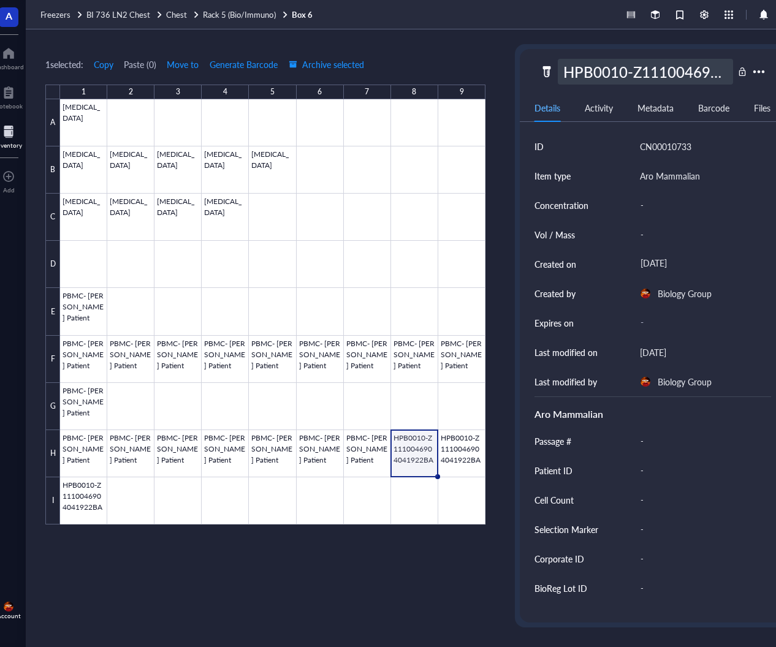
click at [633, 72] on div "HPB0010-Z1110046904041922BA" at bounding box center [645, 72] width 175 height 26
type input "PBMC- [PERSON_NAME] Patient"
click at [453, 445] on div at bounding box center [272, 311] width 425 height 425
click at [658, 69] on div "HPB0010-Z1110046904041922BA" at bounding box center [645, 72] width 175 height 26
type input "PBMC- [PERSON_NAME] Patient"
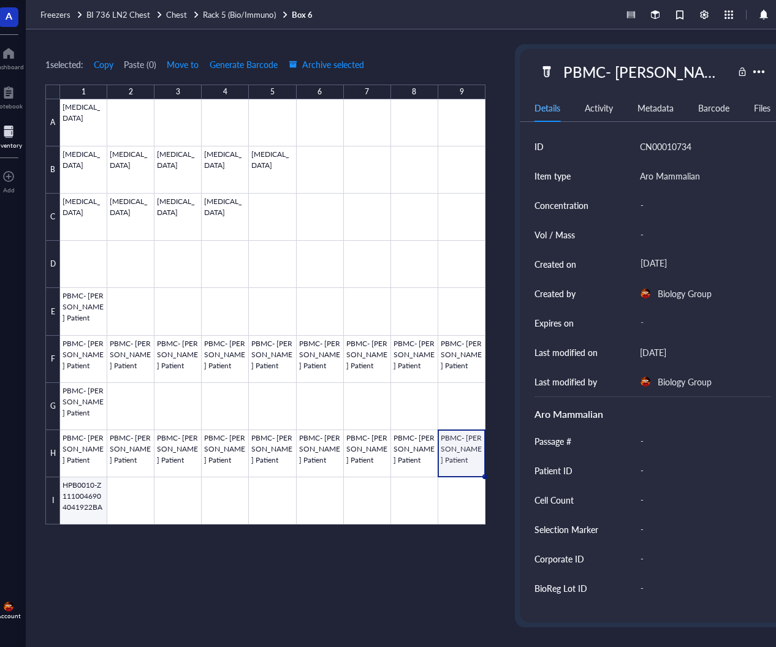
click at [84, 501] on div at bounding box center [272, 311] width 425 height 425
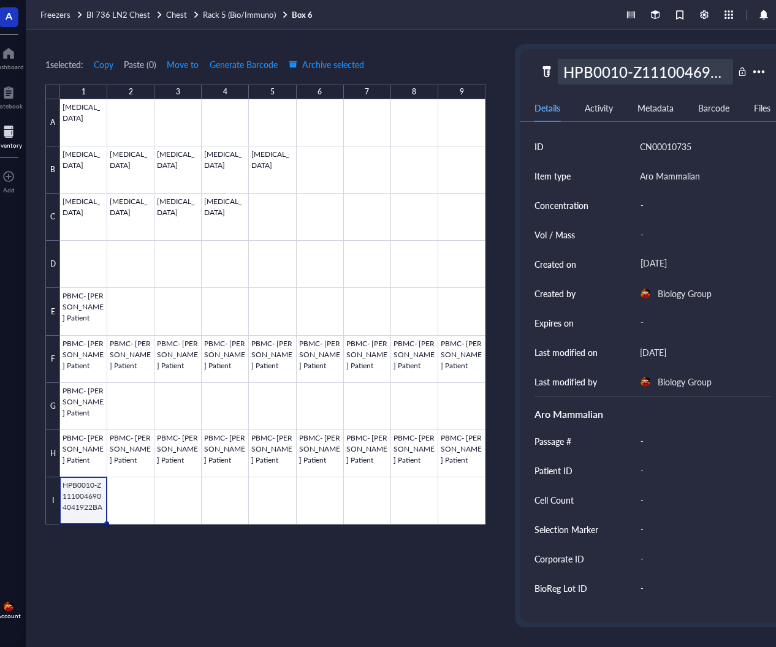
click at [629, 74] on div "HPB0010-Z1110046904041922BA" at bounding box center [645, 72] width 175 height 26
type input "PBMC- [PERSON_NAME] Patient"
drag, startPoint x: 92, startPoint y: 305, endPoint x: 774, endPoint y: 290, distance: 682.2
click at [92, 305] on div at bounding box center [272, 311] width 425 height 425
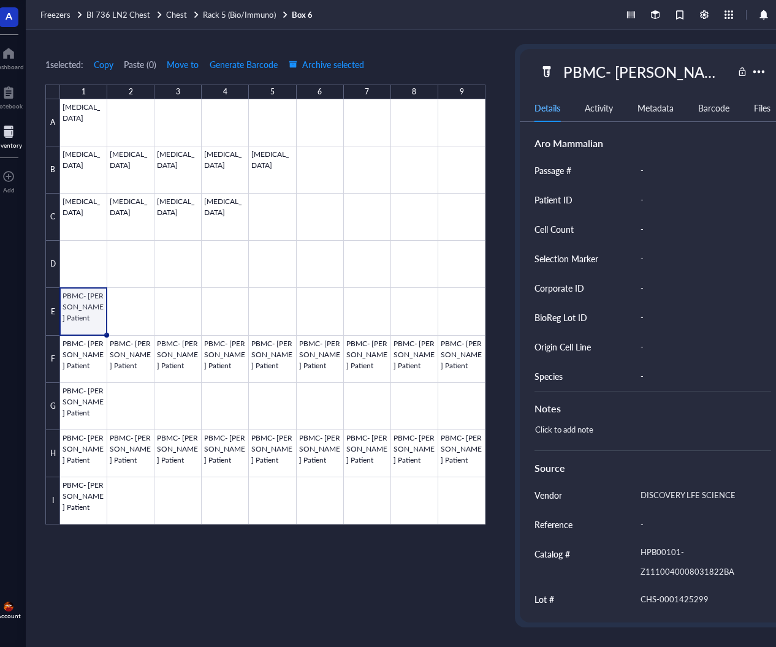
scroll to position [272, 0]
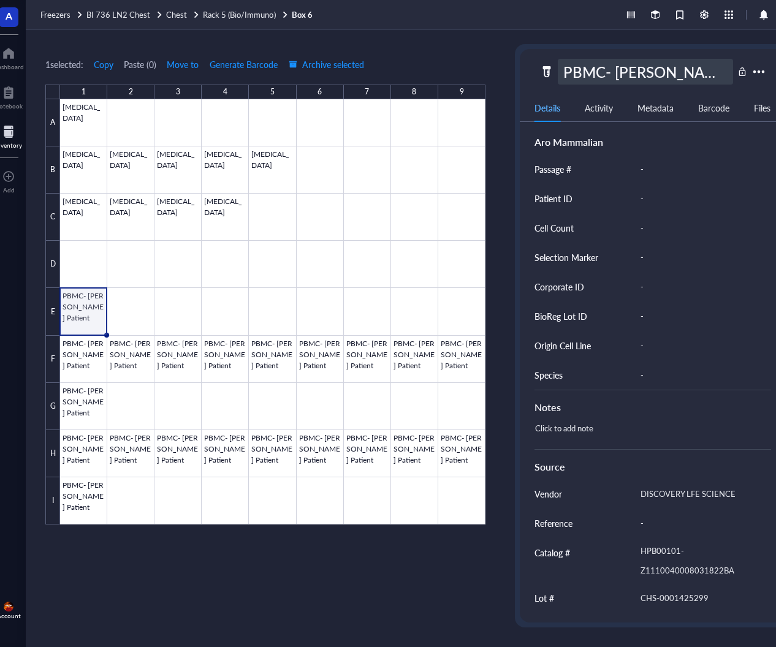
click at [651, 71] on div "PBMC- [PERSON_NAME] Patient" at bounding box center [645, 72] width 175 height 26
type input "[MEDICAL_DATA]"
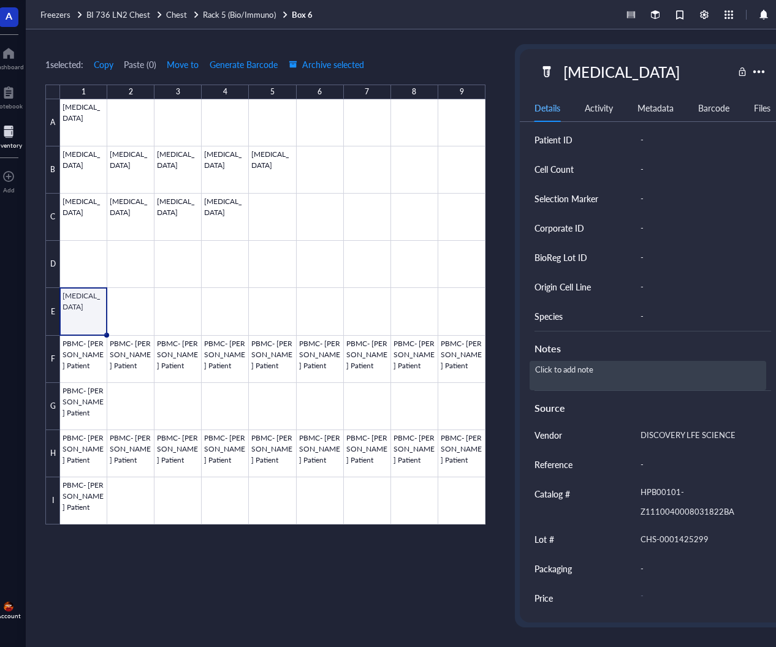
scroll to position [5, 0]
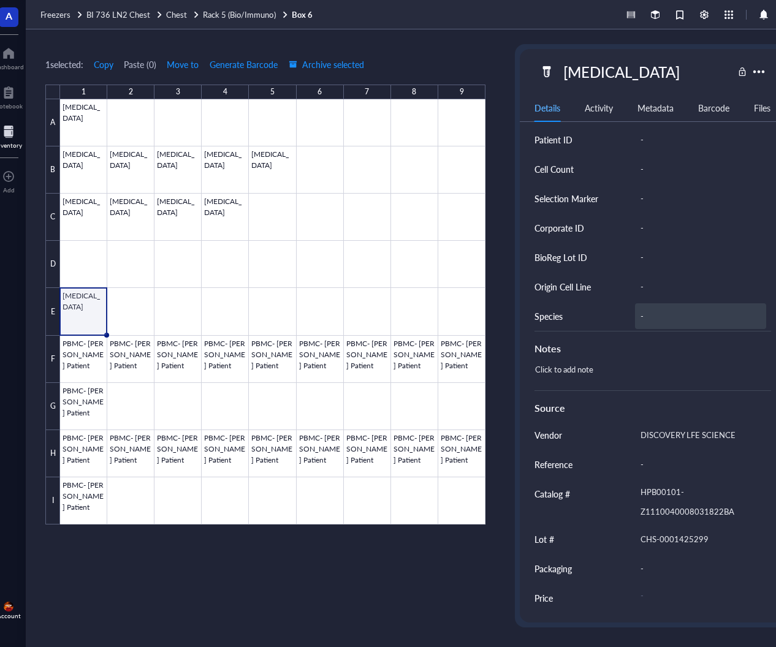
click at [645, 313] on div "-" at bounding box center [700, 316] width 131 height 26
type input "Human"
click at [80, 349] on div at bounding box center [272, 311] width 425 height 425
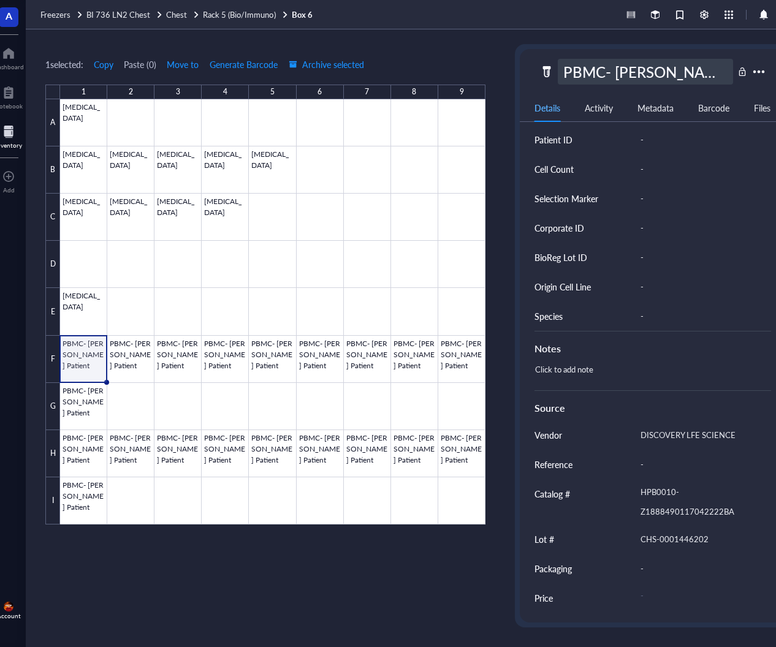
click at [642, 66] on div "PBMC- [PERSON_NAME] Patient" at bounding box center [645, 72] width 175 height 26
type input "[MEDICAL_DATA]"
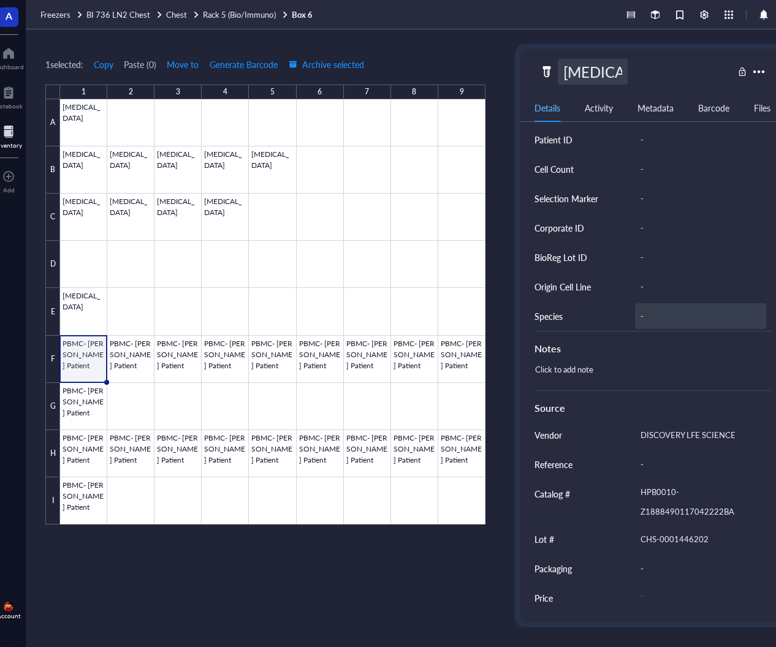
click at [651, 309] on div "-" at bounding box center [700, 316] width 131 height 26
type input "H"
click at [651, 308] on div "Hum" at bounding box center [700, 316] width 131 height 26
type input "Human"
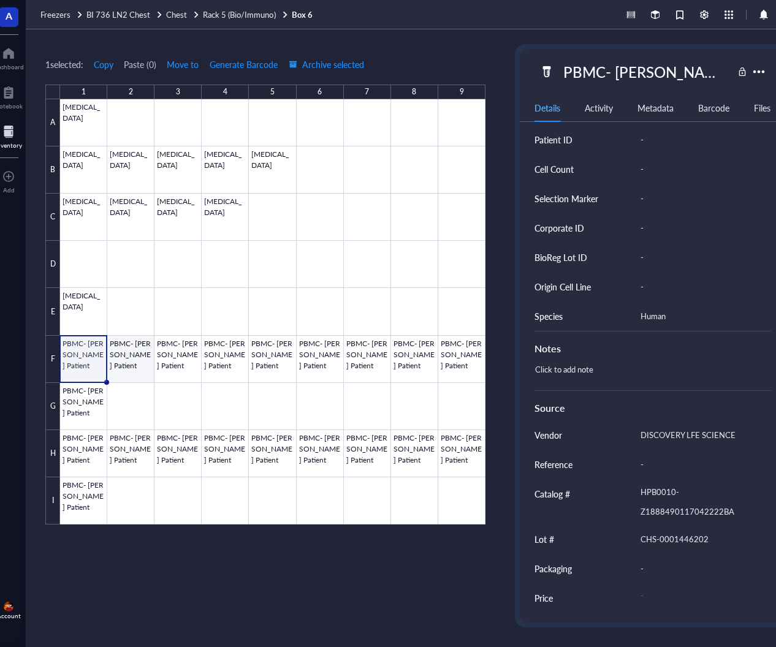
click at [136, 357] on div at bounding box center [272, 311] width 425 height 425
click at [91, 354] on div at bounding box center [272, 311] width 425 height 425
click at [642, 65] on div "PBMC- [PERSON_NAME] Patient" at bounding box center [645, 72] width 175 height 26
type input "[MEDICAL_DATA]"
click at [129, 366] on div at bounding box center [272, 311] width 425 height 425
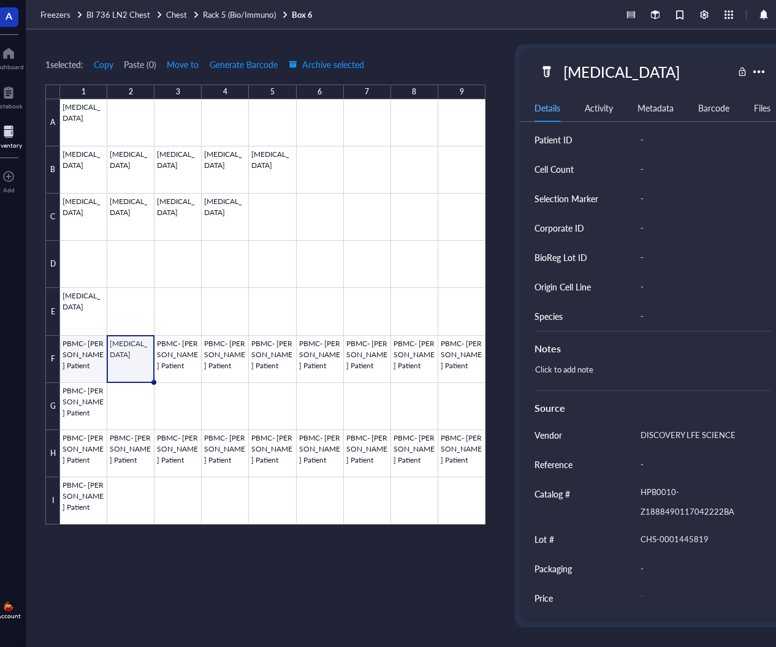
click at [76, 350] on div at bounding box center [272, 311] width 425 height 425
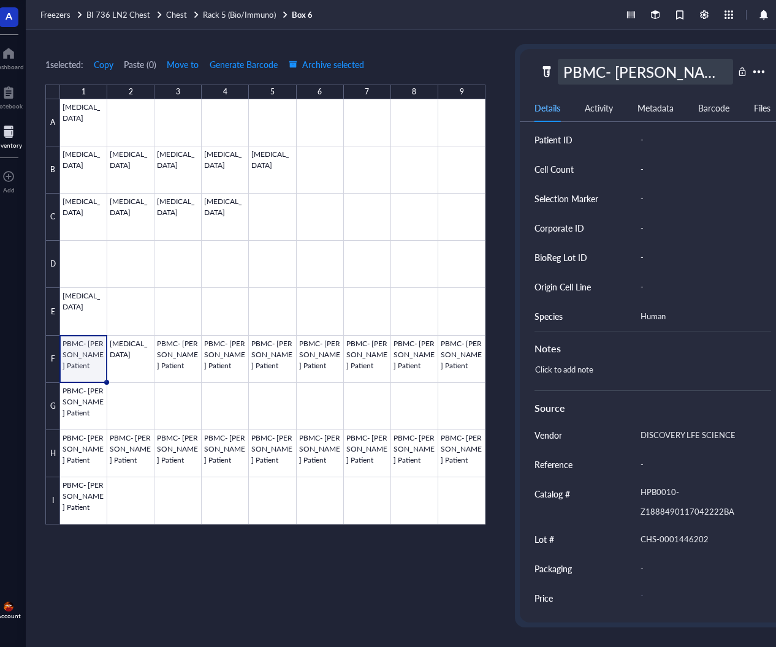
click at [584, 70] on div "PBMC- [PERSON_NAME] Patient" at bounding box center [645, 72] width 175 height 26
type input "[MEDICAL_DATA]"
click at [182, 347] on div at bounding box center [272, 311] width 425 height 425
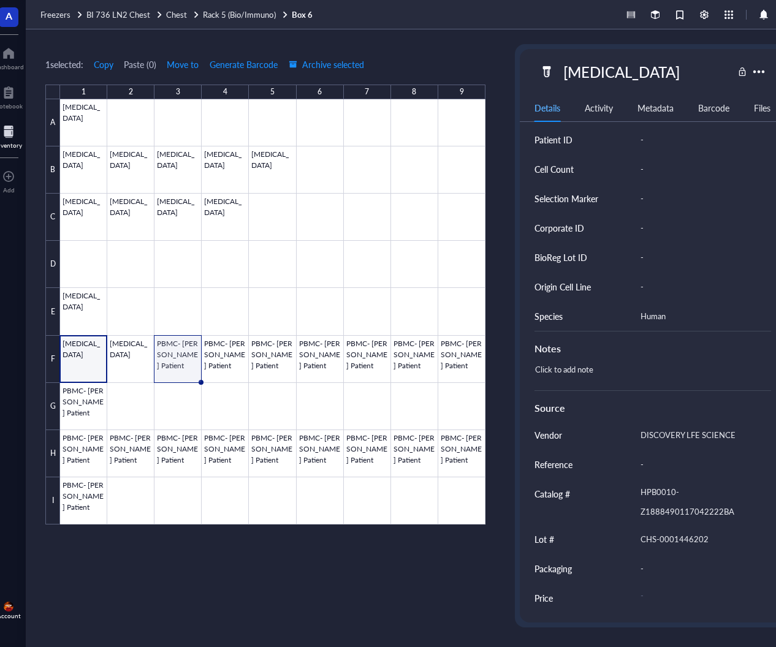
click at [192, 350] on div at bounding box center [272, 311] width 425 height 425
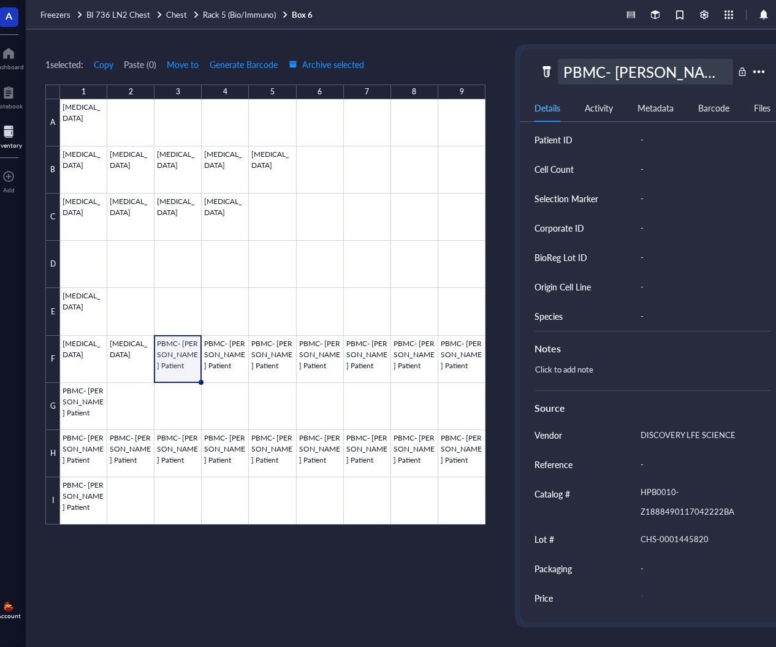
click at [613, 63] on div "PBMC- [PERSON_NAME] Patient" at bounding box center [645, 72] width 175 height 26
type input "[MEDICAL_DATA]"
click at [227, 344] on div at bounding box center [272, 311] width 425 height 425
click at [600, 67] on div "[MEDICAL_DATA]" at bounding box center [621, 72] width 127 height 26
click at [227, 341] on div at bounding box center [272, 311] width 425 height 425
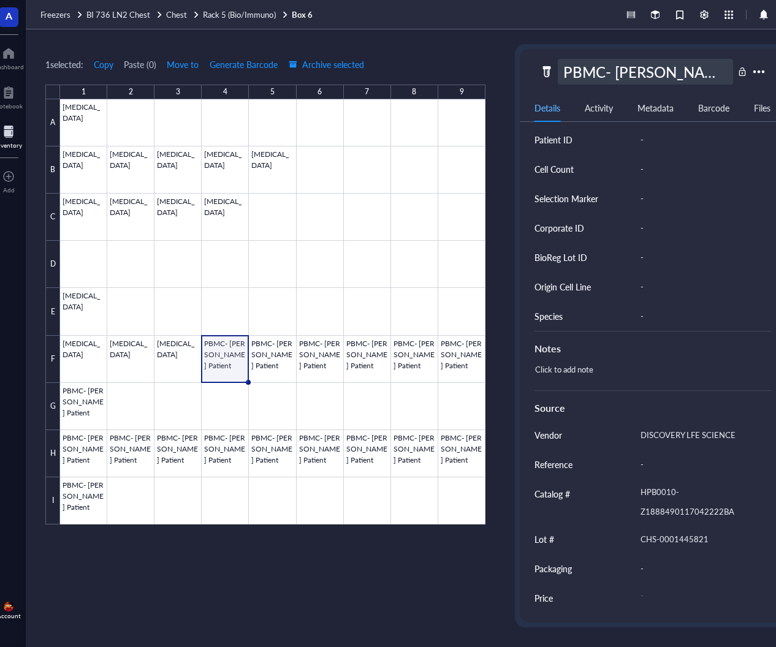
click at [623, 67] on div "PBMC- [PERSON_NAME] Patient" at bounding box center [645, 72] width 175 height 26
type input "[MEDICAL_DATA]"
click at [272, 352] on div at bounding box center [272, 311] width 425 height 425
click at [601, 63] on div "PBMC- [PERSON_NAME] Patient" at bounding box center [645, 72] width 175 height 26
type input "[MEDICAL_DATA]"
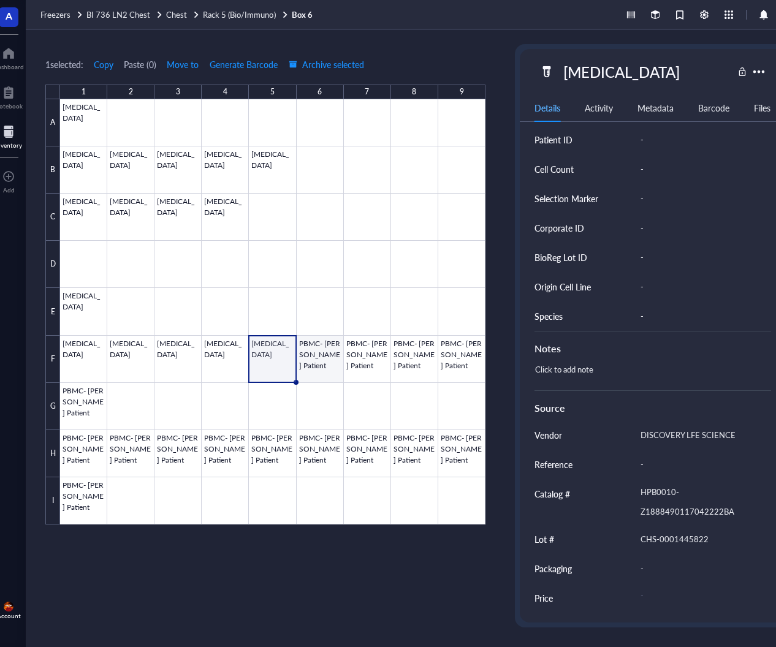
click at [324, 343] on div at bounding box center [272, 311] width 425 height 425
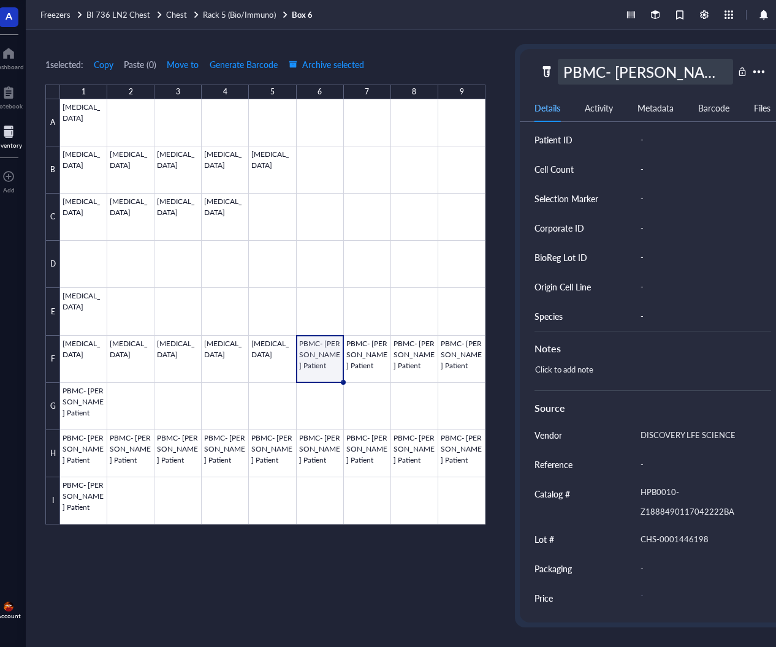
click at [615, 59] on div "PBMC- [PERSON_NAME] Patient" at bounding box center [645, 72] width 175 height 26
type input "[MEDICAL_DATA]"
click at [357, 362] on div at bounding box center [272, 311] width 425 height 425
click at [590, 64] on div "PBMC- [PERSON_NAME] Patient" at bounding box center [645, 72] width 175 height 26
type input "[MEDICAL_DATA]"
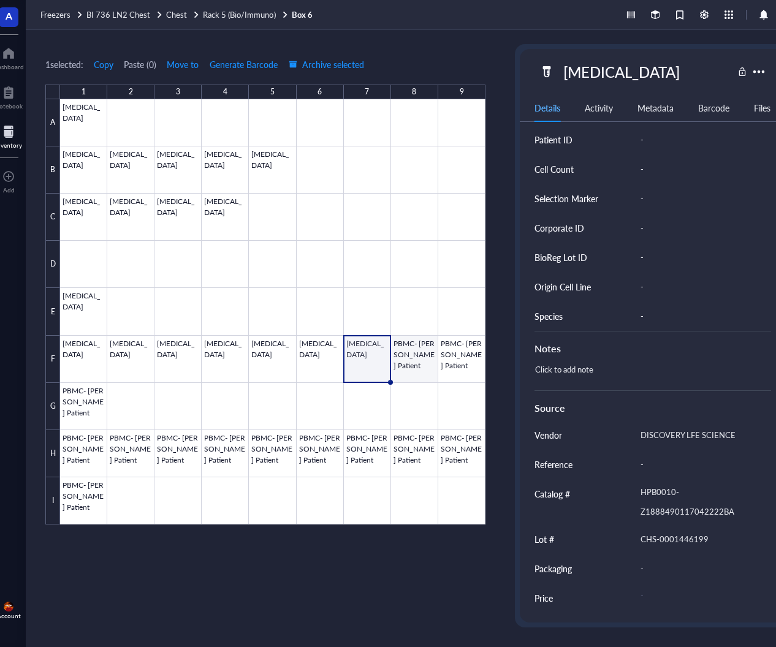
click at [419, 356] on div at bounding box center [272, 311] width 425 height 425
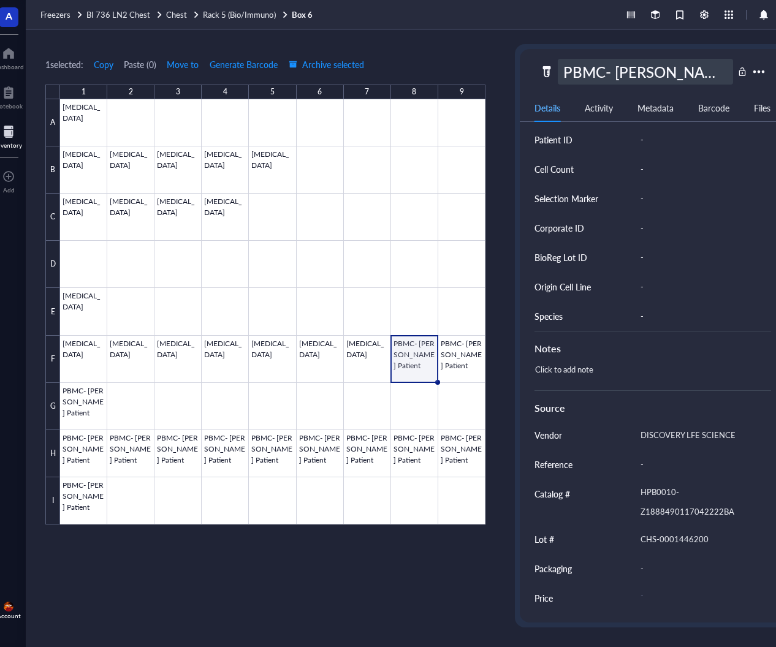
click at [610, 61] on div "PBMC- [PERSON_NAME] Patient" at bounding box center [645, 72] width 175 height 26
type input "[MEDICAL_DATA]"
click at [460, 358] on div at bounding box center [272, 311] width 425 height 425
click at [591, 71] on div "PBMC- [PERSON_NAME] Patient" at bounding box center [645, 72] width 175 height 26
type input "[MEDICAL_DATA]"
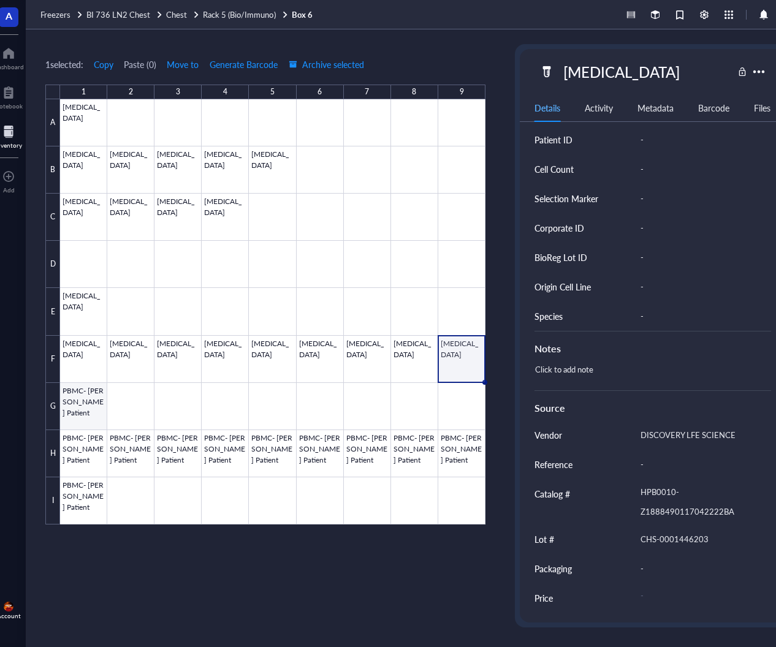
click at [78, 390] on div at bounding box center [272, 311] width 425 height 425
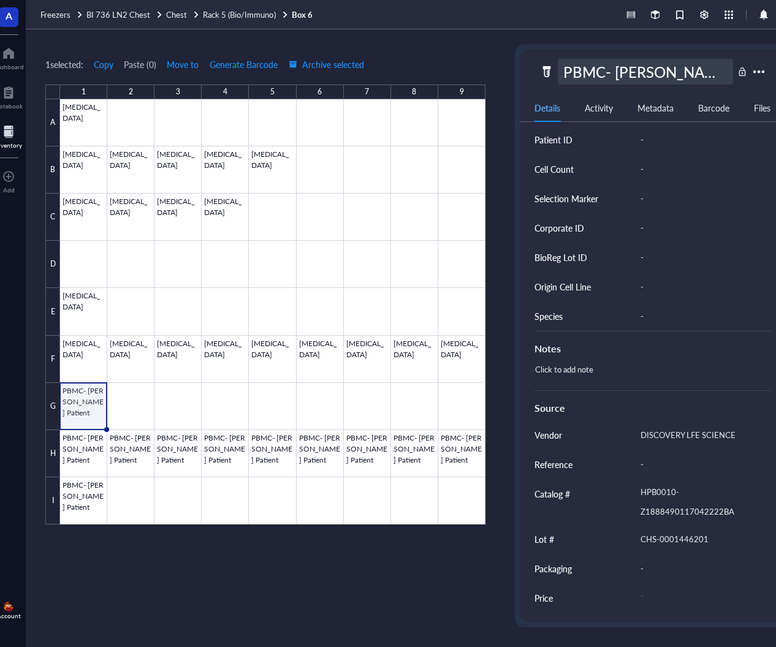
click at [609, 63] on div "PBMC- [PERSON_NAME] Patient" at bounding box center [645, 72] width 175 height 26
type input "[MEDICAL_DATA]"
click at [72, 452] on div at bounding box center [272, 311] width 425 height 425
click at [588, 65] on div "PBMC- [PERSON_NAME] Patient" at bounding box center [645, 72] width 175 height 26
type input "[MEDICAL_DATA]"
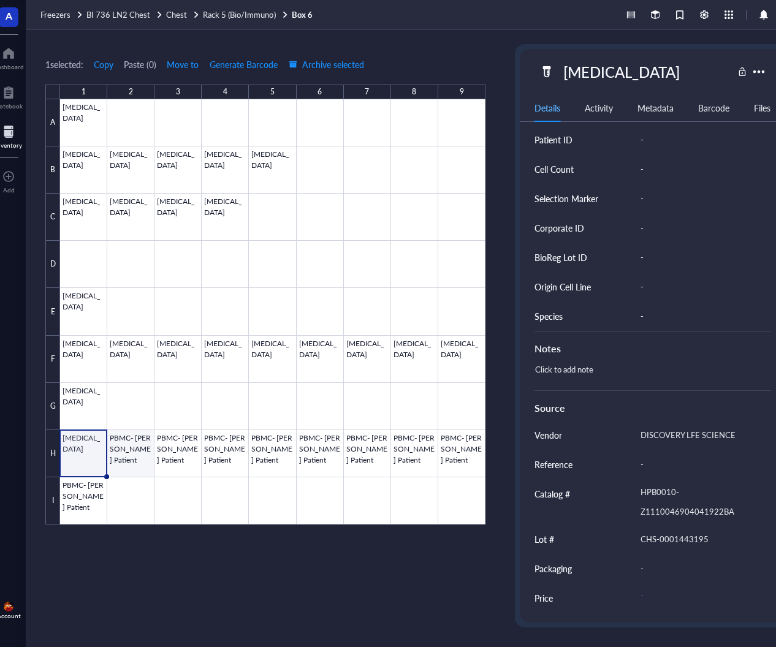
click at [119, 441] on div at bounding box center [272, 311] width 425 height 425
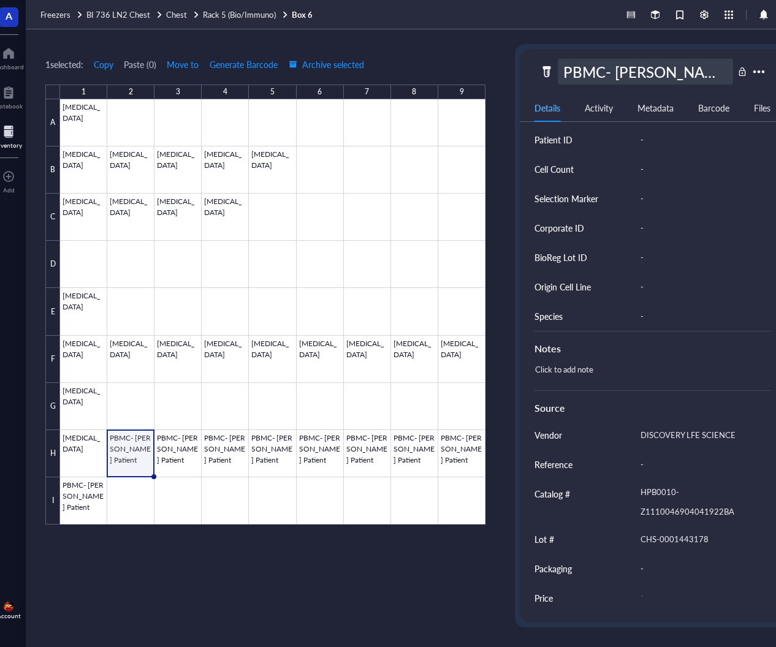
click at [597, 69] on div "PBMC- [PERSON_NAME] Patient" at bounding box center [645, 72] width 175 height 26
type input "[MEDICAL_DATA]"
click at [184, 434] on div at bounding box center [272, 311] width 425 height 425
click at [595, 69] on div "PBMC- [PERSON_NAME] Patient" at bounding box center [645, 72] width 175 height 26
type input "[MEDICAL_DATA]"
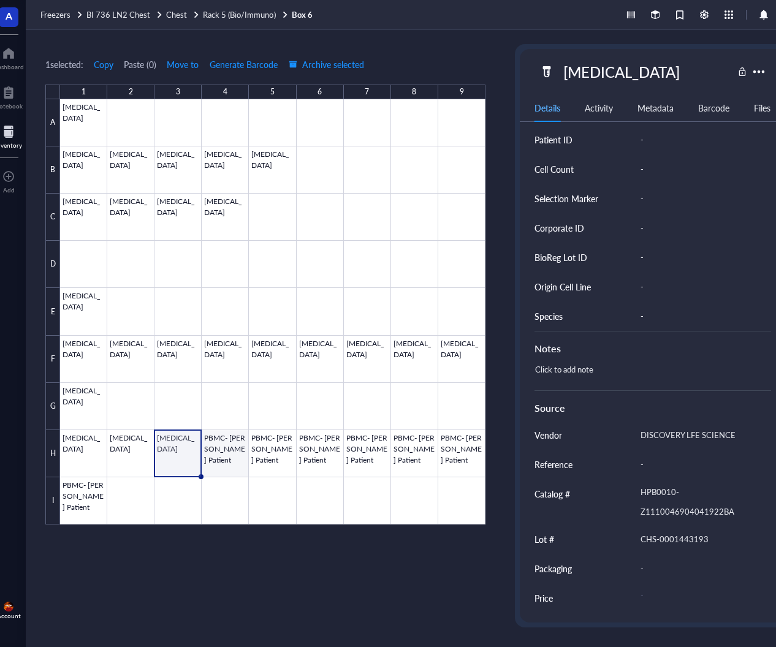
click at [216, 443] on div at bounding box center [272, 311] width 425 height 425
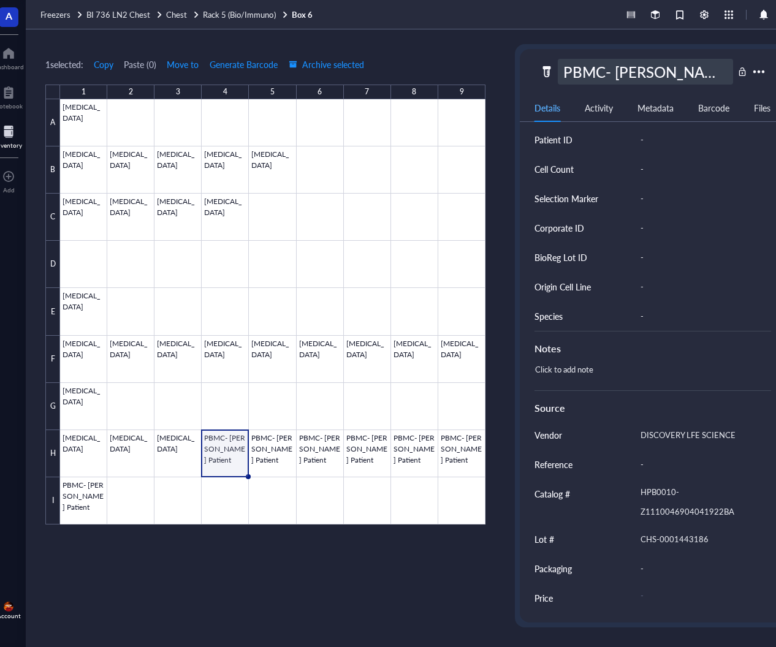
click at [612, 65] on div "PBMC- [PERSON_NAME] Patient" at bounding box center [645, 72] width 175 height 26
type input "[MEDICAL_DATA]"
click at [276, 439] on div at bounding box center [272, 311] width 425 height 425
click at [584, 67] on div "PBMC- [PERSON_NAME] Patient" at bounding box center [645, 72] width 175 height 26
type input "[MEDICAL_DATA]"
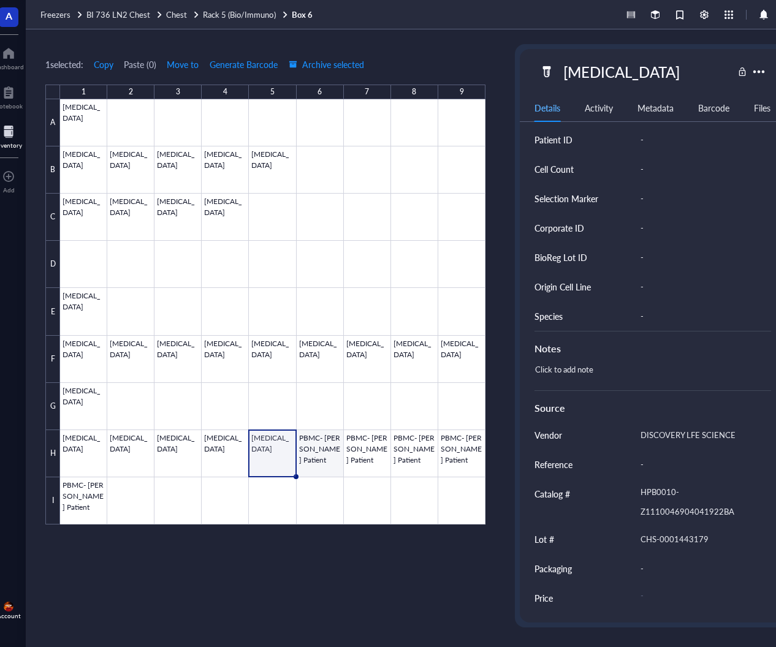
click at [325, 447] on div at bounding box center [272, 311] width 425 height 425
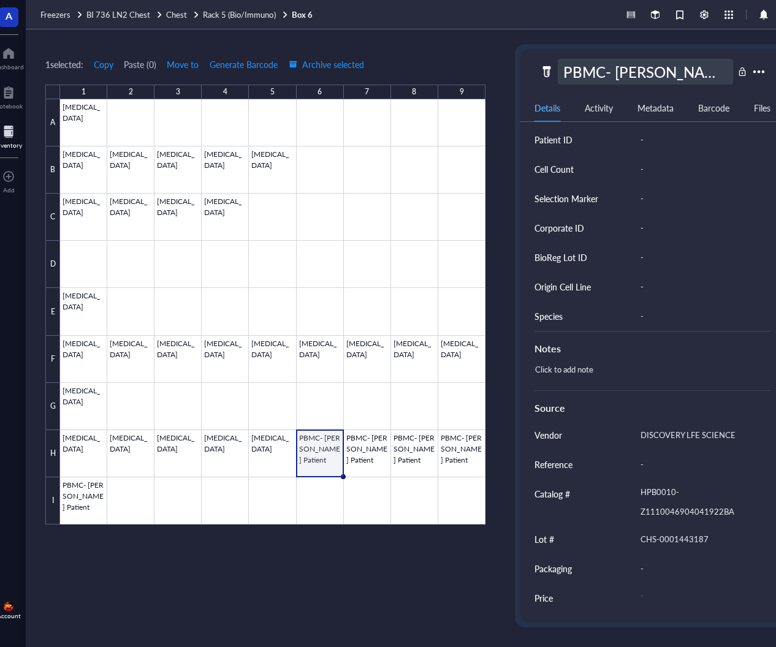
click at [586, 66] on div "PBMC- [PERSON_NAME] Patient" at bounding box center [645, 72] width 175 height 26
type input "[MEDICAL_DATA]"
click at [362, 437] on div at bounding box center [272, 311] width 425 height 425
click at [587, 63] on div "PBMC- [PERSON_NAME] Patient" at bounding box center [645, 72] width 175 height 26
type input "[MEDICAL_DATA]"
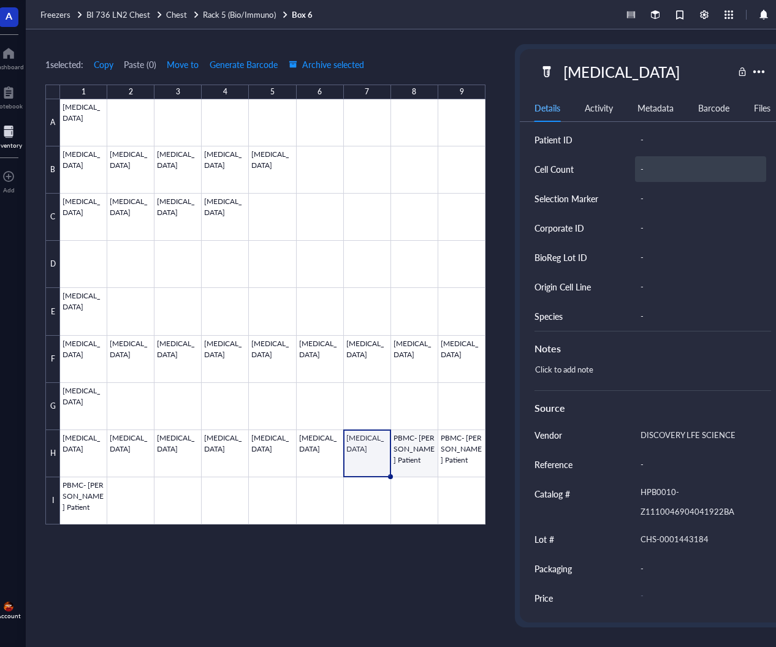
click at [407, 442] on div at bounding box center [272, 311] width 425 height 425
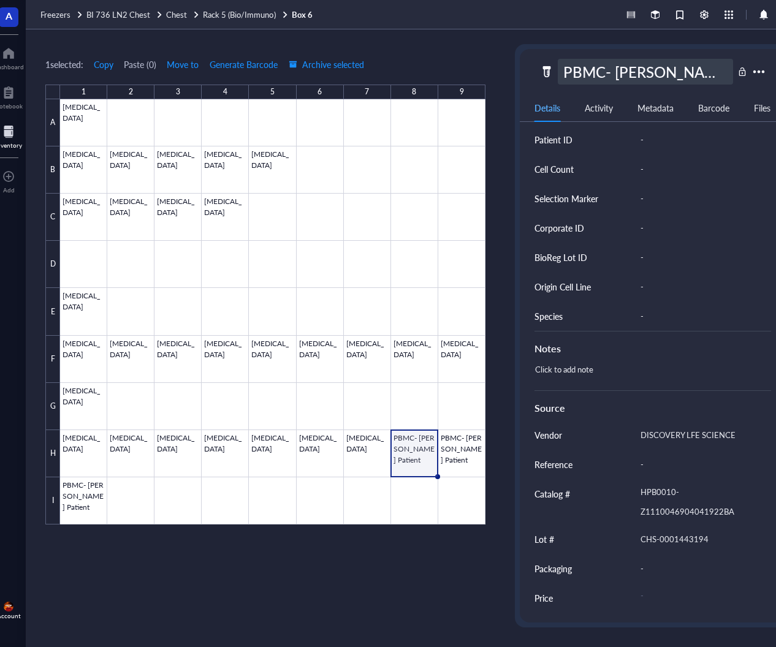
click at [604, 69] on div "PBMC- [PERSON_NAME] Patient" at bounding box center [645, 72] width 175 height 26
type input "[MEDICAL_DATA]"
click at [449, 443] on div at bounding box center [272, 311] width 425 height 425
click at [596, 69] on div "PBMC- [PERSON_NAME] Patient" at bounding box center [645, 72] width 175 height 26
type input "[MEDICAL_DATA]"
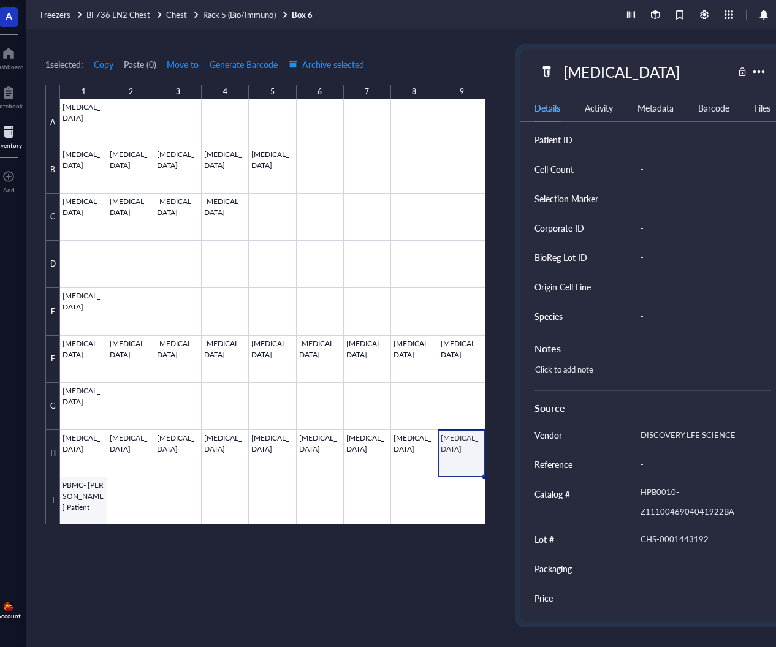
click at [93, 491] on div at bounding box center [272, 311] width 425 height 425
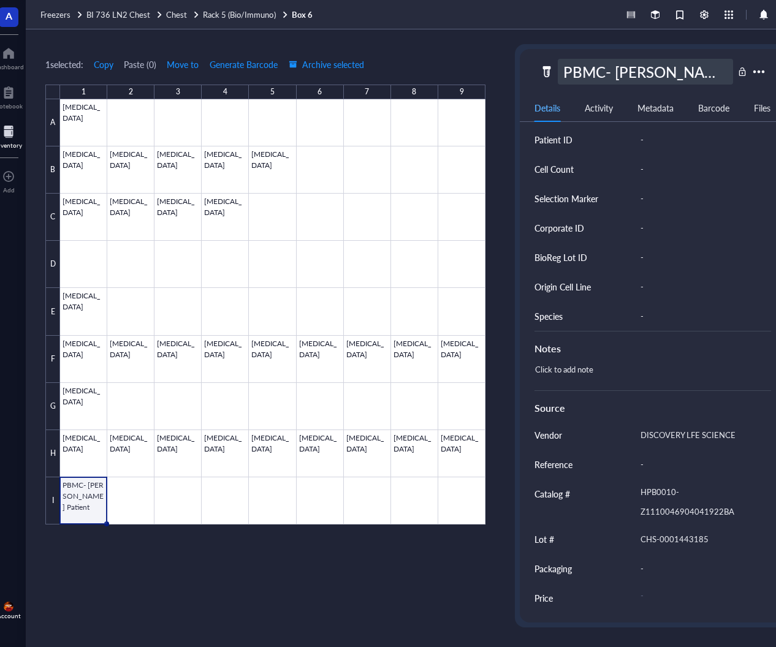
click at [588, 63] on div "PBMC- [PERSON_NAME] Patient" at bounding box center [645, 72] width 175 height 26
type input "[MEDICAL_DATA]"
click at [76, 297] on div at bounding box center [272, 311] width 425 height 425
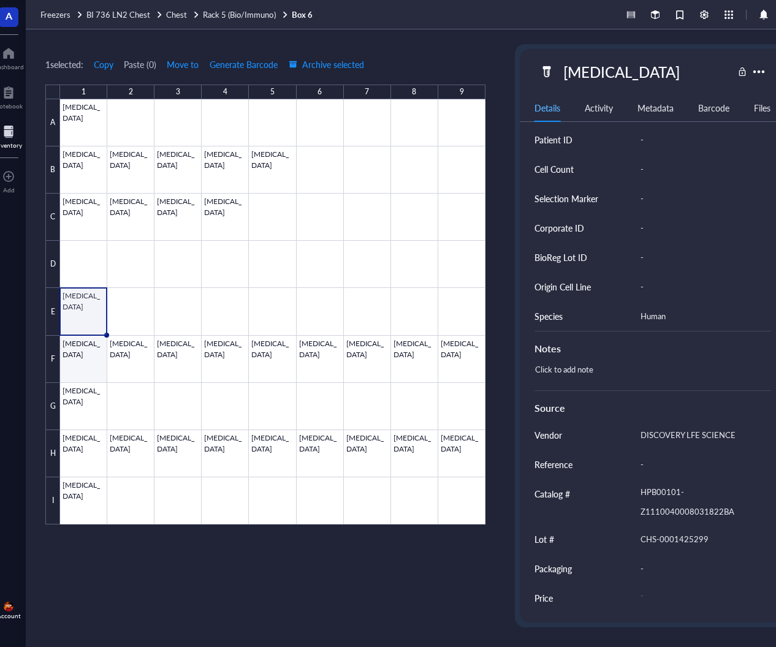
click at [80, 355] on div at bounding box center [272, 311] width 425 height 425
click at [142, 355] on div at bounding box center [272, 311] width 425 height 425
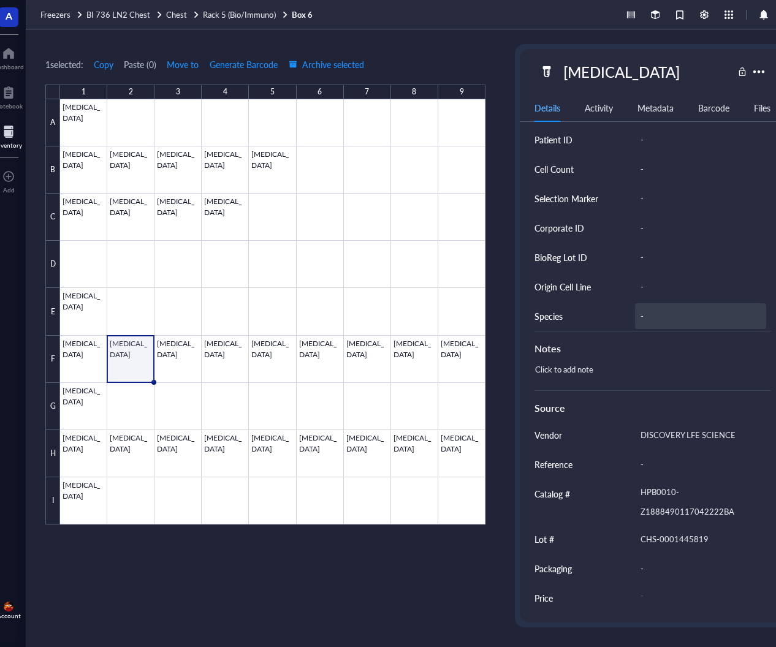
click at [647, 306] on div "-" at bounding box center [700, 316] width 131 height 26
type input "Human"
click at [182, 337] on div at bounding box center [272, 311] width 425 height 425
click at [645, 315] on div "-" at bounding box center [700, 316] width 131 height 26
type input "Human"
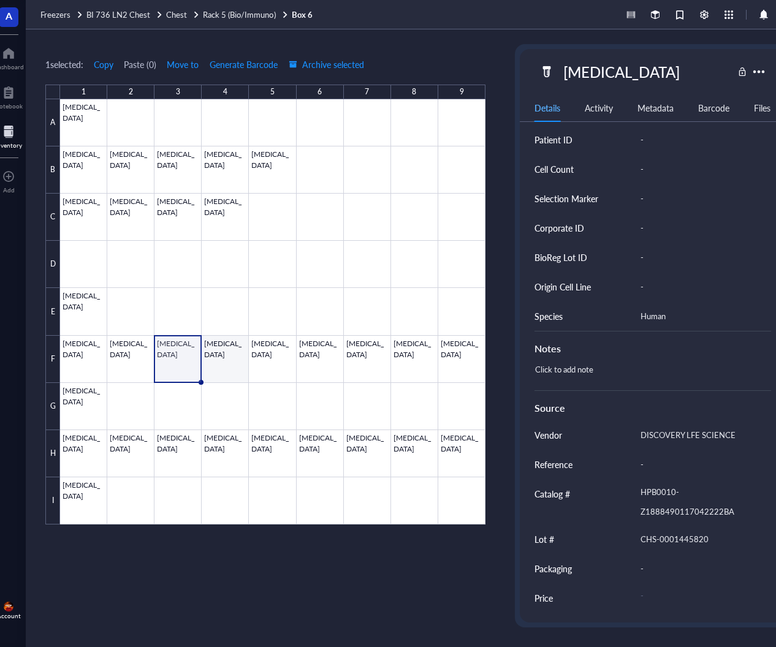
click at [229, 347] on div at bounding box center [272, 311] width 425 height 425
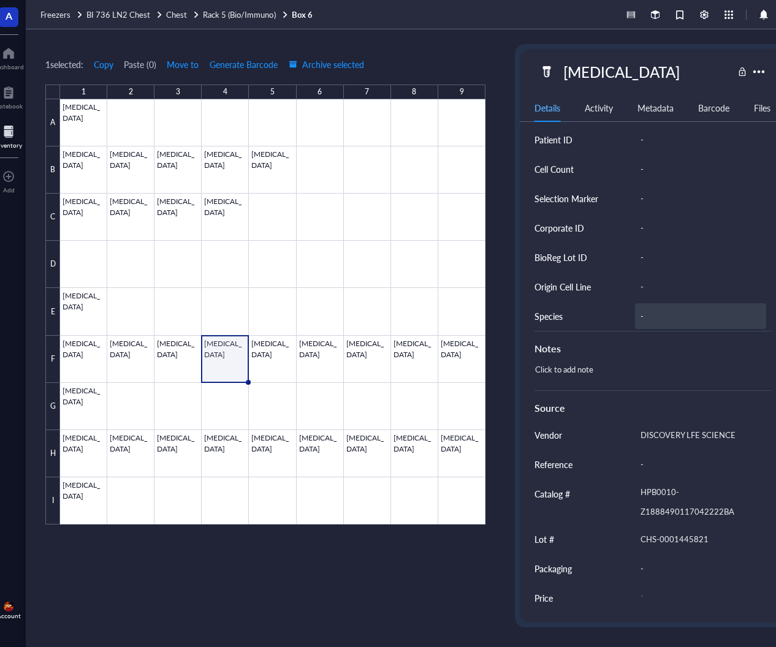
click at [650, 311] on div "-" at bounding box center [700, 316] width 131 height 26
type input "Human"
click at [286, 341] on div at bounding box center [272, 311] width 425 height 425
click at [643, 308] on div "-" at bounding box center [700, 316] width 131 height 26
type input "Human"
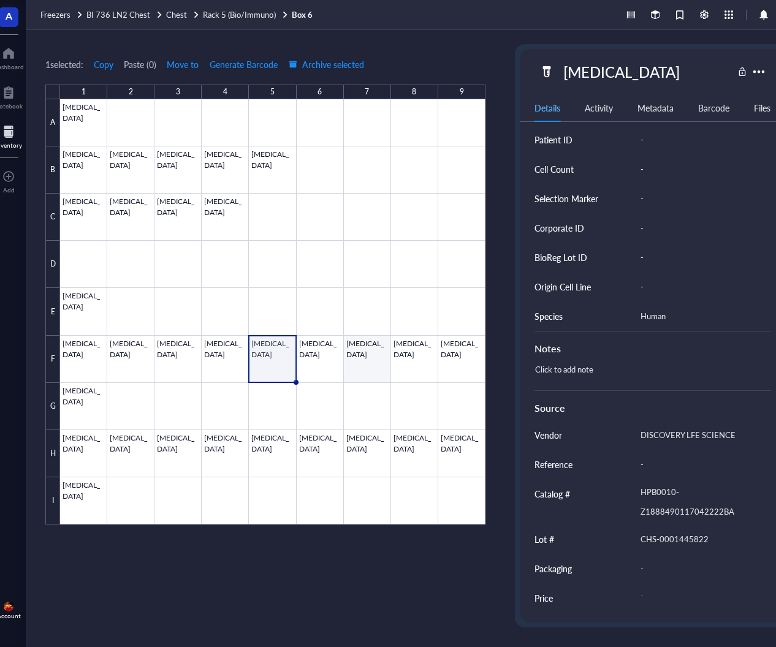
click at [323, 345] on div at bounding box center [272, 311] width 425 height 425
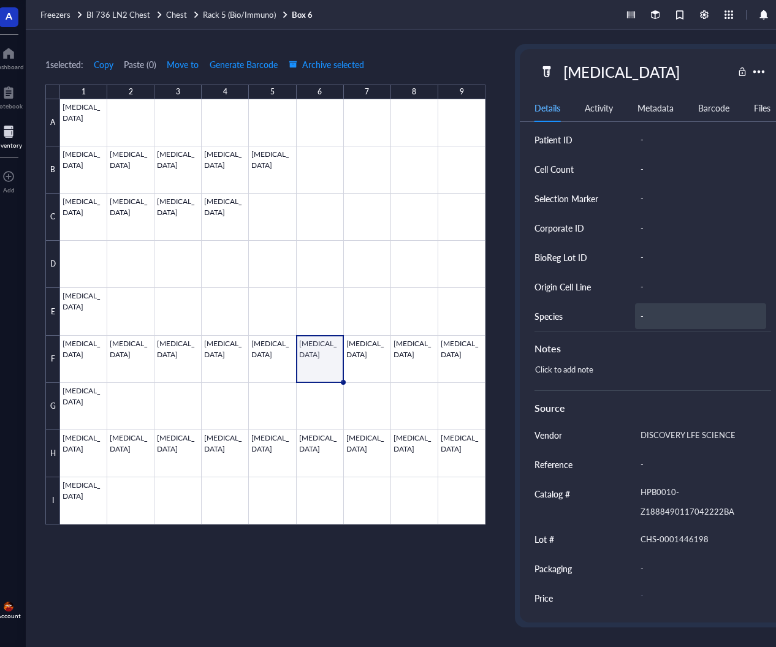
click at [649, 306] on div "-" at bounding box center [700, 316] width 131 height 26
click at [359, 357] on div at bounding box center [272, 311] width 425 height 425
click at [651, 308] on div "-" at bounding box center [700, 316] width 131 height 26
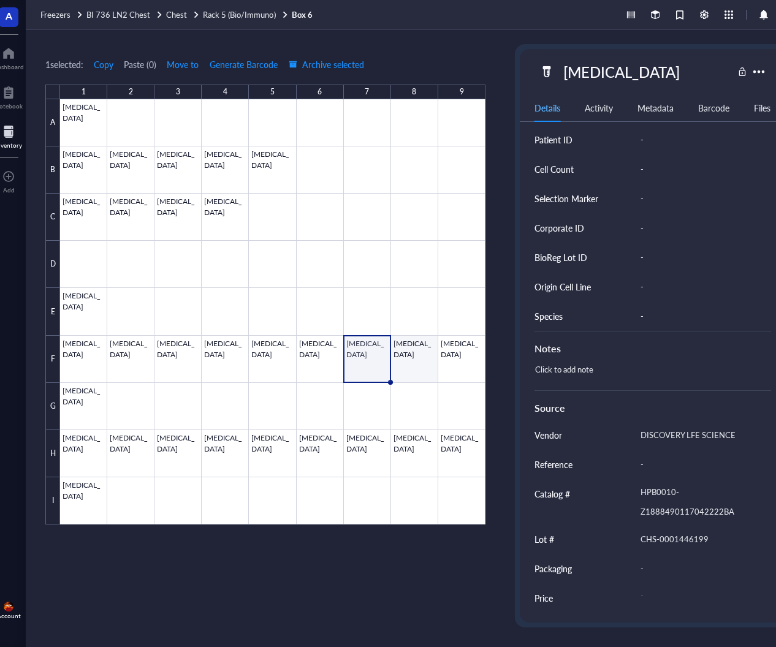
click at [422, 350] on div at bounding box center [272, 311] width 425 height 425
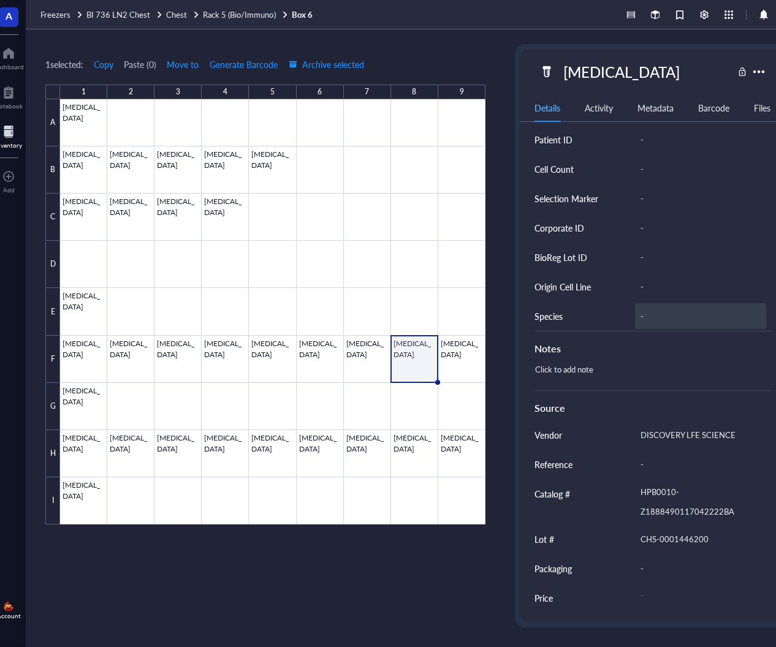
click at [667, 311] on div "-" at bounding box center [700, 316] width 131 height 26
type input "Human"
click at [466, 358] on div at bounding box center [272, 311] width 425 height 425
click at [653, 313] on div "-" at bounding box center [700, 316] width 131 height 26
type input "Human"
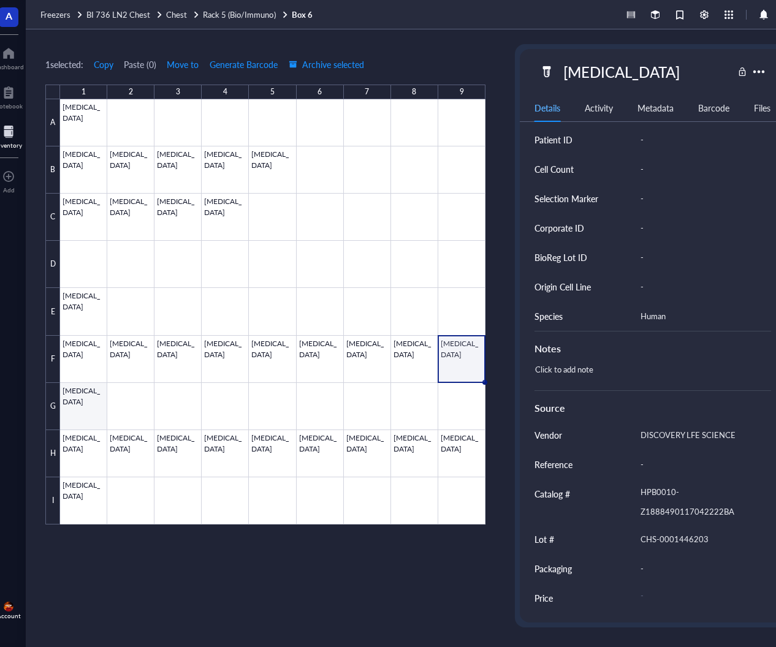
click at [80, 407] on div at bounding box center [272, 311] width 425 height 425
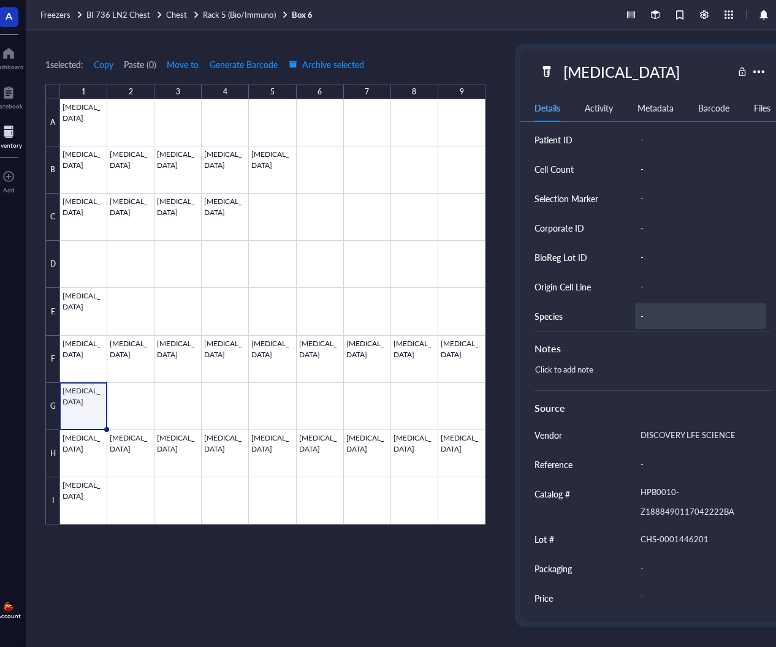
click at [650, 310] on div "-" at bounding box center [700, 316] width 131 height 26
type input "Human"
click at [79, 456] on div at bounding box center [272, 311] width 425 height 425
click at [655, 311] on div "-" at bounding box center [700, 316] width 131 height 26
type input "Human"
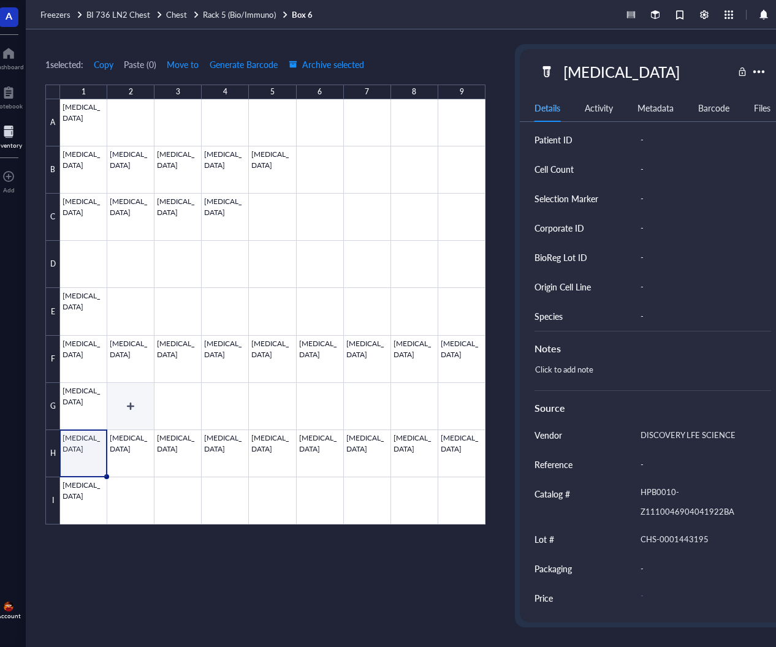
click at [127, 455] on div at bounding box center [272, 311] width 425 height 425
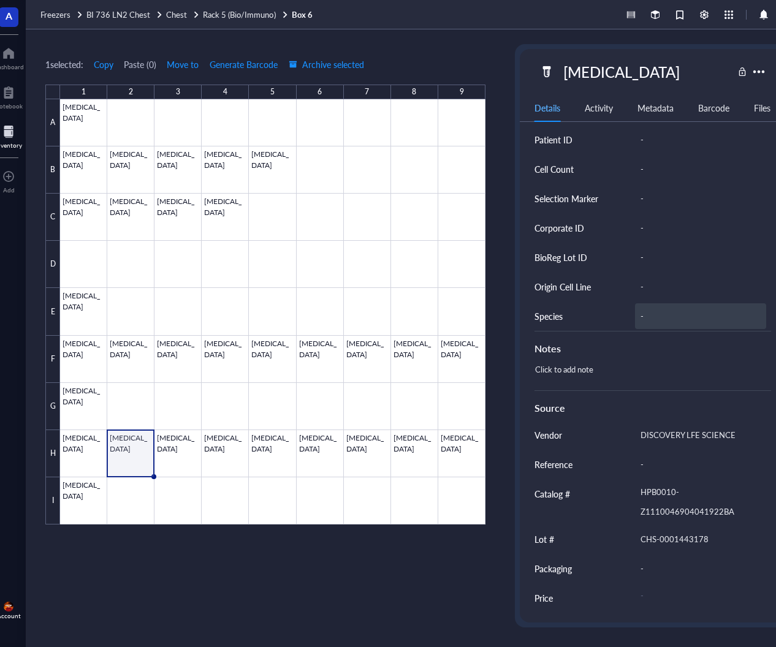
click at [655, 311] on div "-" at bounding box center [700, 316] width 131 height 26
type input "Human"
click at [178, 451] on div at bounding box center [272, 311] width 425 height 425
click at [649, 314] on div "-" at bounding box center [700, 316] width 131 height 26
type input "Human"
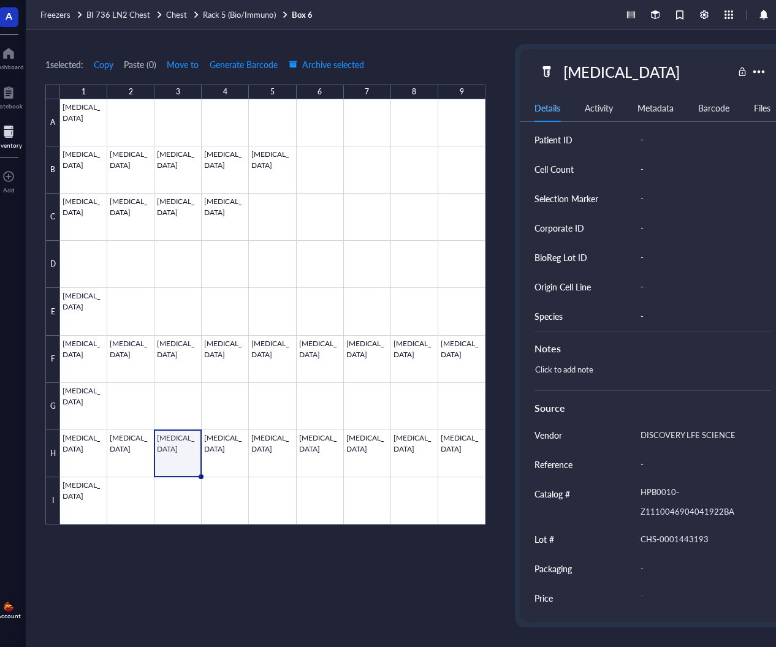
click at [217, 446] on div at bounding box center [272, 311] width 425 height 425
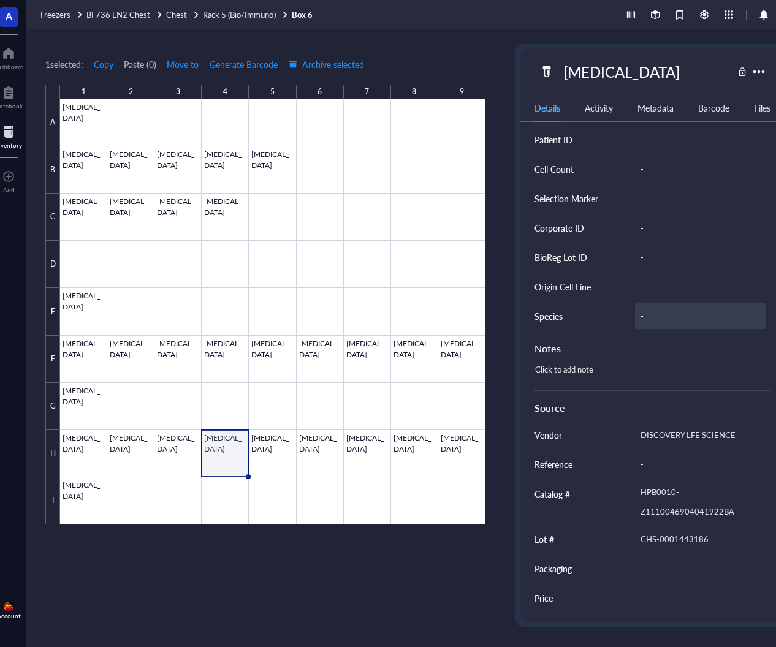
click at [667, 314] on div "-" at bounding box center [700, 316] width 131 height 26
type input "Human"
click at [268, 439] on div at bounding box center [272, 311] width 425 height 425
click at [661, 313] on div "-" at bounding box center [700, 316] width 131 height 26
type input "Human"
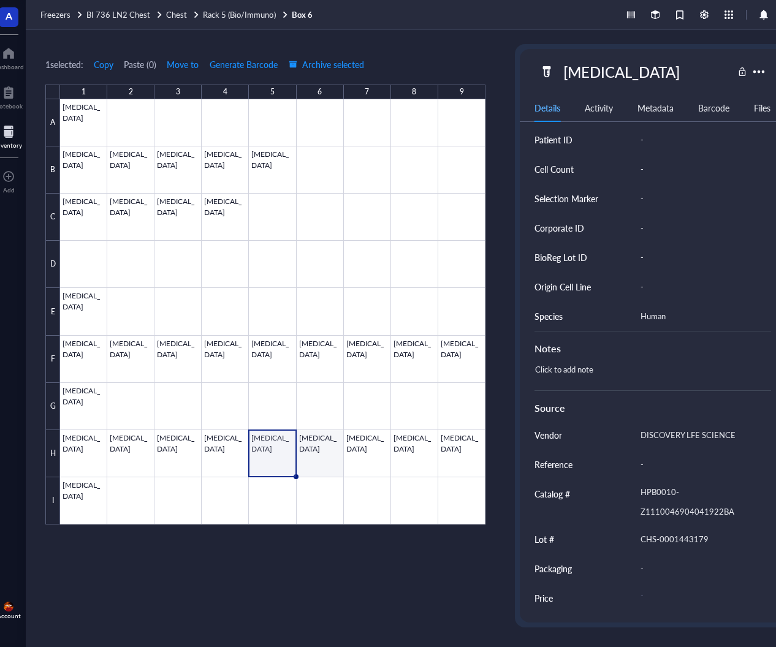
click at [327, 450] on div at bounding box center [272, 311] width 425 height 425
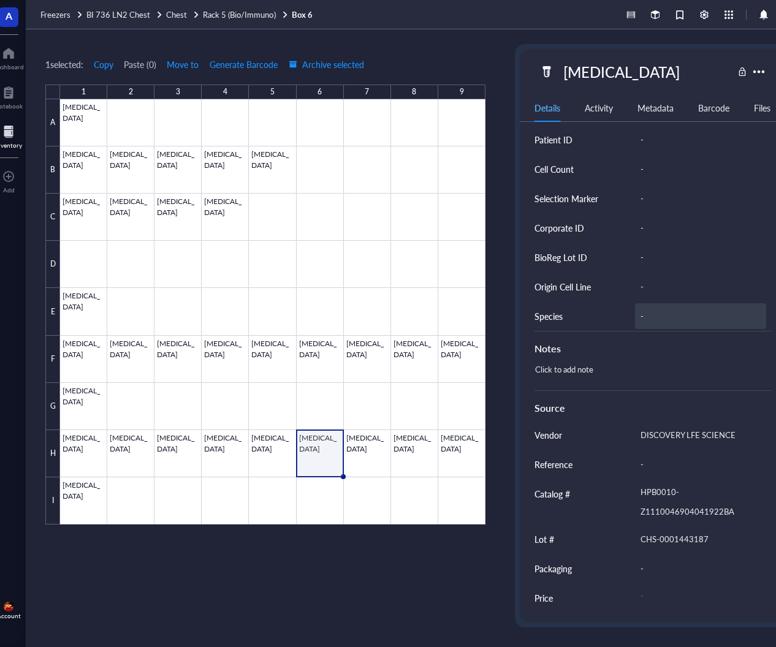
click at [658, 309] on div "-" at bounding box center [700, 316] width 131 height 26
type input "Human"
click at [361, 463] on div at bounding box center [272, 311] width 425 height 425
click at [658, 313] on div "-" at bounding box center [700, 316] width 131 height 26
type input "Human"
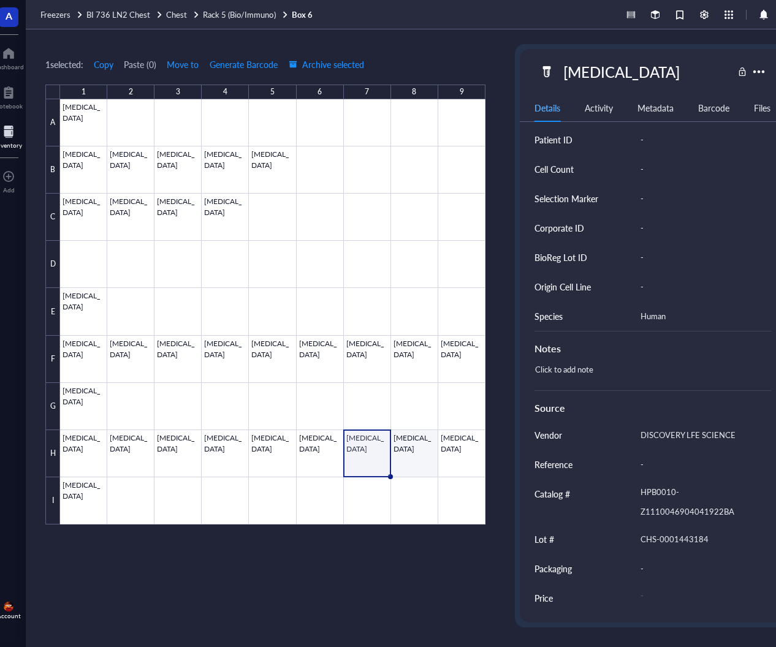
click at [419, 445] on div at bounding box center [272, 311] width 425 height 425
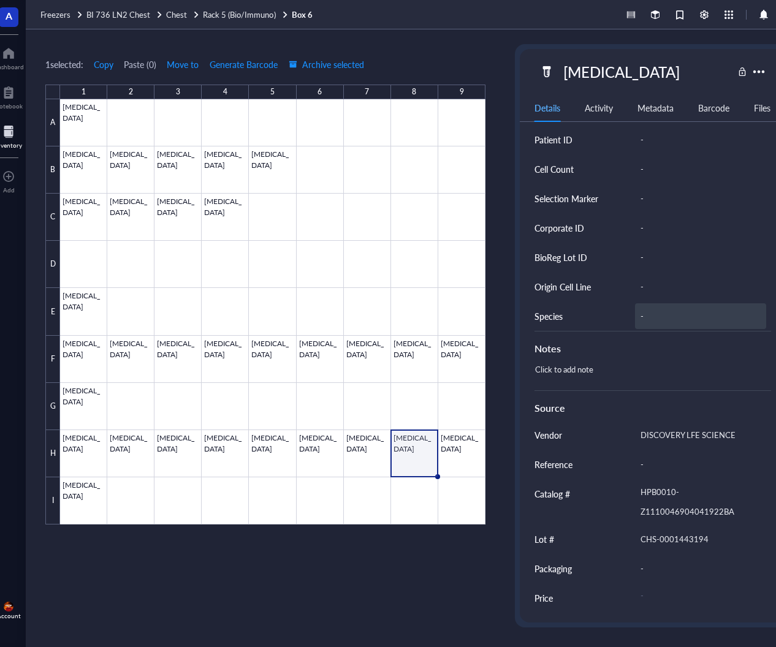
click at [656, 313] on div "-" at bounding box center [700, 316] width 131 height 26
click at [463, 439] on div at bounding box center [272, 311] width 425 height 425
click at [656, 312] on div "-" at bounding box center [700, 316] width 131 height 26
type input "Human"
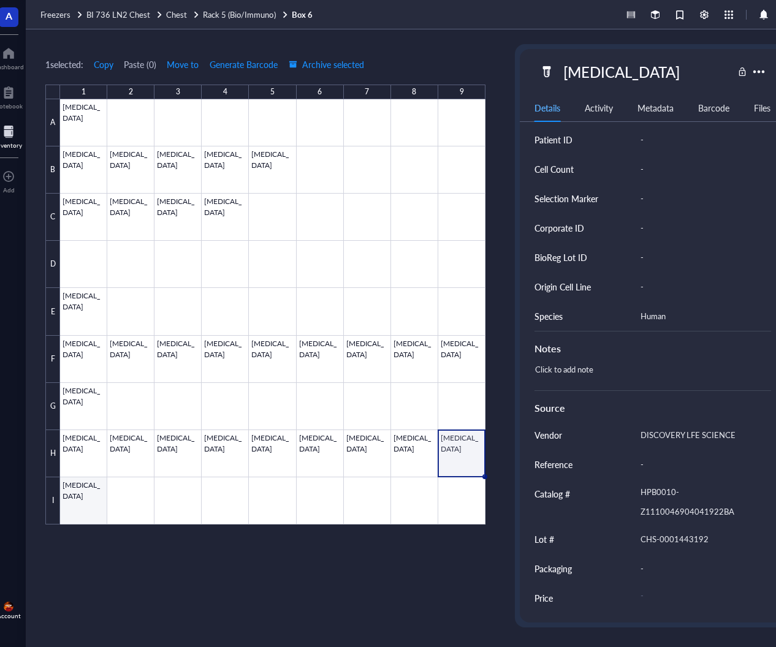
click at [77, 493] on div at bounding box center [272, 311] width 425 height 425
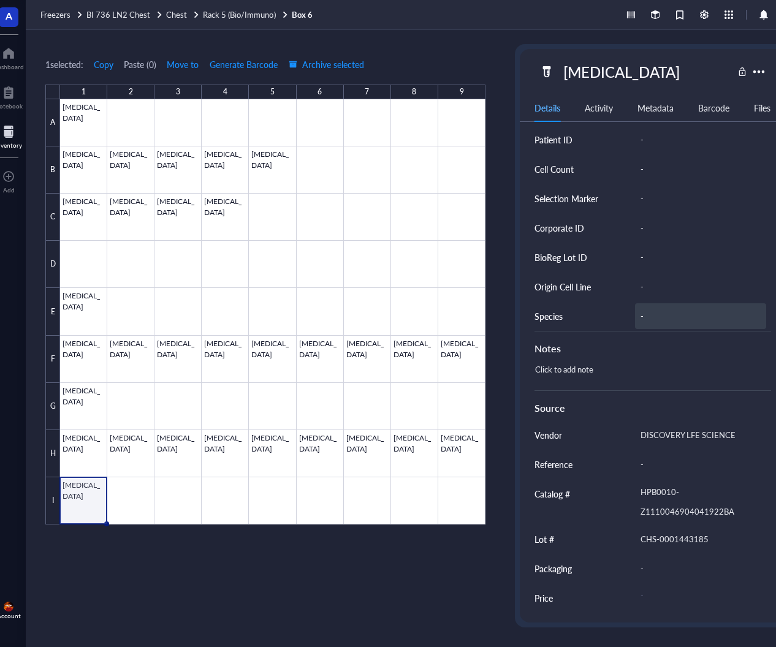
click at [660, 309] on div "-" at bounding box center [700, 316] width 131 height 26
type input "Human"
click at [403, 53] on div "1 selected: Copy Paste ( 0 ) Move to Generate Barcode Archive selected 1 2 3 4 …" at bounding box center [265, 335] width 440 height 583
click at [242, 9] on span "Rack 5 (Bio/Immuno)" at bounding box center [239, 15] width 72 height 12
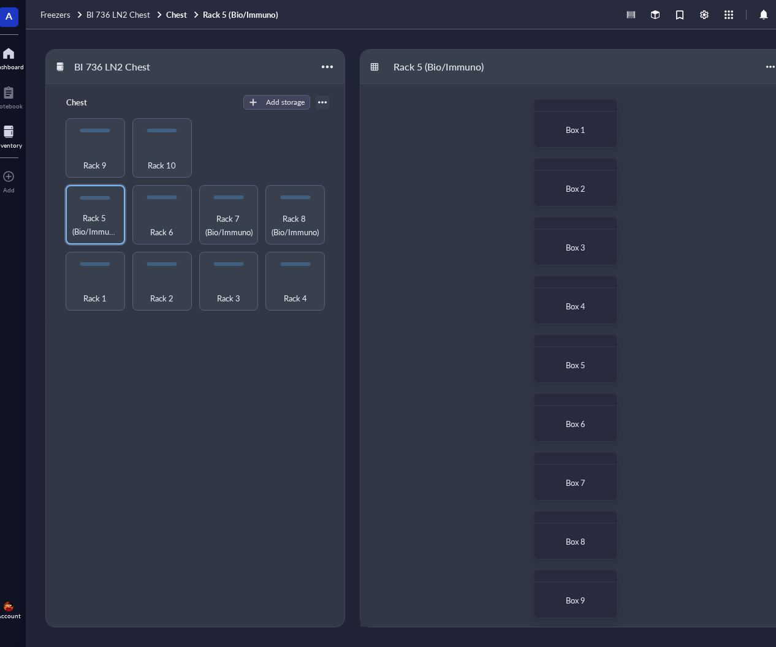
click at [10, 56] on div at bounding box center [8, 54] width 31 height 20
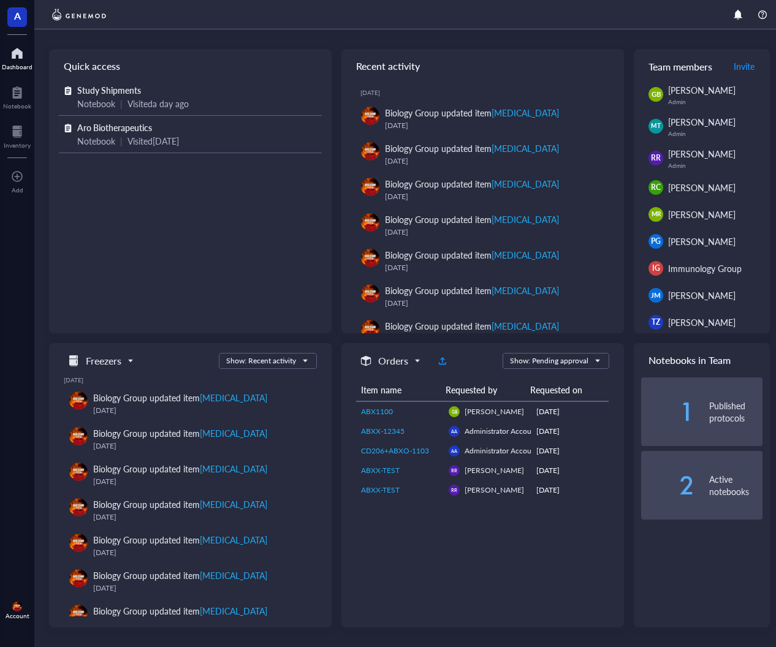
click at [585, 19] on div at bounding box center [409, 14] width 750 height 29
click at [20, 102] on div "Notebook" at bounding box center [17, 105] width 28 height 7
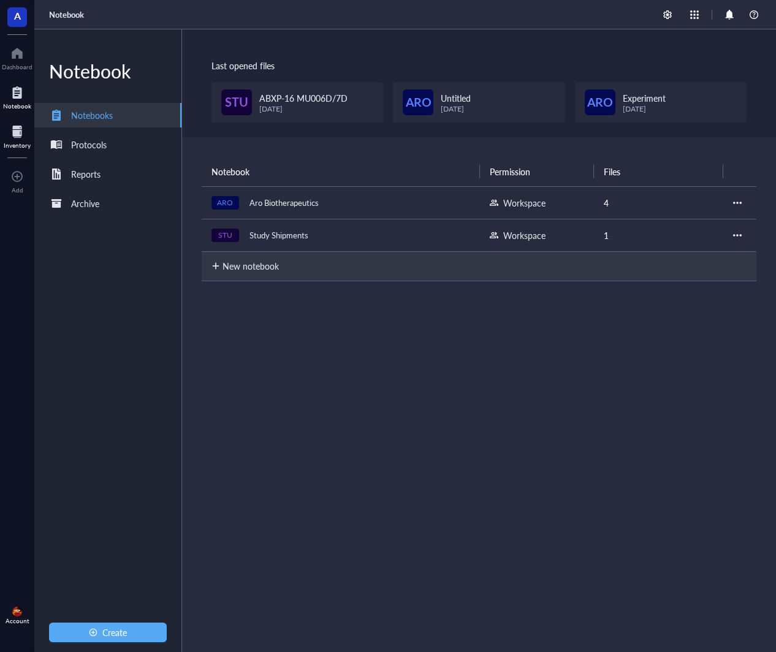
click at [21, 139] on div at bounding box center [17, 132] width 27 height 20
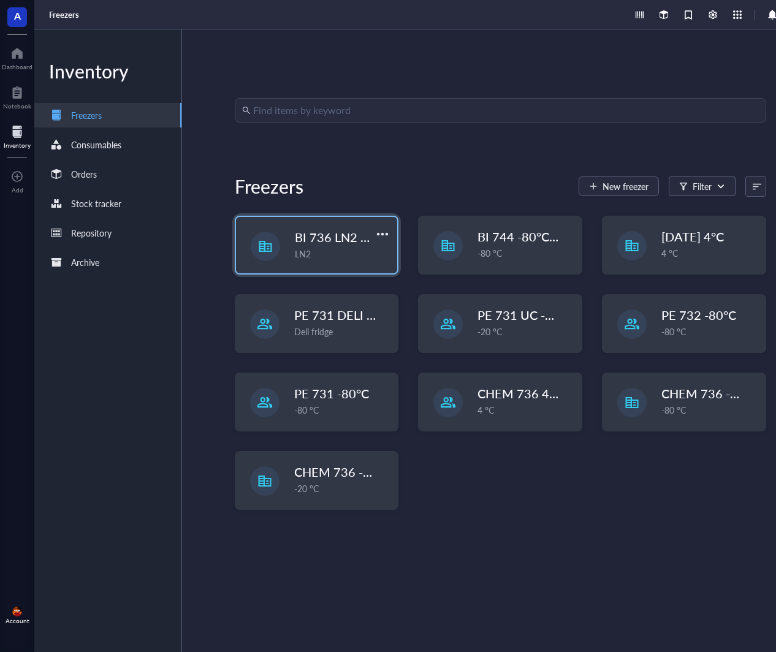
click at [344, 243] on span "BI 736 LN2 Chest" at bounding box center [343, 237] width 97 height 17
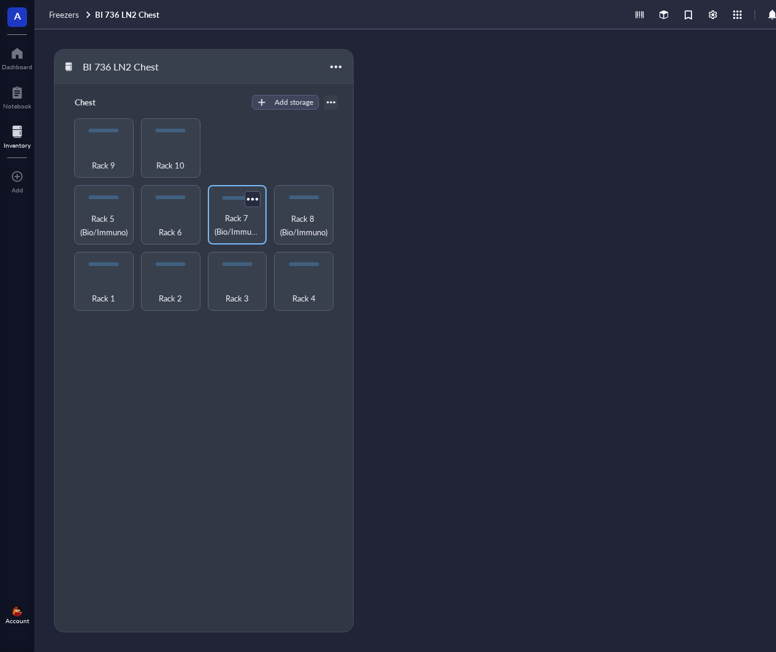
click at [252, 226] on span "Rack 7 (Bio/Immuno)" at bounding box center [237, 224] width 47 height 27
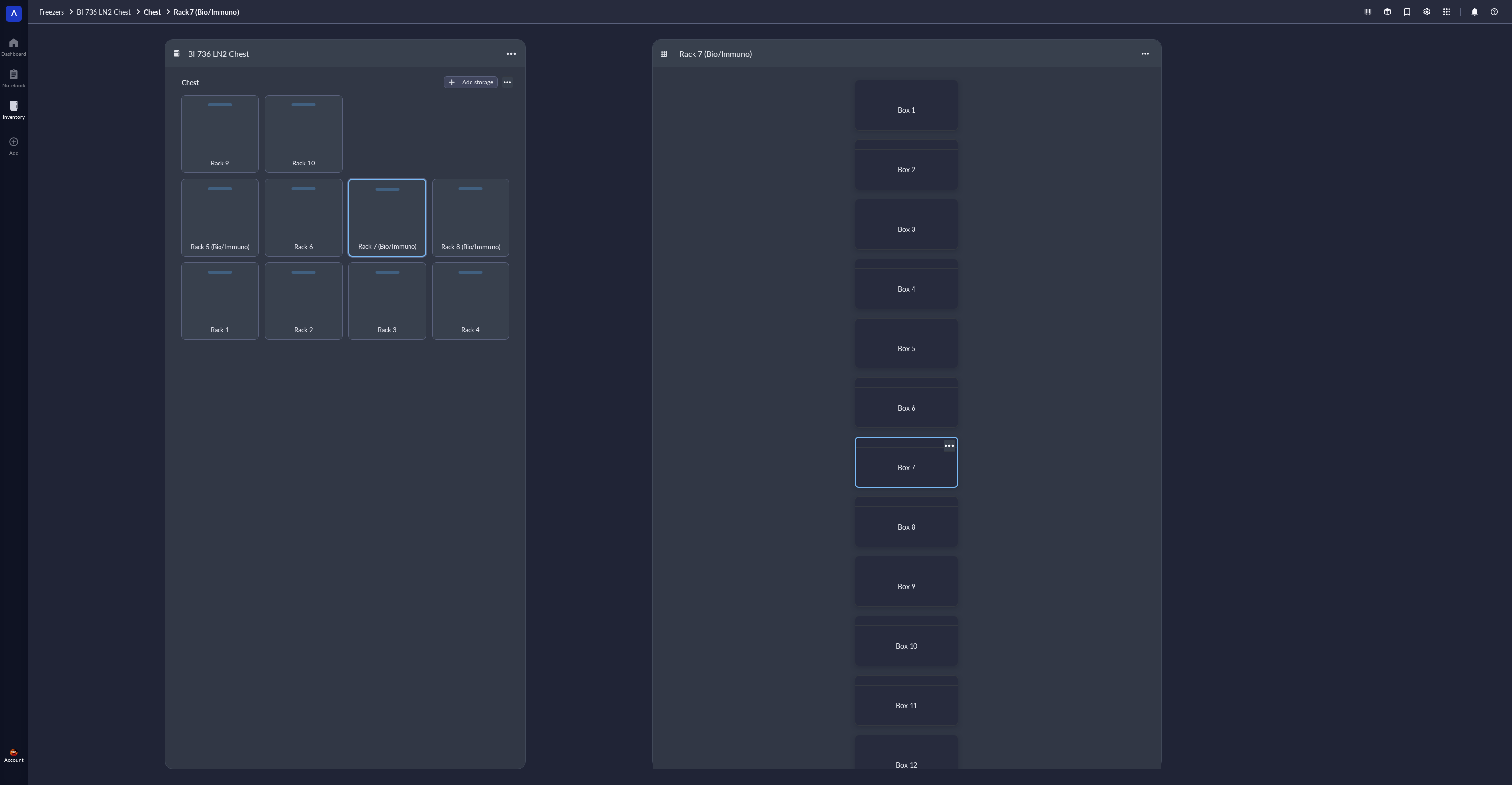
click at [707, 464] on span "Box 7" at bounding box center [907, 467] width 18 height 10
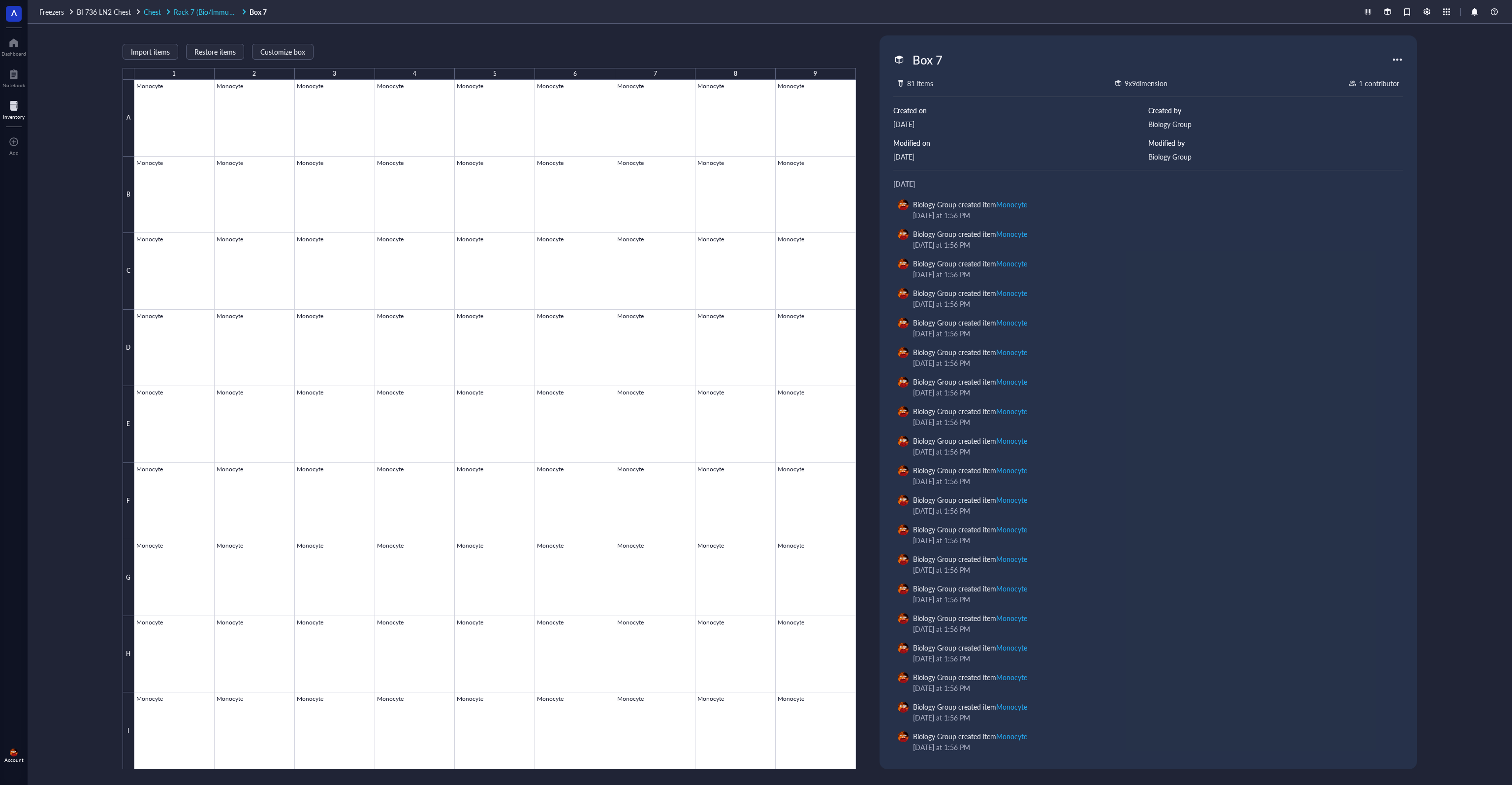
click at [211, 13] on span "Rack 7 (Bio/Immuno)" at bounding box center [206, 12] width 65 height 10
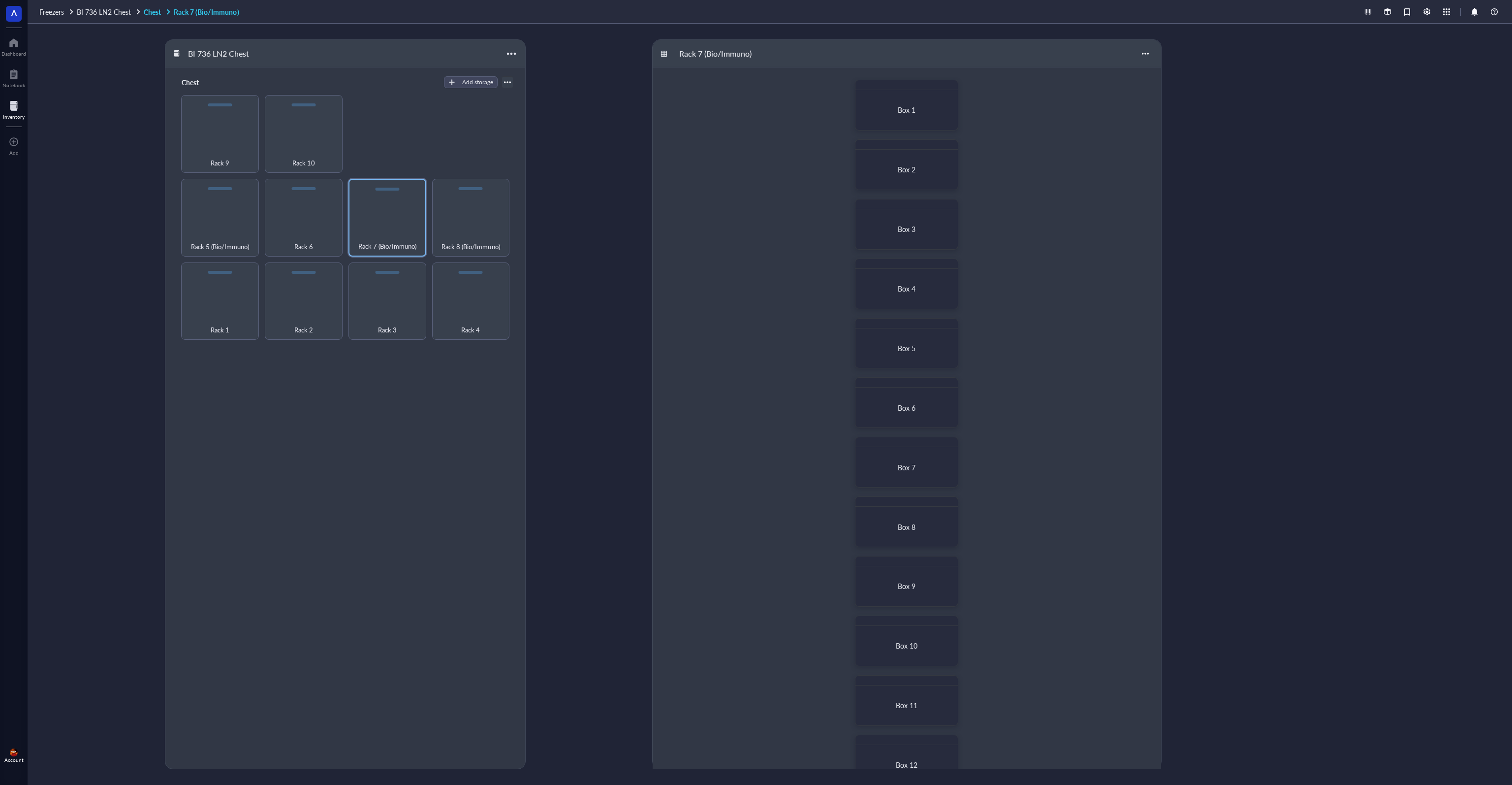
click at [153, 13] on link "Chest Rack 7 (Bio/Immuno)" at bounding box center [192, 11] width 97 height 9
click at [153, 12] on link "Chest Rack 7 (Bio/Immuno)" at bounding box center [192, 11] width 97 height 9
click at [121, 14] on span "BI 736 LN2 Chest" at bounding box center [104, 12] width 54 height 10
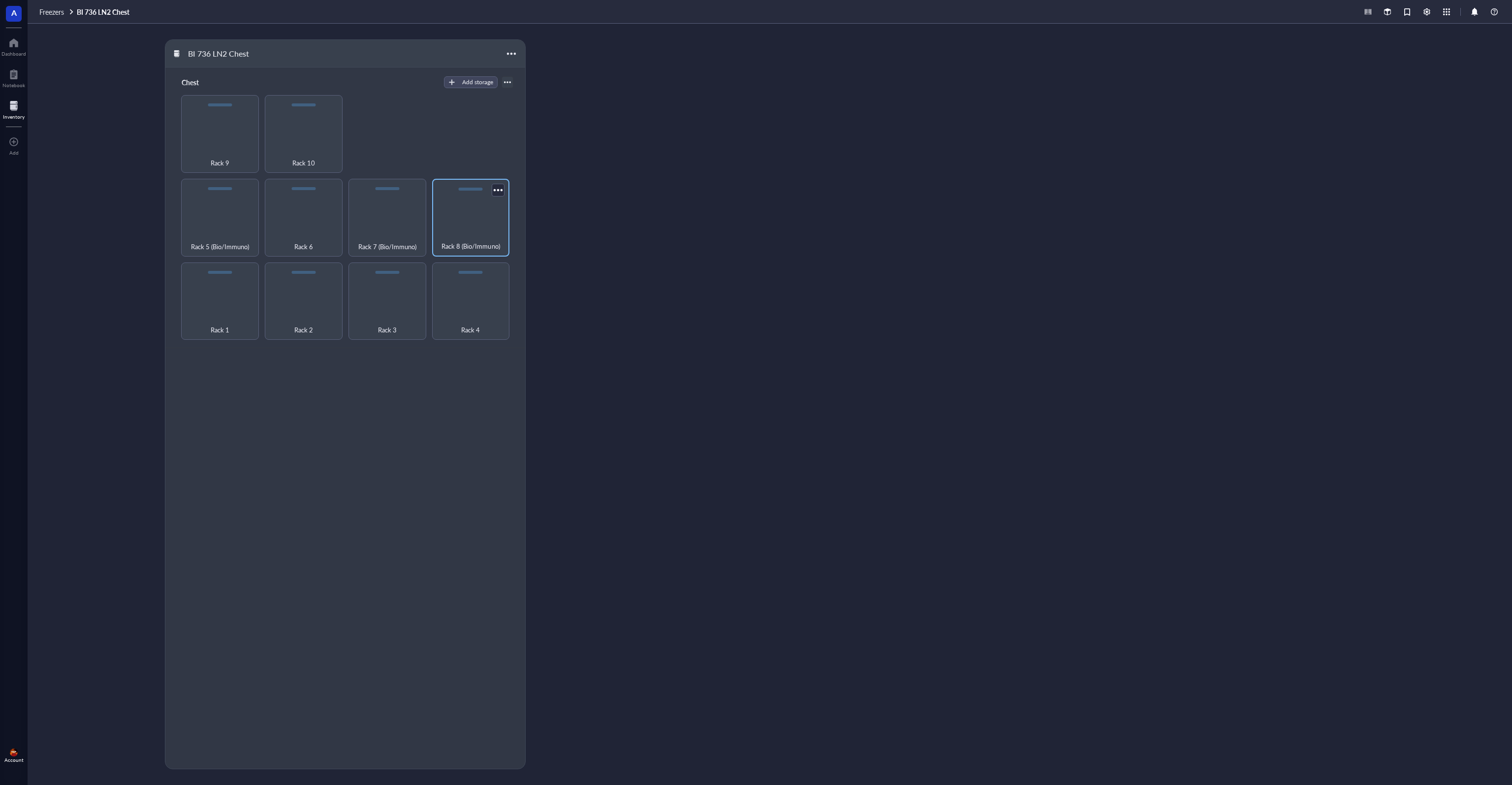
click at [476, 221] on div "Rack 8 (Bio/Immuno)" at bounding box center [471, 217] width 78 height 78
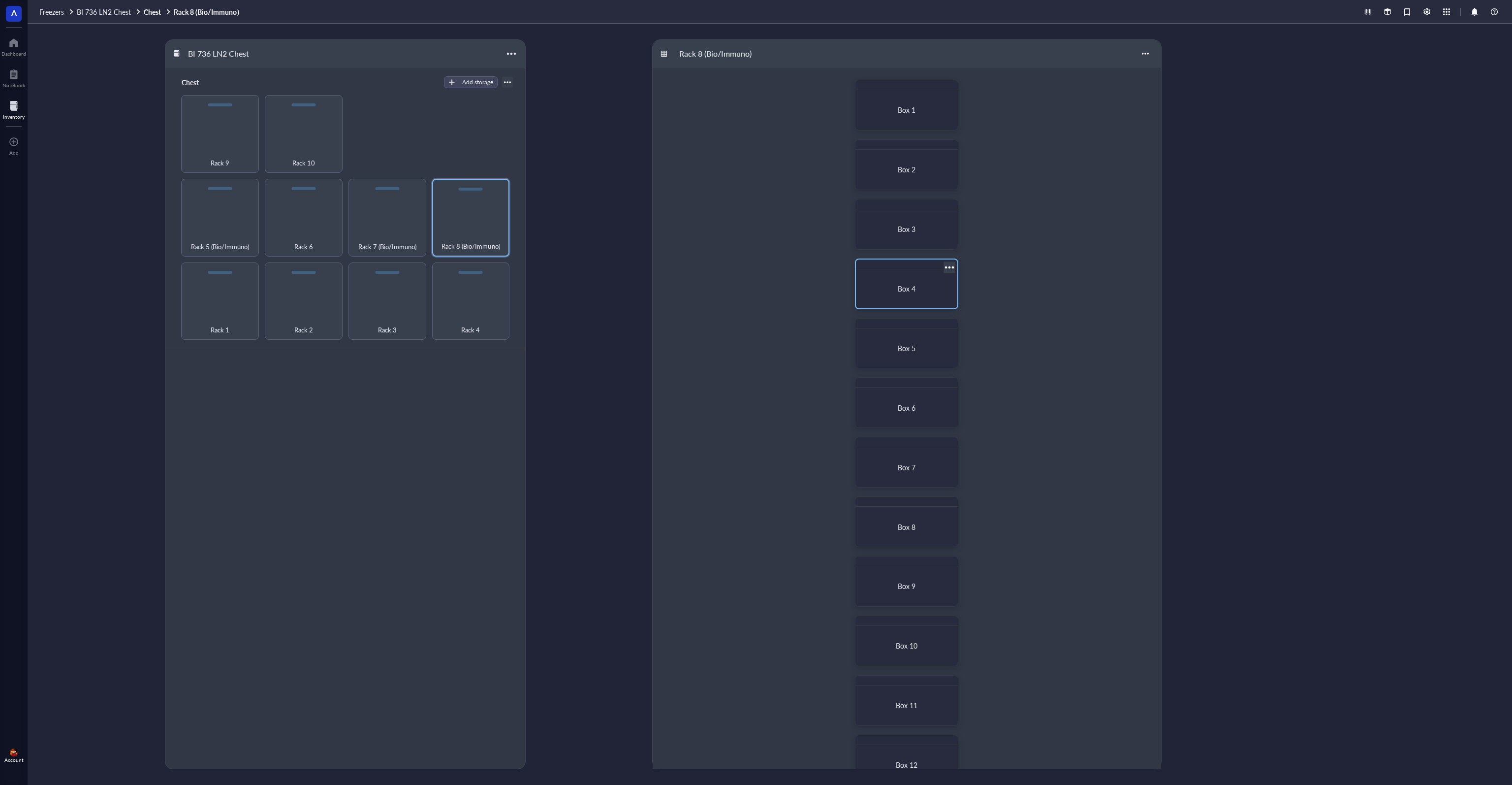
click at [707, 278] on div "Box 4" at bounding box center [906, 288] width 93 height 31
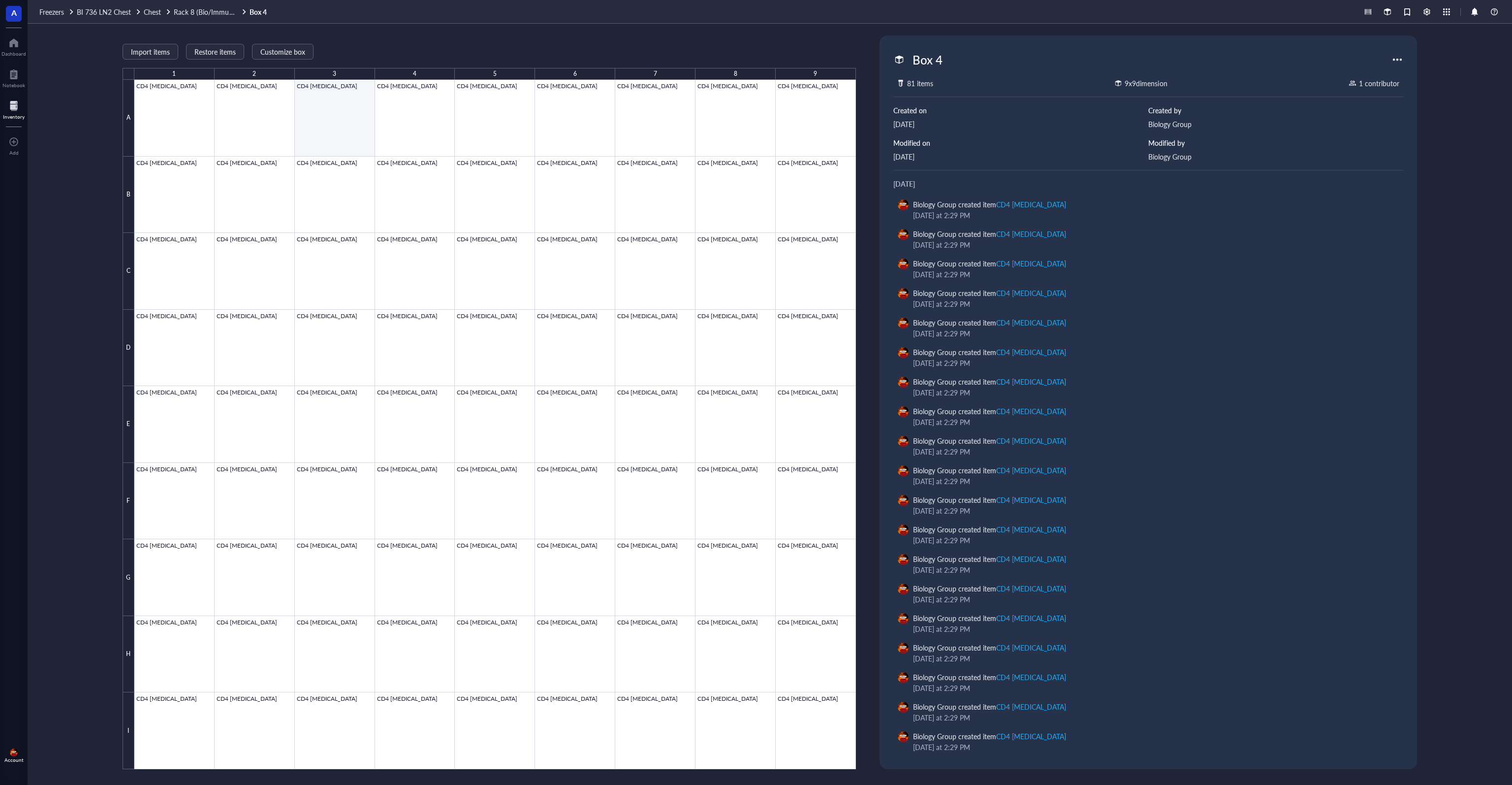
click at [337, 134] on div at bounding box center [495, 424] width 721 height 689
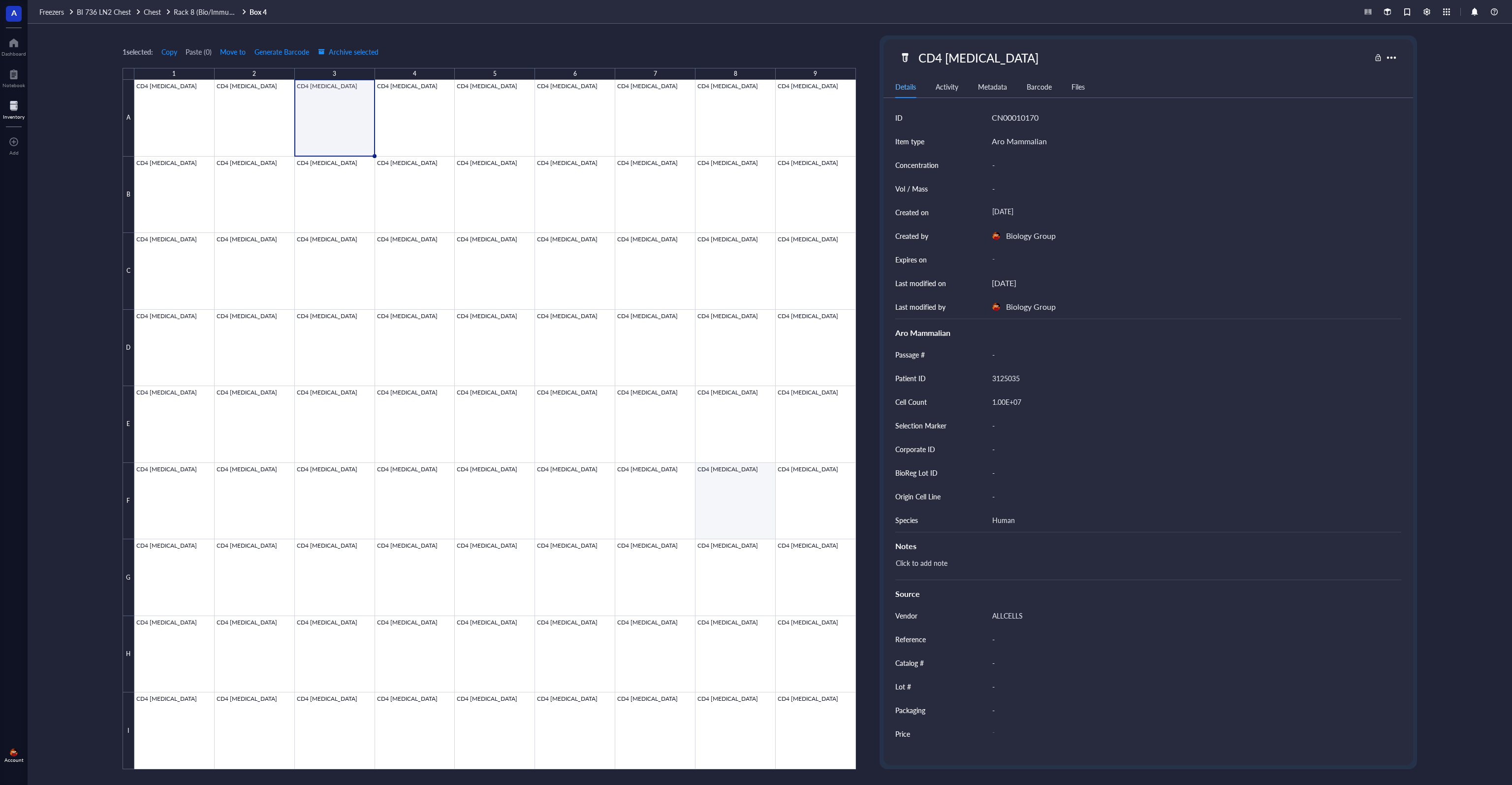
click at [707, 476] on div at bounding box center [495, 424] width 721 height 689
click at [208, 14] on span "Rack 8 (Bio/Immuno)" at bounding box center [206, 12] width 65 height 10
